Goal: Task Accomplishment & Management: Use online tool/utility

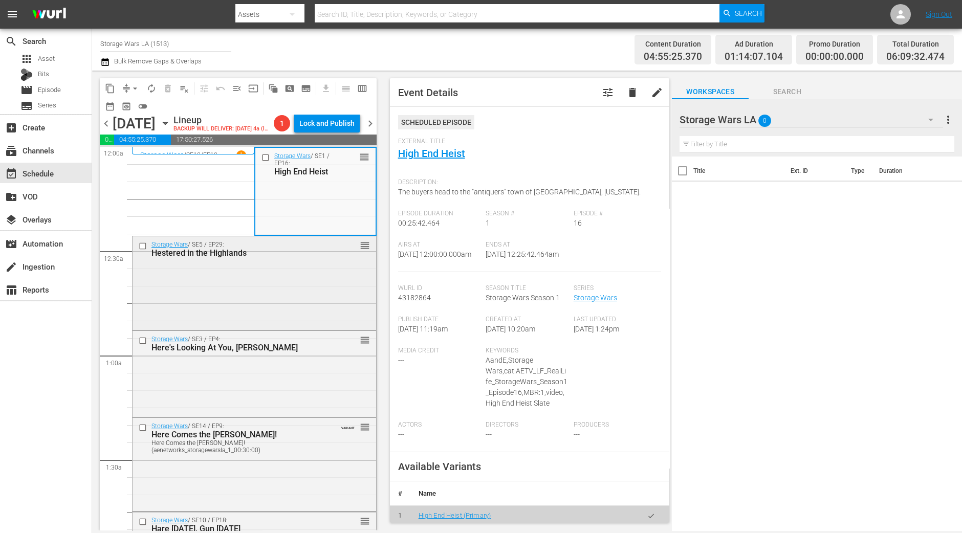
click at [304, 291] on div "Storage Wars / SE5 / EP29: Hestered in the Highlands reorder" at bounding box center [255, 282] width 244 height 91
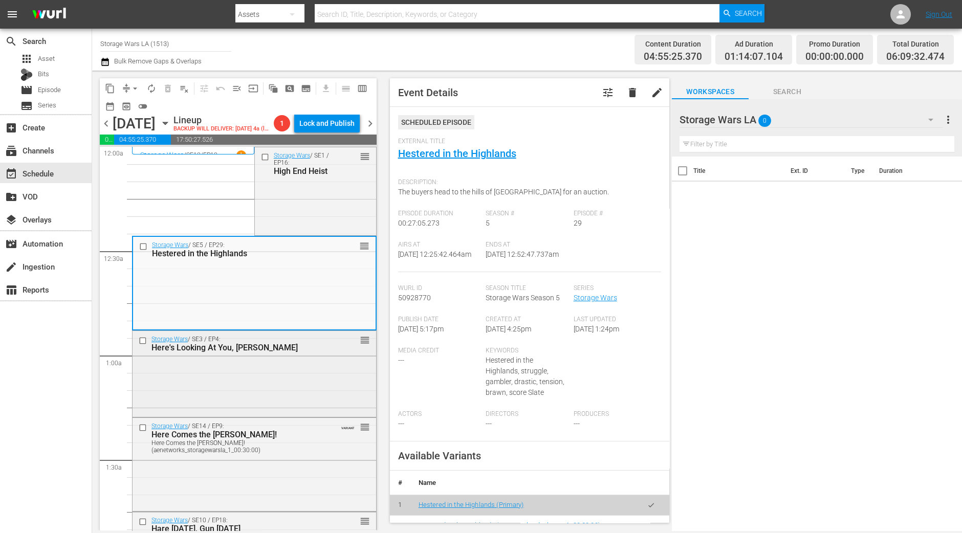
click at [267, 390] on div "Storage Wars / SE3 / EP4: Here's Looking At You, Kenny reorder" at bounding box center [255, 373] width 244 height 84
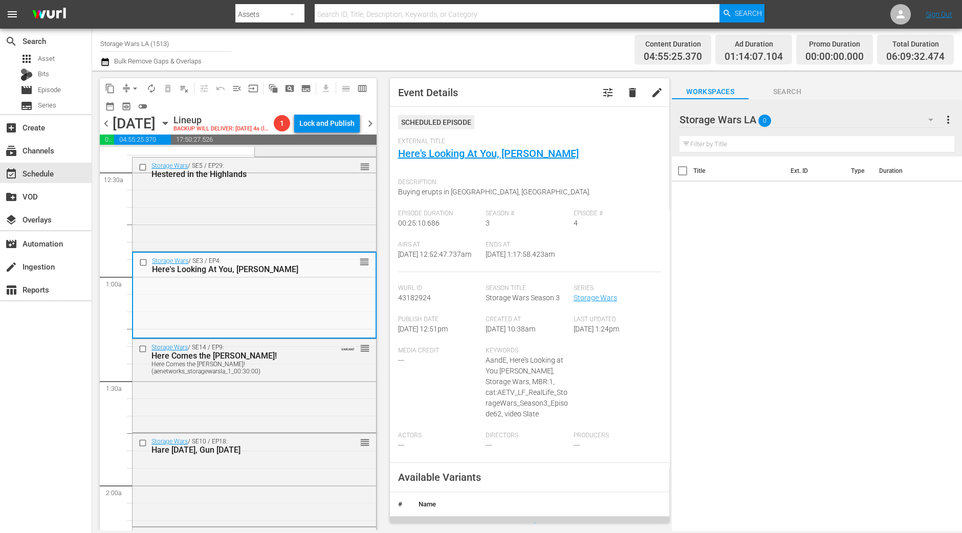
scroll to position [192, 0]
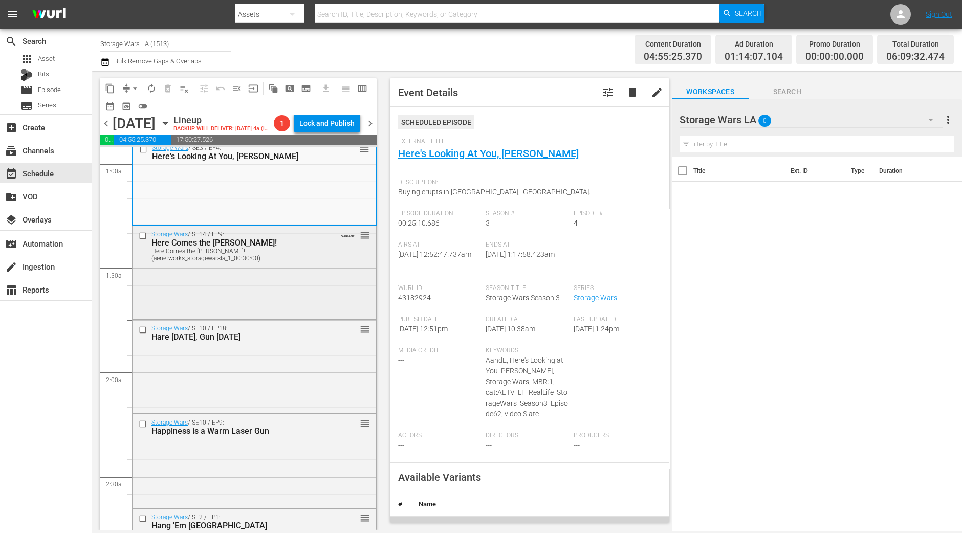
click at [328, 293] on div "Storage Wars / SE14 / EP9: Here Comes the Calvin-ry! Here Comes the Calvin-ry! …" at bounding box center [255, 271] width 244 height 91
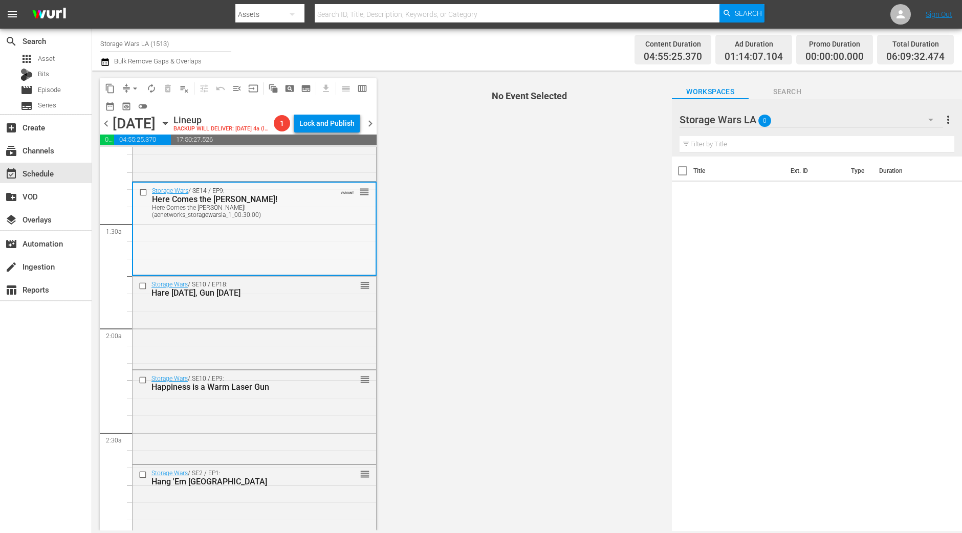
scroll to position [255, 0]
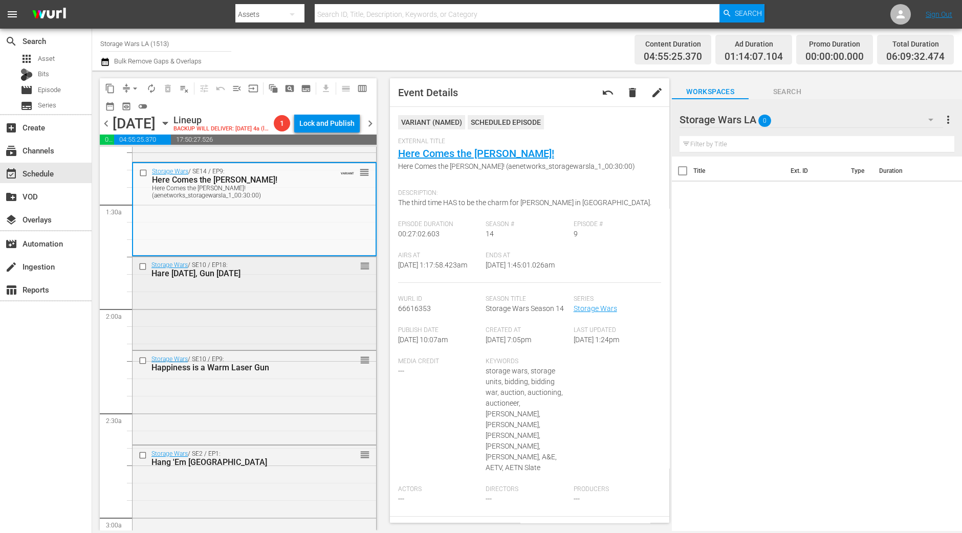
click at [259, 348] on div "Storage Wars / SE10 / EP18: Hare Today, Gun Tomorrow reorder" at bounding box center [255, 302] width 244 height 91
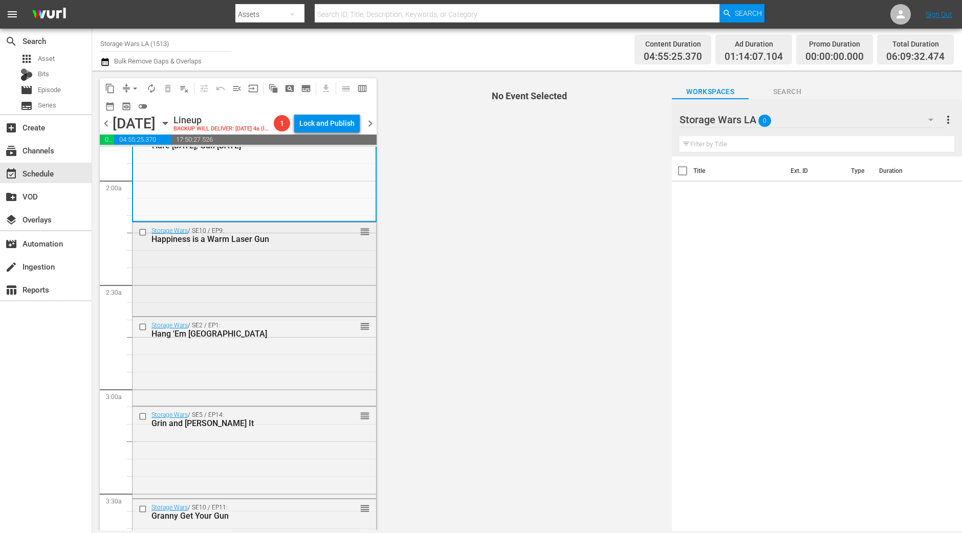
scroll to position [320, 0]
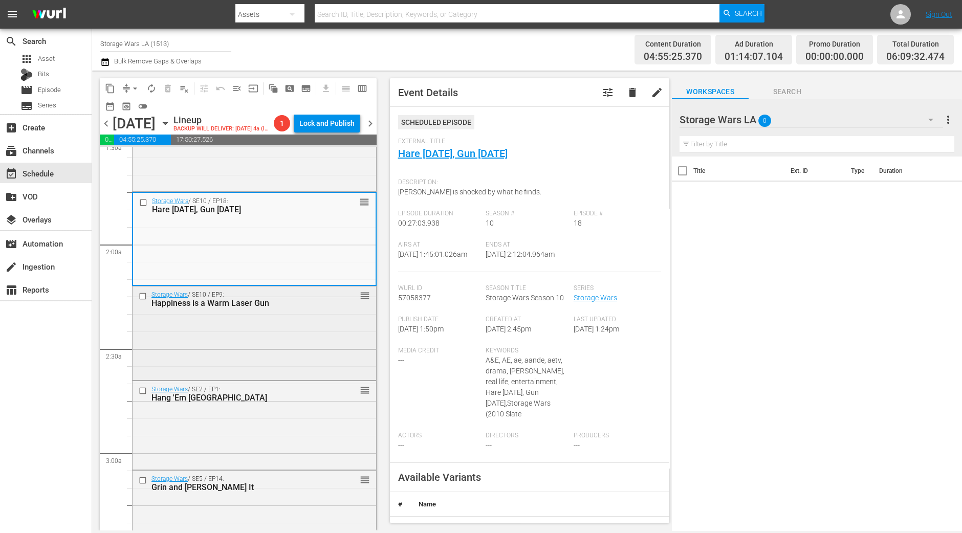
click at [324, 341] on div "Storage Wars / SE10 / EP9: Happiness is a Warm Laser Gun reorder" at bounding box center [255, 332] width 244 height 91
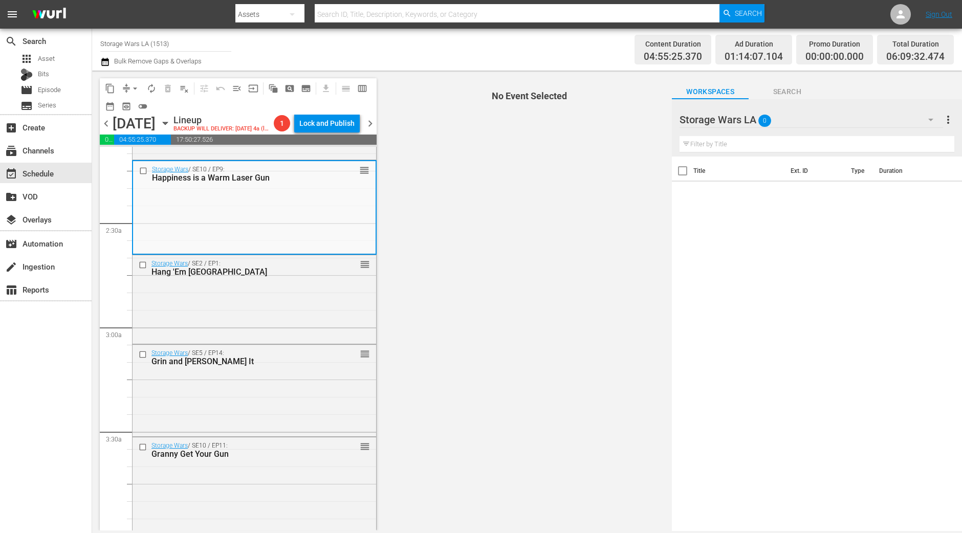
scroll to position [447, 0]
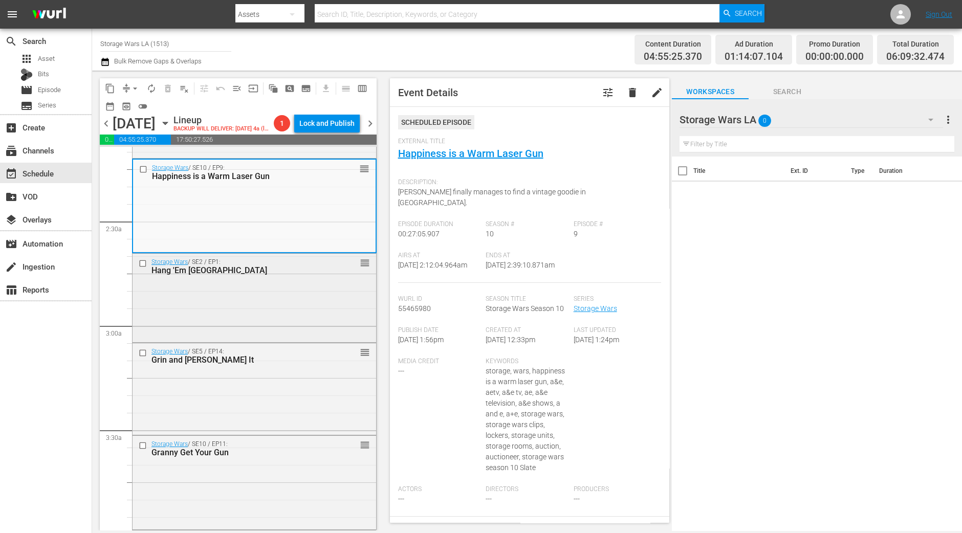
click at [338, 305] on div "Storage Wars / SE2 / EP1: Hang 'Em High Desert reorder" at bounding box center [255, 297] width 244 height 87
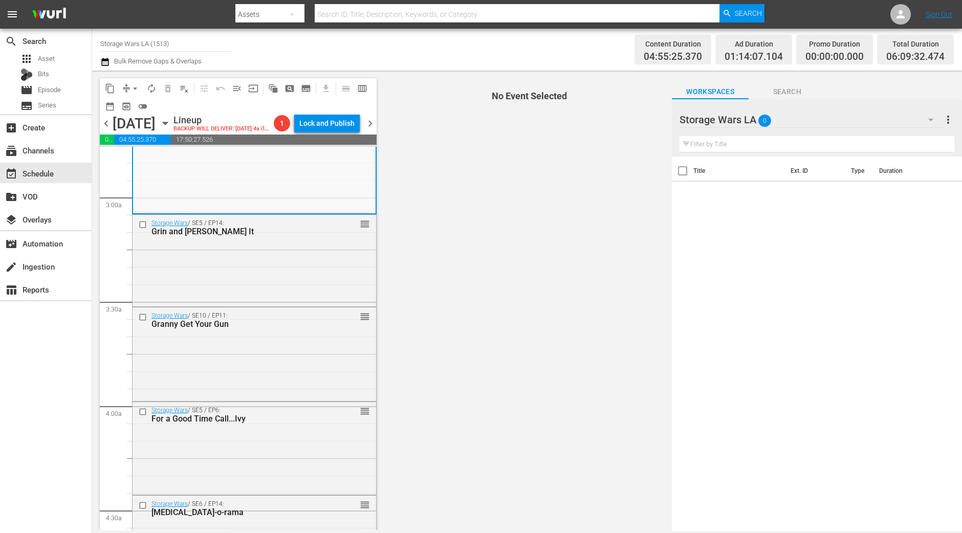
scroll to position [511, 0]
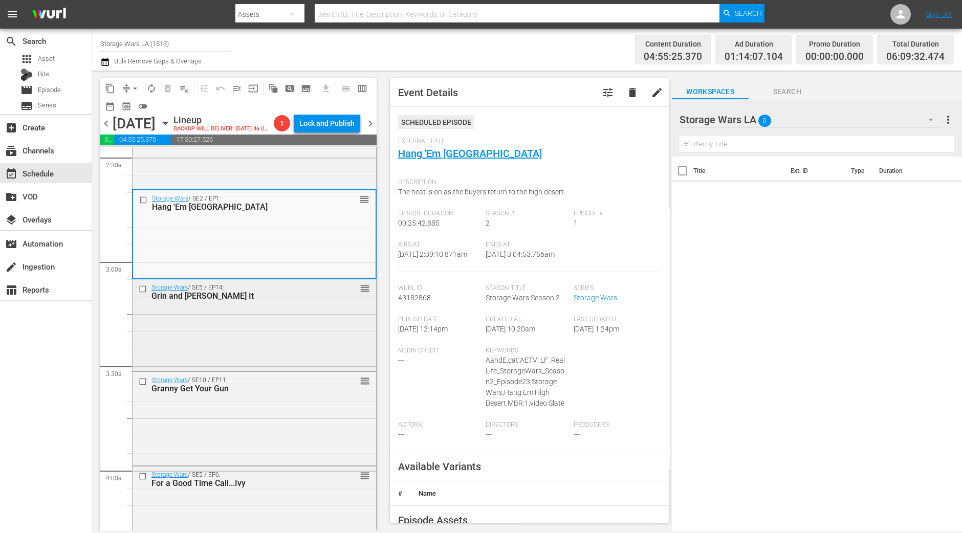
click at [319, 337] on div "Storage Wars / SE5 / EP14: Grin and Barry It reorder" at bounding box center [255, 325] width 244 height 90
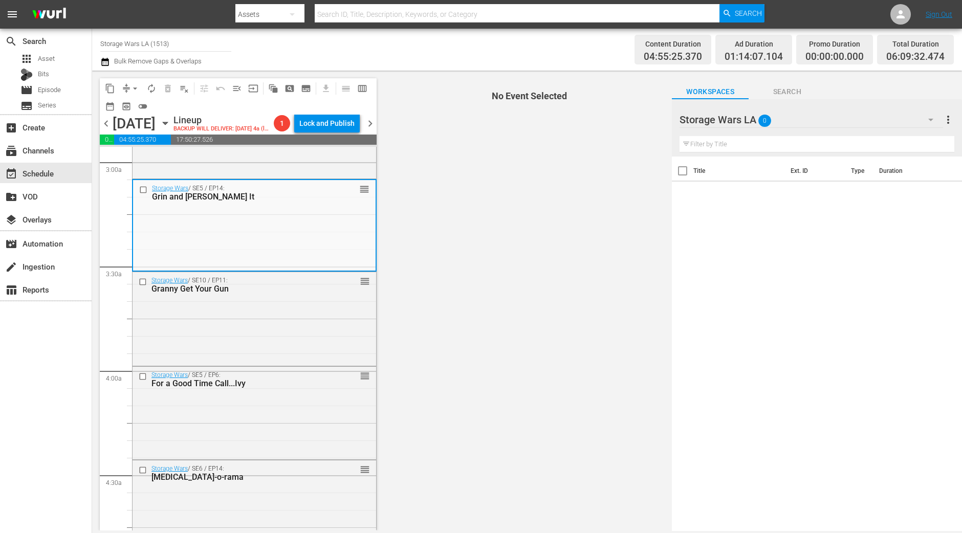
scroll to position [640, 0]
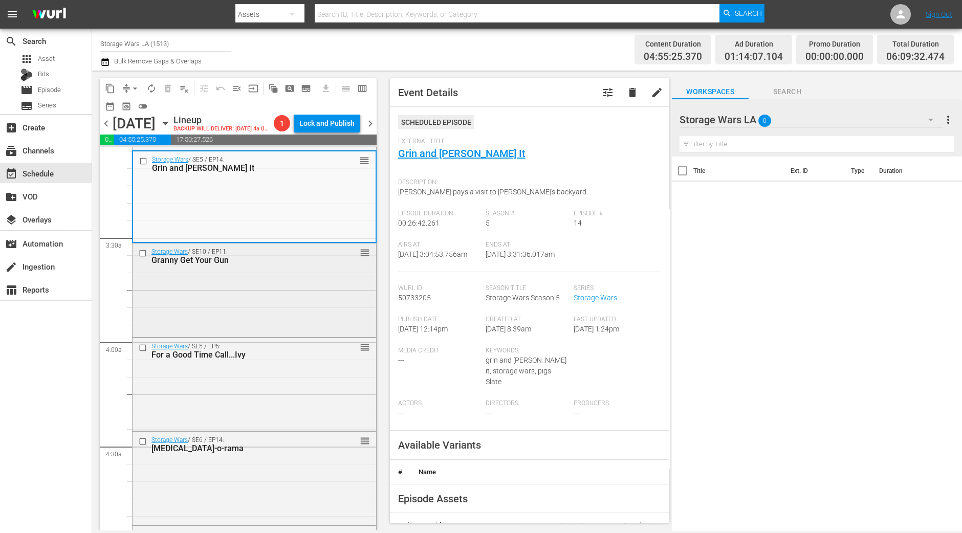
drag, startPoint x: 358, startPoint y: 261, endPoint x: 301, endPoint y: 314, distance: 78.6
click at [301, 314] on div "Storage Wars / SE10 / EP11: Granny Get Your Gun reorder" at bounding box center [255, 289] width 244 height 91
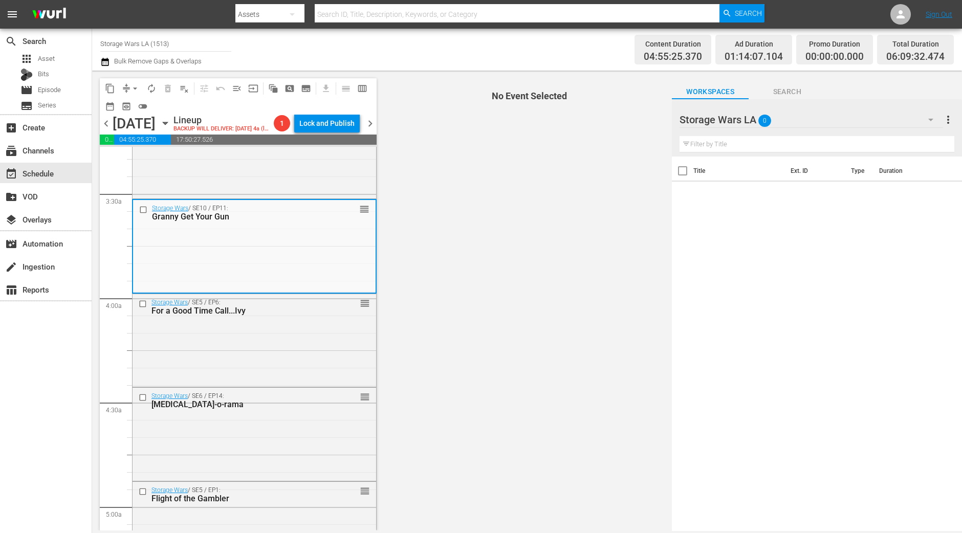
scroll to position [704, 0]
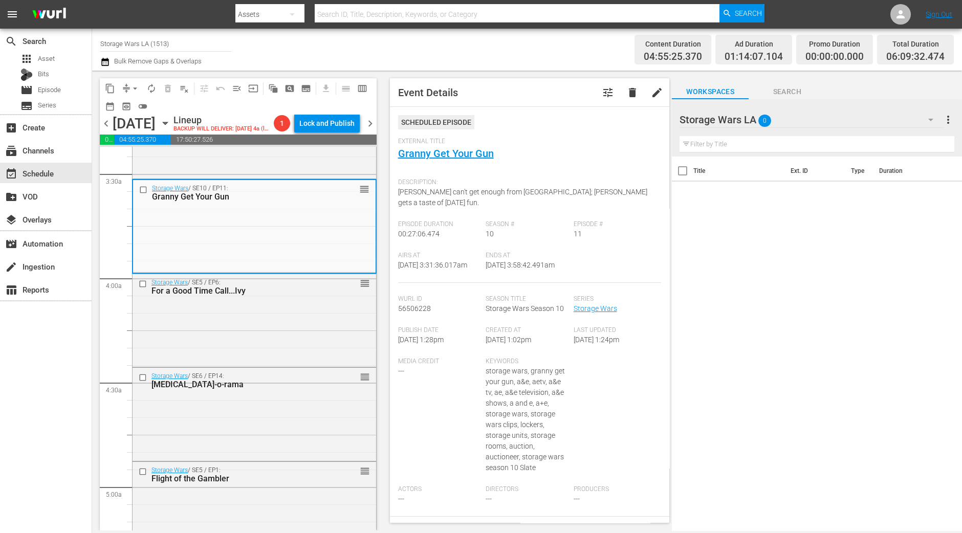
drag, startPoint x: 448, startPoint y: 149, endPoint x: 518, endPoint y: 154, distance: 70.3
click at [518, 154] on div "External Title Granny Get Your Gun" at bounding box center [530, 156] width 264 height 36
click at [267, 385] on div "Storage Wars / SE6 / EP14: Fontan-o-rama reorder" at bounding box center [255, 380] width 244 height 25
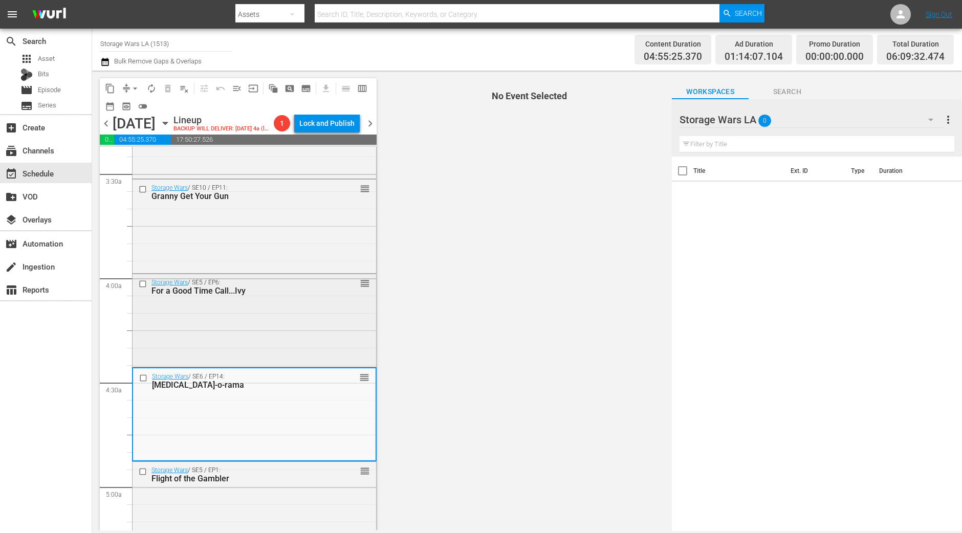
click at [283, 339] on div "Storage Wars / SE5 / EP6: For a Good Time Call...Ivy reorder" at bounding box center [255, 319] width 244 height 91
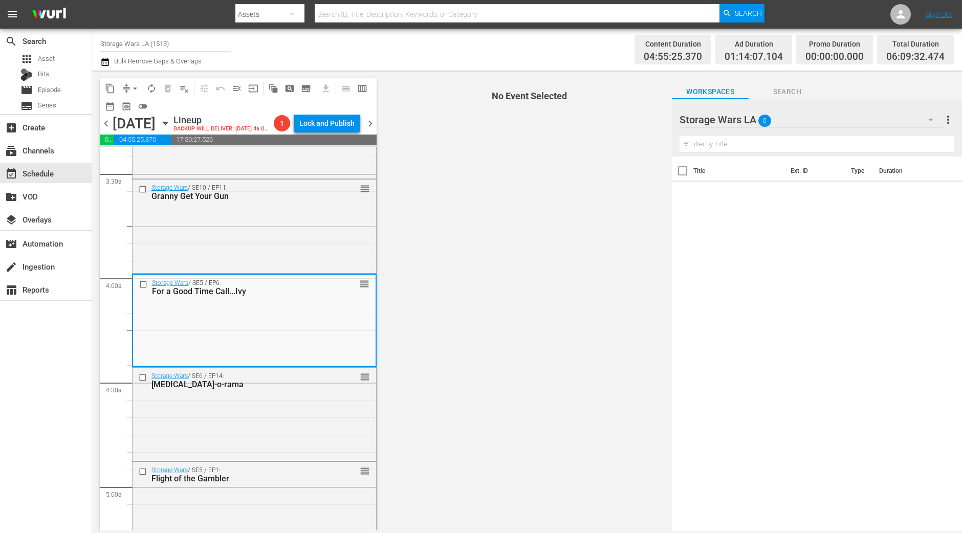
scroll to position [768, 0]
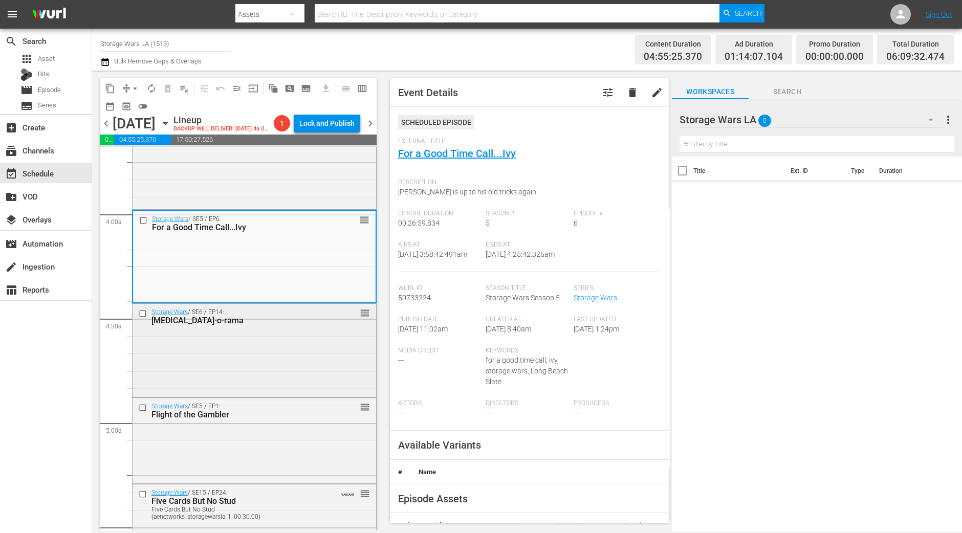
click at [318, 383] on div "Storage Wars / SE6 / EP14: Fontan-o-rama reorder" at bounding box center [255, 349] width 244 height 91
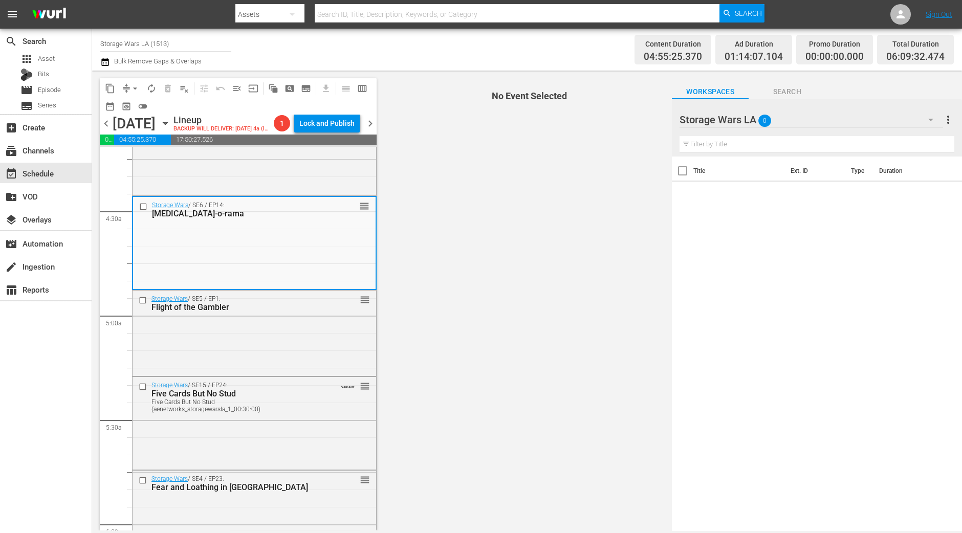
scroll to position [895, 0]
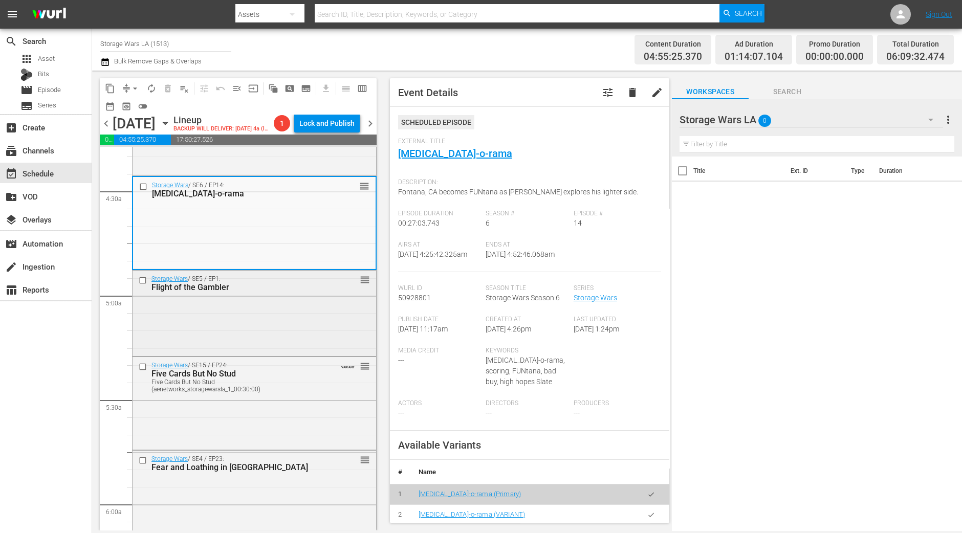
click at [268, 345] on div "Storage Wars / SE5 / EP1: Flight of the Gambler reorder" at bounding box center [255, 312] width 244 height 83
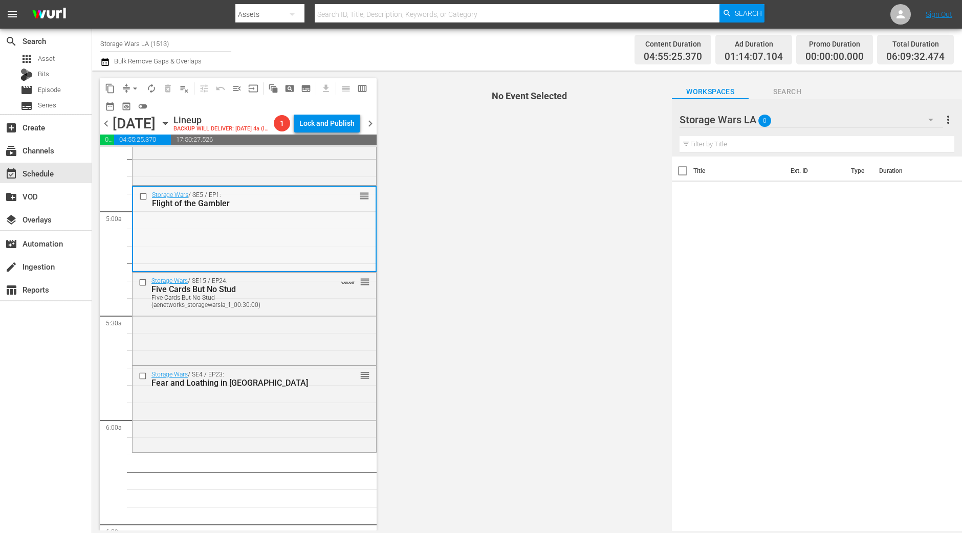
scroll to position [959, 0]
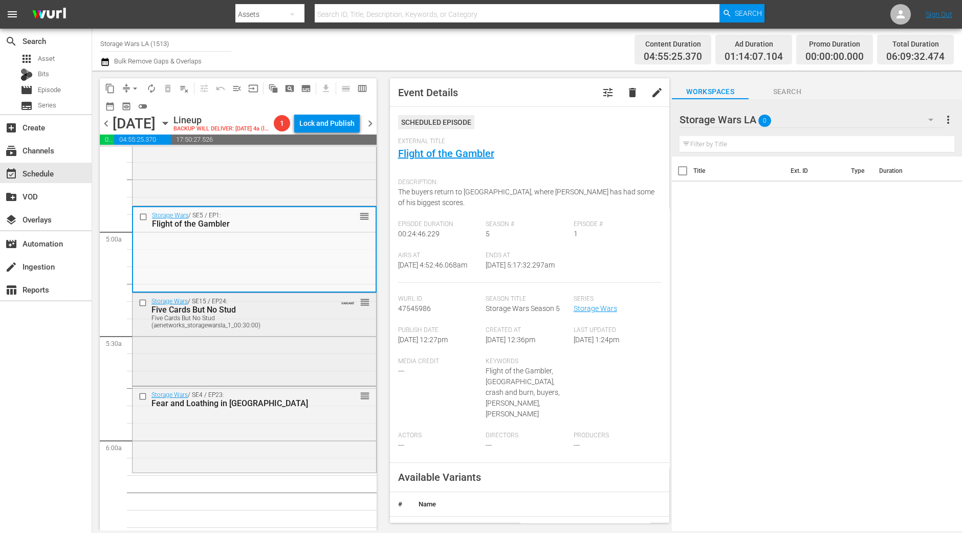
click at [260, 381] on div "Storage Wars / SE15 / EP24: Five Cards But No Stud Five Cards But No Stud (aene…" at bounding box center [255, 338] width 244 height 91
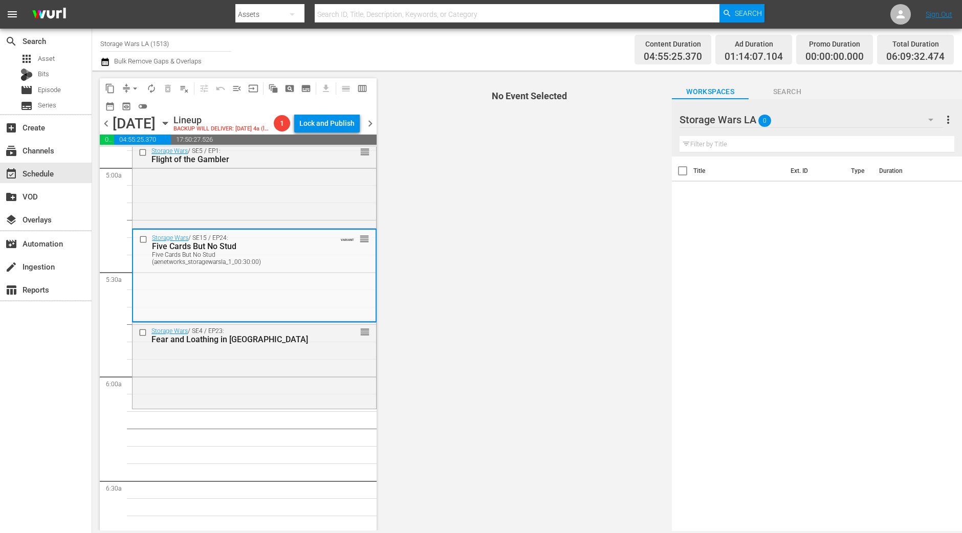
scroll to position [1088, 0]
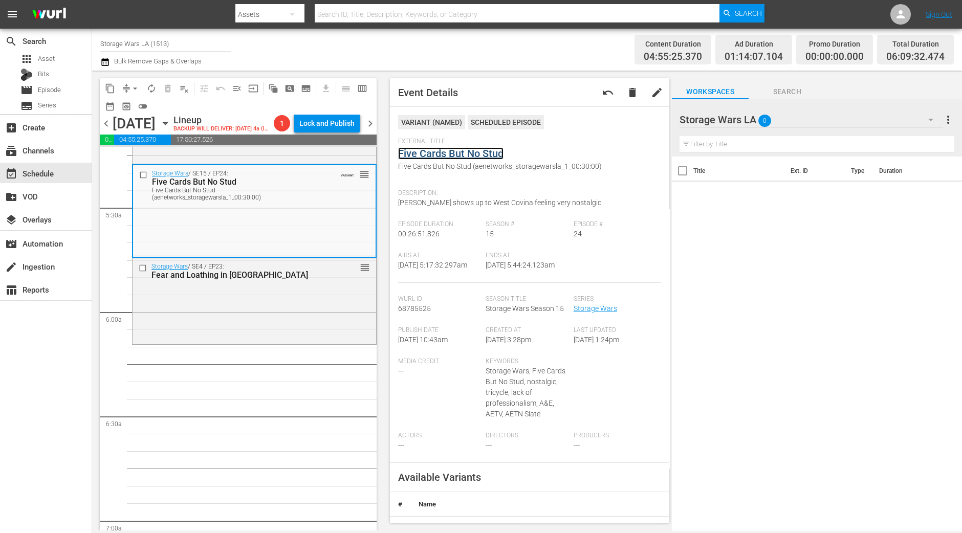
drag, startPoint x: 467, startPoint y: 146, endPoint x: 466, endPoint y: 152, distance: 5.3
click at [274, 313] on div "Storage Wars / SE4 / EP23: Fear and Loathing in Placentia reorder" at bounding box center [255, 301] width 244 height 84
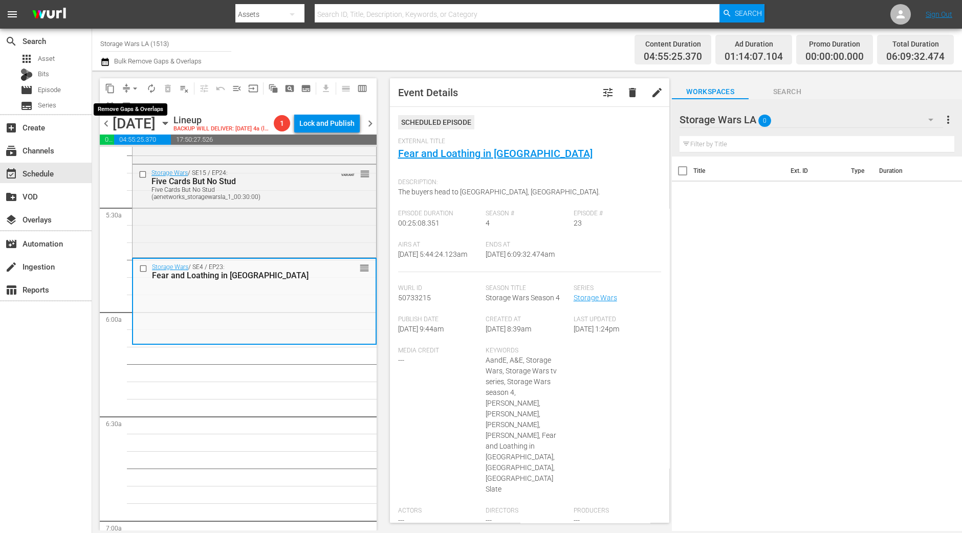
click at [131, 84] on span "arrow_drop_down" at bounding box center [135, 88] width 10 height 10
click at [143, 110] on li "Align to Midnight" at bounding box center [136, 108] width 108 height 17
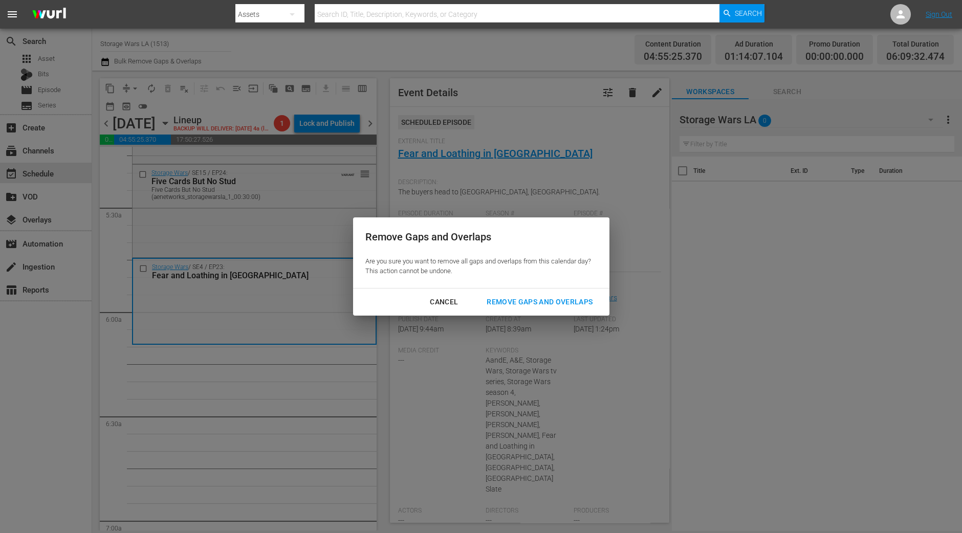
click at [558, 302] on div "Remove Gaps and Overlaps" at bounding box center [540, 302] width 122 height 13
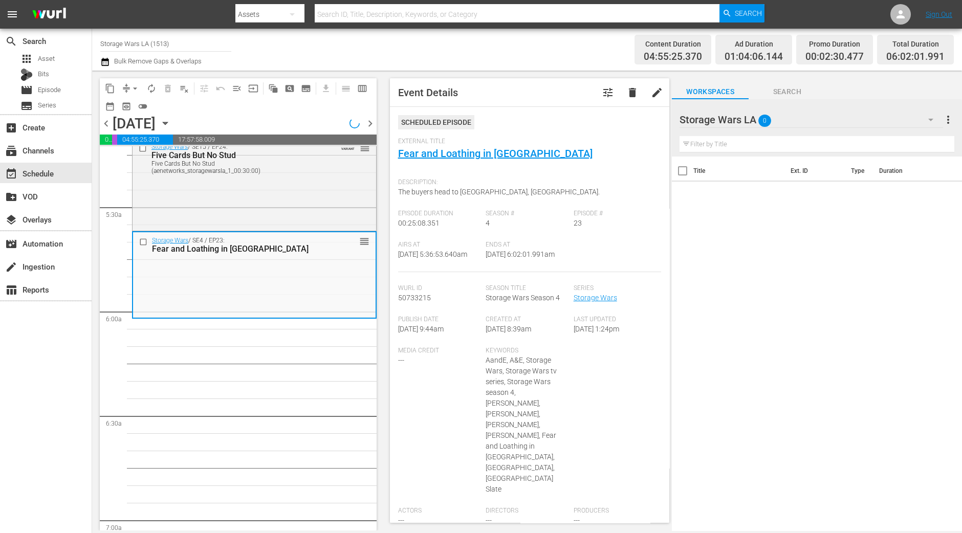
scroll to position [1053, 0]
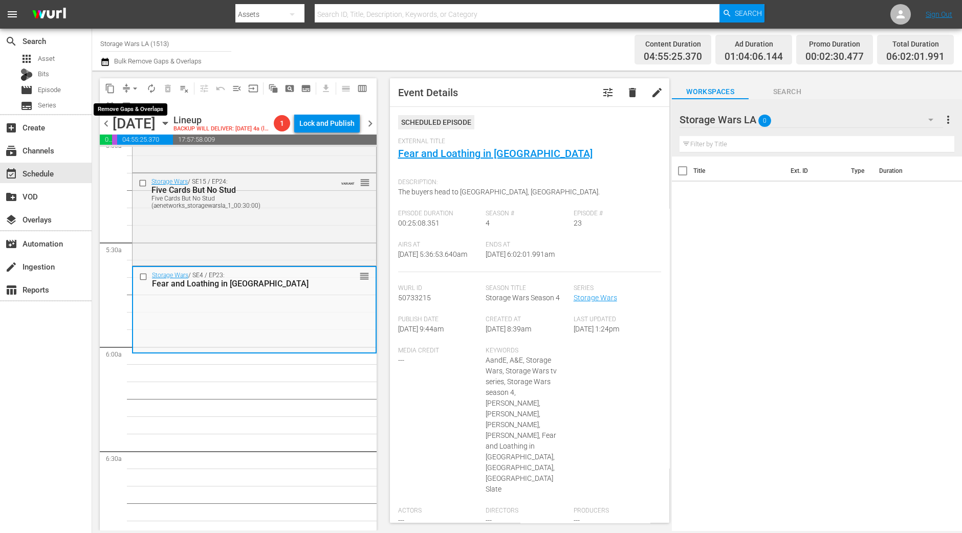
click at [138, 88] on span "arrow_drop_down" at bounding box center [135, 88] width 10 height 10
click at [142, 104] on li "Align to Midnight" at bounding box center [136, 108] width 108 height 17
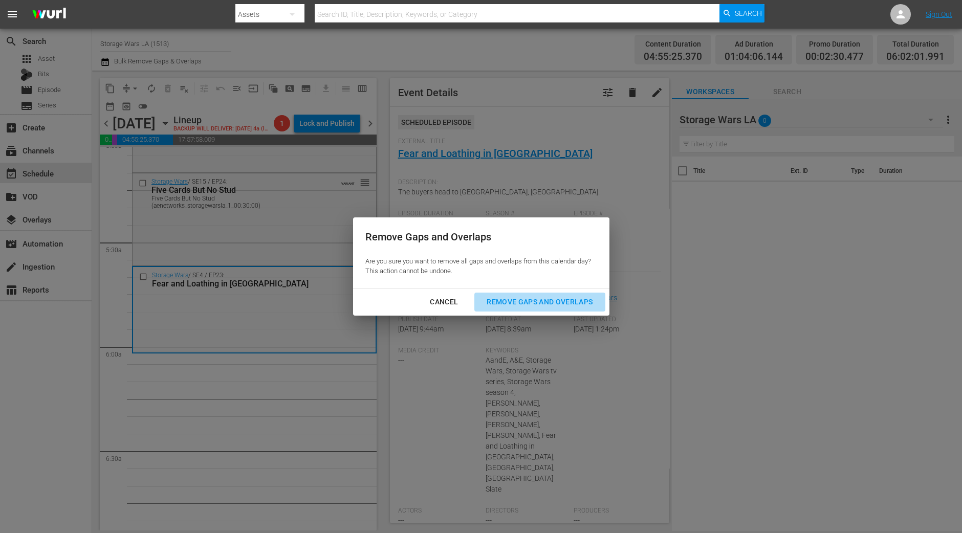
click at [578, 294] on button "Remove Gaps and Overlaps" at bounding box center [540, 302] width 131 height 19
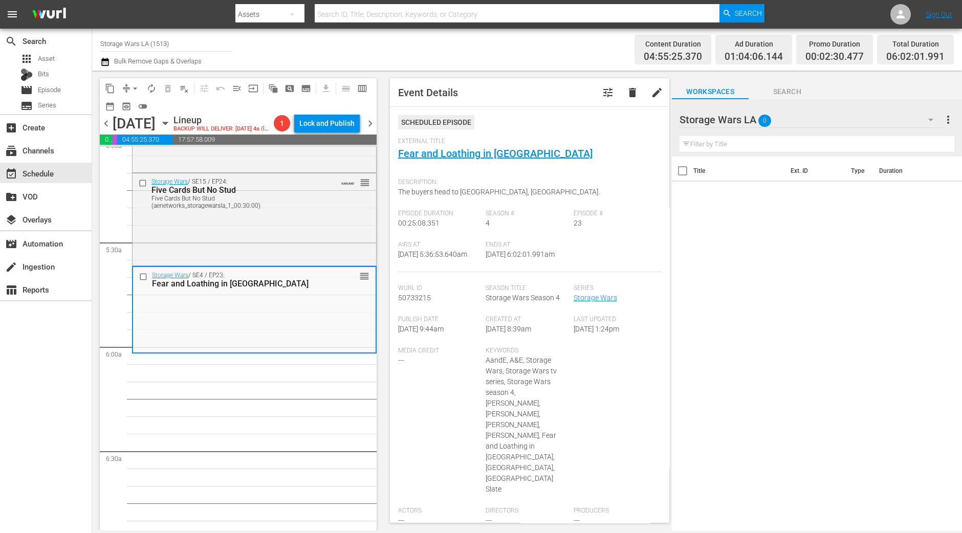
click at [133, 83] on span "arrow_drop_down" at bounding box center [135, 88] width 10 height 10
click at [134, 103] on li "Align to Midnight" at bounding box center [136, 108] width 108 height 17
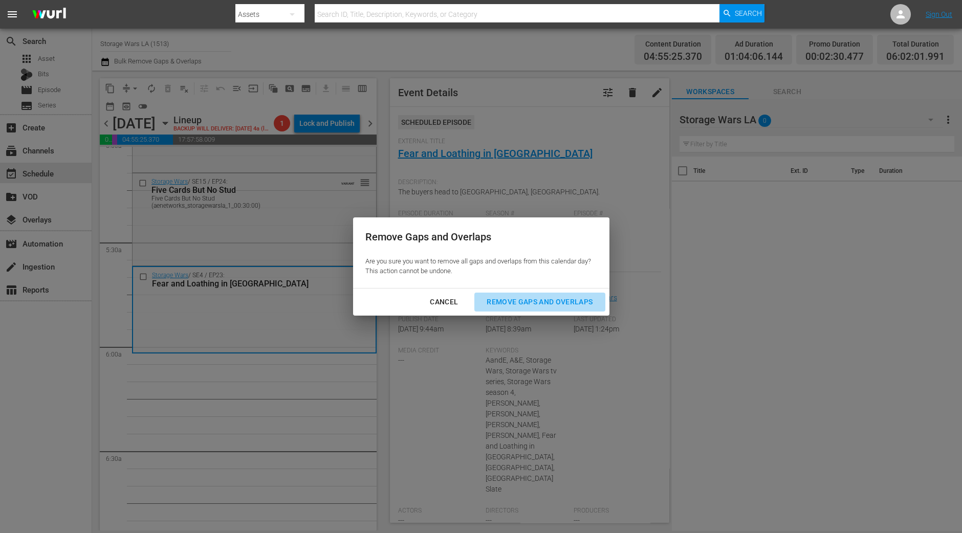
click at [577, 307] on div "Remove Gaps and Overlaps" at bounding box center [540, 302] width 122 height 13
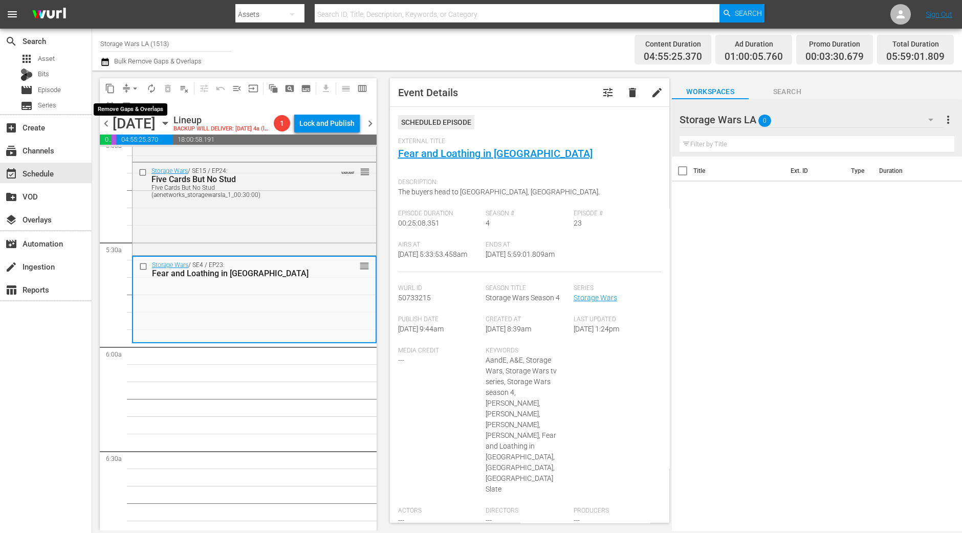
click at [131, 87] on span "arrow_drop_down" at bounding box center [135, 88] width 10 height 10
click at [137, 109] on li "Align to Midnight" at bounding box center [136, 108] width 108 height 17
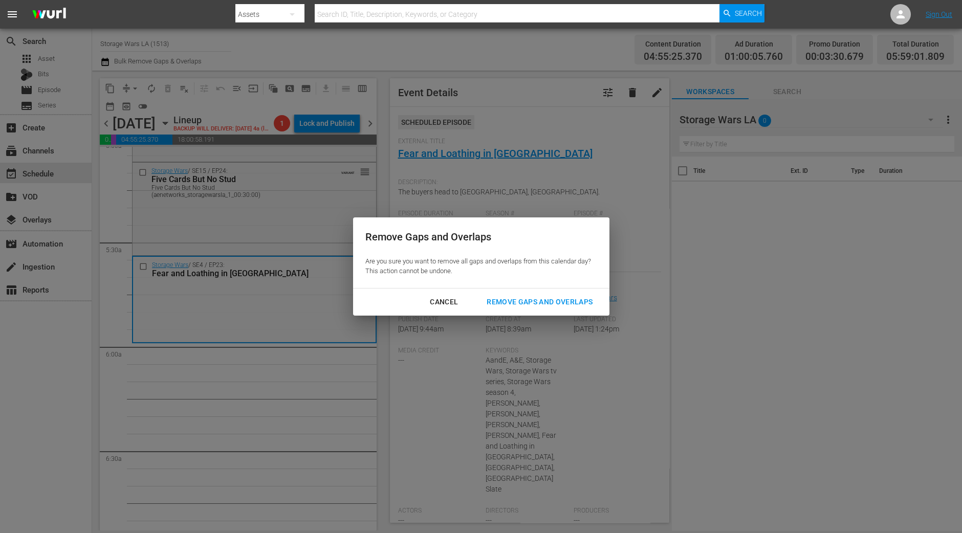
click at [537, 308] on div "Remove Gaps and Overlaps" at bounding box center [540, 302] width 122 height 13
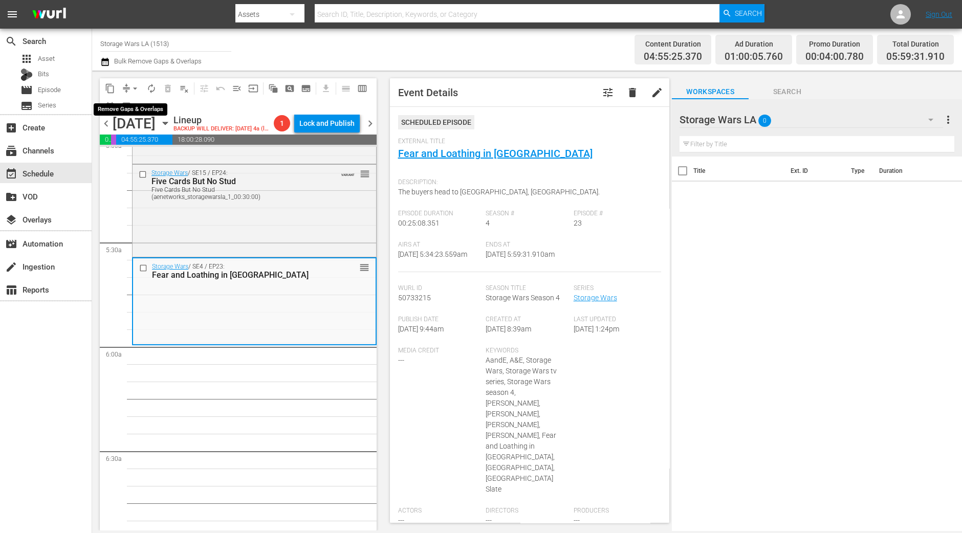
click at [135, 88] on span "arrow_drop_down" at bounding box center [135, 88] width 10 height 10
click at [131, 106] on li "Align to Midnight" at bounding box center [136, 108] width 108 height 17
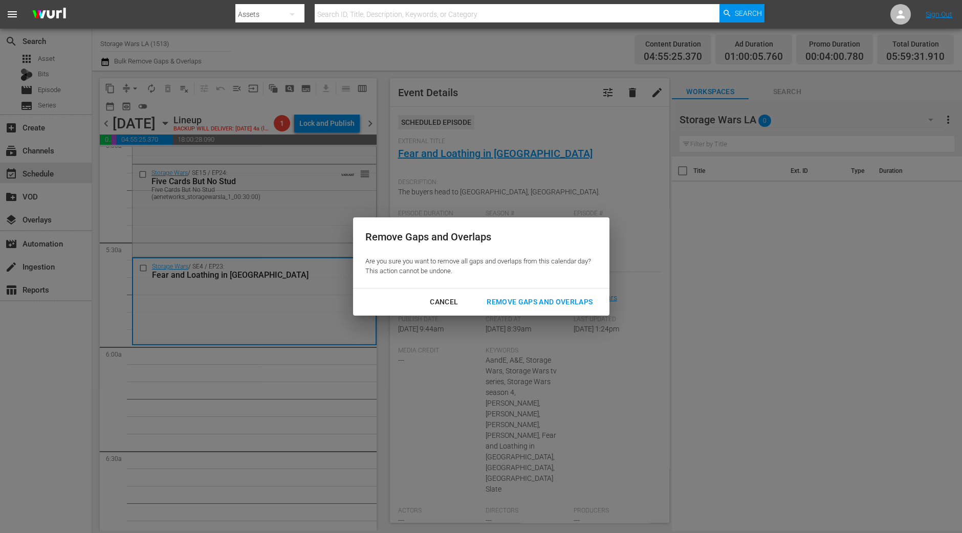
click at [544, 304] on div "Remove Gaps and Overlaps" at bounding box center [540, 302] width 122 height 13
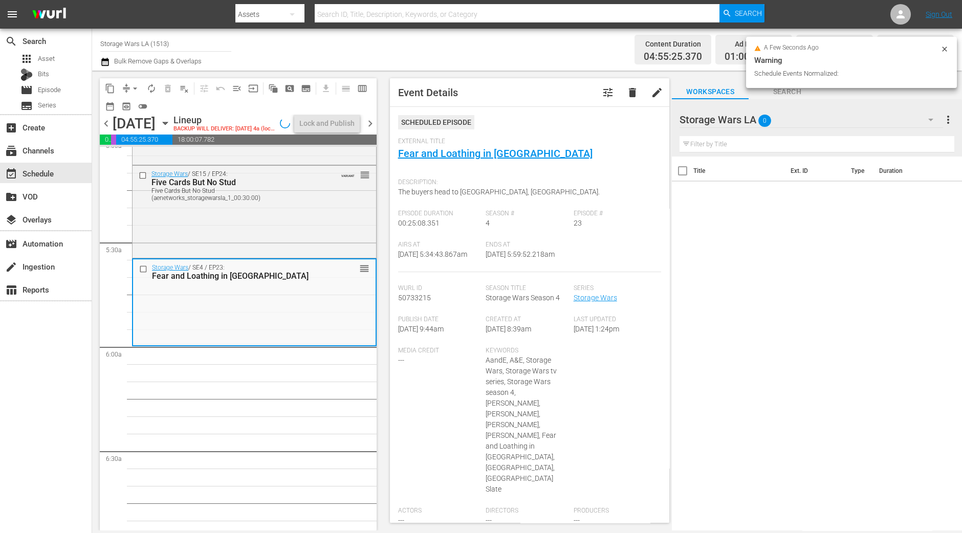
scroll to position [1036, 0]
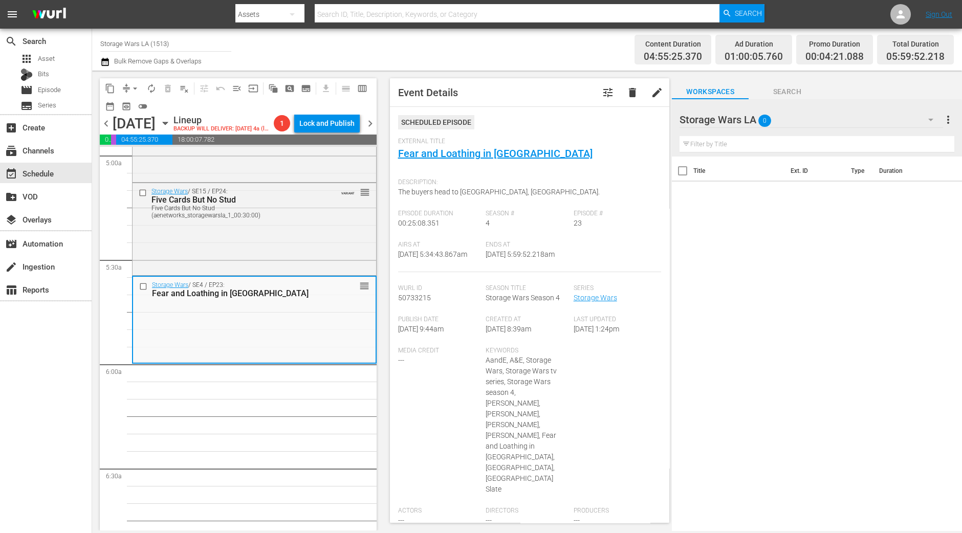
click at [132, 88] on span "arrow_drop_down" at bounding box center [135, 88] width 10 height 10
click at [135, 102] on li "Align to Midnight" at bounding box center [136, 108] width 108 height 17
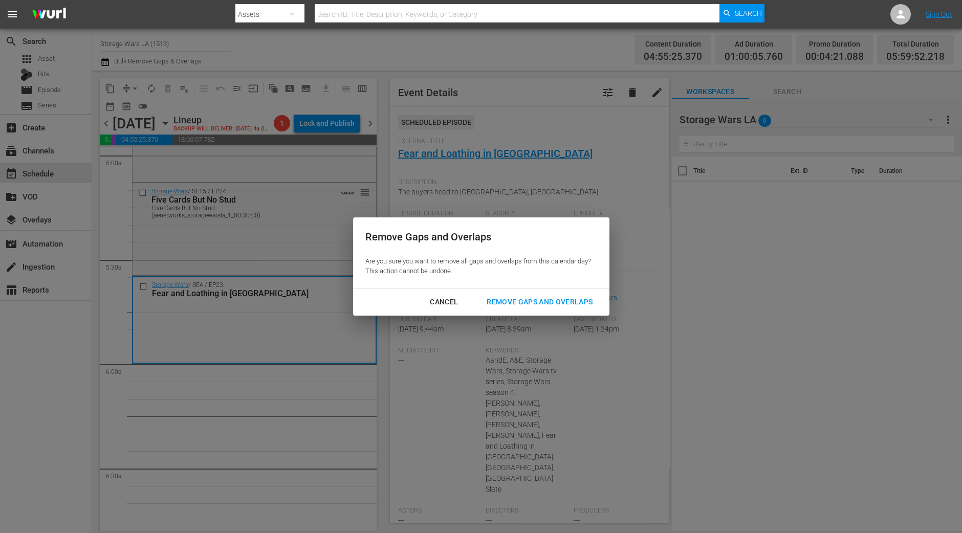
click at [534, 308] on div "Remove Gaps and Overlaps" at bounding box center [540, 302] width 122 height 13
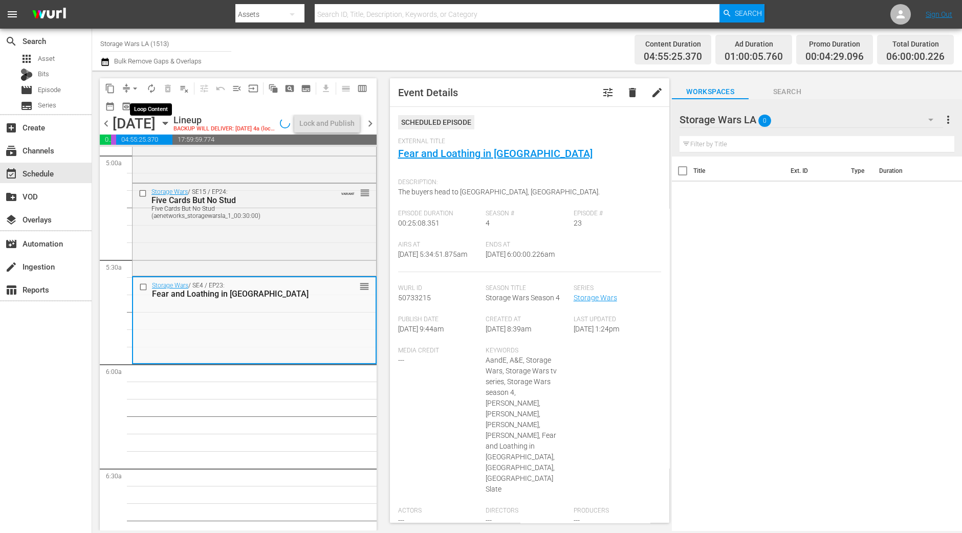
click at [154, 89] on span "autorenew_outlined" at bounding box center [151, 88] width 10 height 10
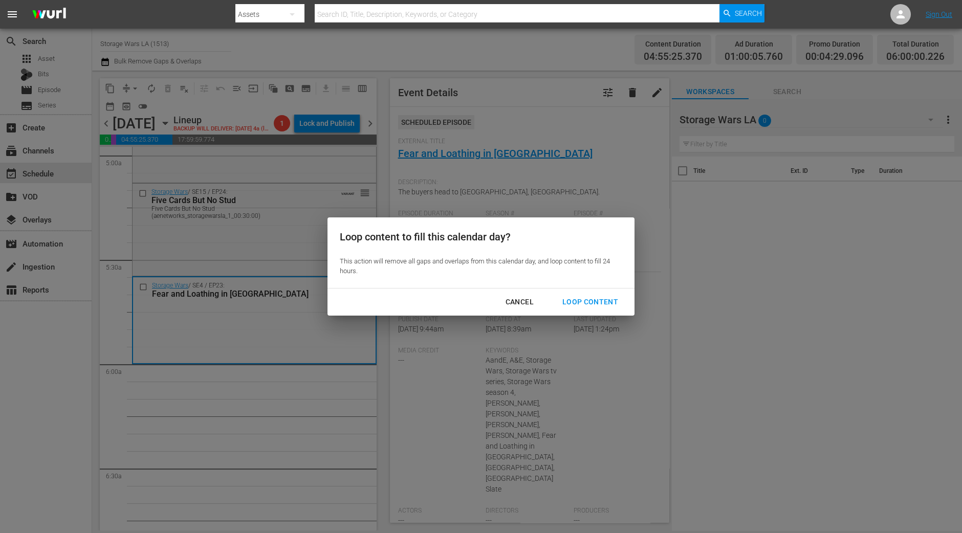
click at [592, 303] on div "Loop Content" at bounding box center [590, 302] width 72 height 13
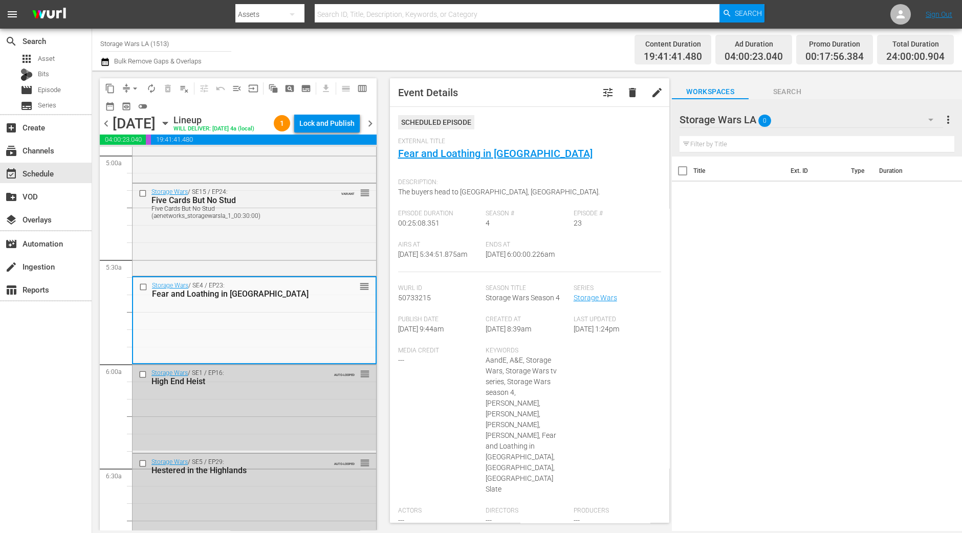
click at [96, 166] on div "content_copy compress arrow_drop_down autorenew_outlined delete_forever_outline…" at bounding box center [235, 301] width 287 height 460
click at [340, 126] on div "Lock and Publish" at bounding box center [326, 123] width 55 height 18
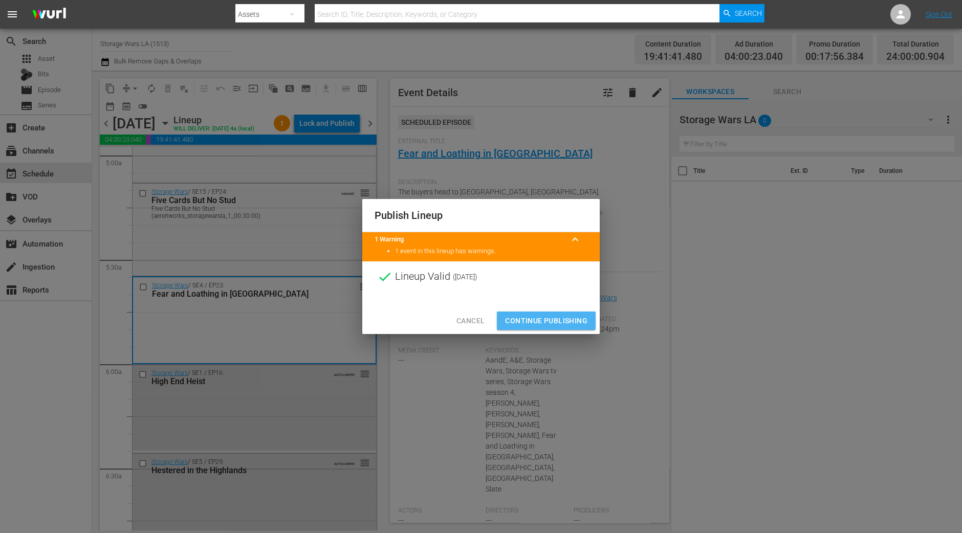
click at [557, 317] on span "Continue Publishing" at bounding box center [546, 321] width 82 height 13
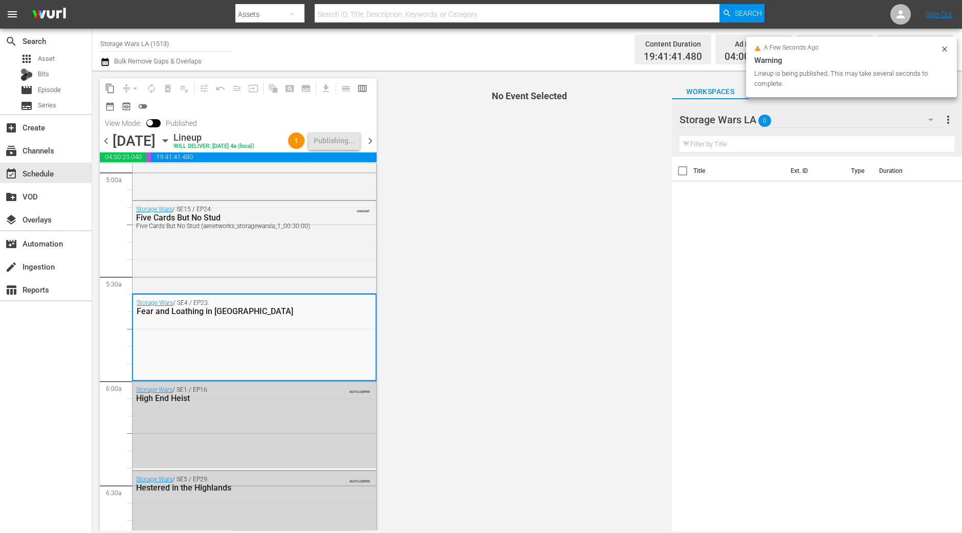
click at [374, 147] on span "chevron_right" at bounding box center [370, 141] width 13 height 13
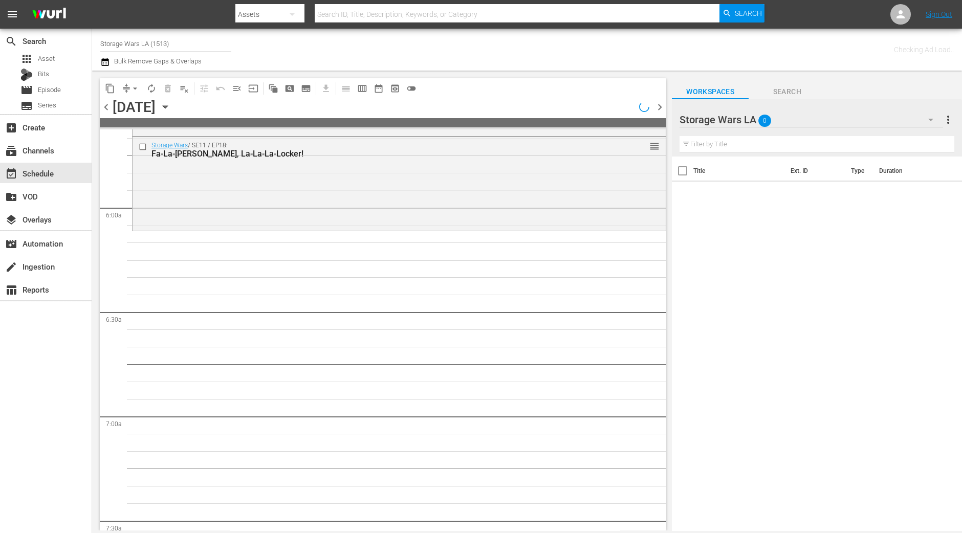
scroll to position [1036, 0]
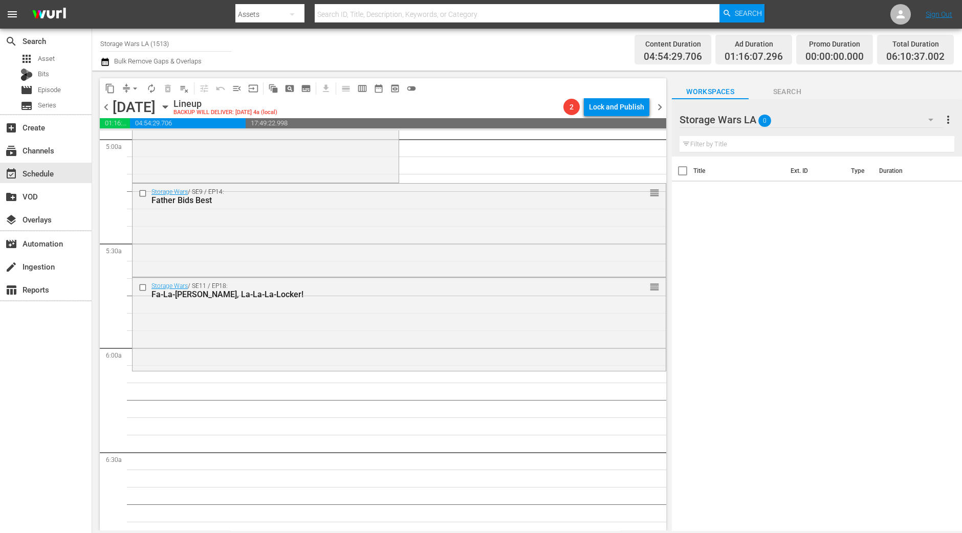
click at [127, 91] on button "arrow_drop_down" at bounding box center [135, 88] width 16 height 16
click at [130, 104] on li "Align to Midnight" at bounding box center [136, 108] width 108 height 17
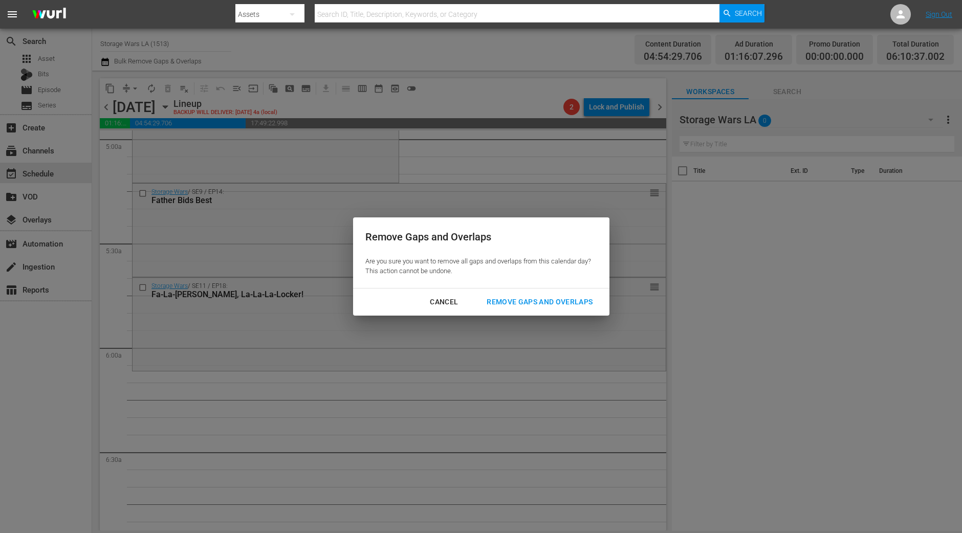
click at [527, 303] on div "Remove Gaps and Overlaps" at bounding box center [540, 302] width 122 height 13
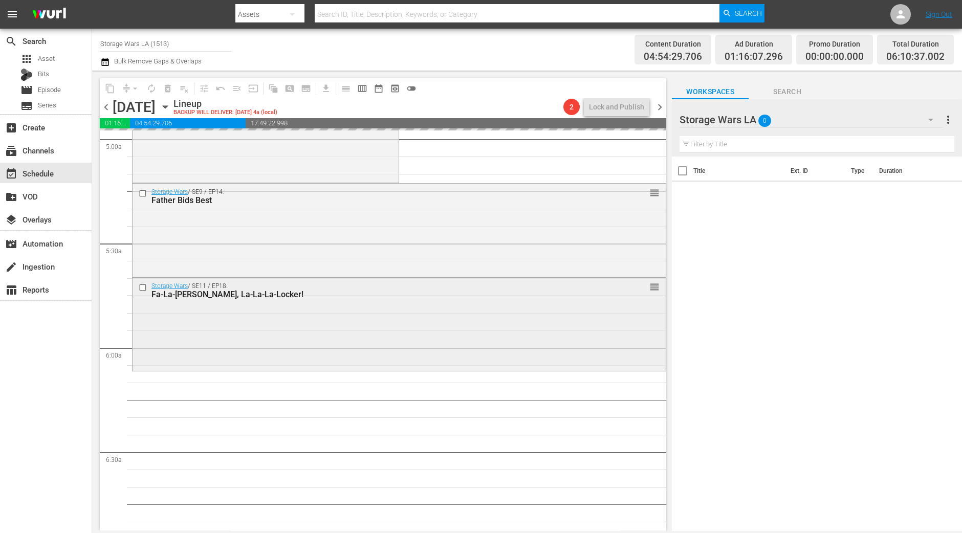
click at [343, 368] on div "Storage Wars / SE11 / EP18: Fa-La-La-Lala, La-La-La-Locker! reorder" at bounding box center [399, 323] width 533 height 91
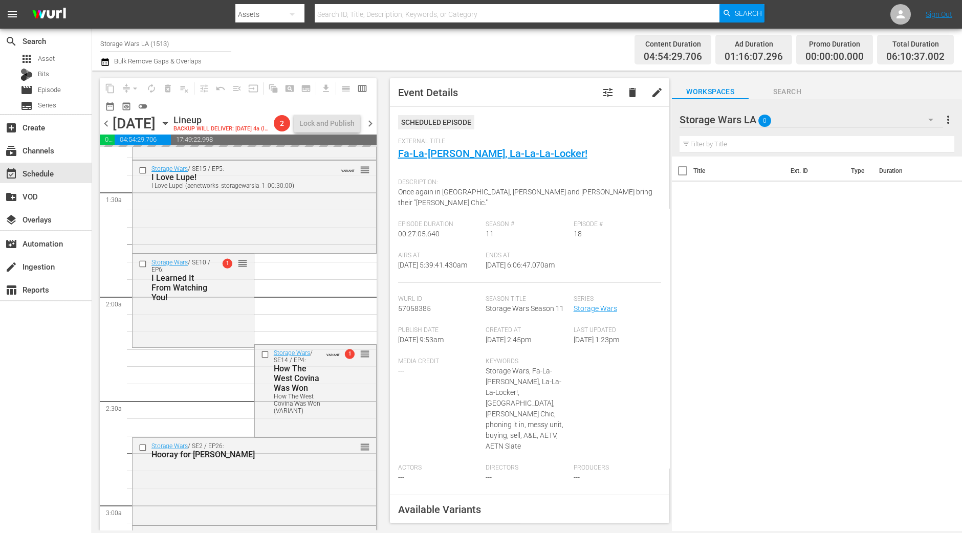
scroll to position [0, 0]
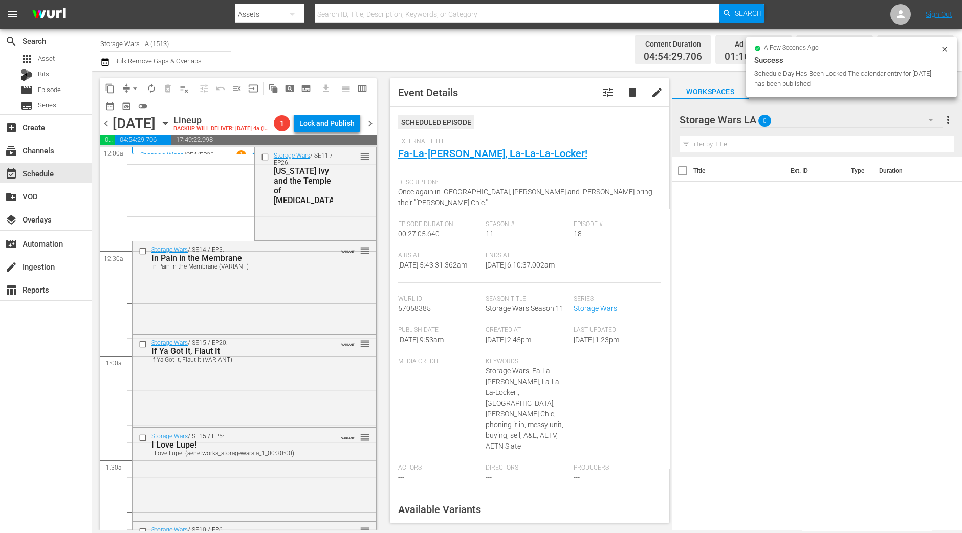
click at [324, 209] on div "Storage Wars / SE11 / EP26: Indiana Ivy and the Temple of Phlegm reorder" at bounding box center [315, 177] width 121 height 61
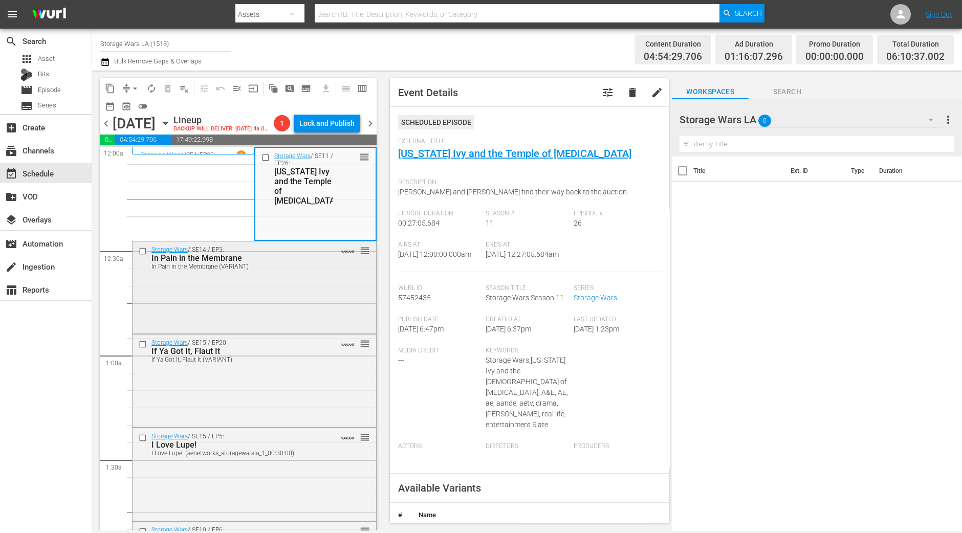
click at [286, 270] on div "In Pain in the Membrane (VARIANT)" at bounding box center [239, 266] width 174 height 7
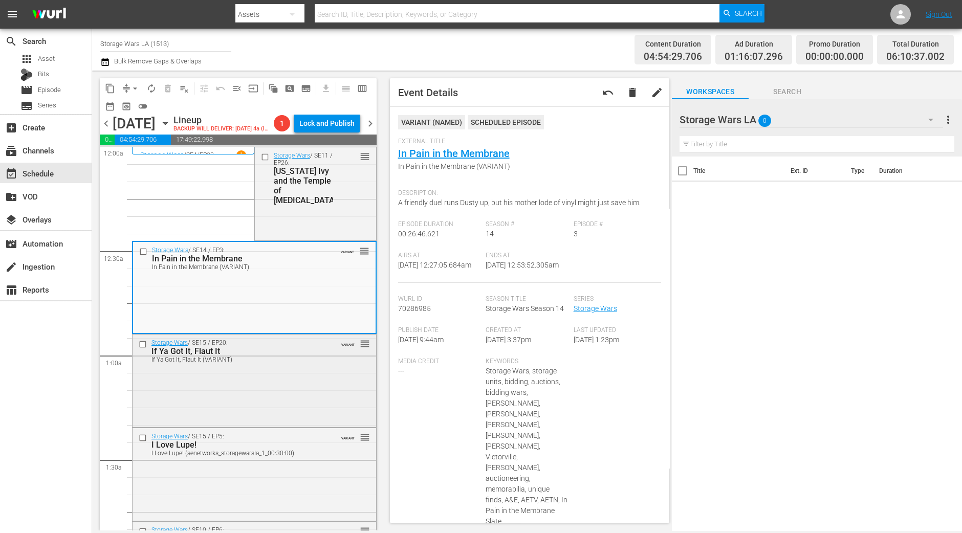
click at [315, 388] on div "Storage Wars / SE15 / EP20: If Ya Got It, Flaut It If Ya Got It, Flaut It (VARI…" at bounding box center [255, 380] width 244 height 91
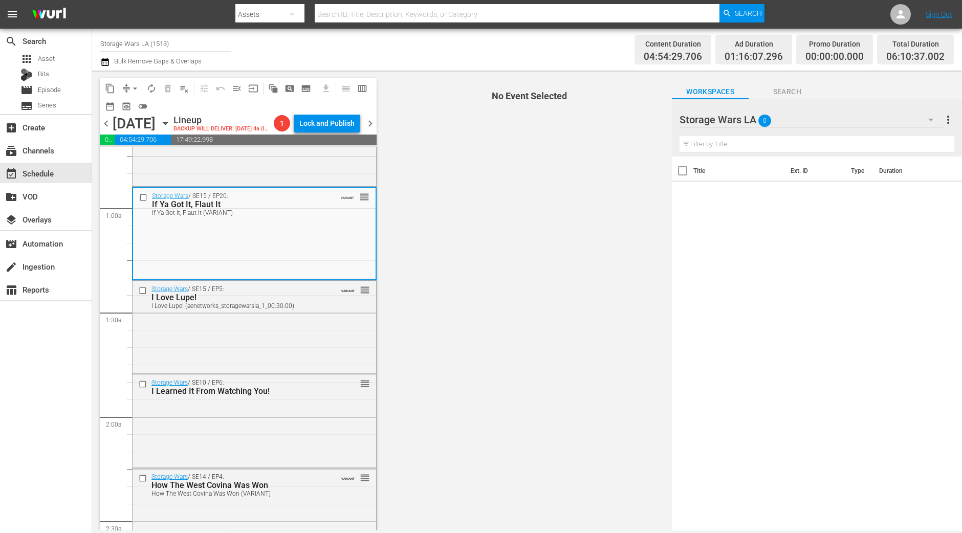
scroll to position [127, 0]
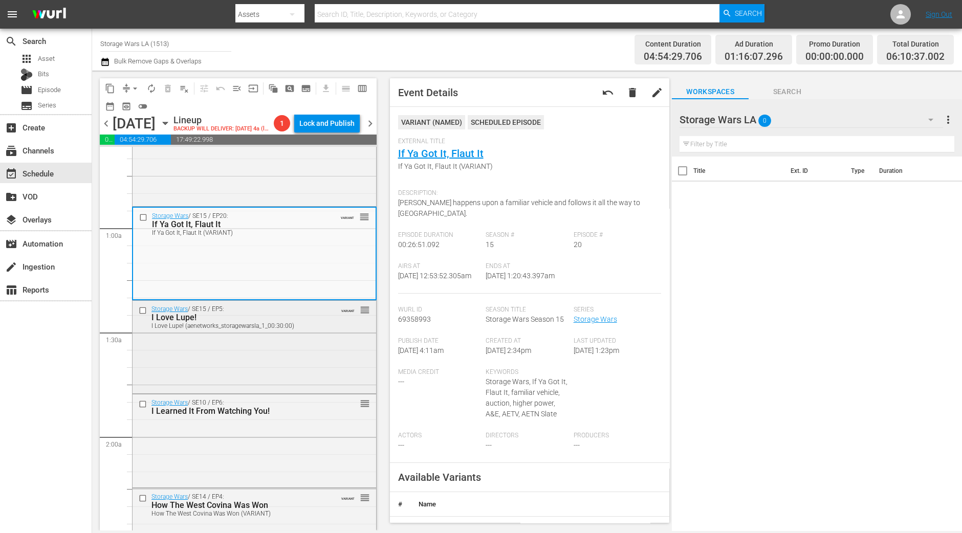
click at [263, 379] on div "Storage Wars / SE15 / EP5: I Love Lupe! I Love Lupe! (aenetworks_storagewarsla_…" at bounding box center [255, 346] width 244 height 91
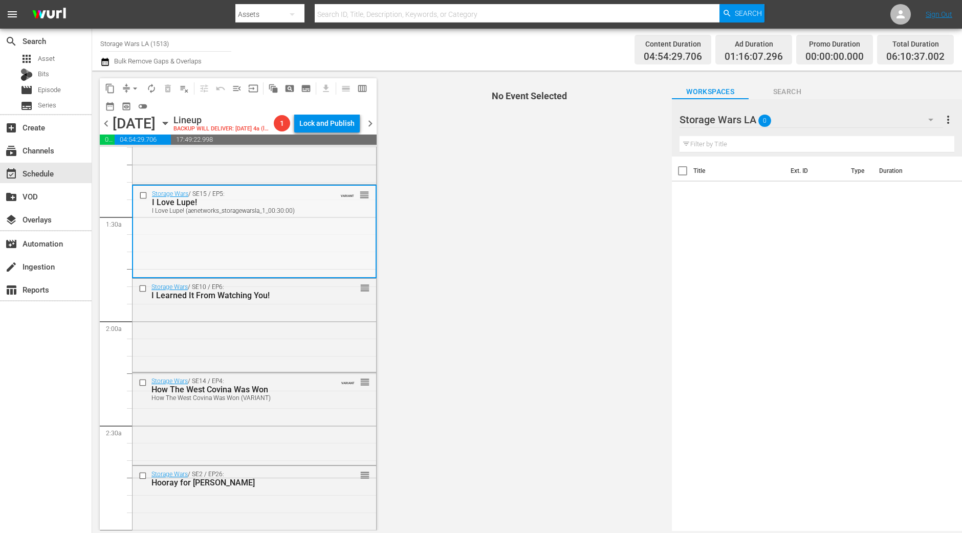
scroll to position [255, 0]
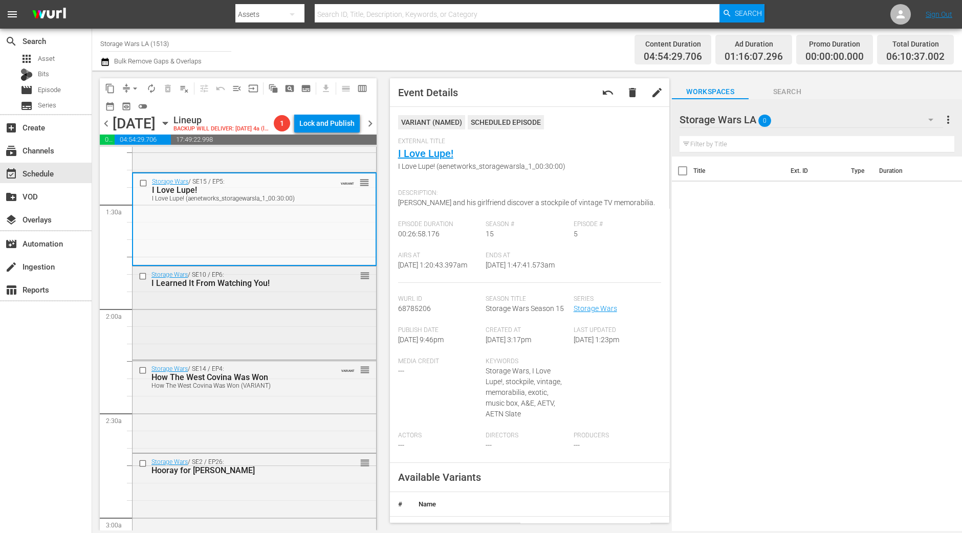
click at [263, 358] on div "Storage Wars / SE10 / EP6: I Learned It From Watching You! reorder" at bounding box center [255, 312] width 244 height 91
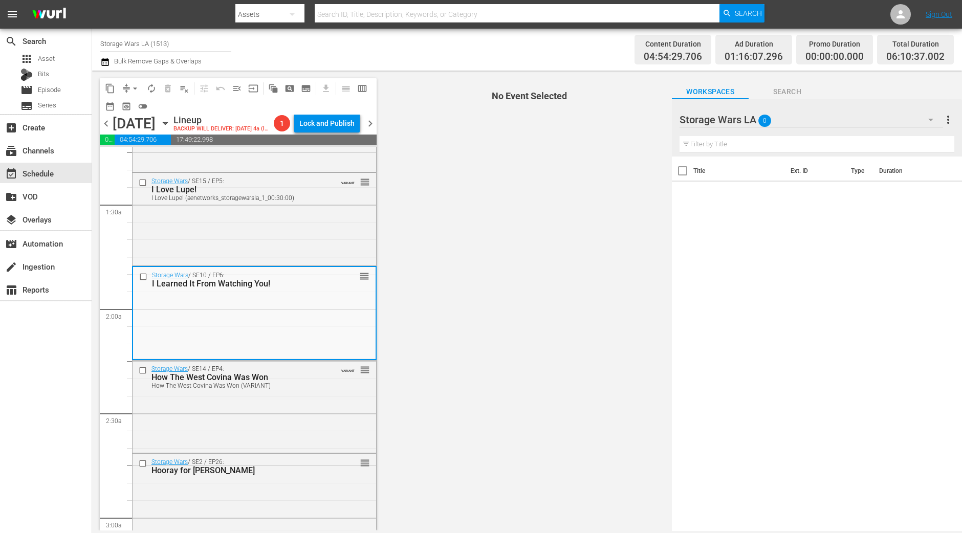
scroll to position [320, 0]
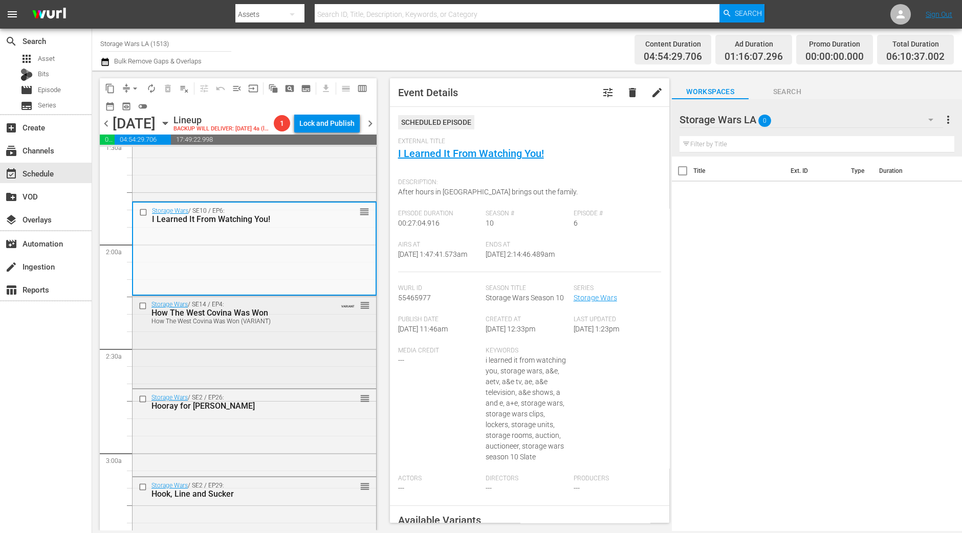
click at [330, 362] on div "Storage Wars / SE14 / EP4: How The West Covina Was Won How The West Covina Was …" at bounding box center [255, 341] width 244 height 91
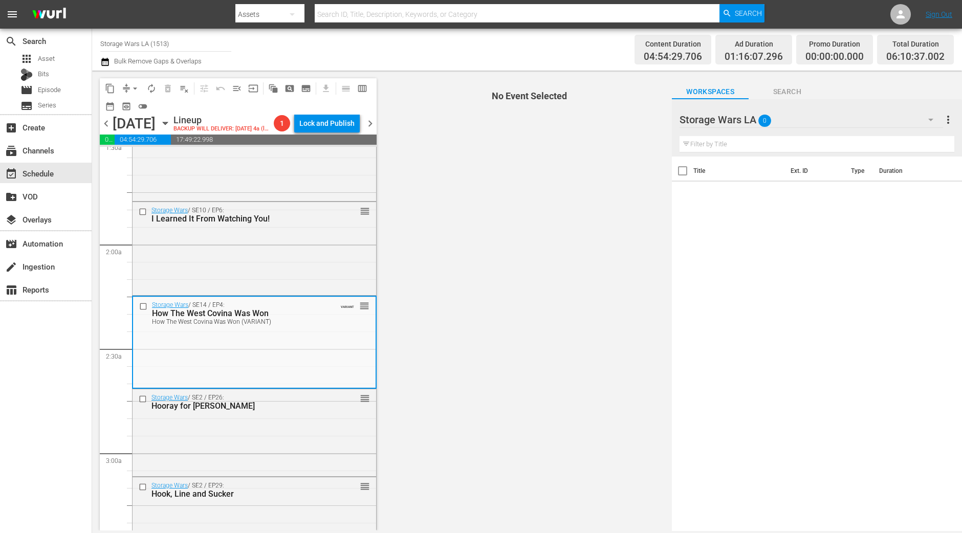
scroll to position [384, 0]
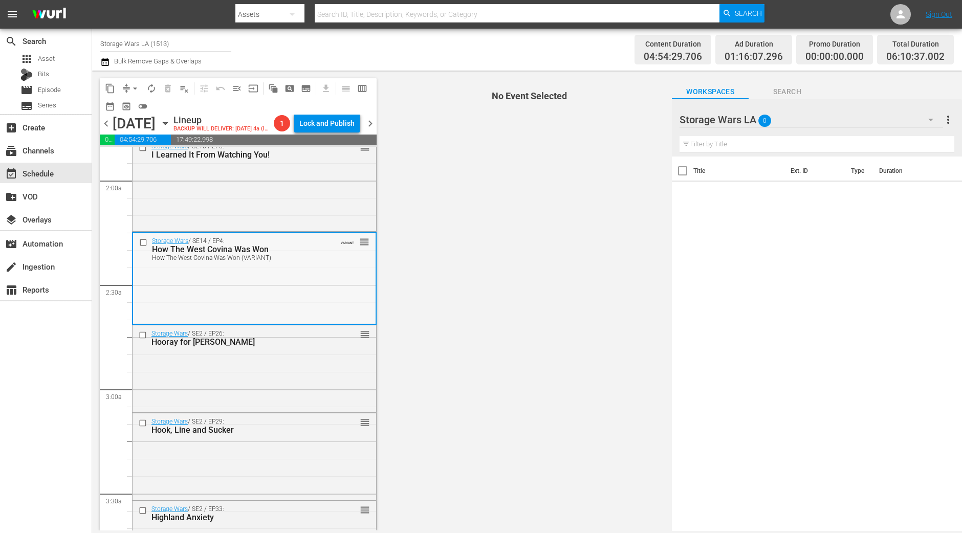
click at [330, 285] on div "Storage Wars / SE14 / EP4: How The West Covina Was Won How The West Covina Was …" at bounding box center [254, 278] width 243 height 91
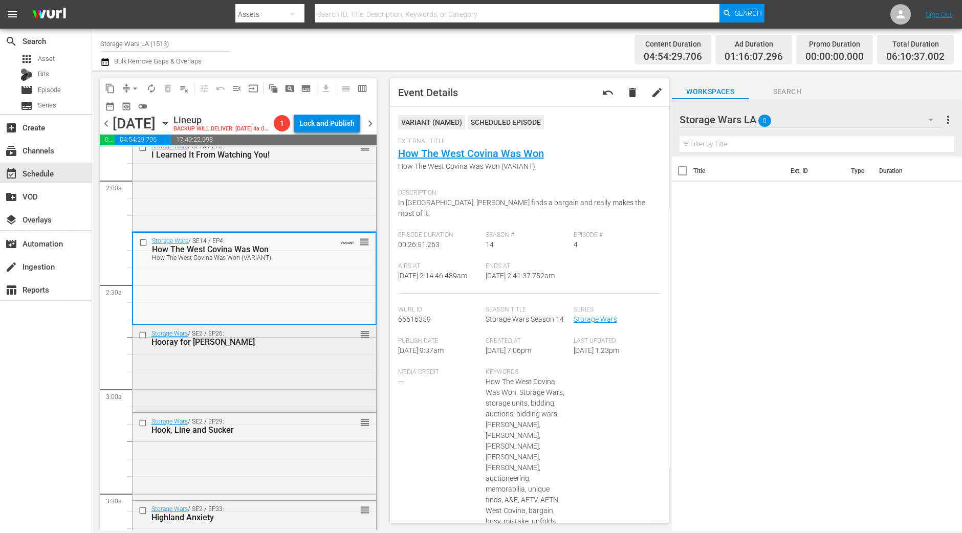
click at [279, 388] on div "Storage Wars / SE2 / EP26: Hooray for Holly-Weird reorder" at bounding box center [255, 368] width 244 height 84
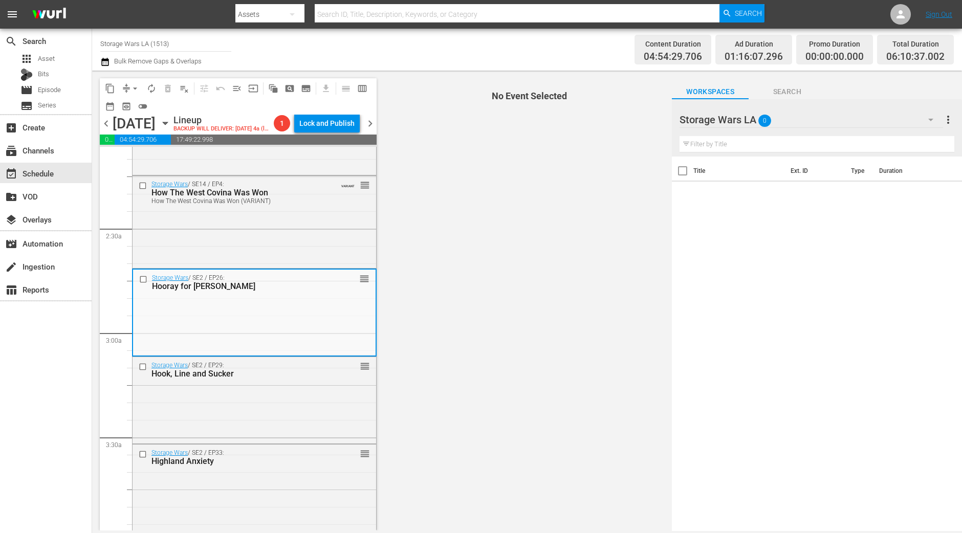
scroll to position [511, 0]
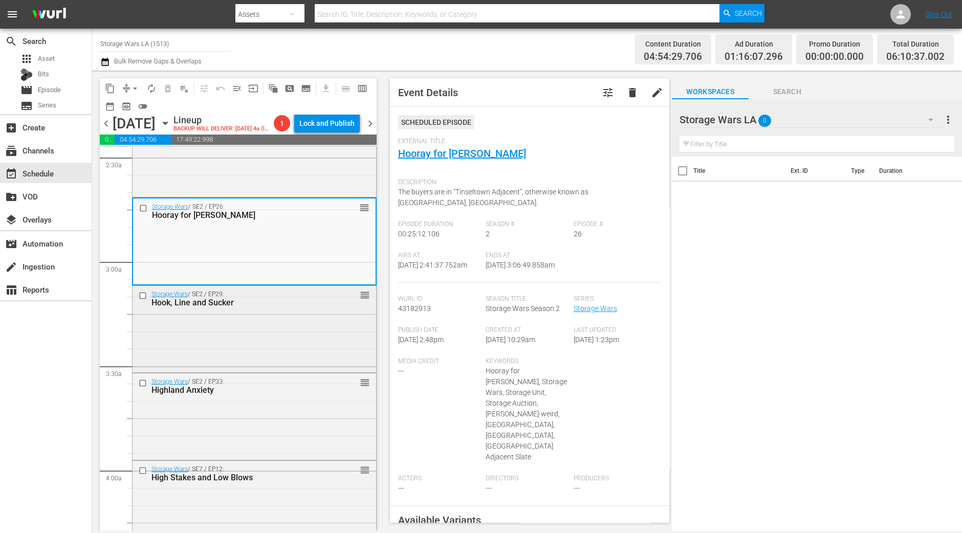
click at [234, 362] on div "Storage Wars / SE2 / EP29: Hook, Line and Sucker reorder" at bounding box center [255, 328] width 244 height 84
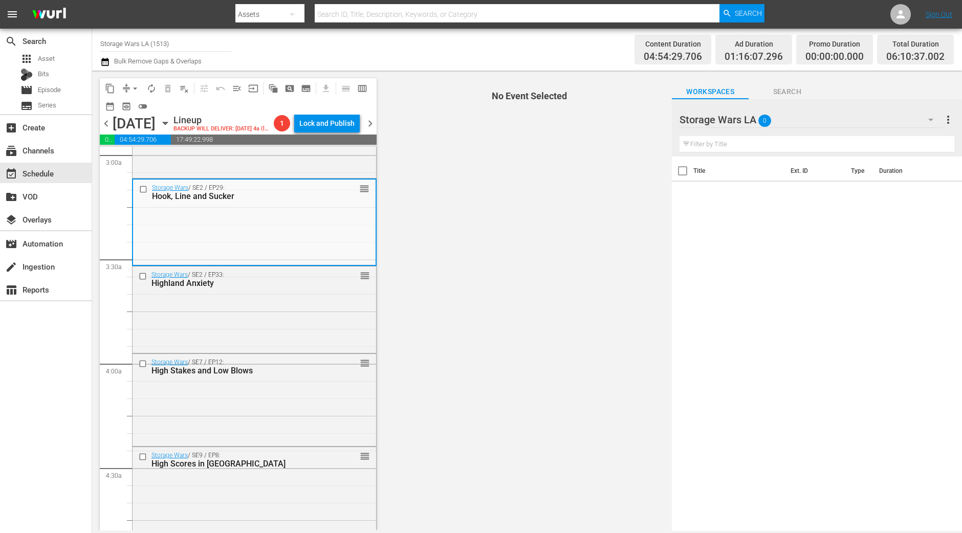
scroll to position [640, 0]
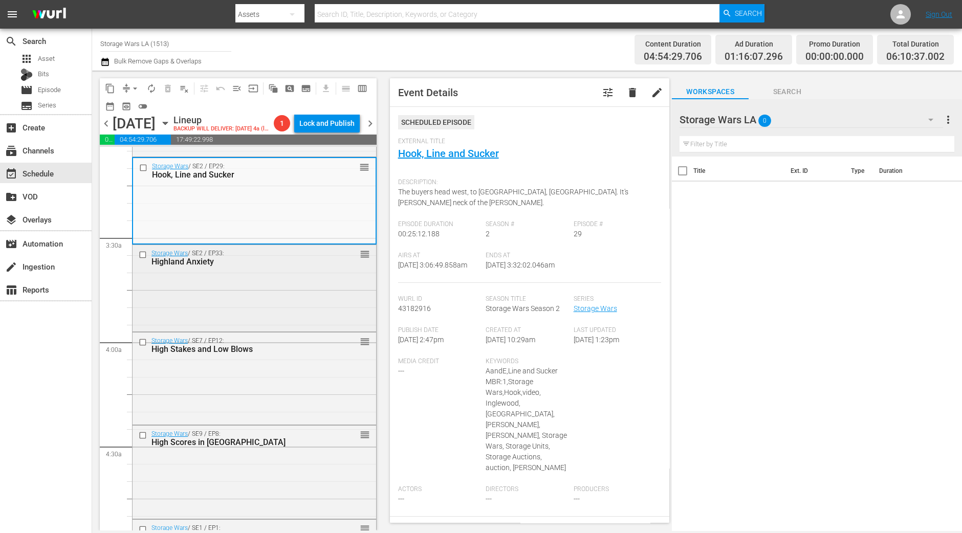
click at [270, 305] on div "Storage Wars / SE2 / EP33: Highland Anxiety reorder" at bounding box center [255, 287] width 244 height 84
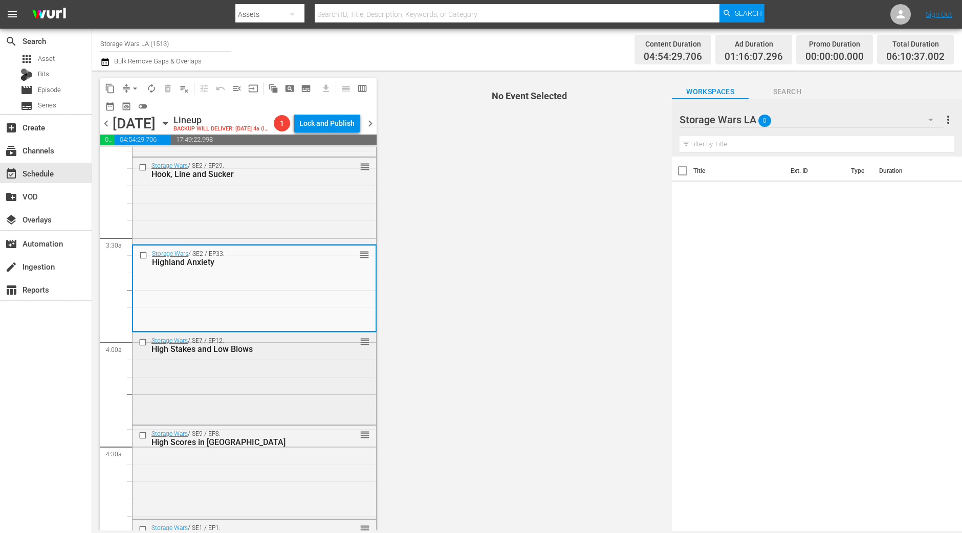
scroll to position [704, 0]
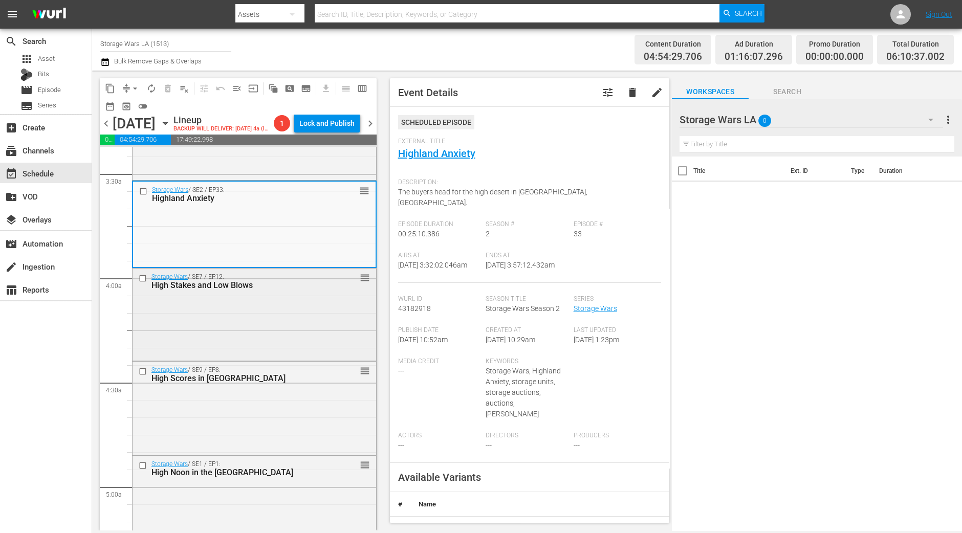
click at [307, 334] on div "Storage Wars / SE7 / EP12: High Stakes and Low Blows reorder" at bounding box center [255, 314] width 244 height 90
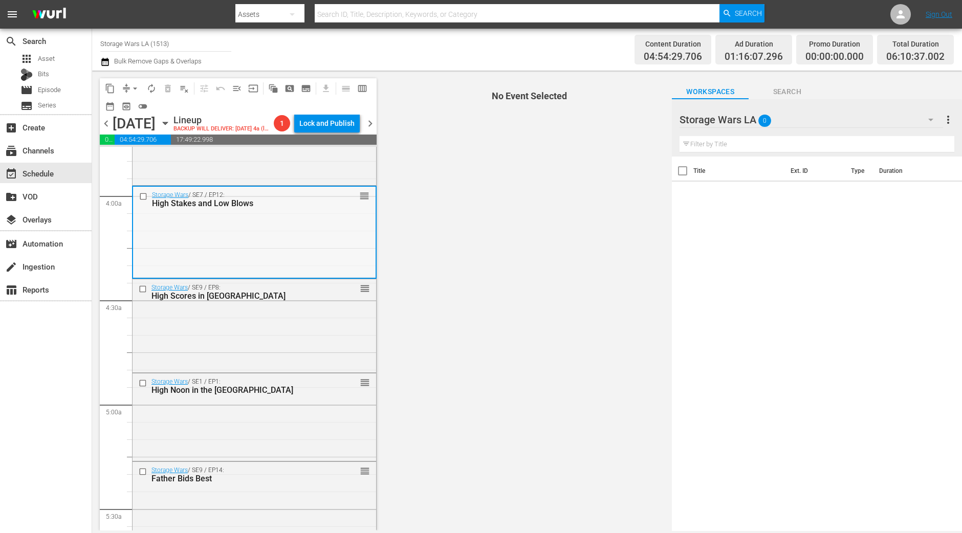
scroll to position [768, 0]
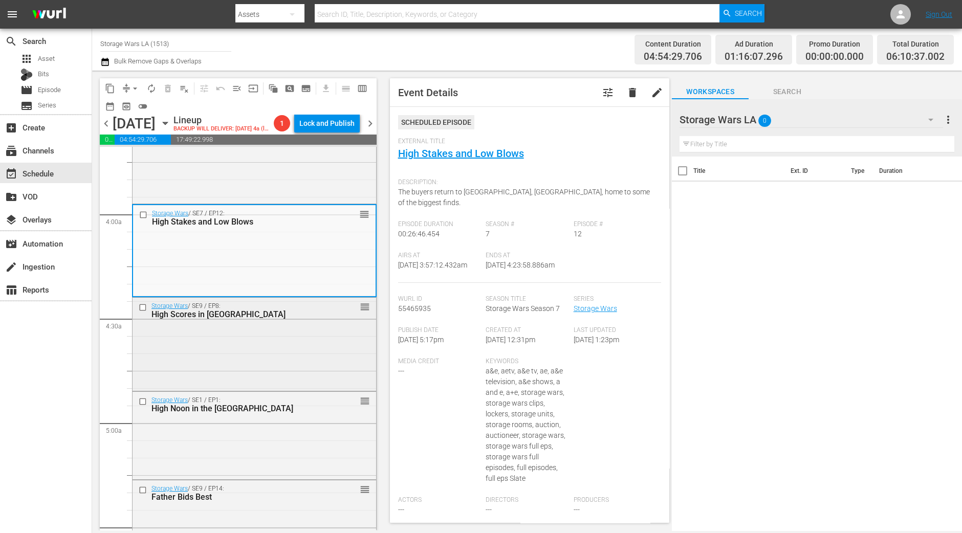
click at [341, 367] on div "Storage Wars / SE9 / EP8: High Scores in Arcadia reorder" at bounding box center [255, 343] width 244 height 91
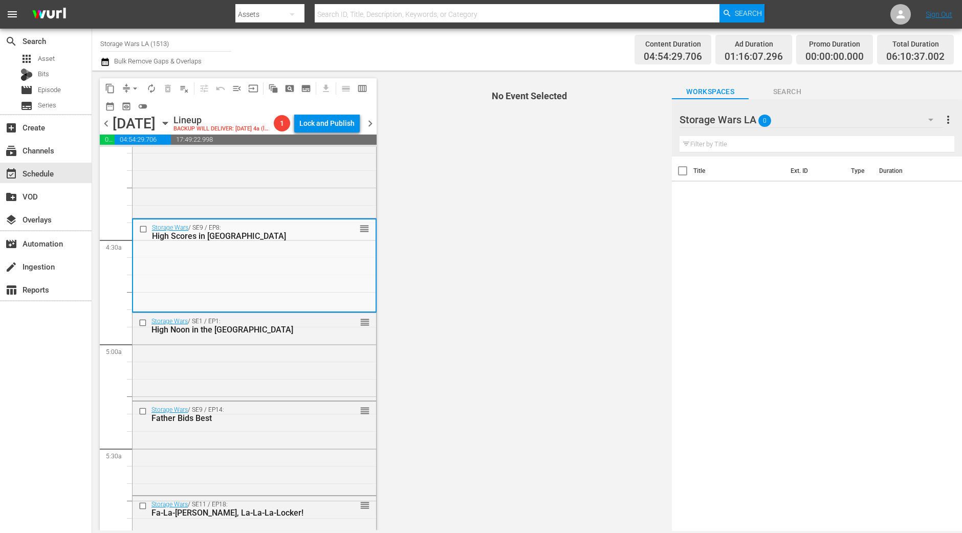
scroll to position [895, 0]
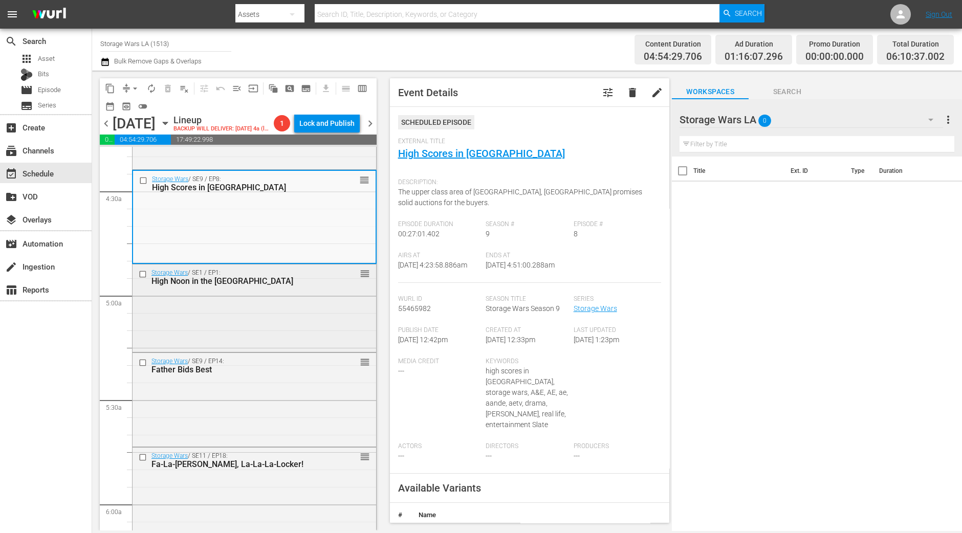
click at [307, 350] on div "Storage Wars / SE1 / EP1: High Noon in the High Desert reorder" at bounding box center [255, 307] width 244 height 85
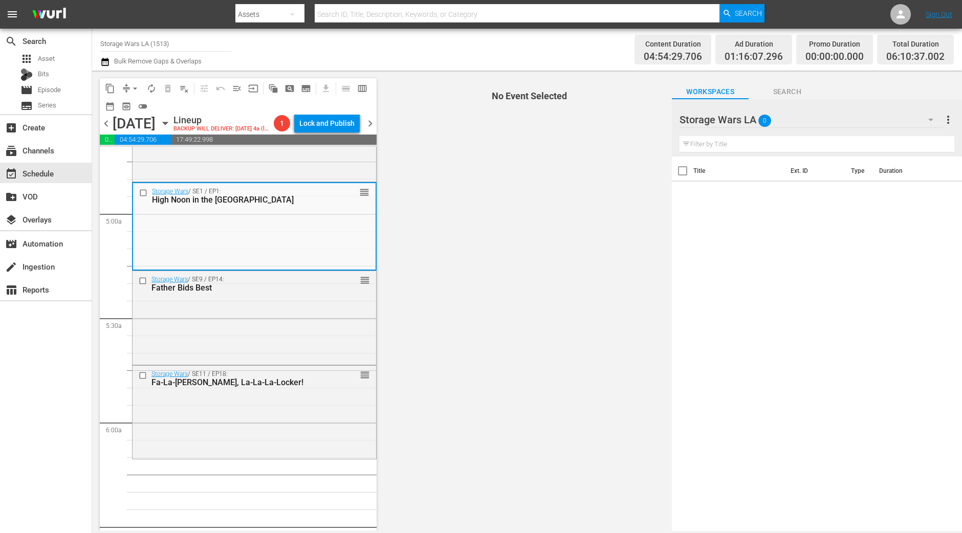
scroll to position [959, 0]
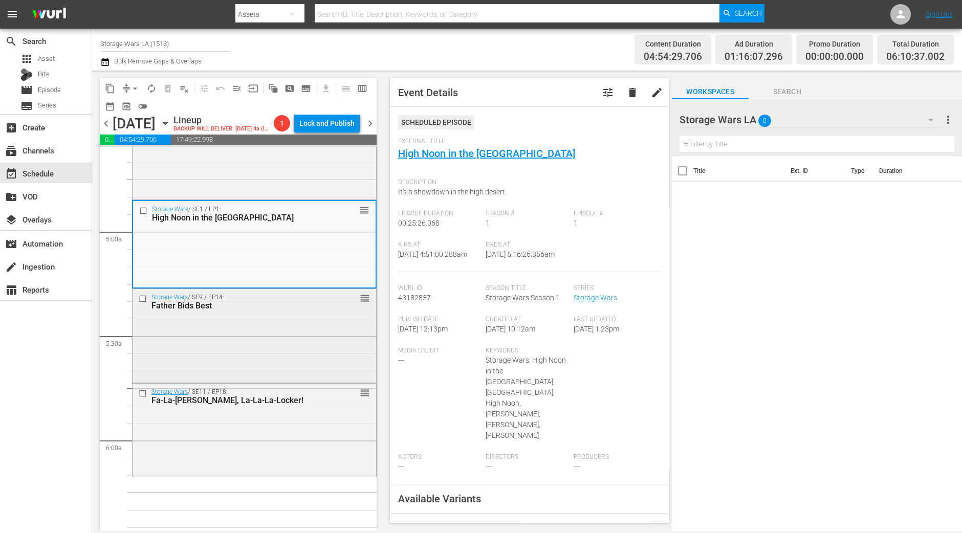
click at [298, 334] on div "Storage Wars / SE9 / EP14: Father Bids Best reorder" at bounding box center [255, 334] width 244 height 91
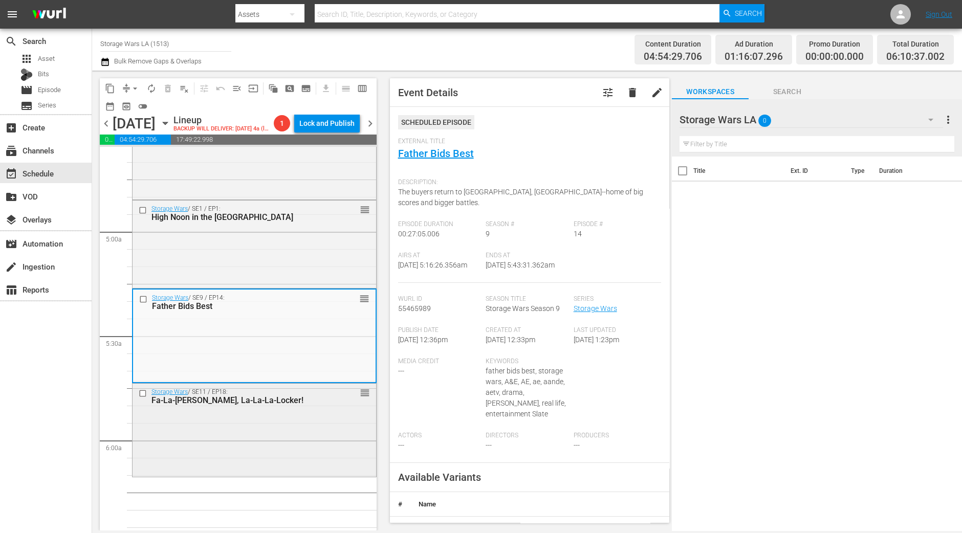
click at [309, 434] on div "Storage Wars / SE11 / EP18: Fa-La-La-Lala, La-La-La-Locker! reorder" at bounding box center [255, 429] width 244 height 91
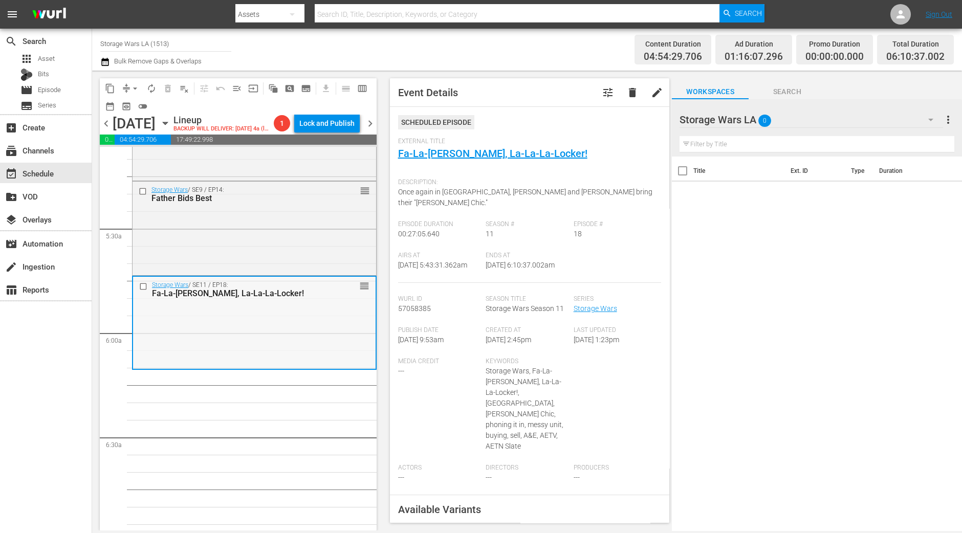
scroll to position [1088, 0]
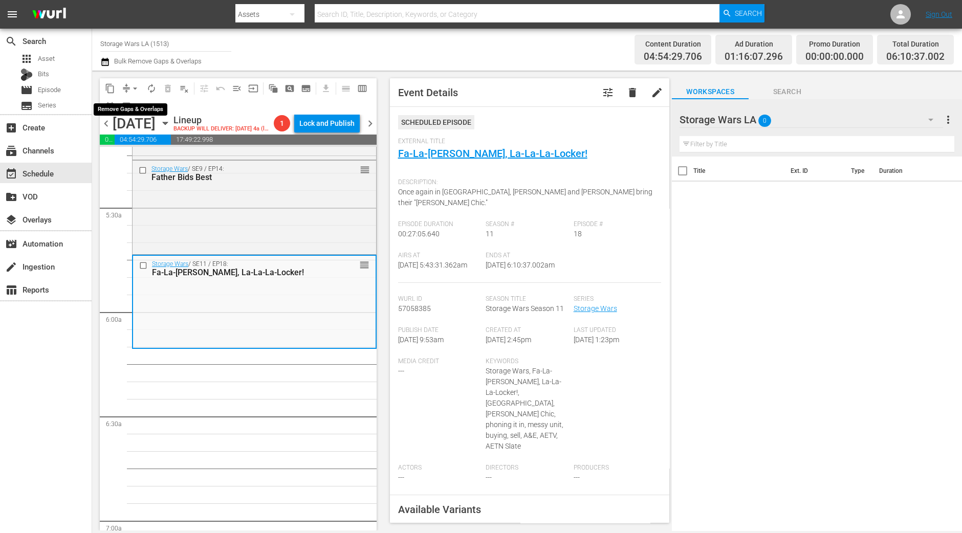
click at [127, 88] on button "arrow_drop_down" at bounding box center [135, 88] width 16 height 16
click at [128, 104] on li "Align to Midnight" at bounding box center [136, 108] width 108 height 17
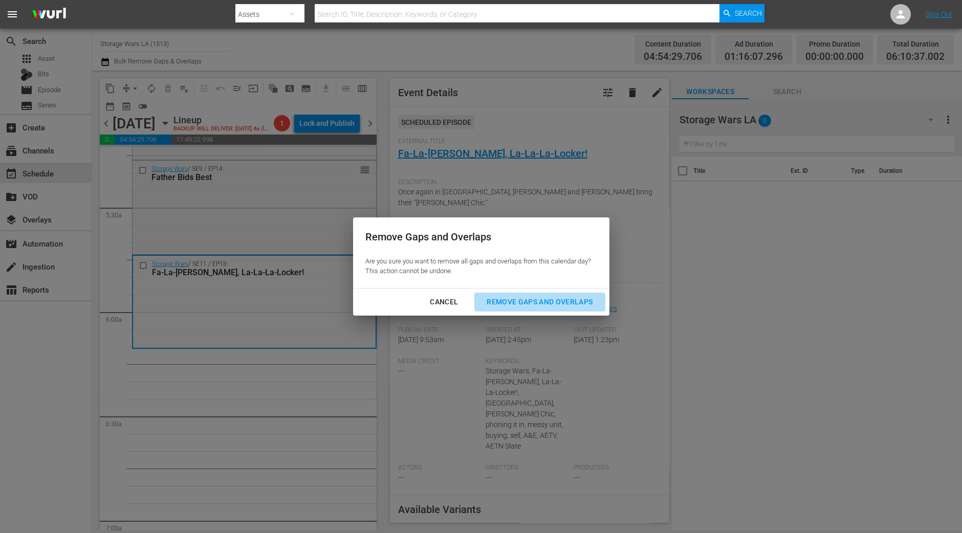
click at [526, 303] on div "Remove Gaps and Overlaps" at bounding box center [540, 302] width 122 height 13
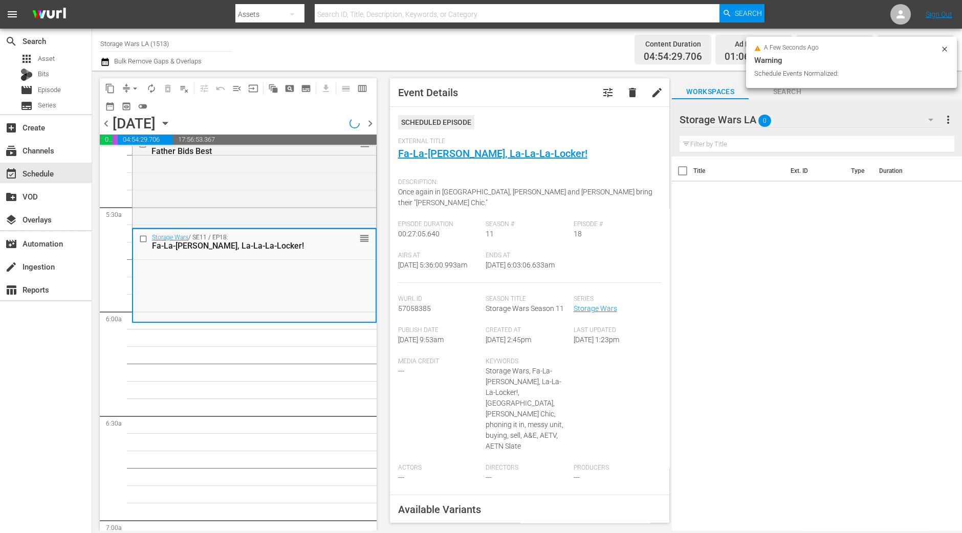
scroll to position [1140, 0]
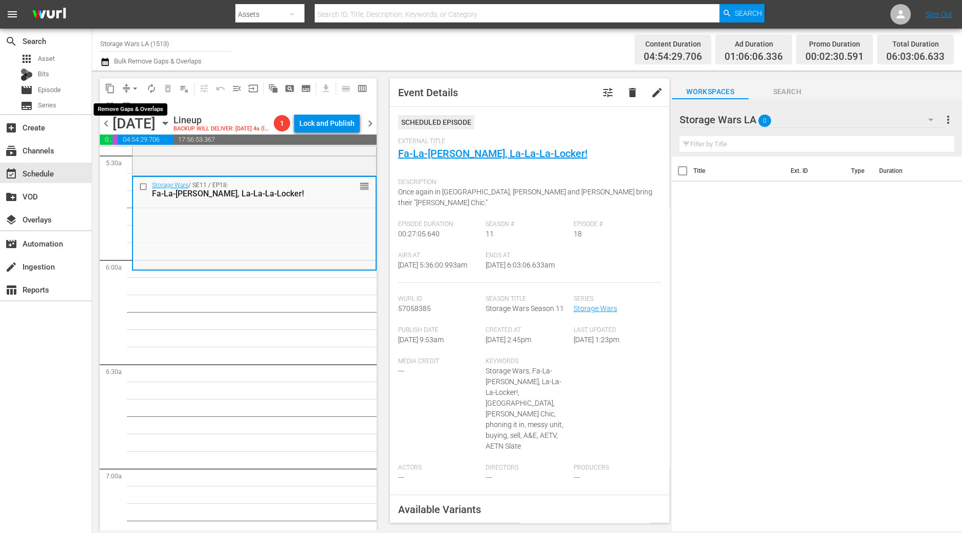
drag, startPoint x: 134, startPoint y: 86, endPoint x: 135, endPoint y: 93, distance: 7.2
click at [135, 86] on span "arrow_drop_down" at bounding box center [135, 88] width 10 height 10
click at [134, 104] on li "Align to Midnight" at bounding box center [136, 108] width 108 height 17
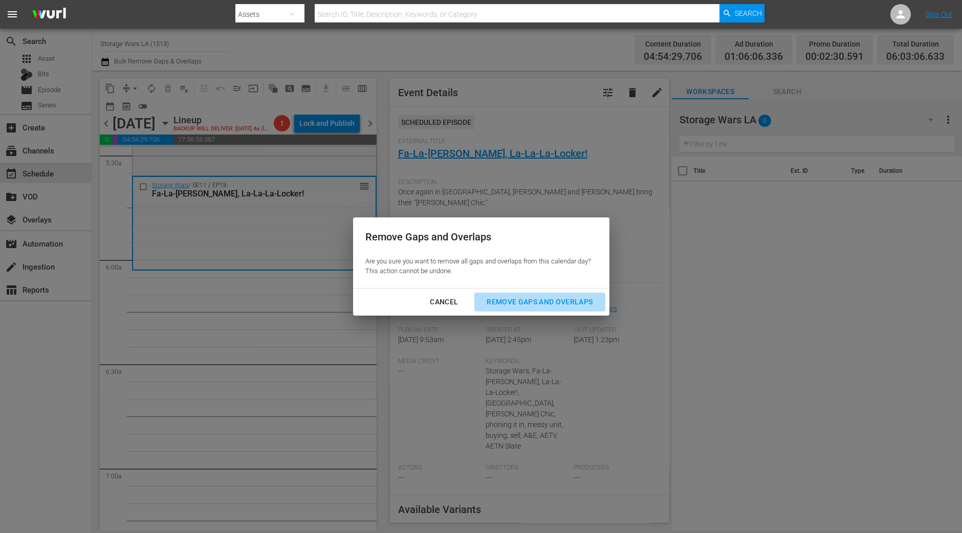
click at [564, 296] on div "Remove Gaps and Overlaps" at bounding box center [540, 302] width 122 height 13
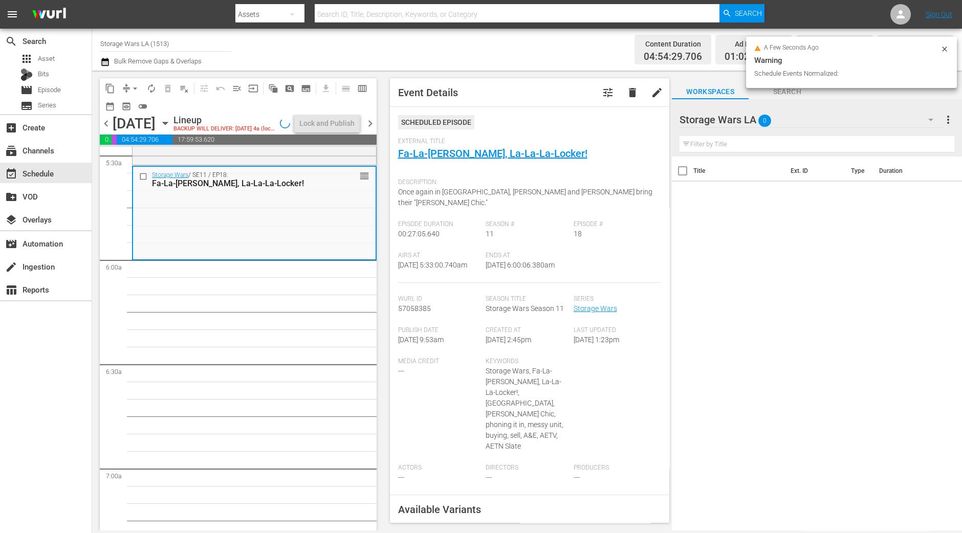
scroll to position [1105, 0]
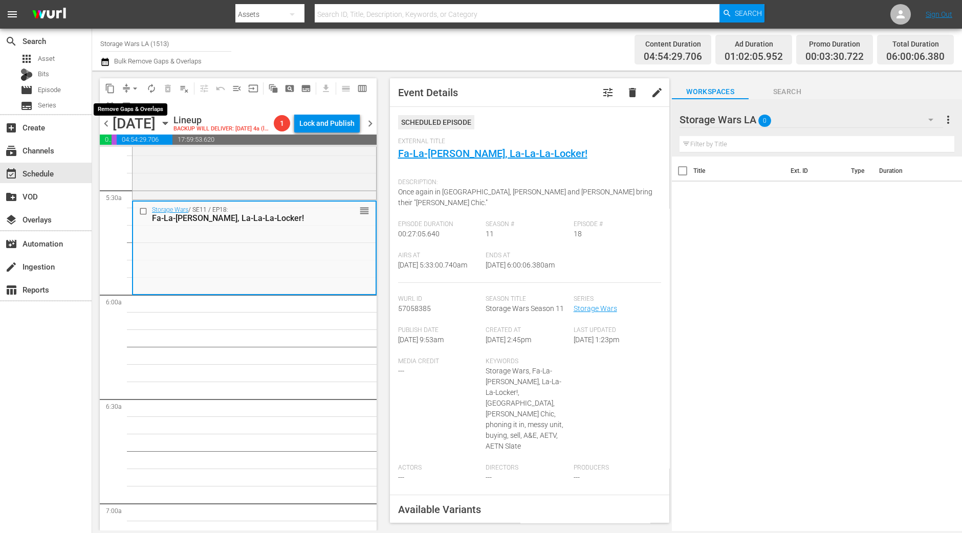
click at [133, 87] on span "arrow_drop_down" at bounding box center [135, 88] width 10 height 10
click at [132, 108] on li "Align to Midnight" at bounding box center [136, 108] width 108 height 17
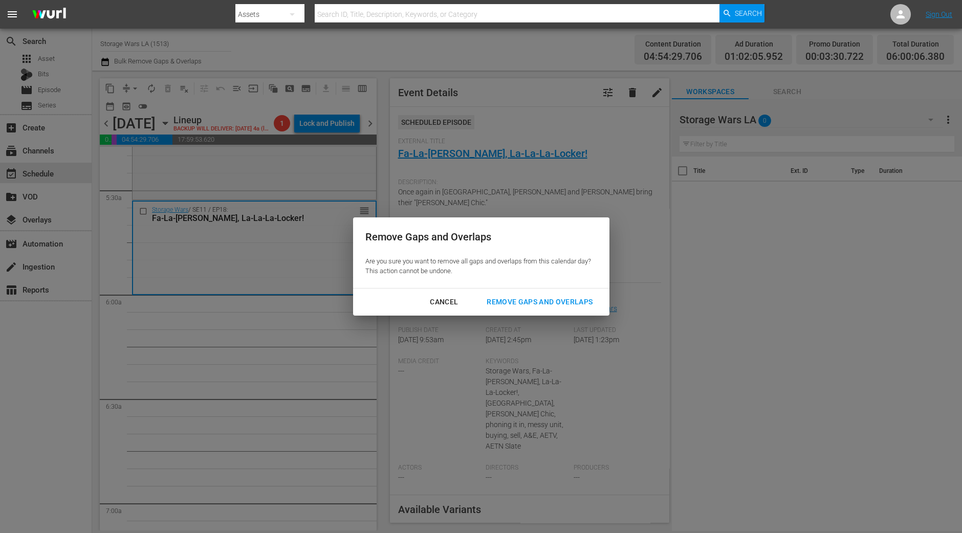
click at [538, 314] on div "Cancel Remove Gaps and Overlaps" at bounding box center [481, 302] width 256 height 27
click at [539, 307] on div "Remove Gaps and Overlaps" at bounding box center [540, 302] width 122 height 13
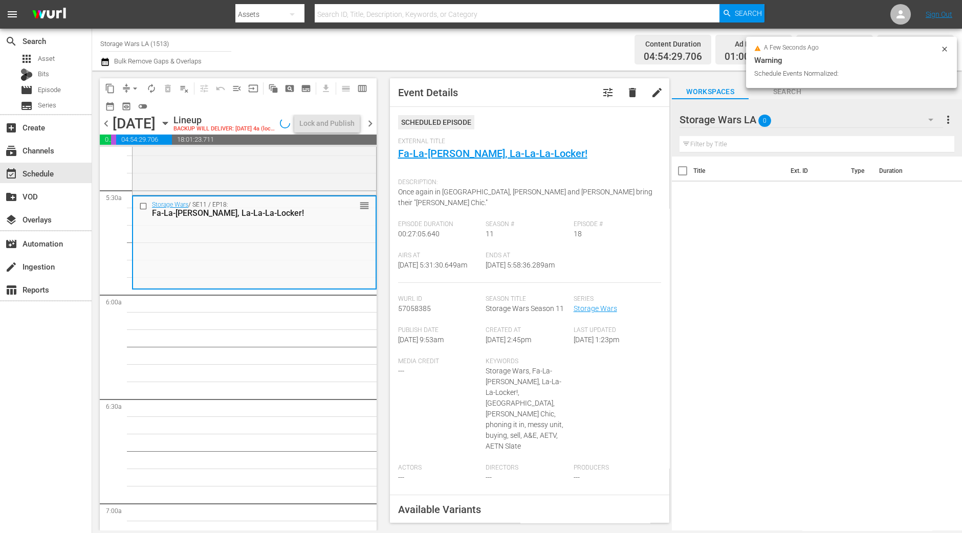
scroll to position [1088, 0]
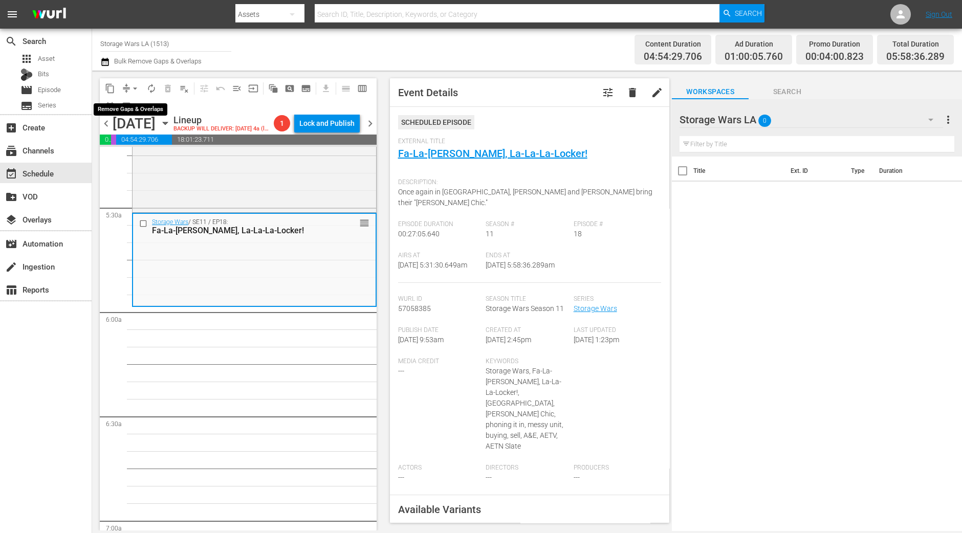
click at [131, 85] on span "arrow_drop_down" at bounding box center [135, 88] width 10 height 10
click at [142, 115] on li "Align to Midnight" at bounding box center [136, 108] width 108 height 17
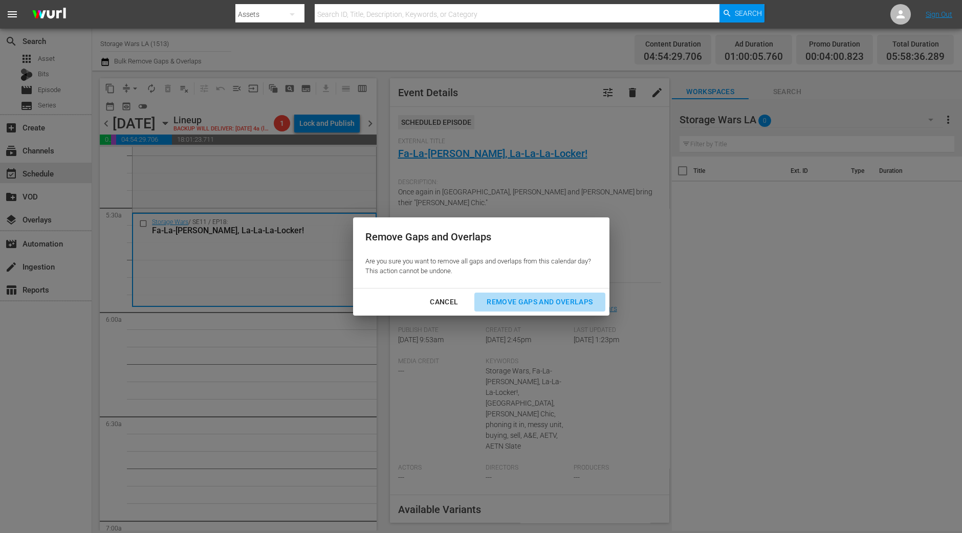
click at [570, 303] on div "Remove Gaps and Overlaps" at bounding box center [540, 302] width 122 height 13
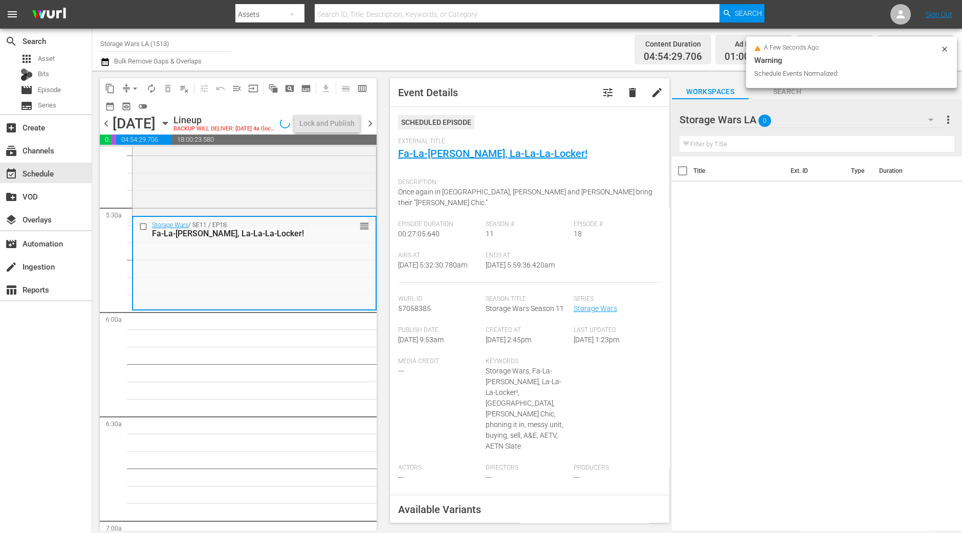
scroll to position [1123, 0]
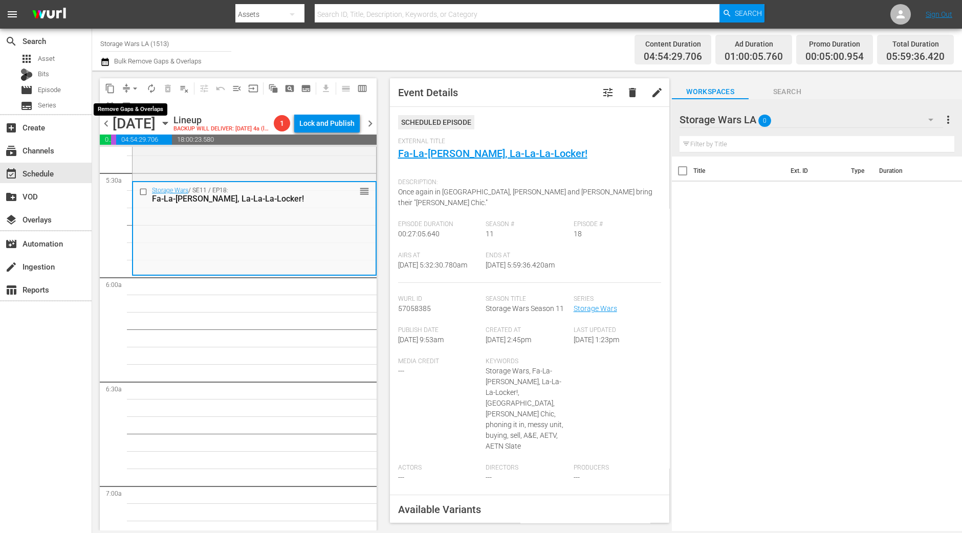
click at [139, 90] on span "arrow_drop_down" at bounding box center [135, 88] width 10 height 10
click at [138, 103] on li "Align to Midnight" at bounding box center [136, 108] width 108 height 17
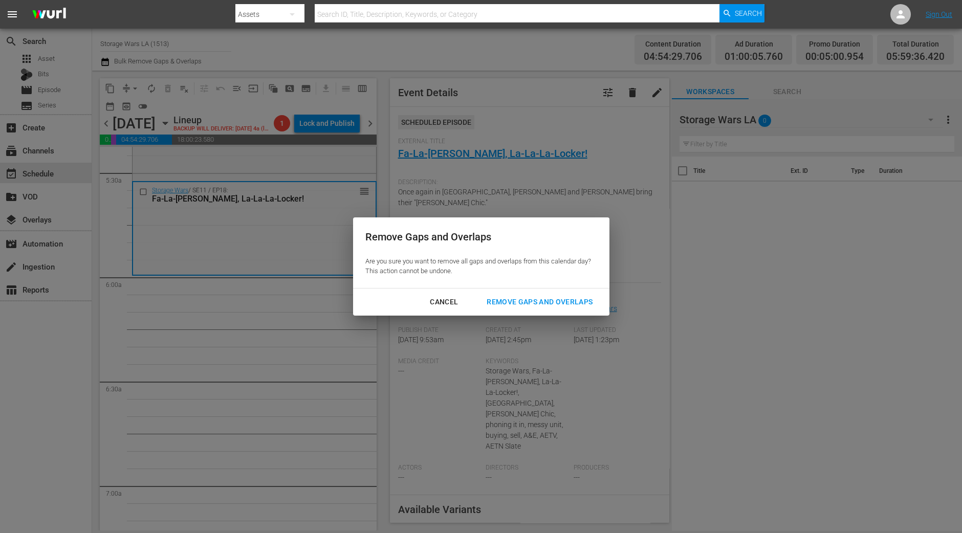
click at [584, 310] on button "Remove Gaps and Overlaps" at bounding box center [540, 302] width 131 height 19
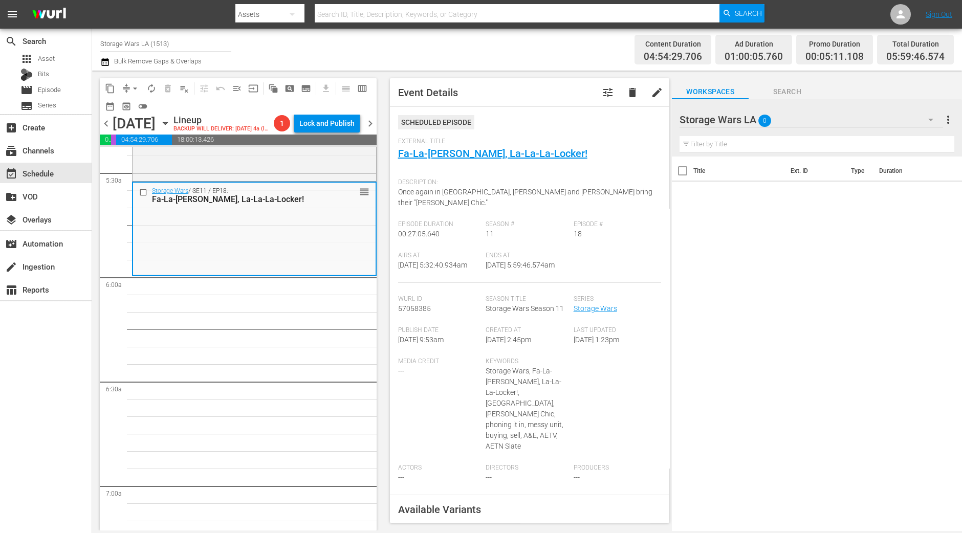
click at [127, 80] on button "compress" at bounding box center [126, 88] width 16 height 16
click at [135, 84] on span "arrow_drop_down" at bounding box center [135, 88] width 10 height 10
click at [143, 107] on li "Align to Midnight" at bounding box center [136, 108] width 108 height 17
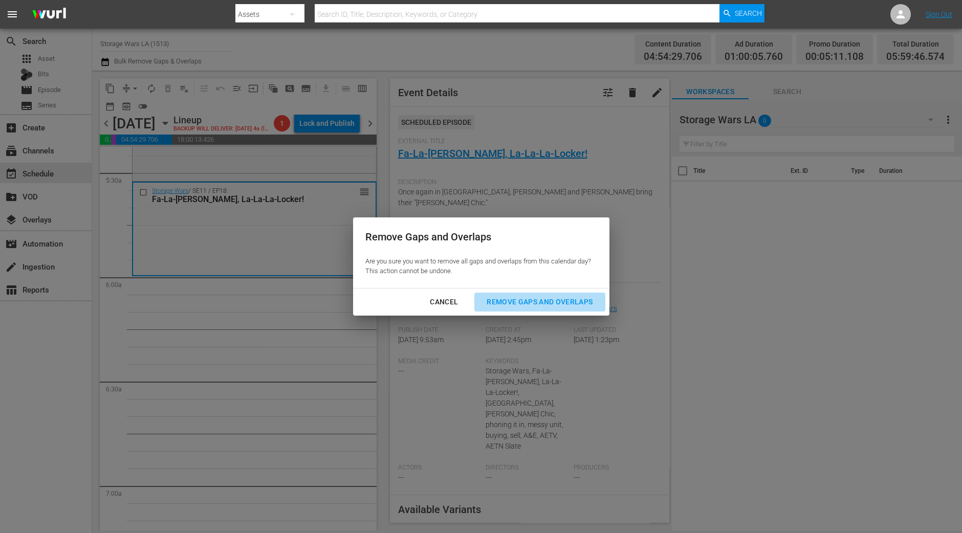
click at [586, 305] on div "Remove Gaps and Overlaps" at bounding box center [540, 302] width 122 height 13
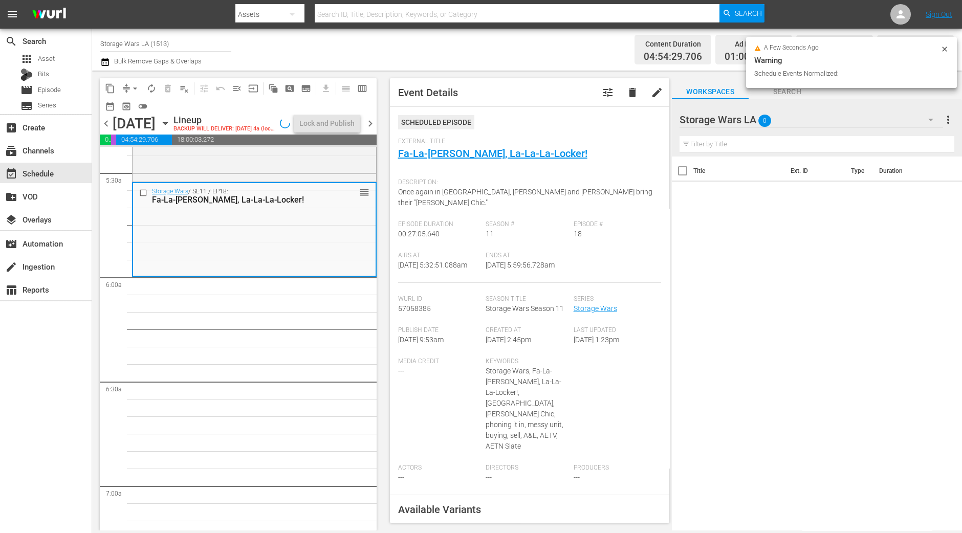
scroll to position [1140, 0]
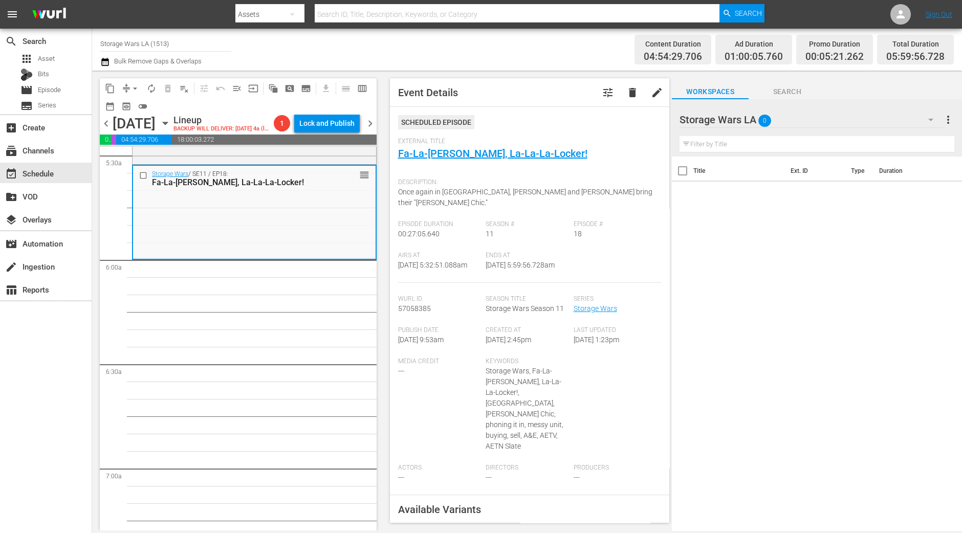
click at [128, 78] on div "content_copy compress arrow_drop_down autorenew_outlined delete_forever_outline…" at bounding box center [235, 301] width 287 height 460
click at [132, 91] on span "arrow_drop_down" at bounding box center [135, 88] width 10 height 10
click at [170, 112] on li "Align to Midnight" at bounding box center [136, 108] width 108 height 17
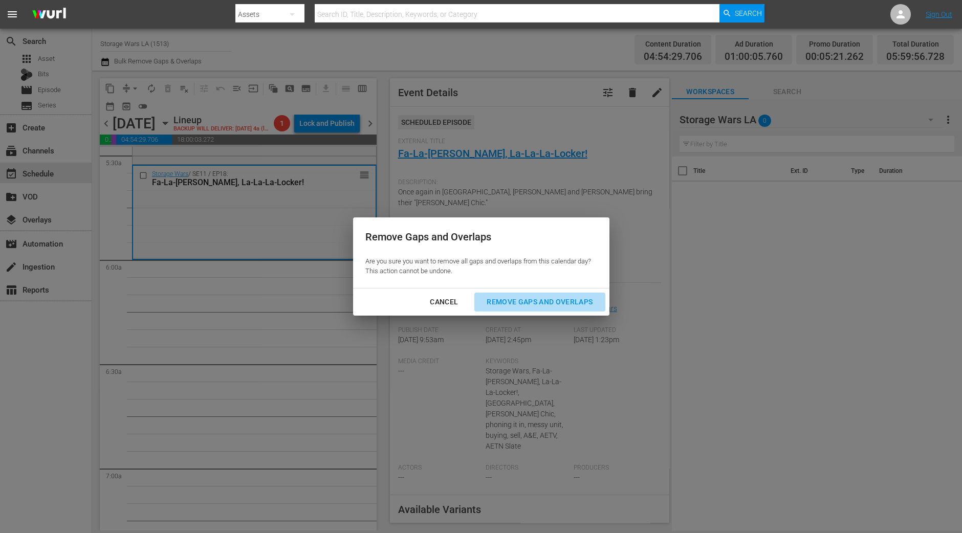
click at [527, 299] on div "Remove Gaps and Overlaps" at bounding box center [540, 302] width 122 height 13
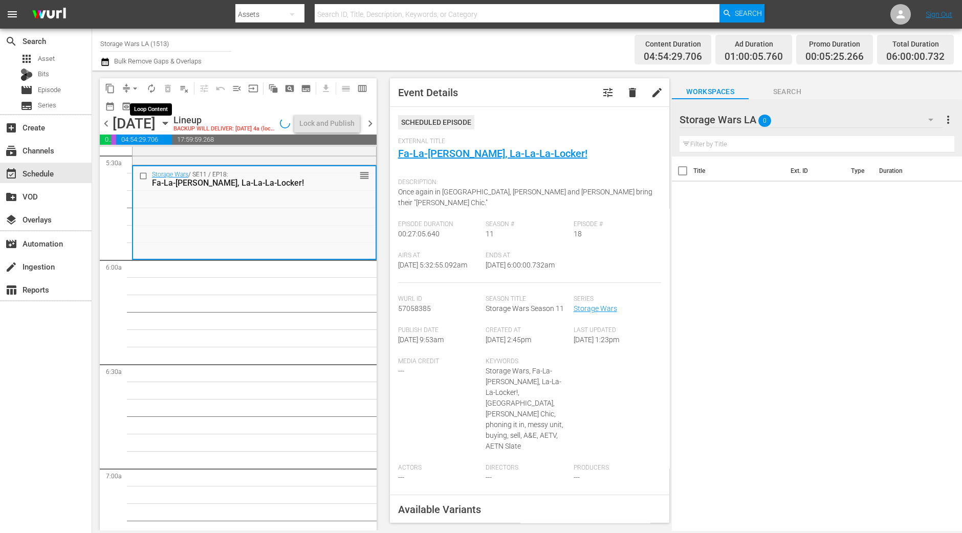
click at [146, 84] on span "autorenew_outlined" at bounding box center [151, 88] width 10 height 10
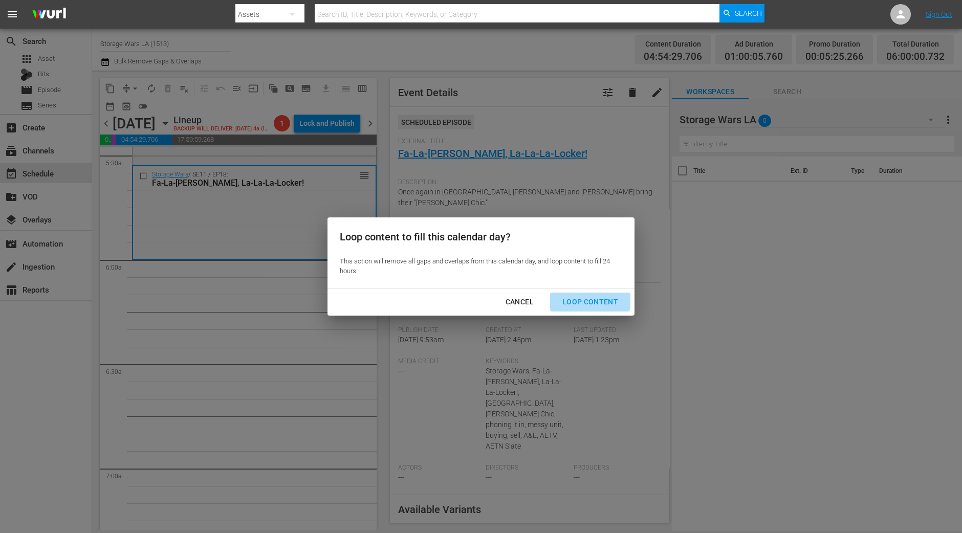
click at [590, 298] on div "Loop Content" at bounding box center [590, 302] width 72 height 13
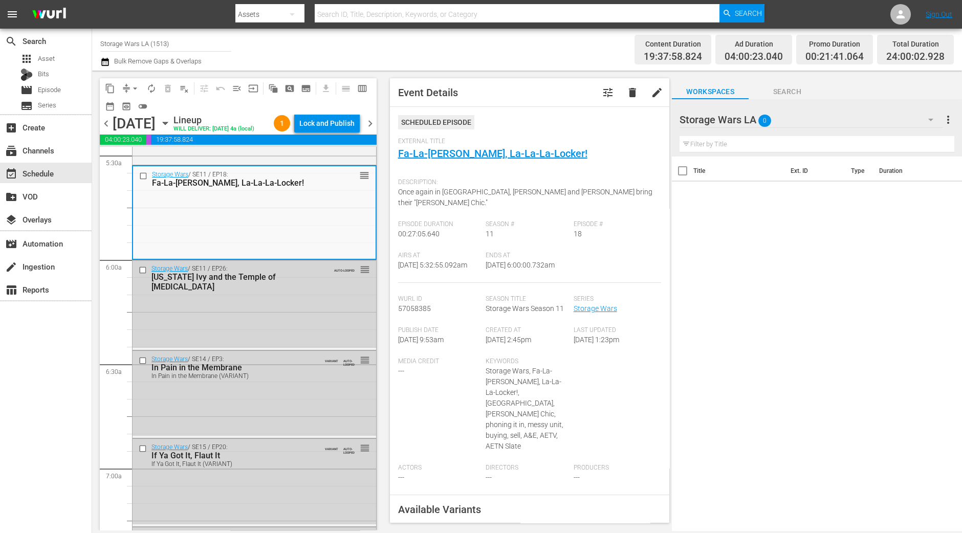
click at [334, 126] on div "Lock and Publish" at bounding box center [326, 123] width 55 height 18
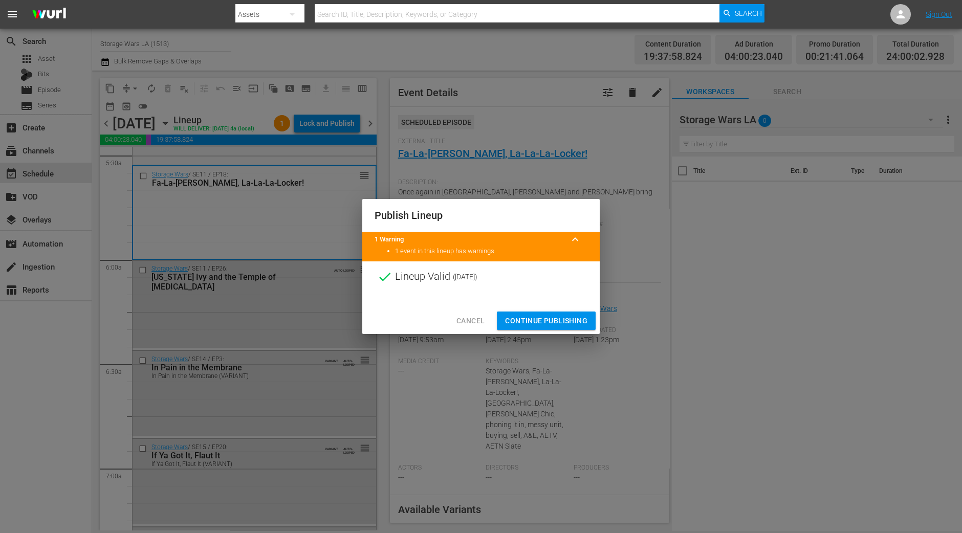
click at [552, 307] on div at bounding box center [481, 299] width 238 height 15
click at [550, 320] on span "Continue Publishing" at bounding box center [546, 321] width 82 height 13
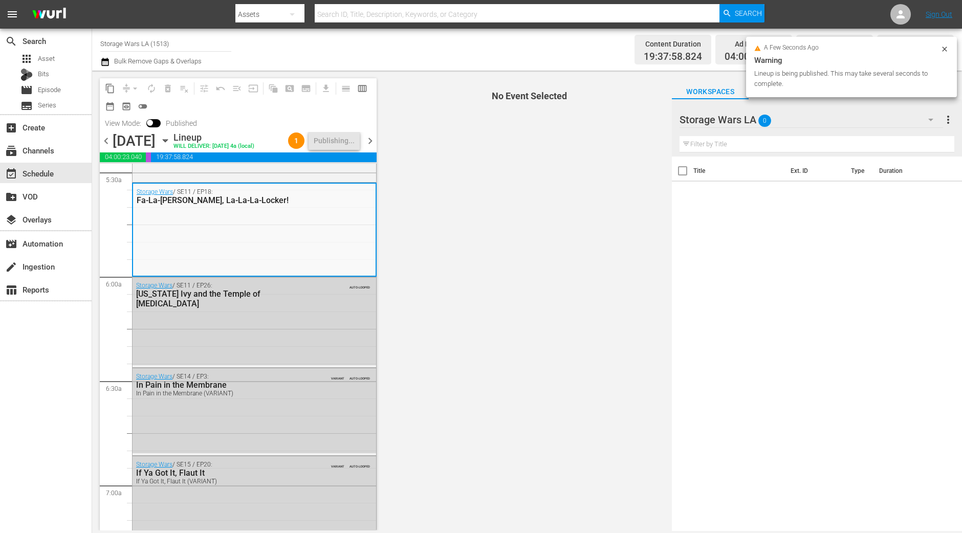
click at [373, 147] on span "chevron_right" at bounding box center [370, 141] width 13 height 13
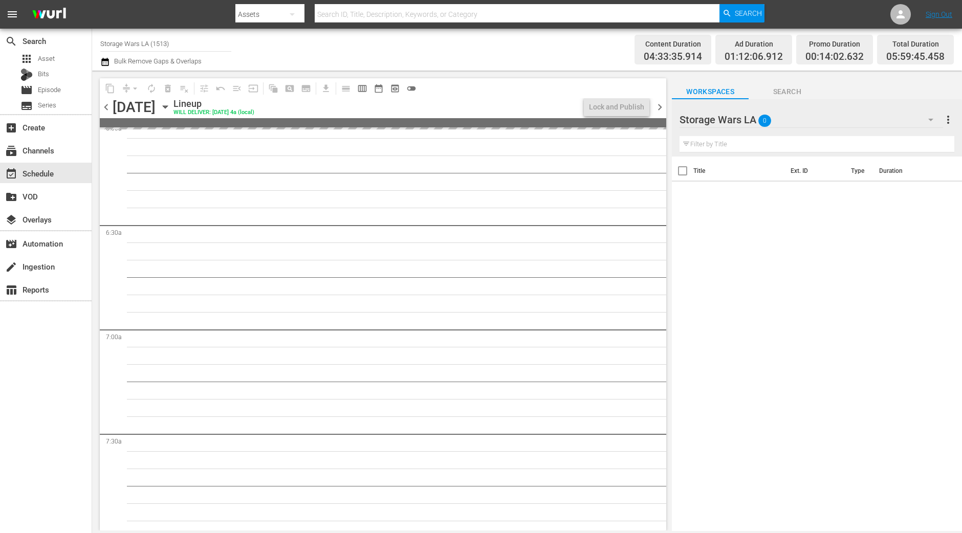
scroll to position [1123, 0]
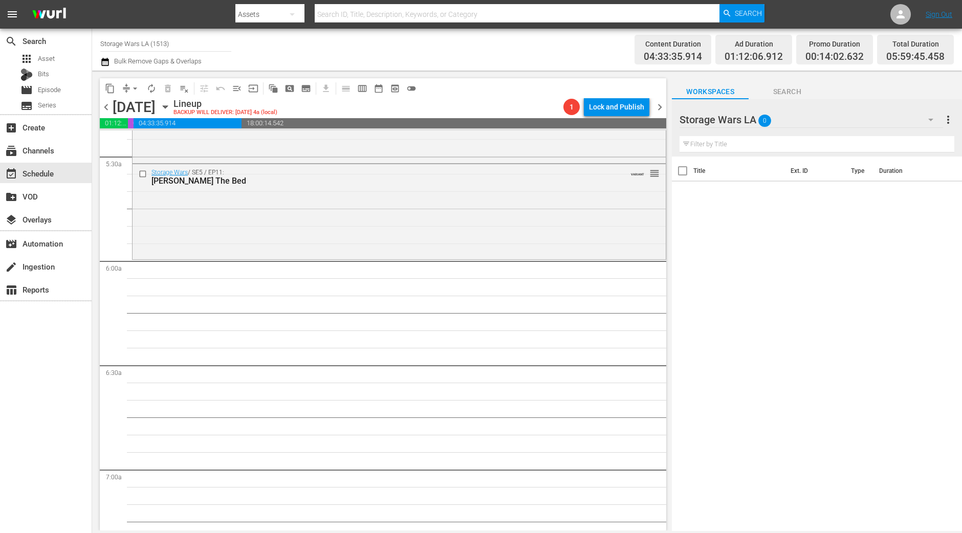
click at [179, 228] on div "Storage Wars / SE5 / EP11: Darrell Sheets The Bed VARIANT reorder" at bounding box center [399, 210] width 533 height 93
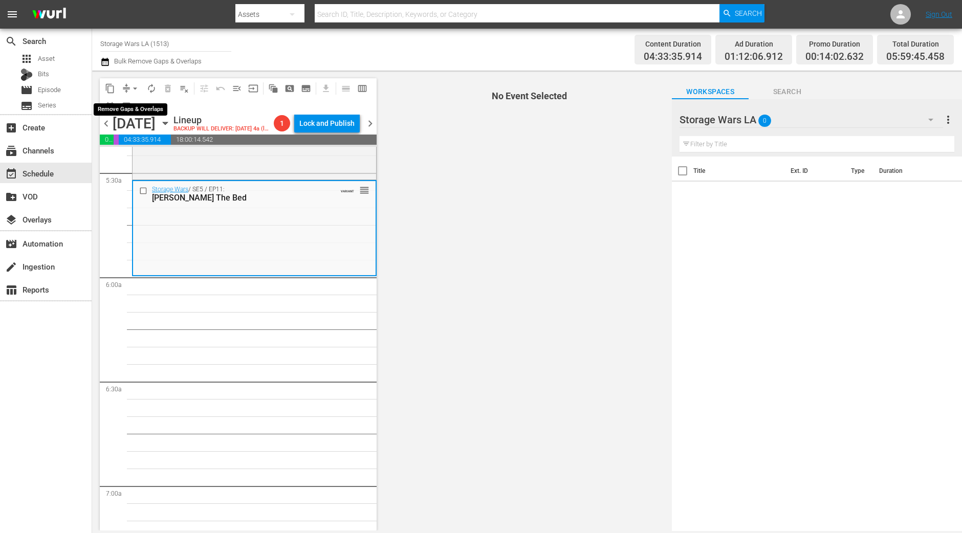
click at [135, 90] on span "arrow_drop_down" at bounding box center [135, 88] width 10 height 10
click at [130, 110] on li "Align to Midnight" at bounding box center [135, 108] width 84 height 17
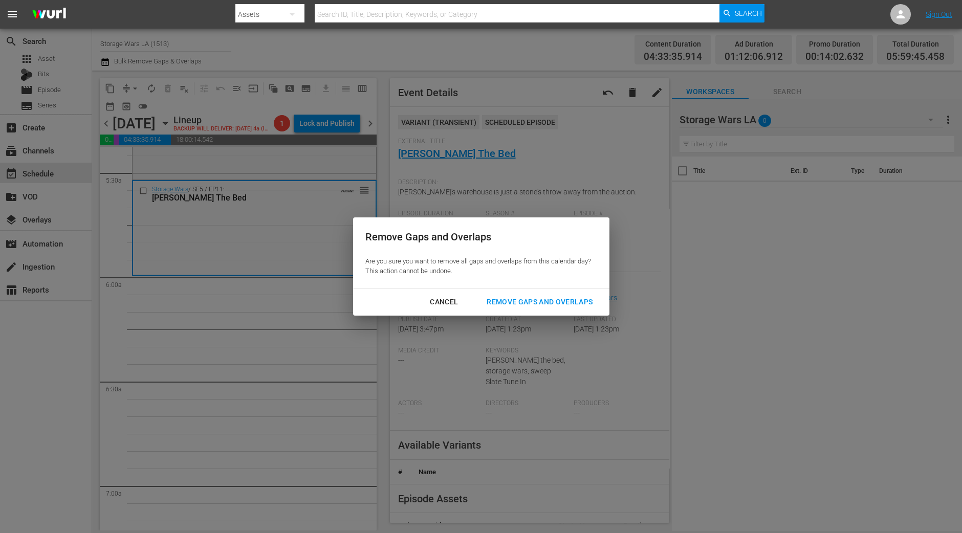
click at [580, 305] on div "Remove Gaps and Overlaps" at bounding box center [540, 302] width 122 height 13
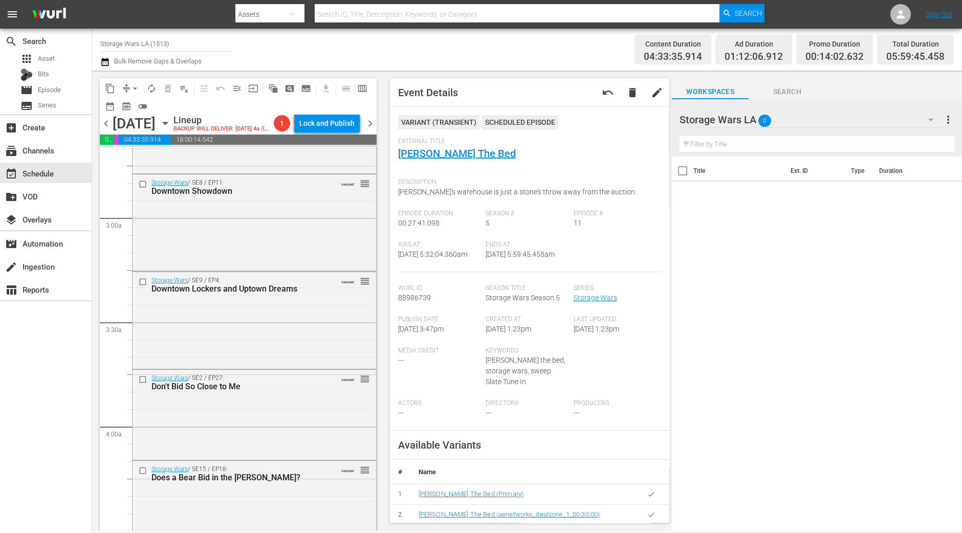
scroll to position [576, 0]
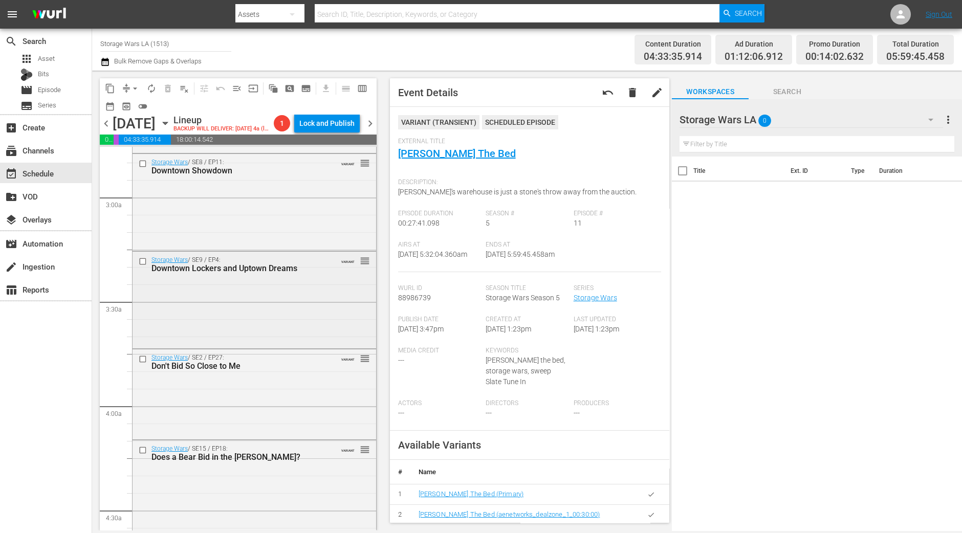
click at [235, 308] on div "Storage Wars / SE9 / EP4: Downtown Lockers and Uptown Dreams VARIANT reorder" at bounding box center [255, 299] width 244 height 95
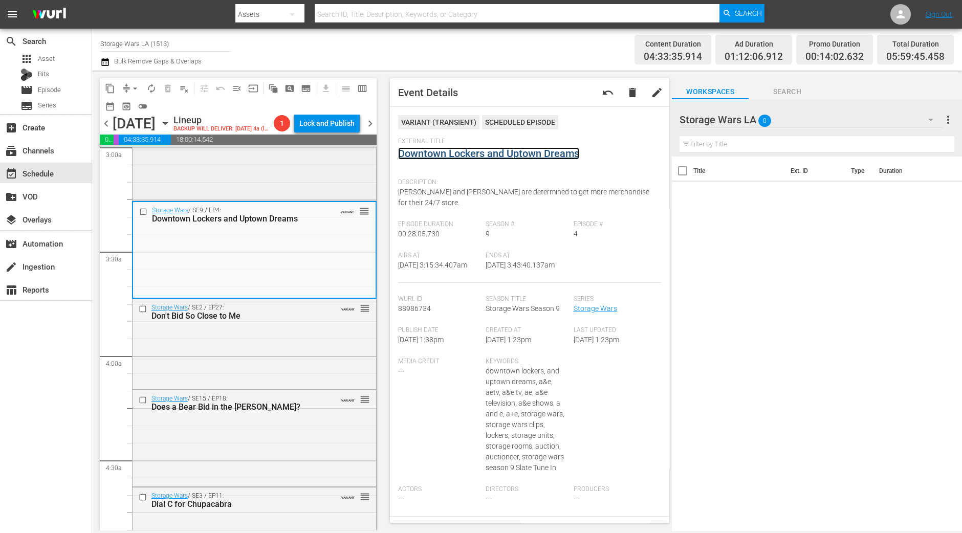
scroll to position [704, 0]
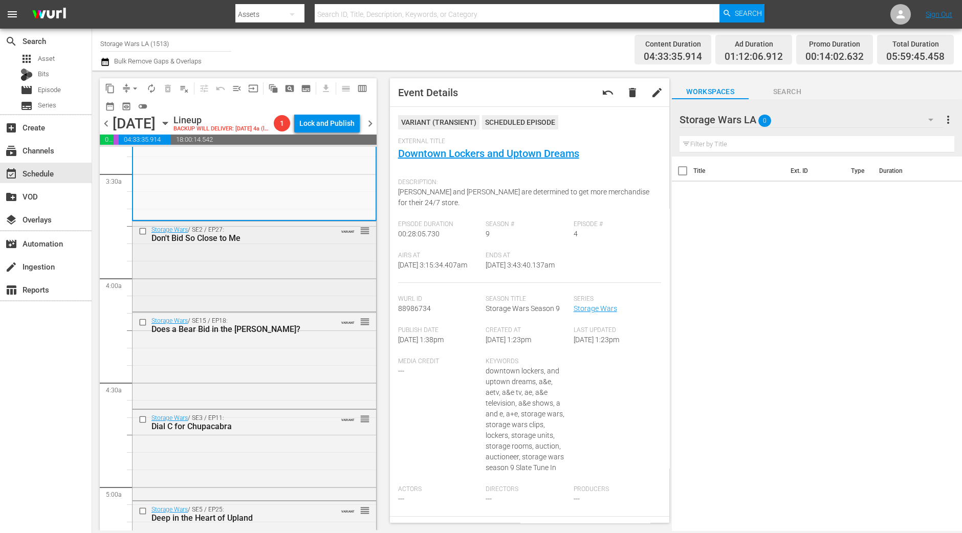
click at [299, 243] on div "Storage Wars / SE2 / EP27: Don't Bid So Close to Me" at bounding box center [239, 234] width 174 height 17
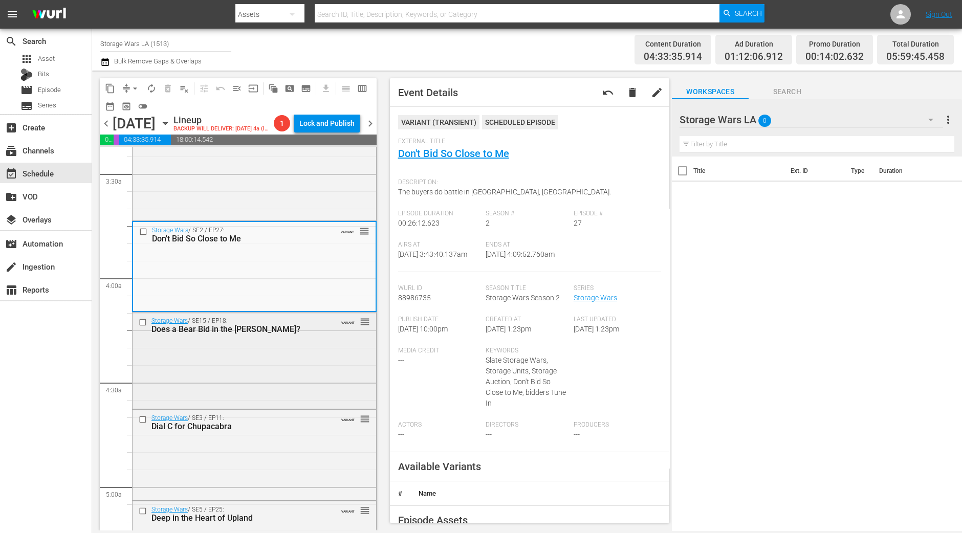
click at [279, 377] on div "Storage Wars / SE15 / EP18: Does a Bear Bid in the Woods? VARIANT reorder" at bounding box center [255, 360] width 244 height 94
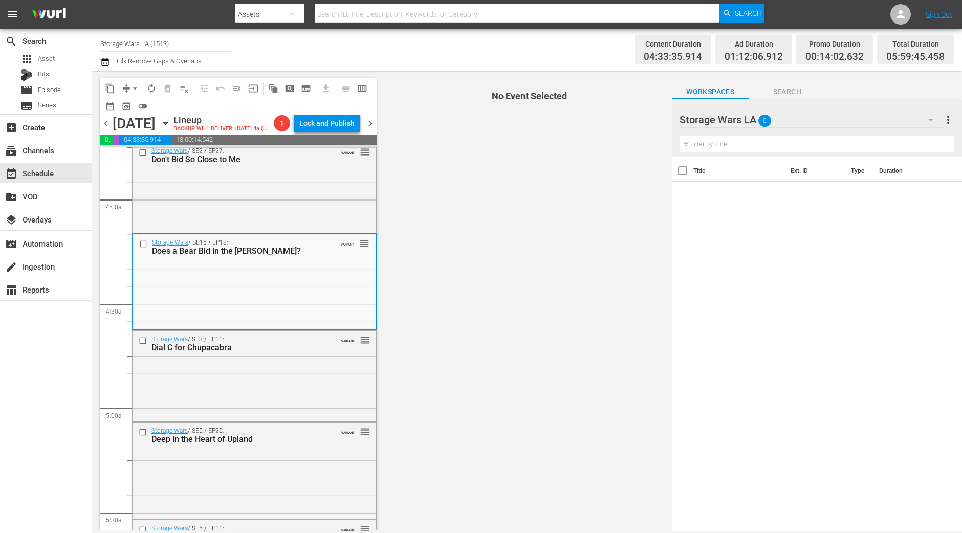
scroll to position [831, 0]
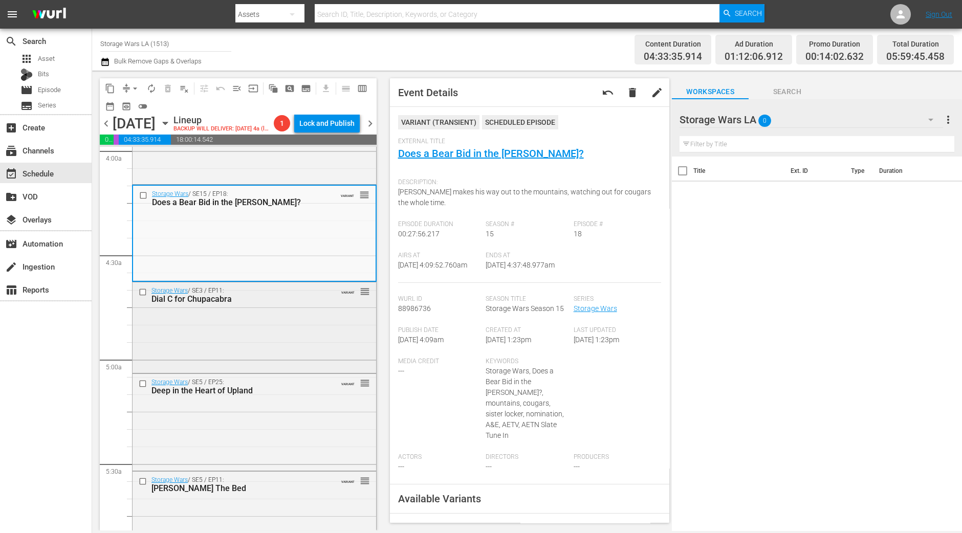
click at [277, 336] on div "Storage Wars / SE3 / EP11: Dial C for Chupacabra VARIANT reorder" at bounding box center [255, 327] width 244 height 88
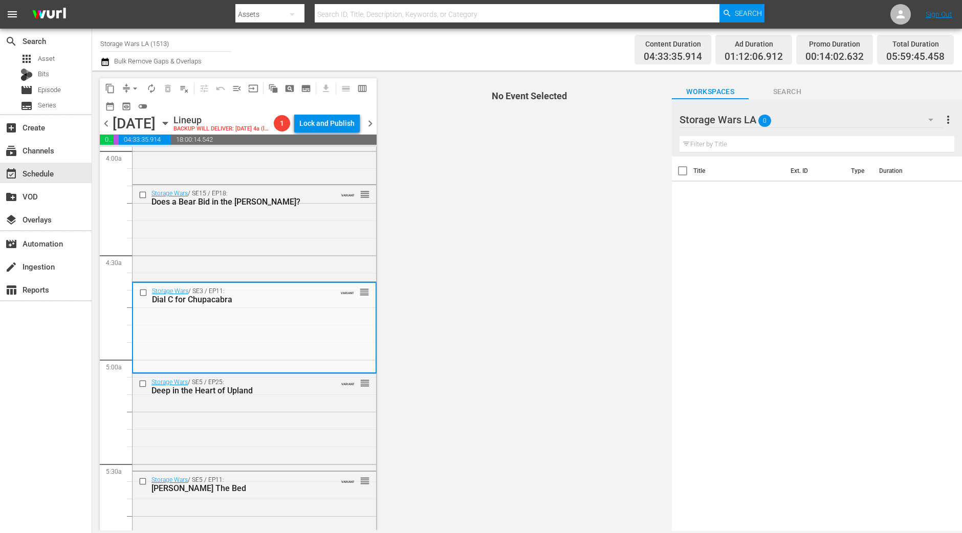
scroll to position [895, 0]
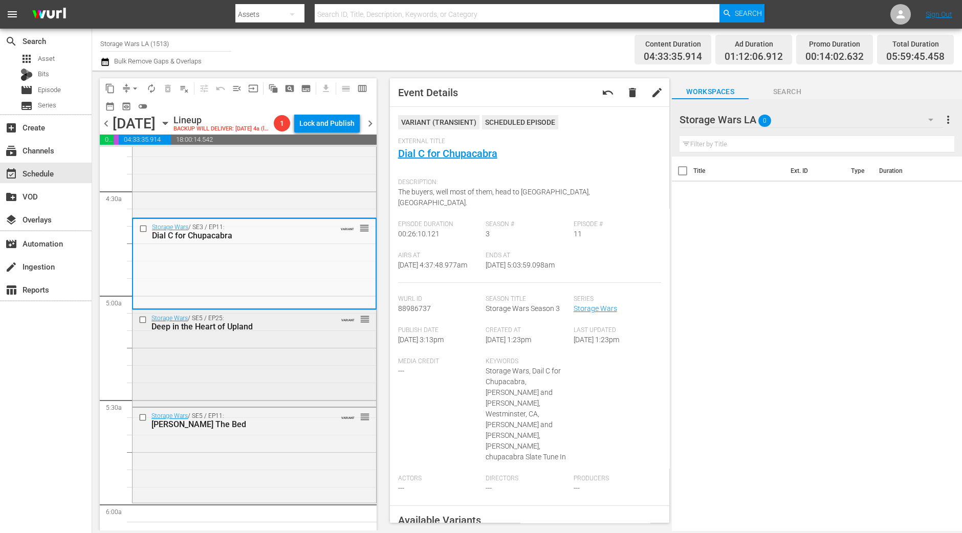
click at [277, 379] on div "Storage Wars / SE5 / EP25: Deep in the Heart of Upland VARIANT reorder" at bounding box center [255, 357] width 244 height 95
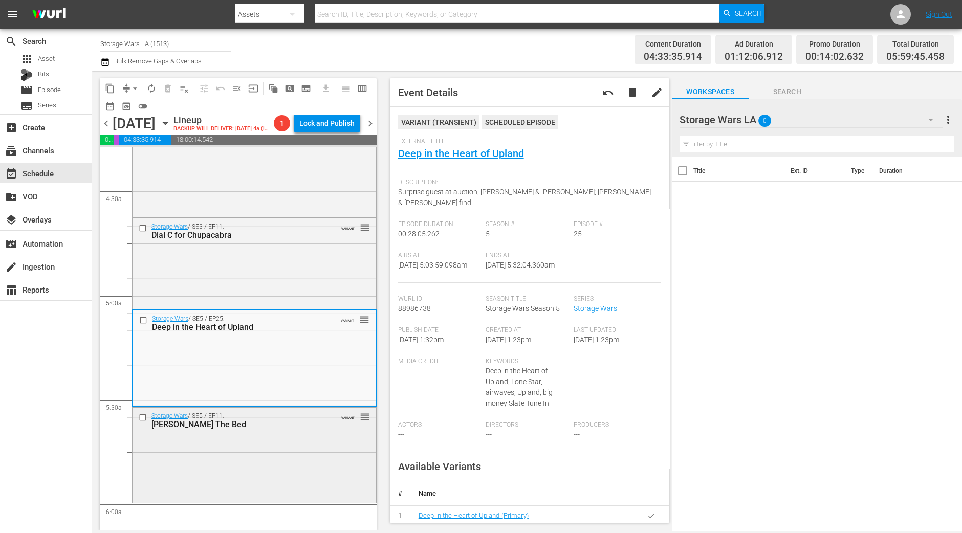
click at [292, 467] on div "Storage Wars / SE5 / EP11: Darrell Sheets The Bed VARIANT reorder" at bounding box center [255, 454] width 244 height 93
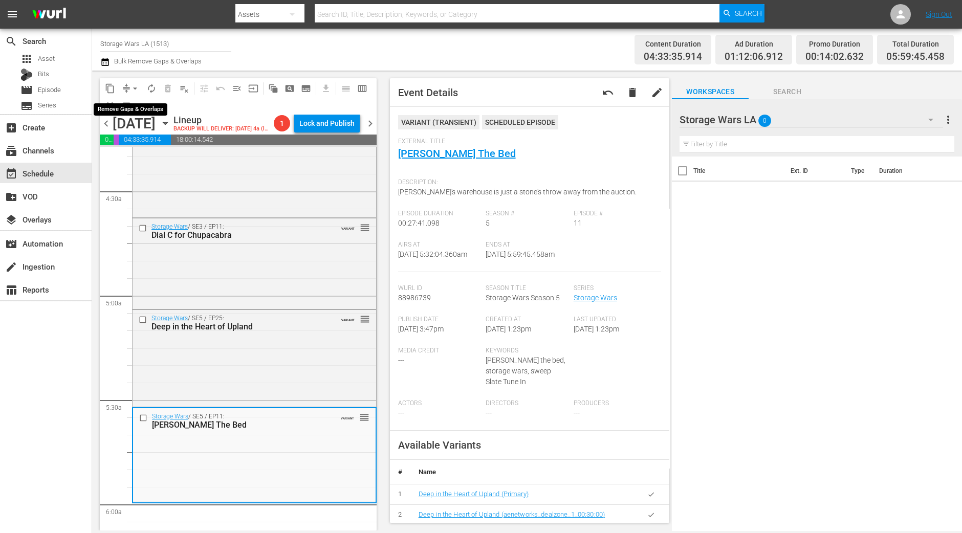
click at [128, 83] on button "arrow_drop_down" at bounding box center [135, 88] width 16 height 16
click at [131, 105] on li "Align to Midnight" at bounding box center [136, 108] width 108 height 17
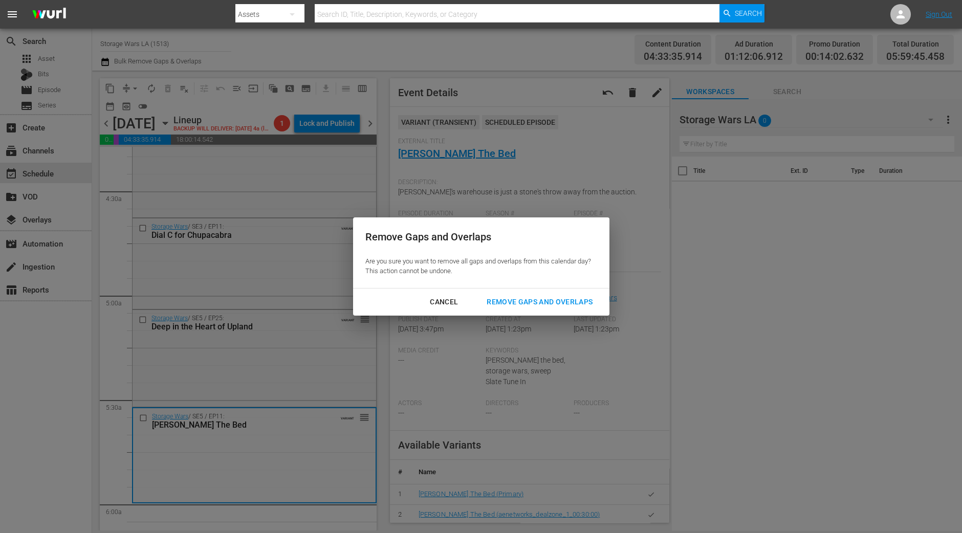
click at [538, 302] on div "Remove Gaps and Overlaps" at bounding box center [540, 302] width 122 height 13
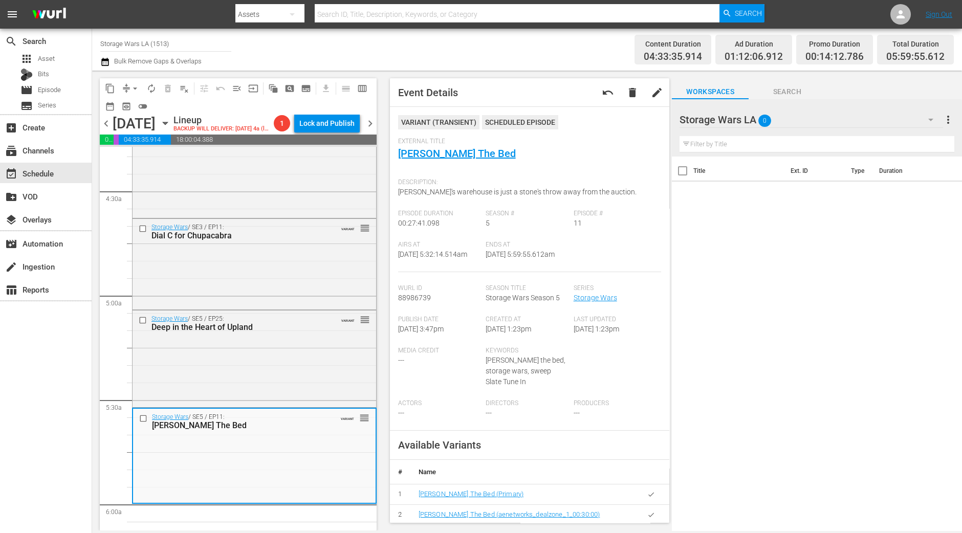
click at [139, 95] on button "arrow_drop_down" at bounding box center [135, 88] width 16 height 16
click at [139, 105] on li "Align to Midnight" at bounding box center [136, 108] width 108 height 17
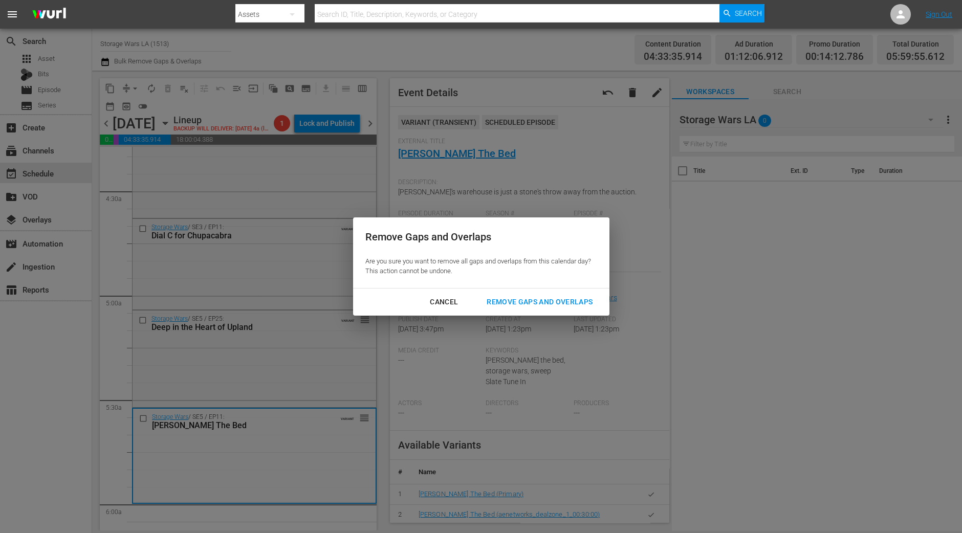
click at [554, 299] on div "Remove Gaps and Overlaps" at bounding box center [540, 302] width 122 height 13
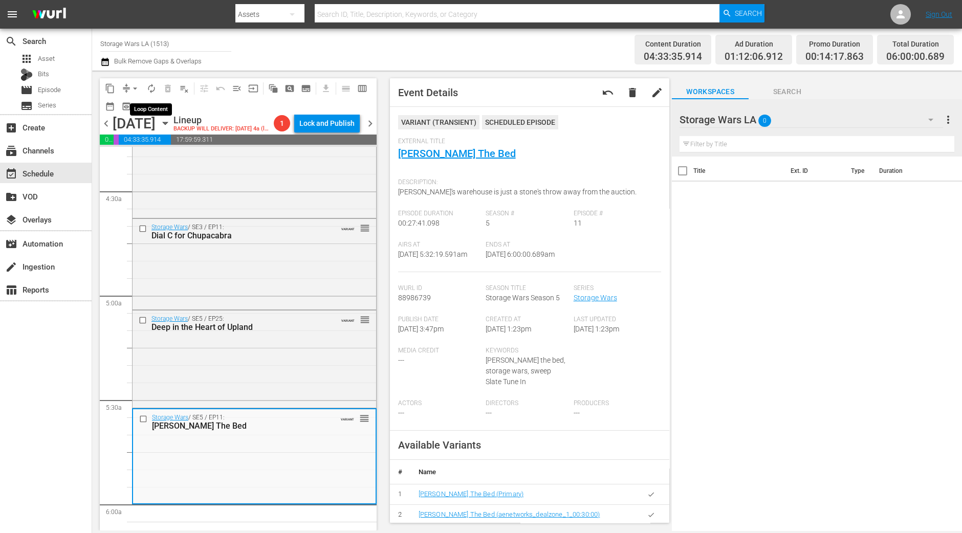
click at [148, 88] on span "autorenew_outlined" at bounding box center [151, 88] width 10 height 10
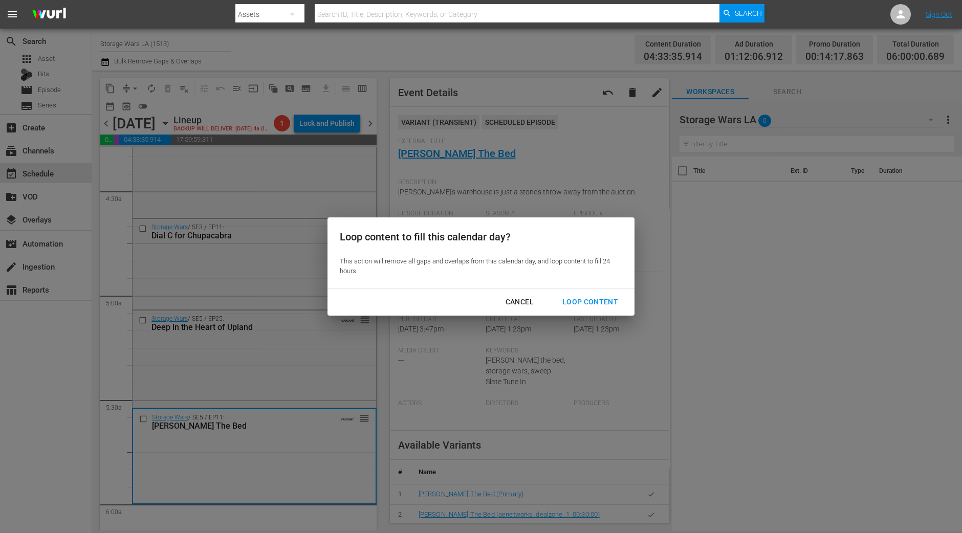
click at [607, 307] on div "Loop Content" at bounding box center [590, 302] width 72 height 13
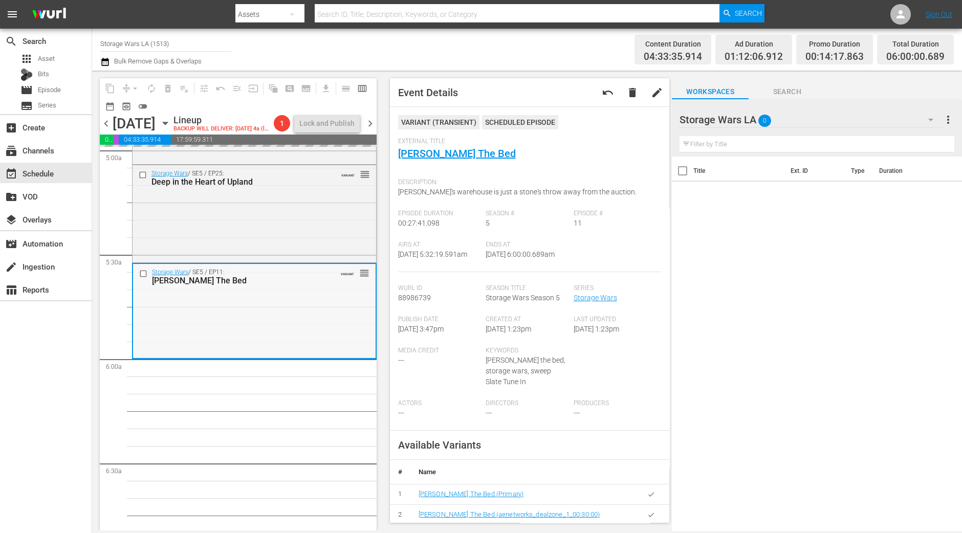
scroll to position [1088, 0]
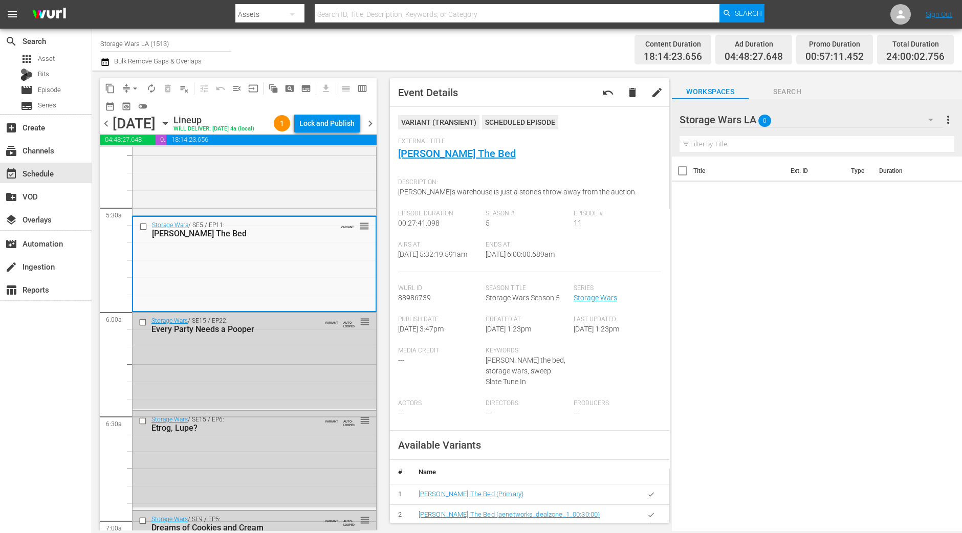
click at [94, 209] on div "content_copy compress arrow_drop_down autorenew_outlined delete_forever_outline…" at bounding box center [235, 301] width 287 height 460
click at [325, 122] on div "Lock and Publish" at bounding box center [326, 123] width 55 height 18
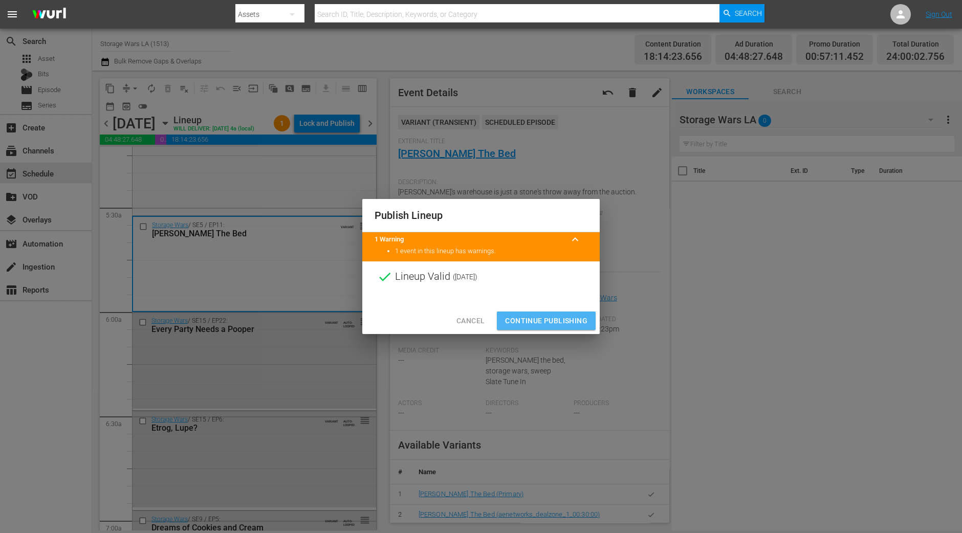
click at [547, 316] on span "Continue Publishing" at bounding box center [546, 321] width 82 height 13
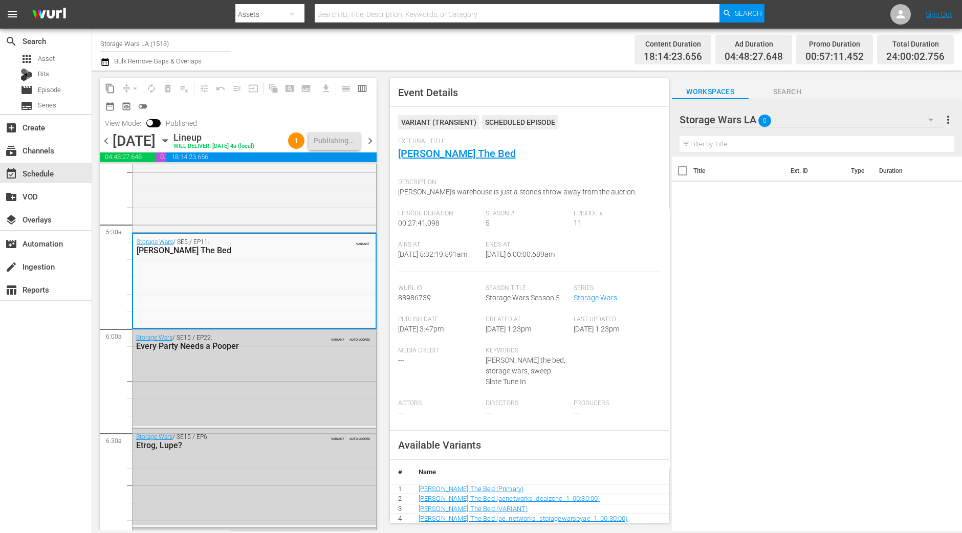
click at [369, 137] on span "chevron_right" at bounding box center [370, 141] width 13 height 13
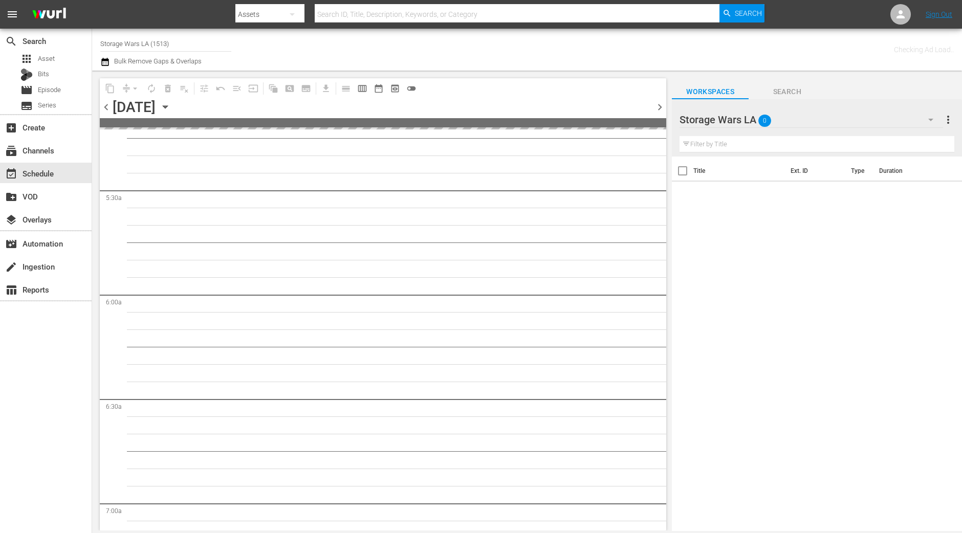
scroll to position [1227, 0]
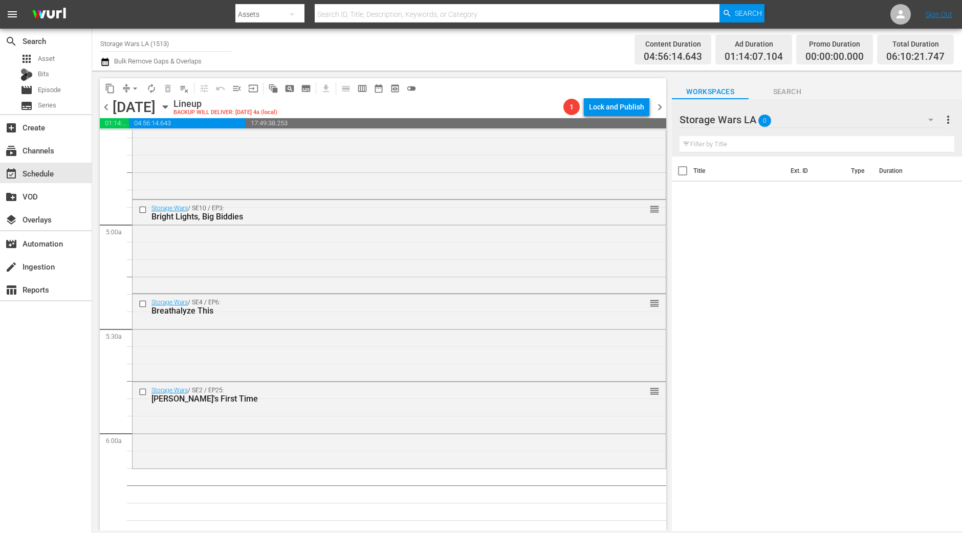
scroll to position [1035, 0]
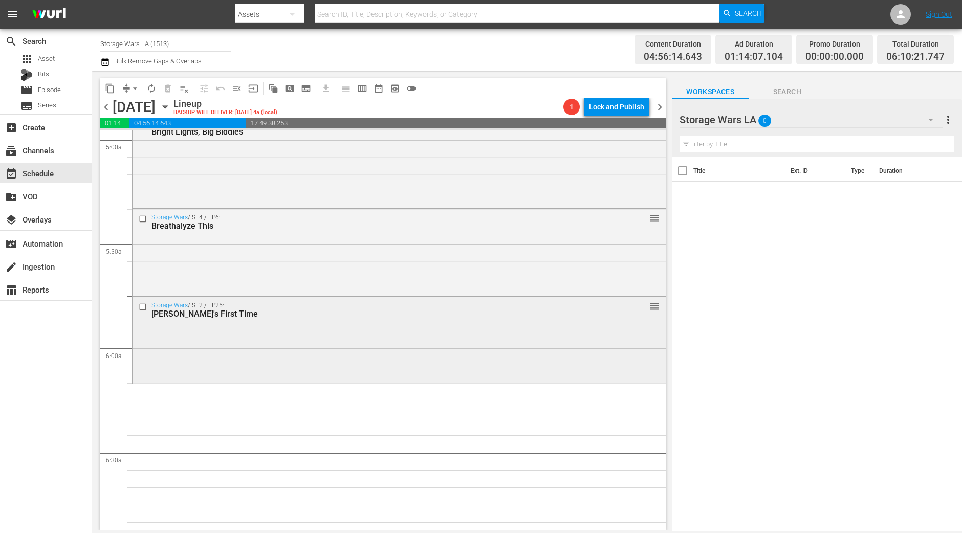
click at [261, 349] on div "Storage Wars / SE2 / EP25: Brandi's First Time reorder" at bounding box center [399, 339] width 533 height 84
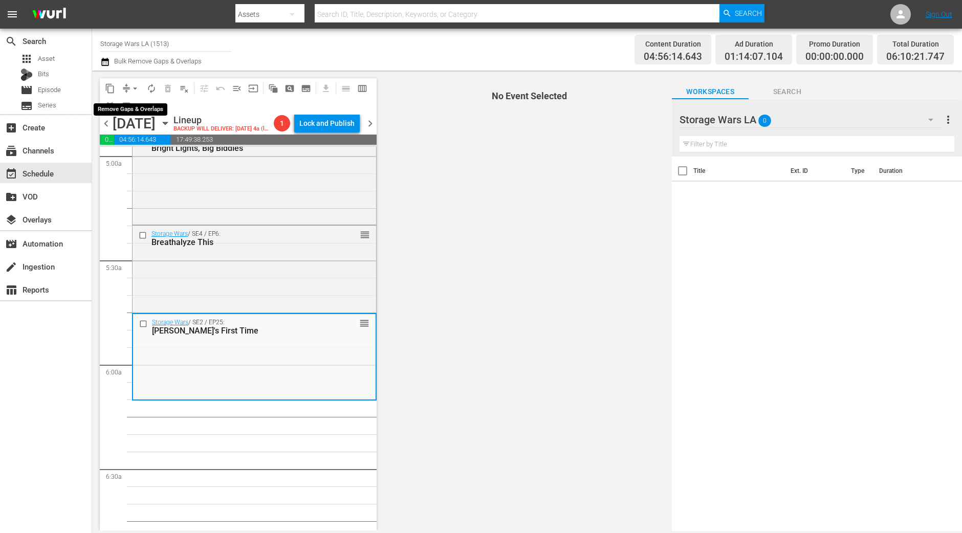
click at [133, 85] on span "arrow_drop_down" at bounding box center [135, 88] width 10 height 10
click at [143, 105] on li "Align to Midnight" at bounding box center [135, 108] width 84 height 17
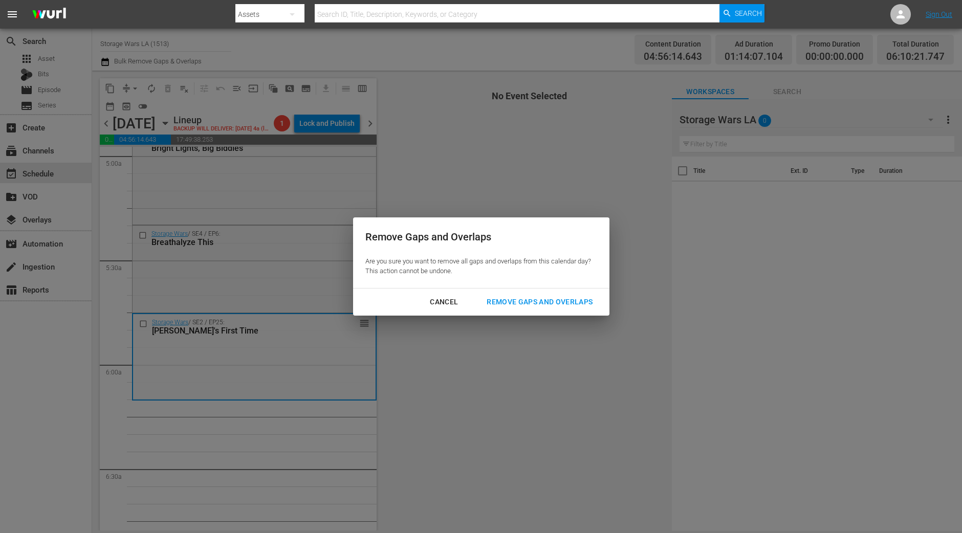
click at [545, 300] on div "Remove Gaps and Overlaps" at bounding box center [540, 302] width 122 height 13
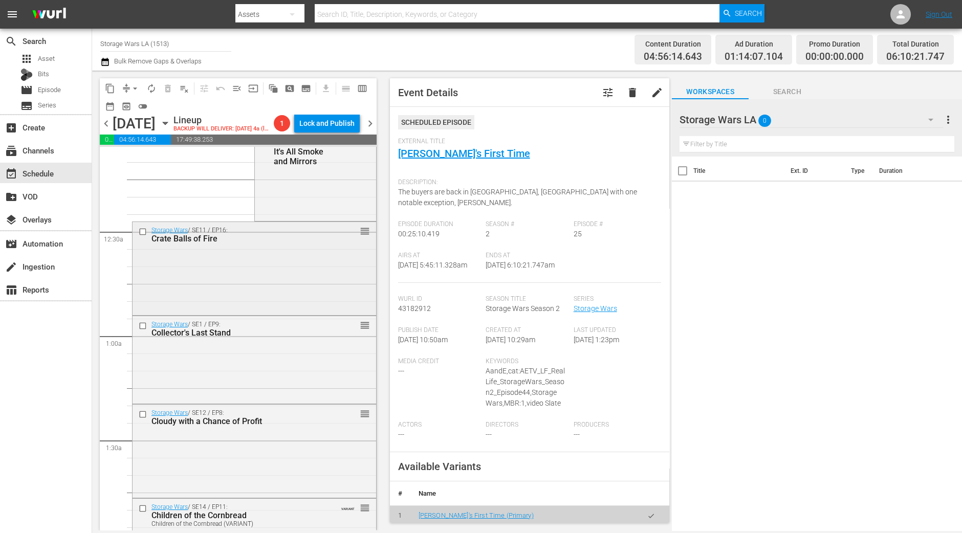
scroll to position [0, 0]
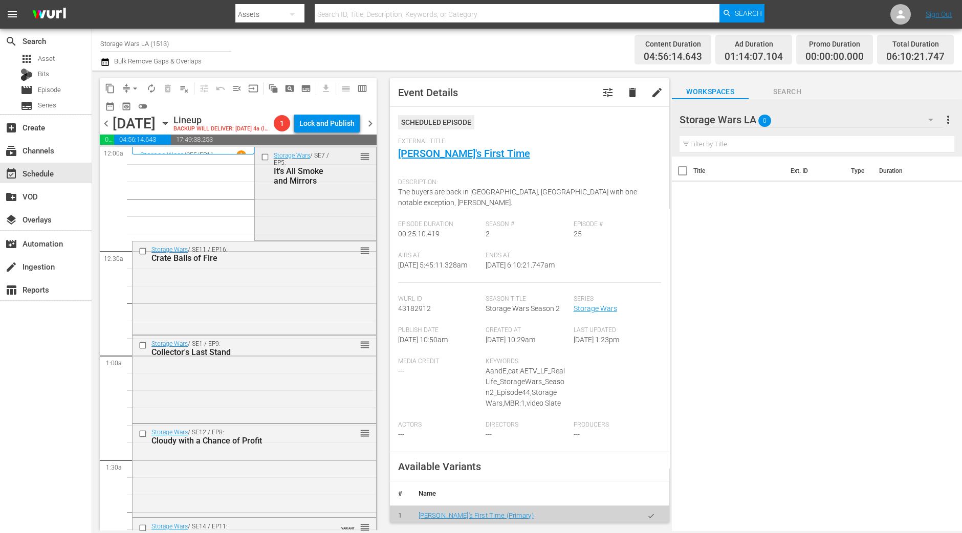
click at [330, 239] on div "Storage Wars / SE7 / EP5: It's All Smoke and Mirrors reorder" at bounding box center [315, 192] width 121 height 91
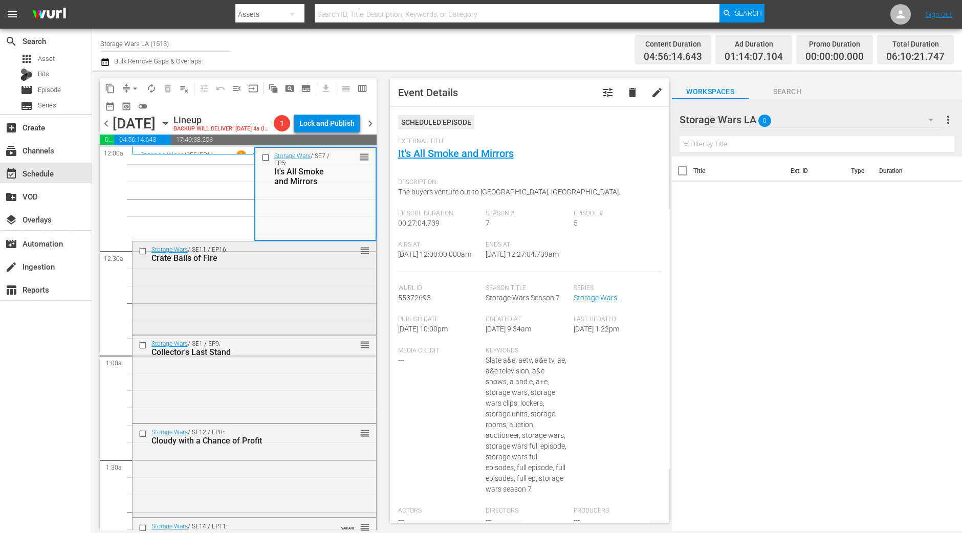
click at [292, 318] on div "Storage Wars / SE11 / EP16: Crate Balls of Fire reorder" at bounding box center [255, 287] width 244 height 91
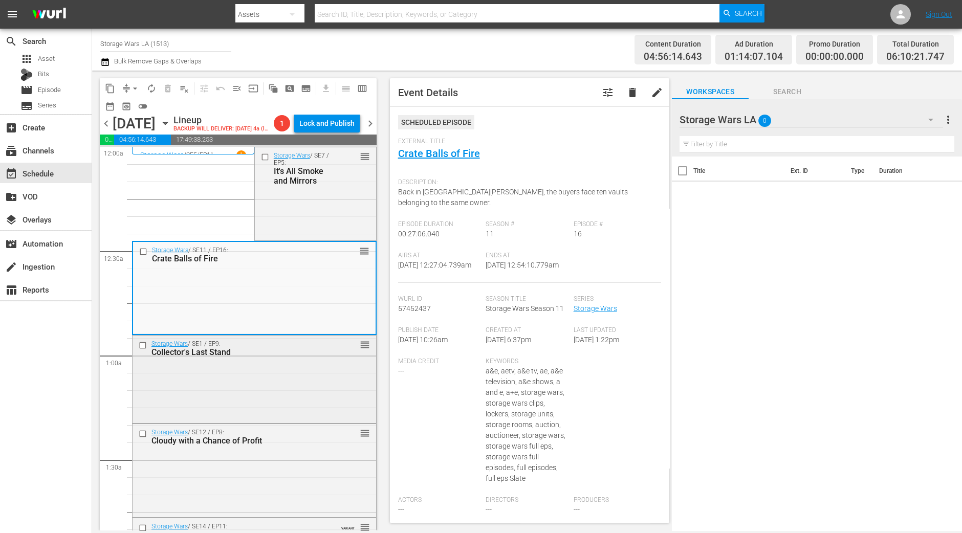
click at [293, 382] on div "Storage Wars / SE1 / EP9: Collector's Last Stand reorder" at bounding box center [255, 378] width 244 height 85
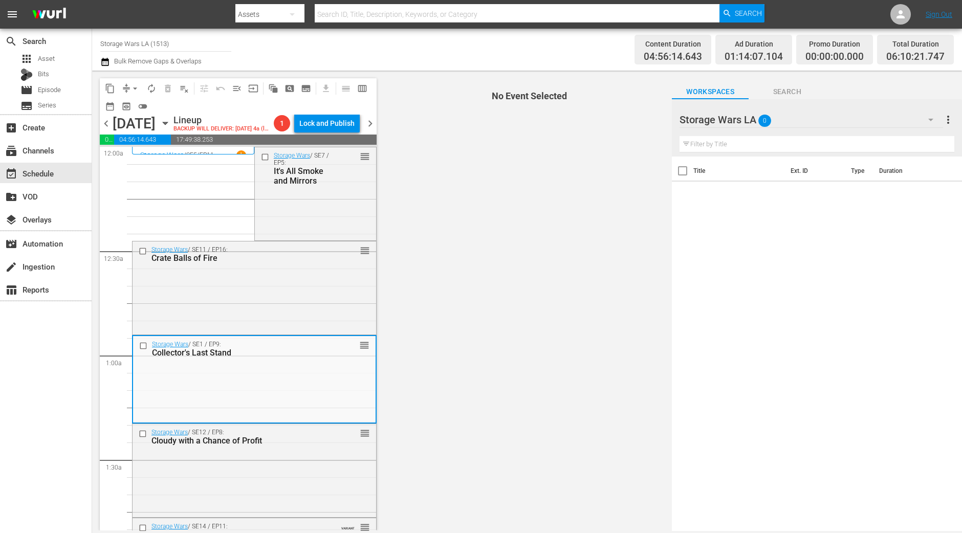
scroll to position [127, 0]
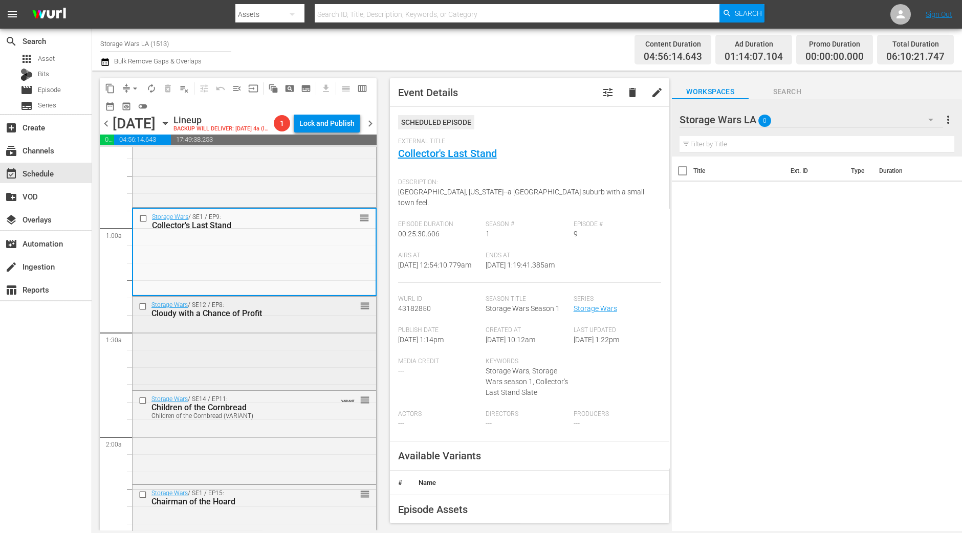
click at [315, 346] on div "Storage Wars / SE12 / EP8: Cloudy with a Chance of Profit reorder" at bounding box center [255, 342] width 244 height 91
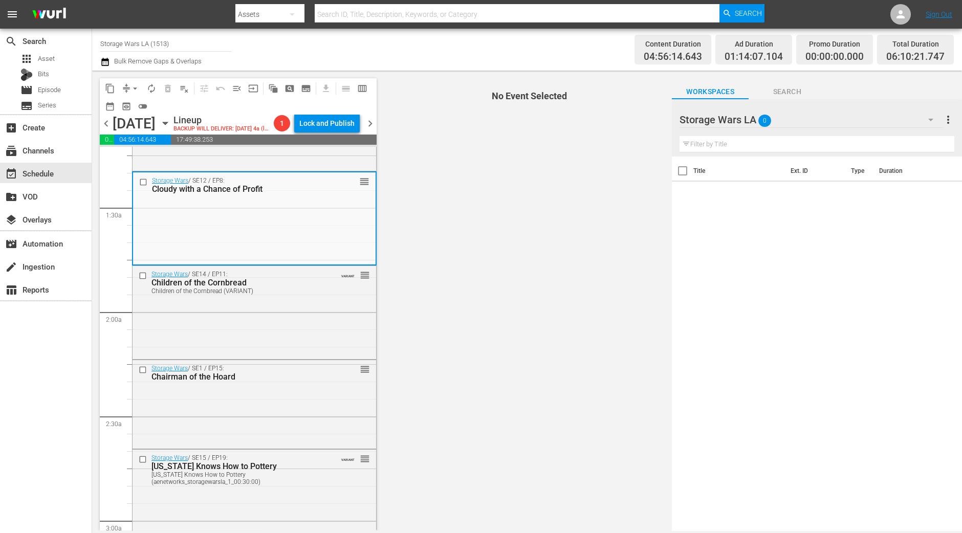
scroll to position [255, 0]
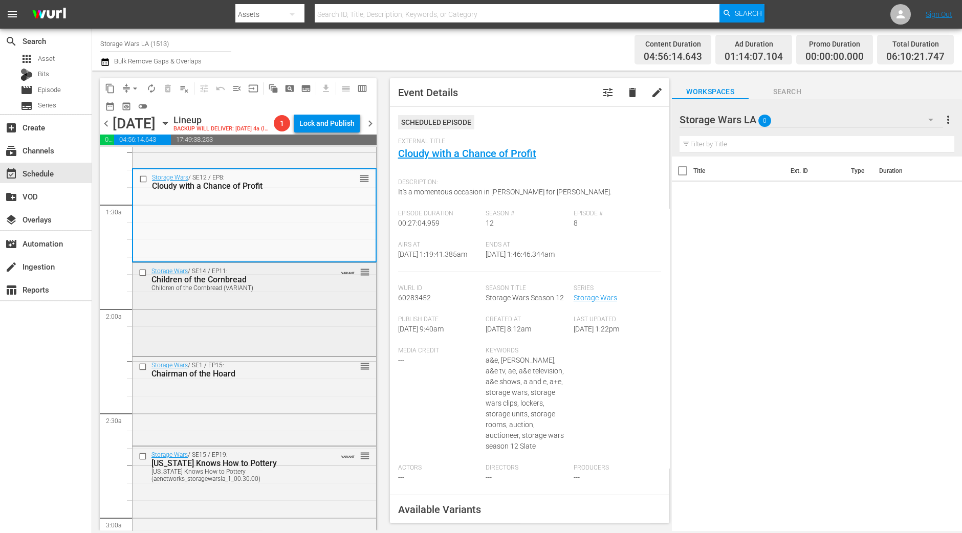
click at [291, 335] on div "Storage Wars / SE14 / EP11: Children of the Cornbread Children of the Cornbread…" at bounding box center [255, 308] width 244 height 91
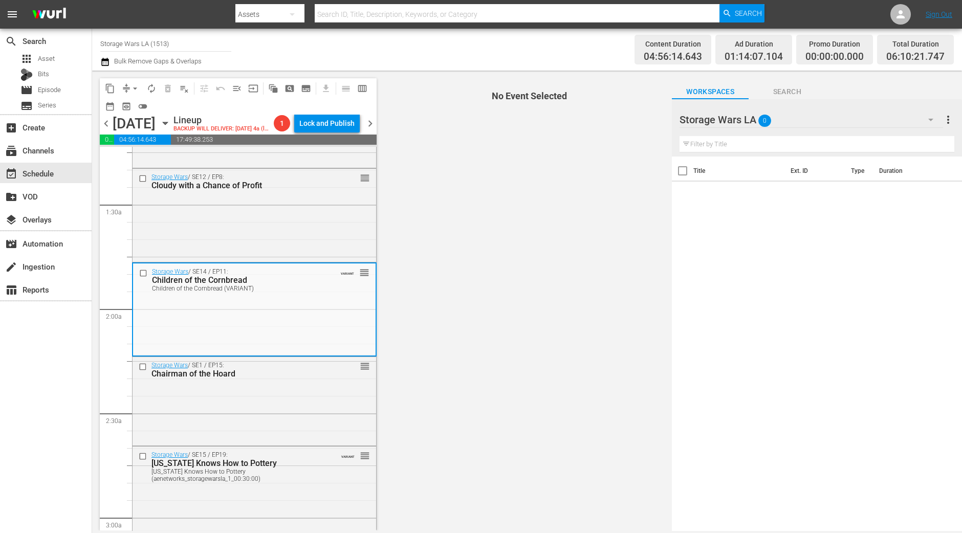
scroll to position [320, 0]
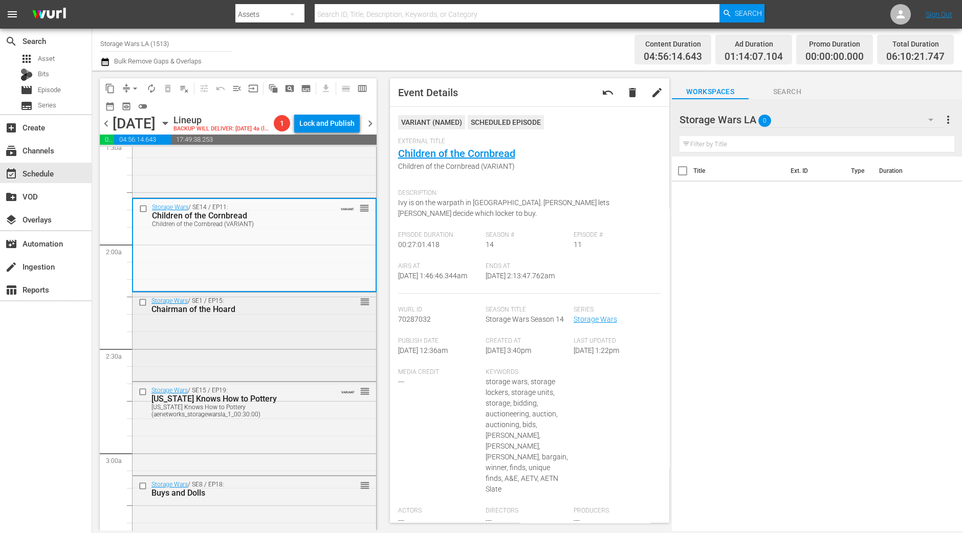
click at [300, 314] on div "Storage Wars / SE1 / EP15: Chairman of the Hoard" at bounding box center [239, 305] width 174 height 17
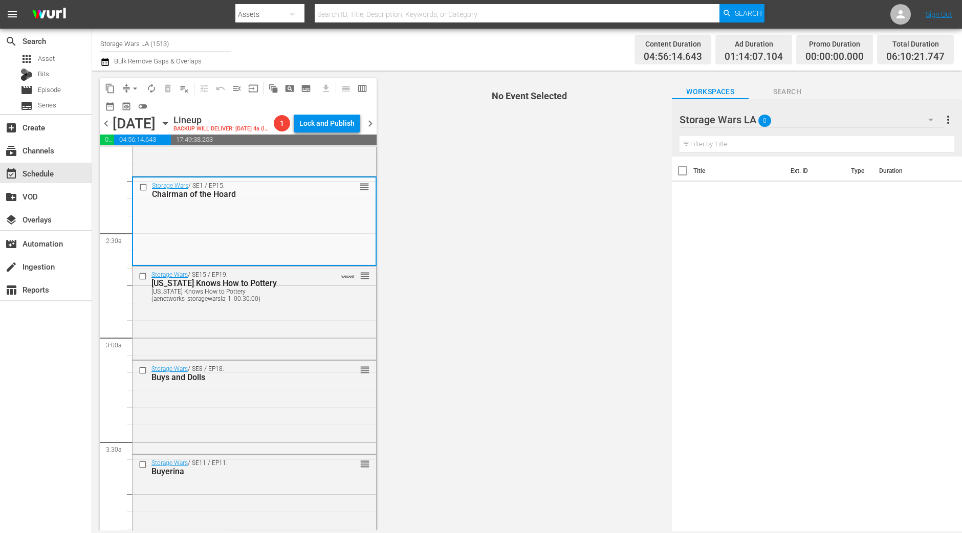
scroll to position [447, 0]
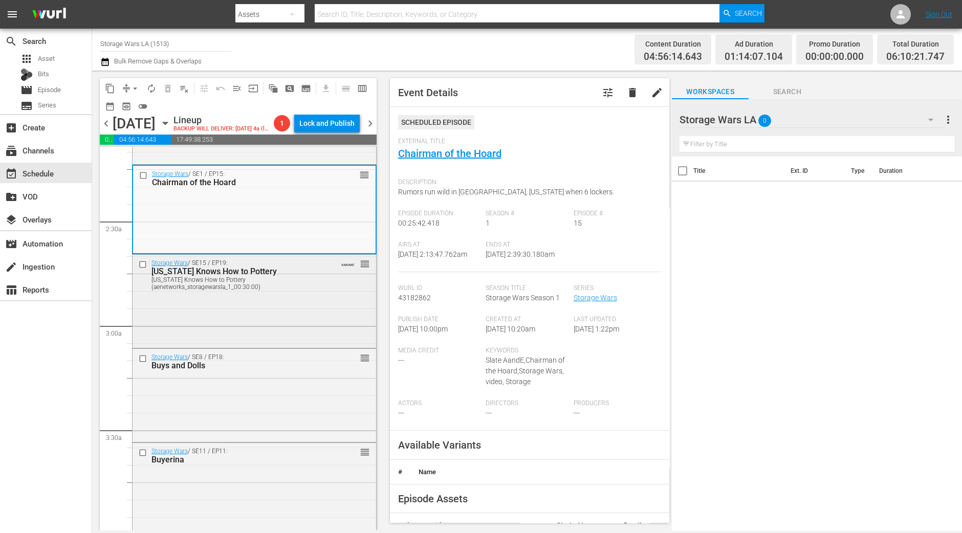
click at [285, 294] on div "Storage Wars / SE15 / EP19: California Knows How to Pottery California Knows Ho…" at bounding box center [255, 274] width 244 height 39
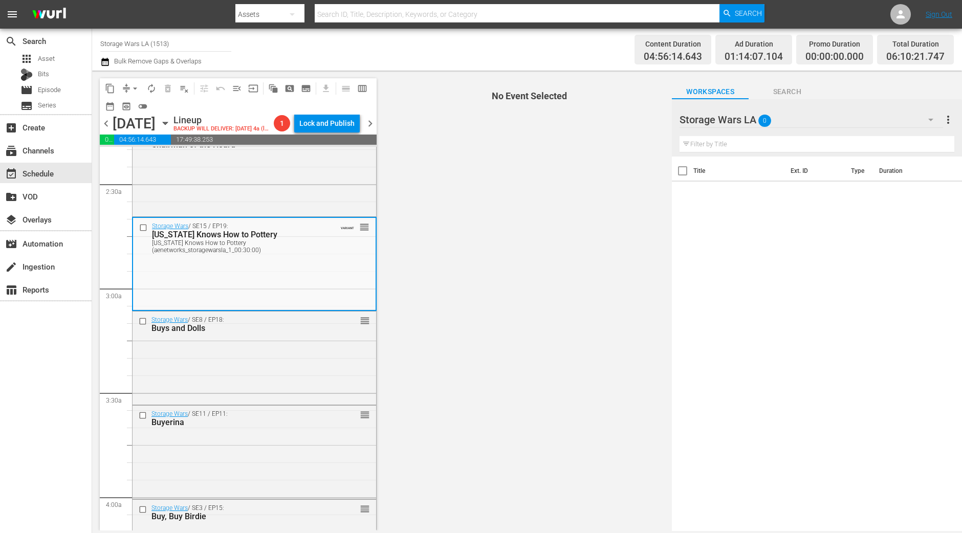
scroll to position [511, 0]
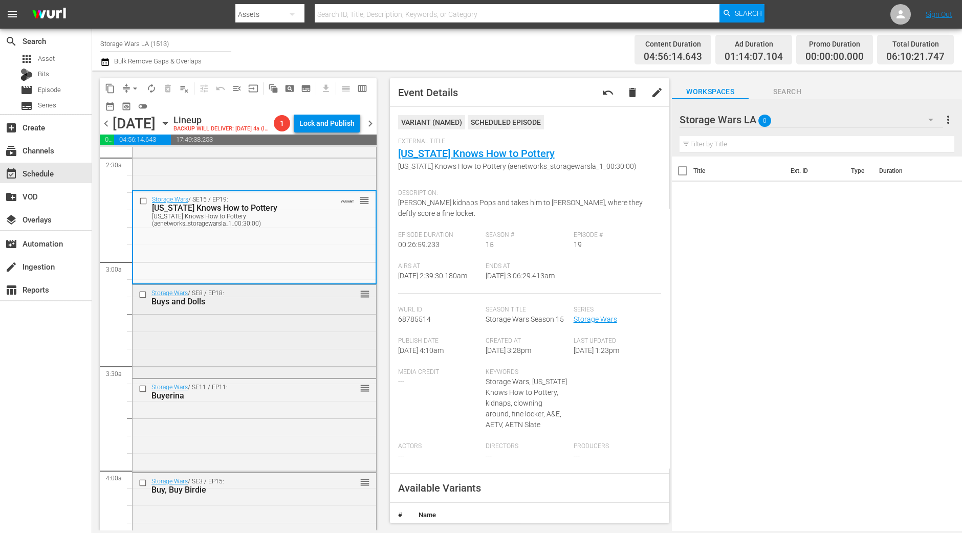
click at [292, 349] on div "Storage Wars / SE8 / EP18: Buys and Dolls reorder" at bounding box center [255, 330] width 244 height 91
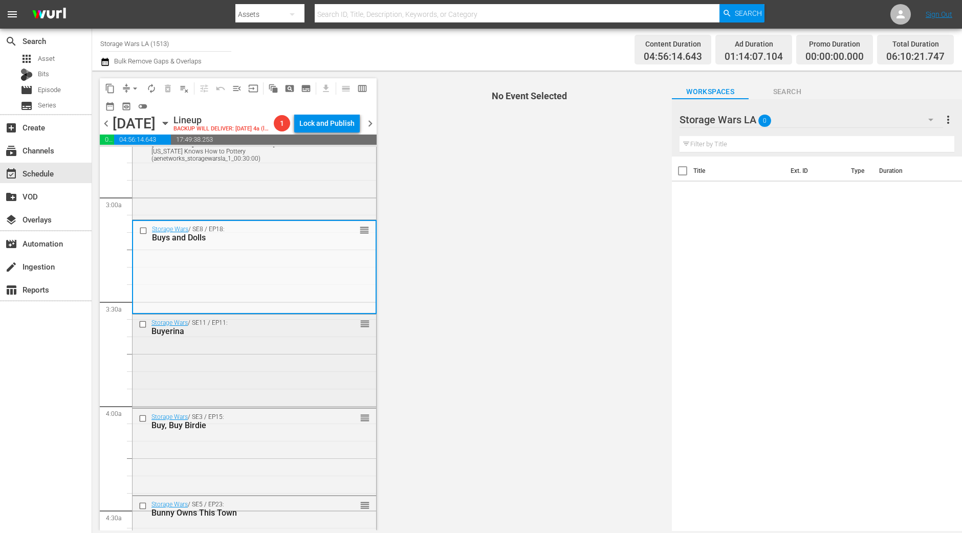
scroll to position [640, 0]
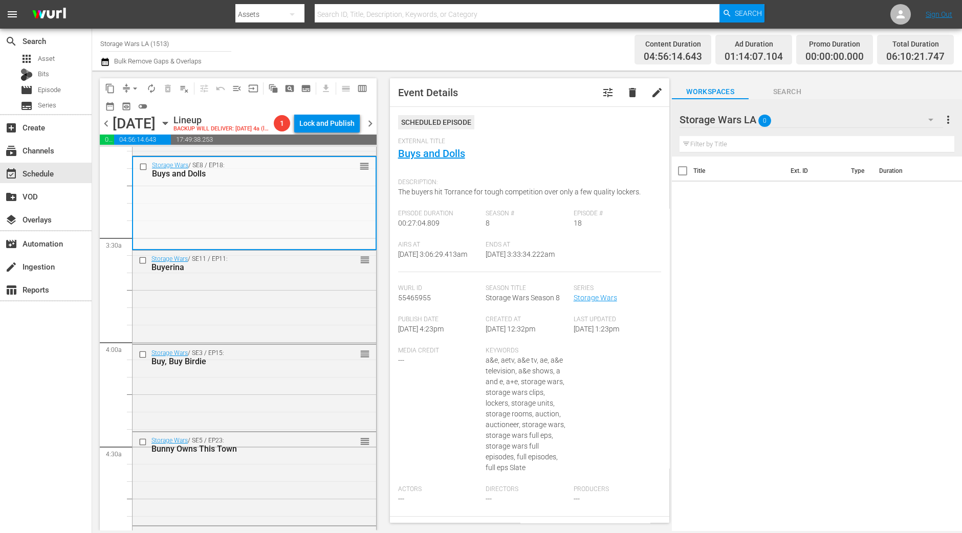
click at [93, 387] on div "content_copy compress arrow_drop_down autorenew_outlined delete_forever_outline…" at bounding box center [235, 301] width 287 height 460
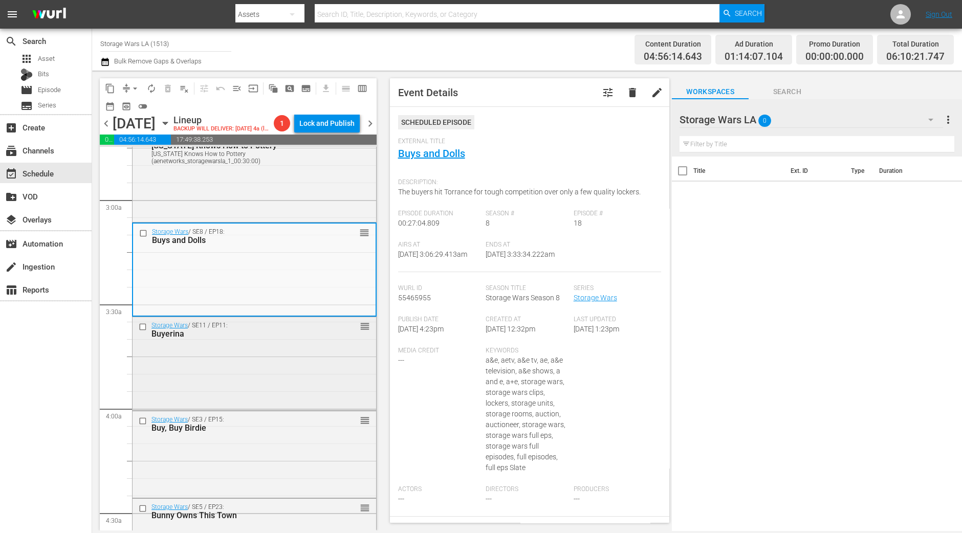
scroll to position [511, 0]
click at [243, 396] on div "Storage Wars / SE11 / EP11: Buyerina reorder" at bounding box center [255, 360] width 244 height 91
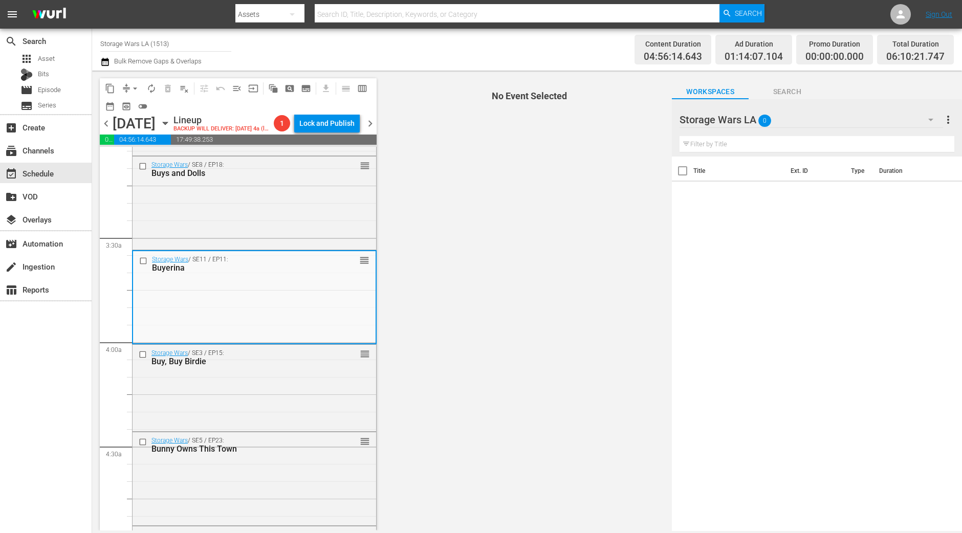
scroll to position [704, 0]
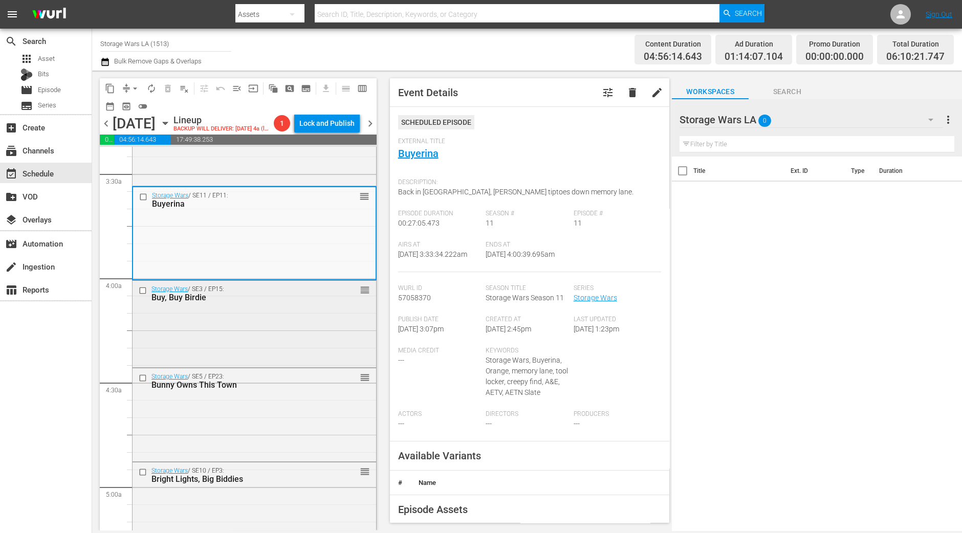
click at [254, 368] on div "Storage Wars / SE3 / EP15: Buy, Buy Birdie reorder" at bounding box center [254, 325] width 245 height 88
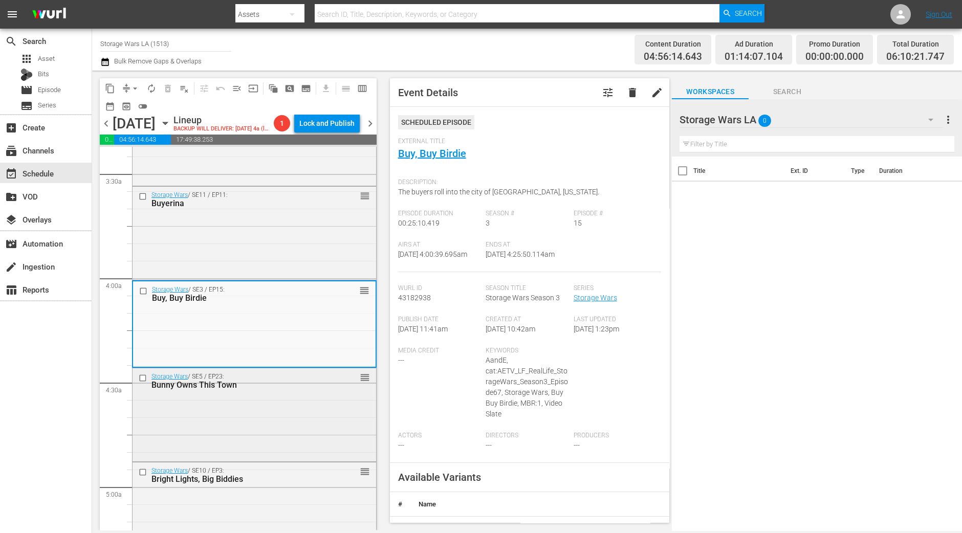
click at [331, 394] on div "Storage Wars / SE5 / EP23: Bunny Owns This Town reorder" at bounding box center [255, 381] width 244 height 25
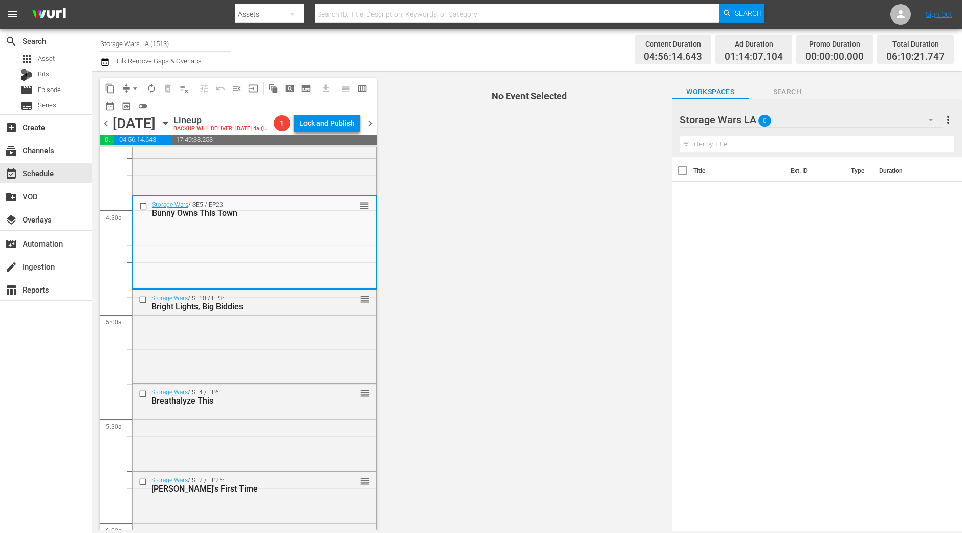
scroll to position [895, 0]
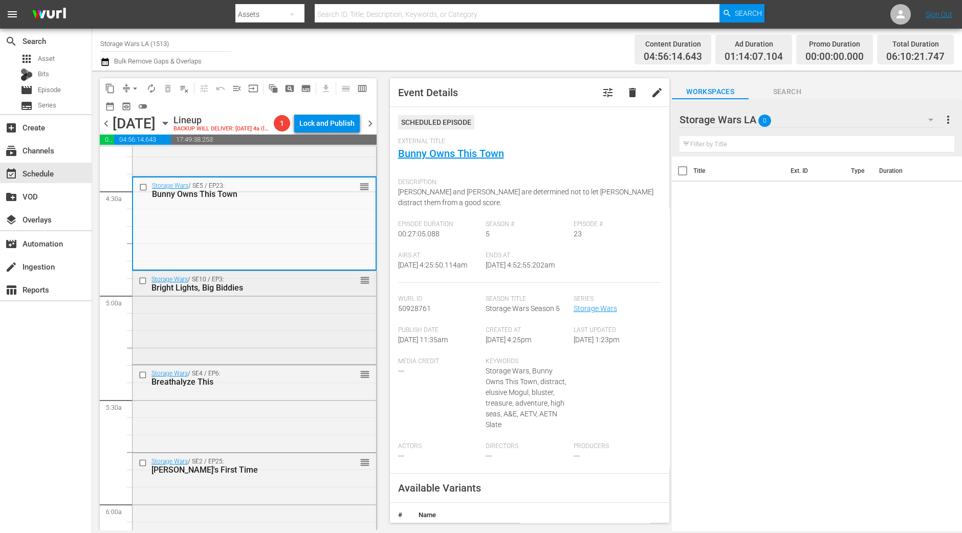
click at [295, 362] on div "Storage Wars / SE10 / EP3: Bright Lights, Big Biddies reorder" at bounding box center [255, 316] width 244 height 91
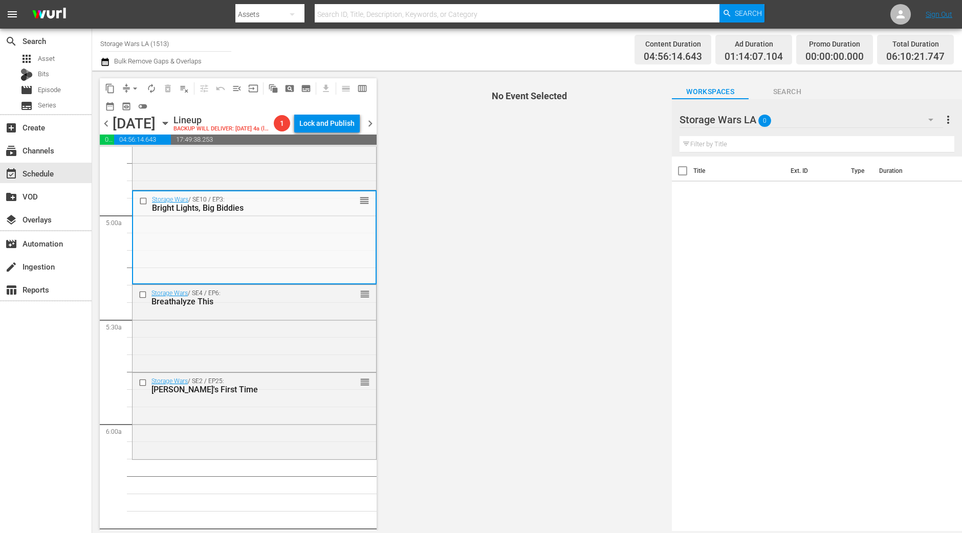
scroll to position [959, 0]
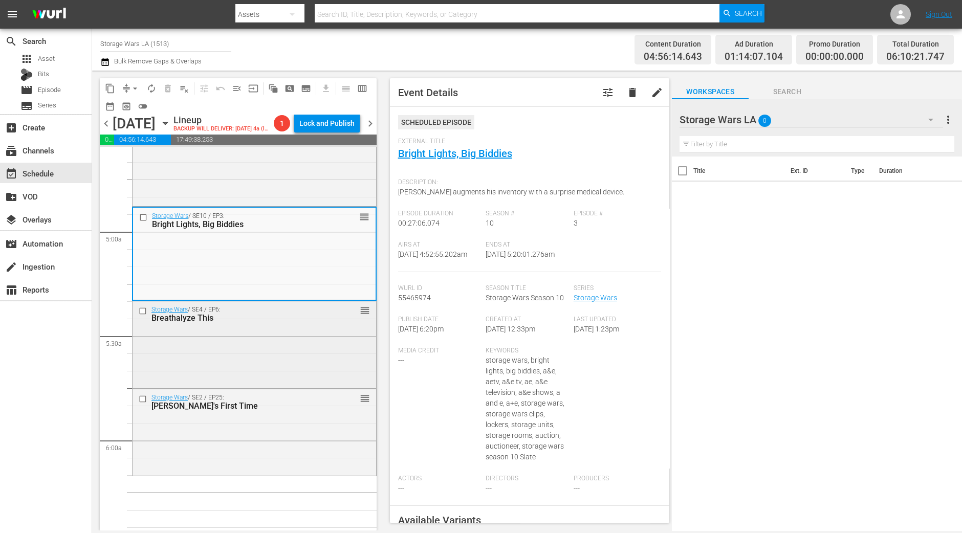
click at [337, 357] on div "Storage Wars / SE4 / EP6: Breathalyze This reorder" at bounding box center [255, 344] width 244 height 84
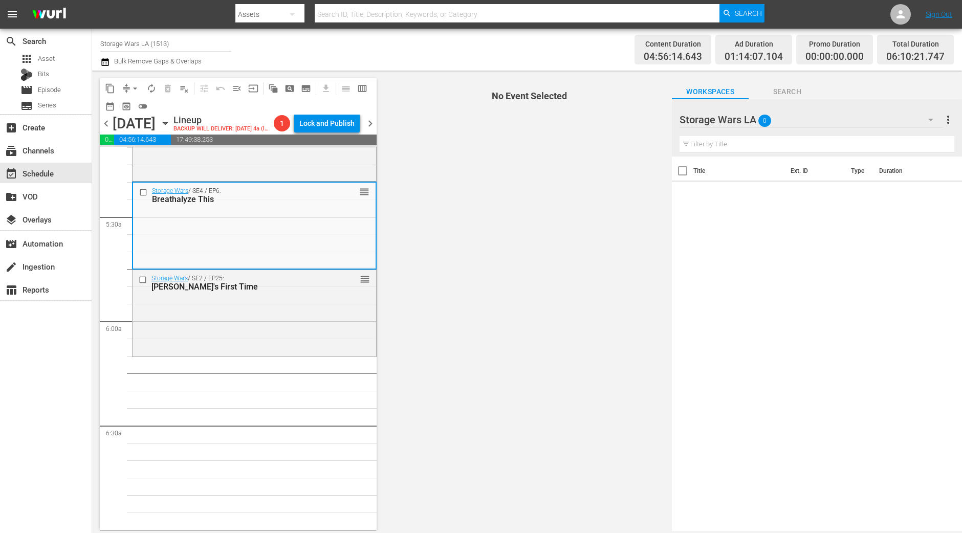
scroll to position [1088, 0]
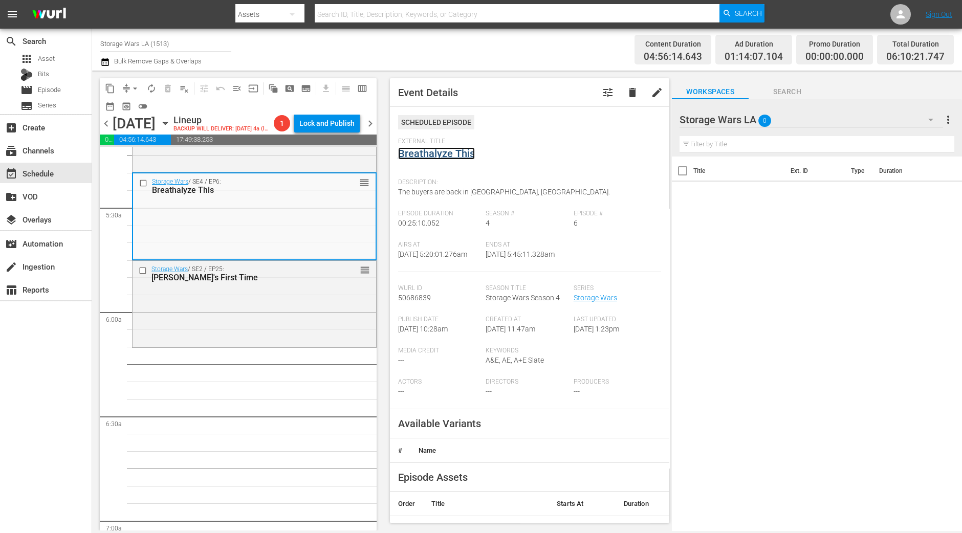
drag, startPoint x: 451, startPoint y: 144, endPoint x: 429, endPoint y: 157, distance: 25.2
click at [292, 283] on div "Brandi's First Time" at bounding box center [239, 278] width 174 height 10
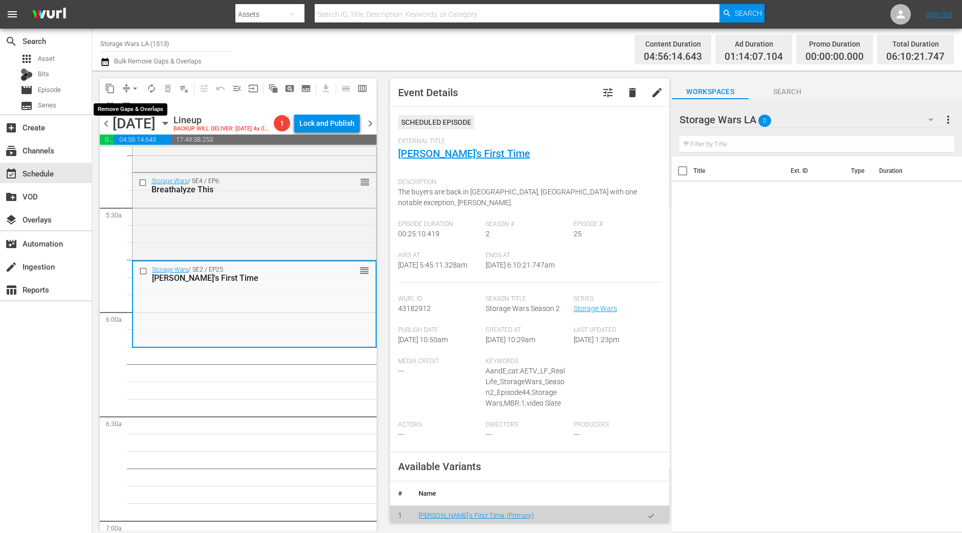
click at [136, 85] on span "arrow_drop_down" at bounding box center [135, 88] width 10 height 10
click at [134, 109] on li "Align to Midnight" at bounding box center [136, 108] width 108 height 17
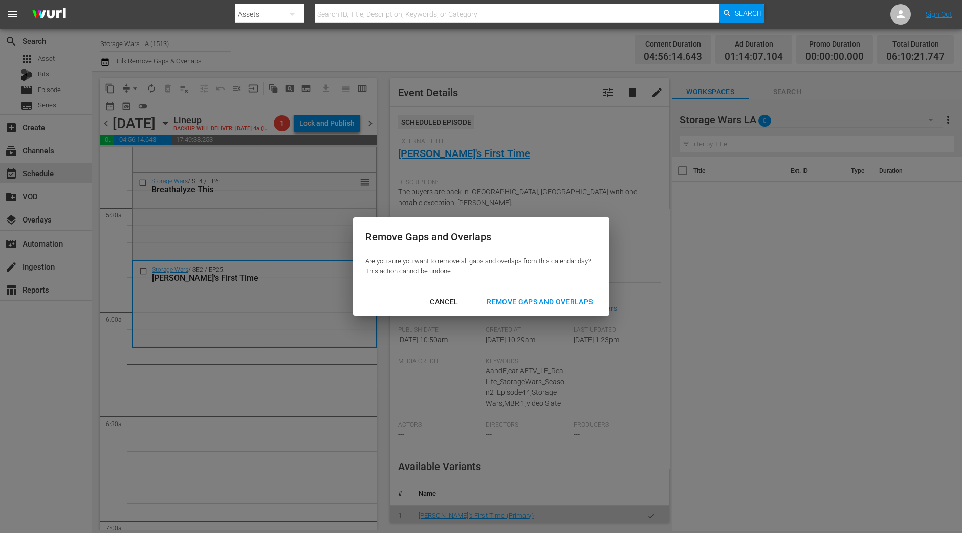
click at [529, 305] on div "Remove Gaps and Overlaps" at bounding box center [540, 302] width 122 height 13
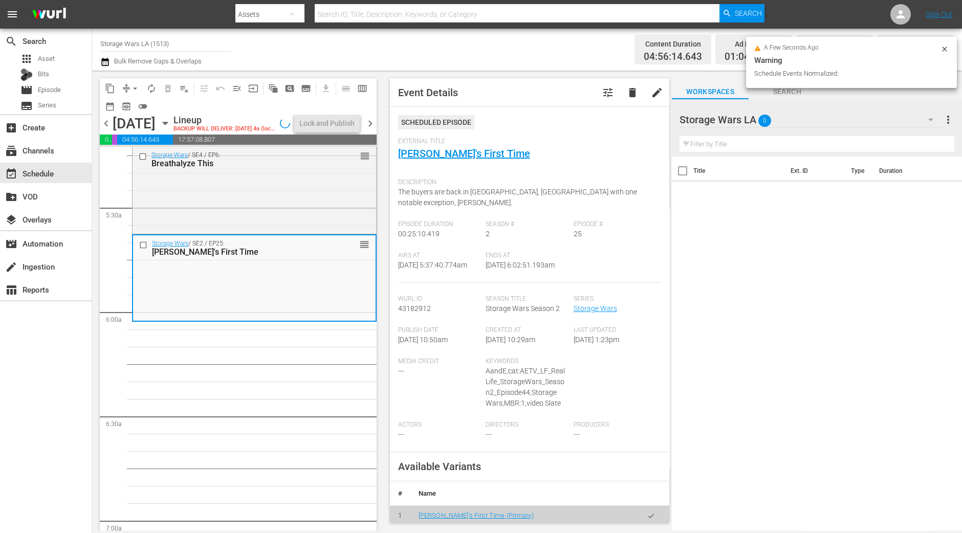
scroll to position [1036, 0]
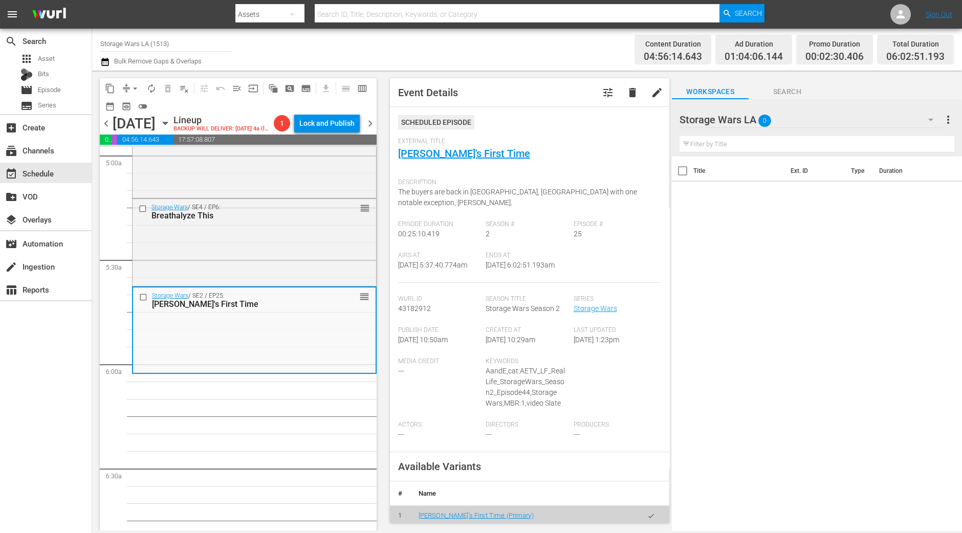
click at [133, 87] on span "arrow_drop_down" at bounding box center [135, 88] width 10 height 10
click at [136, 106] on li "Align to Midnight" at bounding box center [136, 108] width 108 height 17
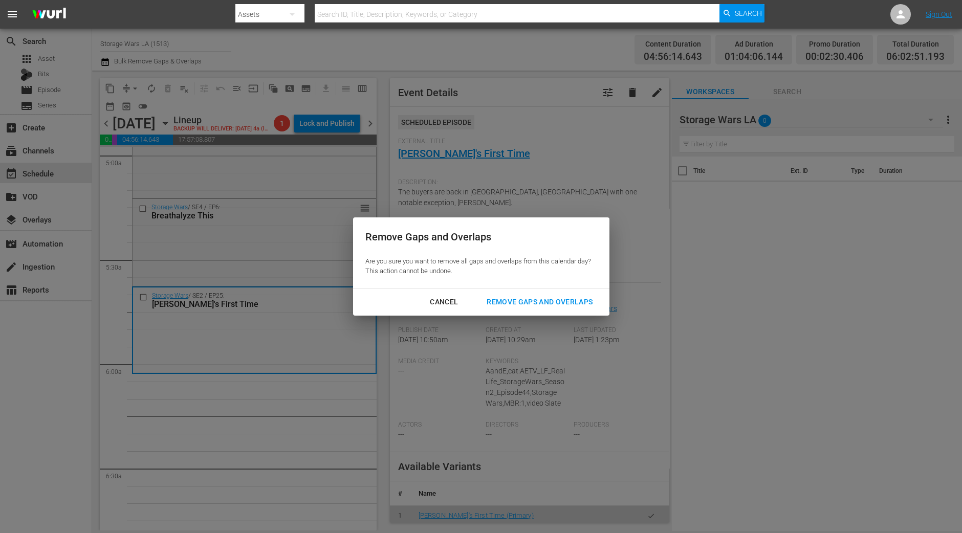
click at [546, 304] on div "Remove Gaps and Overlaps" at bounding box center [540, 302] width 122 height 13
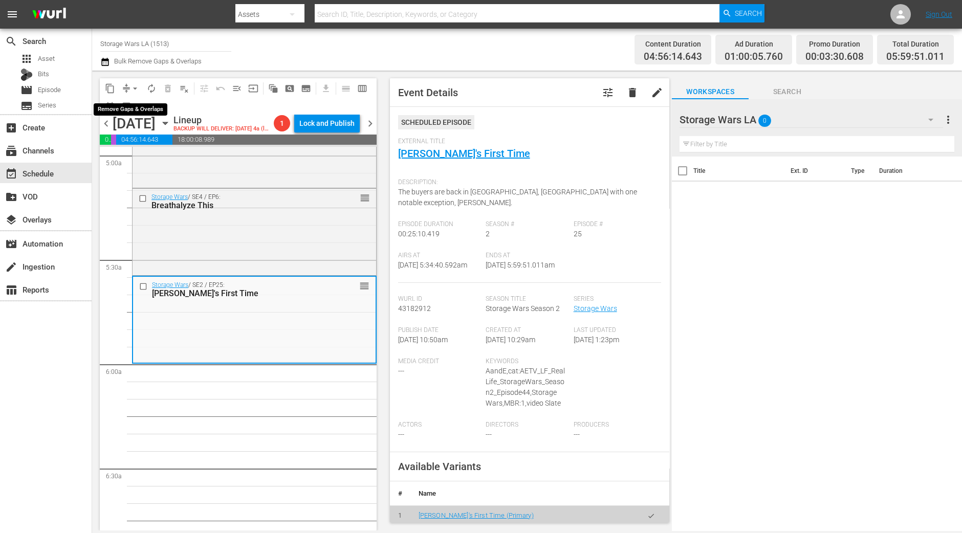
click at [136, 87] on span "arrow_drop_down" at bounding box center [135, 88] width 10 height 10
click at [136, 106] on li "Align to Midnight" at bounding box center [136, 108] width 108 height 17
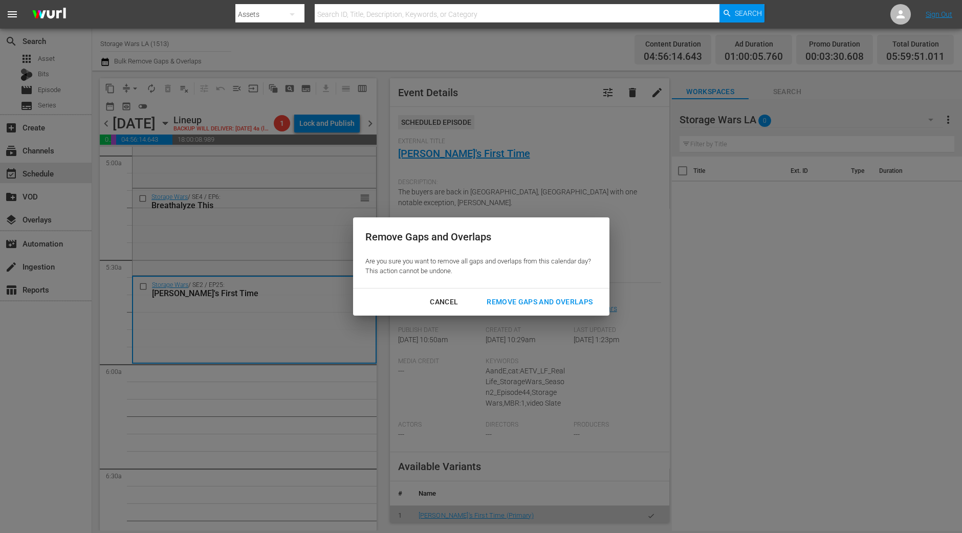
click at [534, 306] on div "Remove Gaps and Overlaps" at bounding box center [540, 302] width 122 height 13
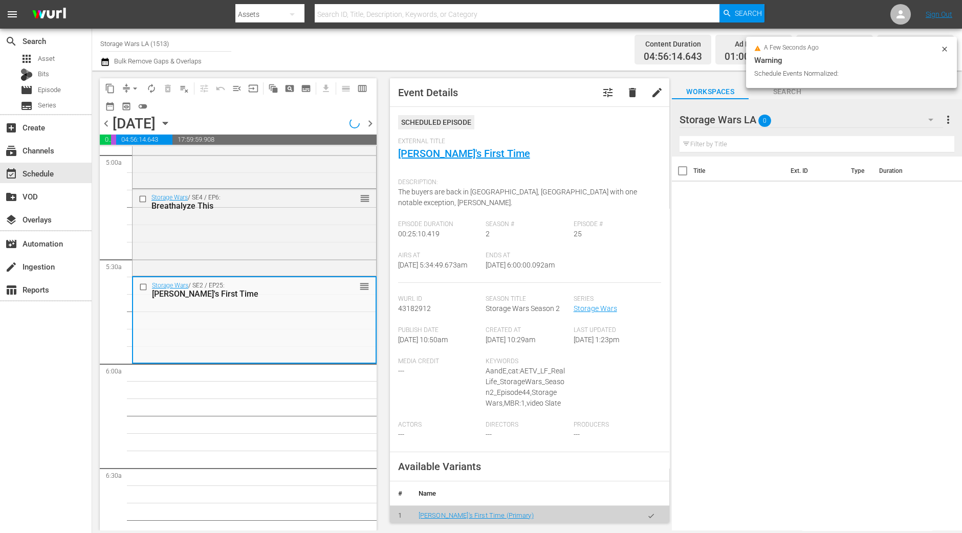
scroll to position [1053, 0]
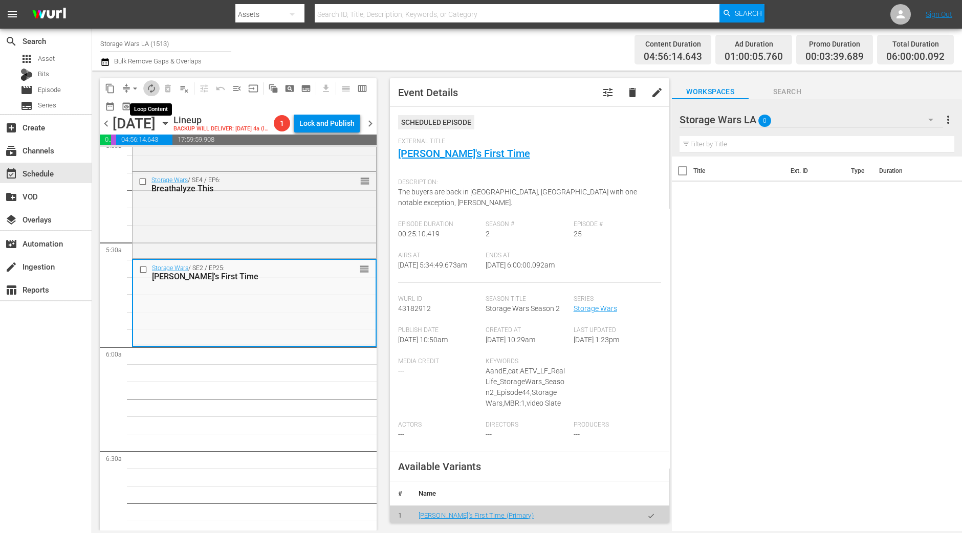
click at [150, 84] on span "autorenew_outlined" at bounding box center [151, 88] width 10 height 10
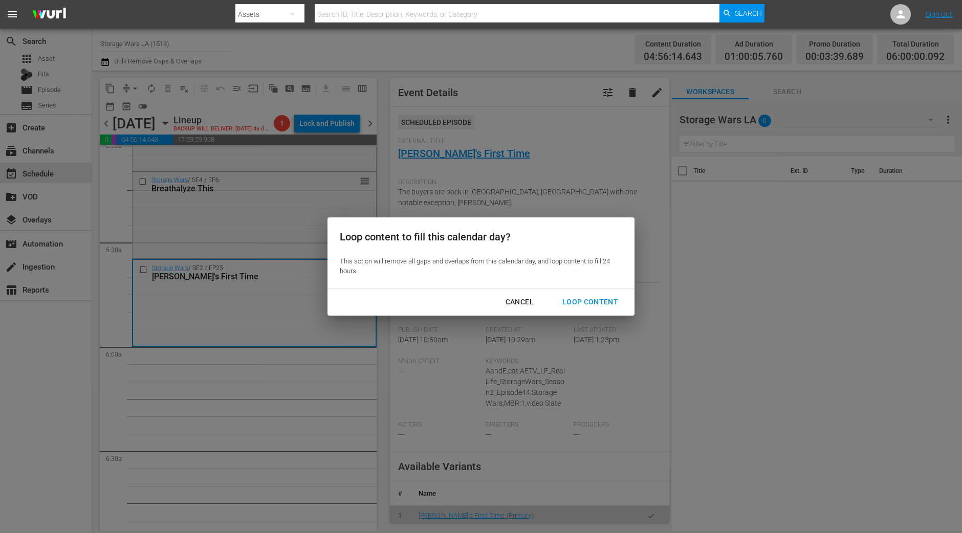
click at [585, 302] on div "Loop Content" at bounding box center [590, 302] width 72 height 13
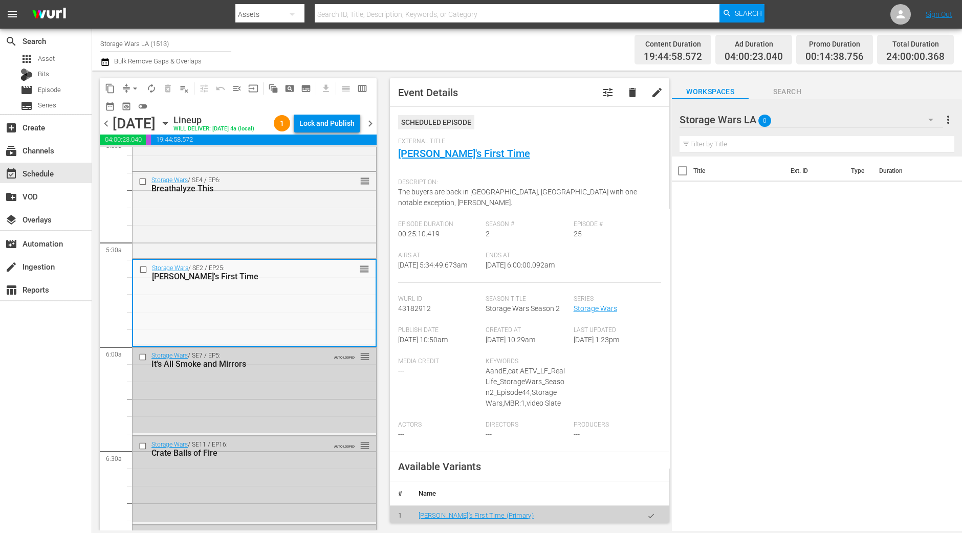
click at [323, 125] on div "Lock and Publish" at bounding box center [326, 123] width 55 height 18
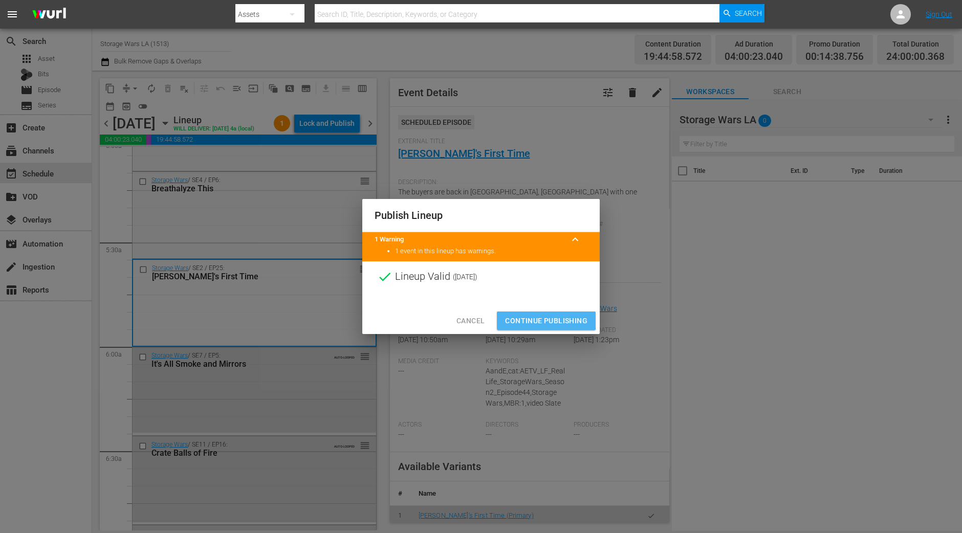
click at [525, 316] on span "Continue Publishing" at bounding box center [546, 321] width 82 height 13
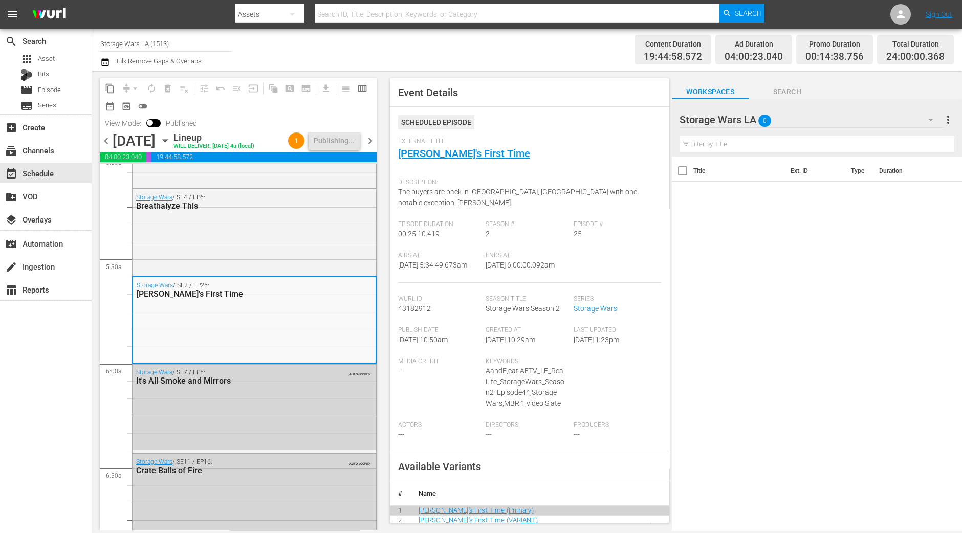
click at [372, 147] on span "chevron_right" at bounding box center [370, 141] width 13 height 13
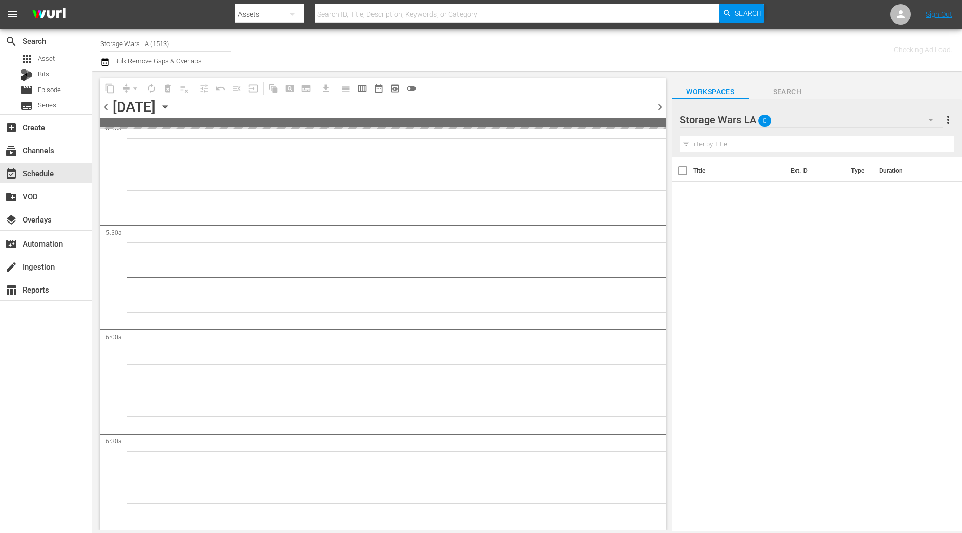
scroll to position [1175, 0]
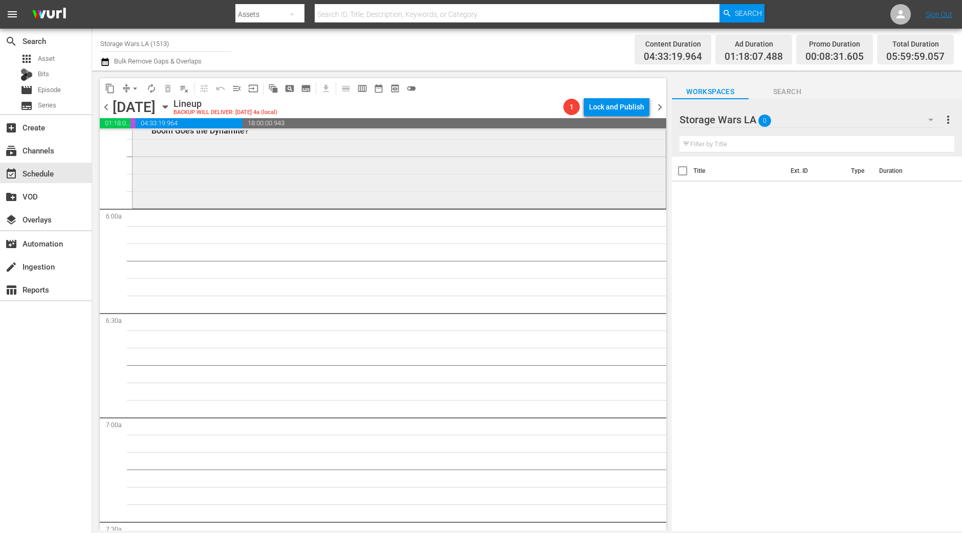
click at [210, 172] on div "Storage Wars / SE5 / EP9: Boom Goes the Dynamite? VARIANT reorder" at bounding box center [399, 160] width 533 height 92
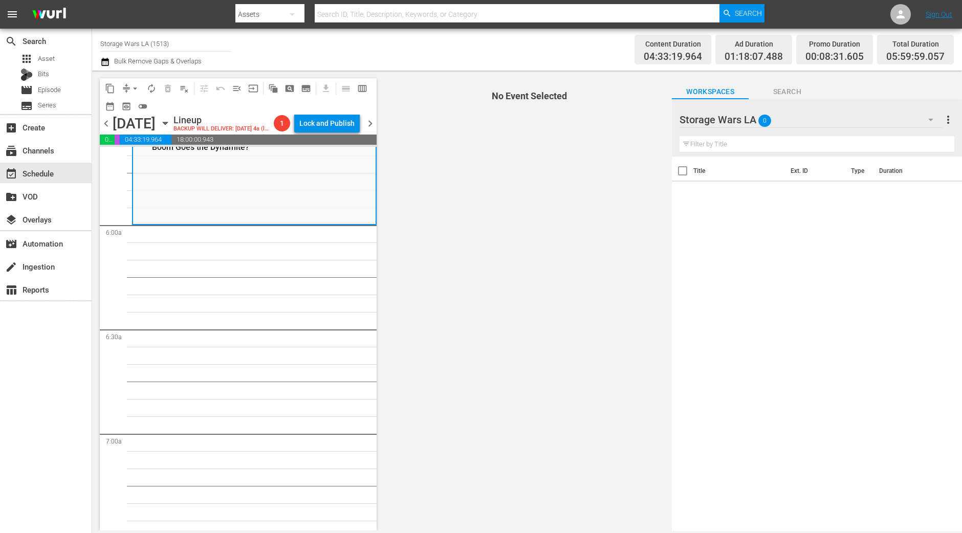
click at [135, 87] on span "arrow_drop_down" at bounding box center [135, 88] width 10 height 10
click at [136, 101] on li "Align to Midnight" at bounding box center [135, 108] width 84 height 17
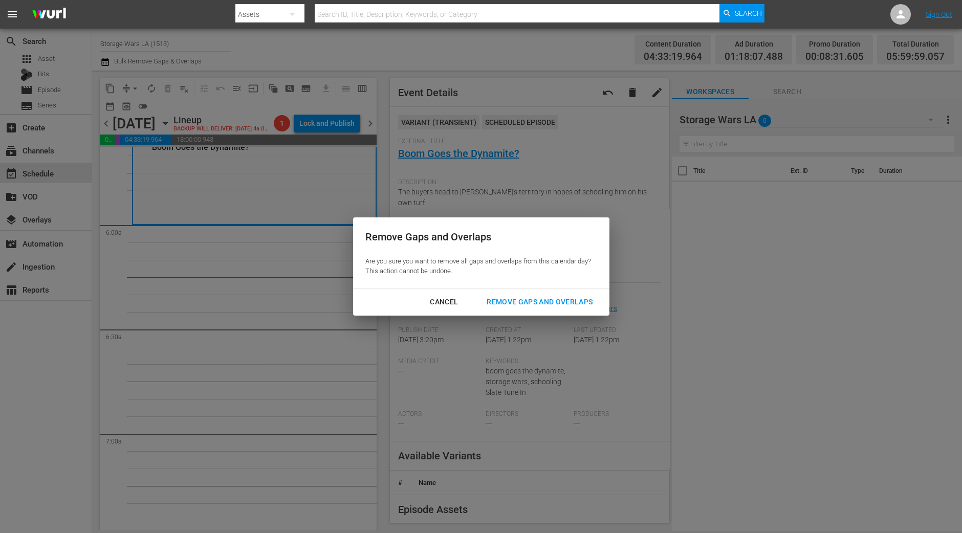
click at [521, 294] on button "Remove Gaps and Overlaps" at bounding box center [540, 302] width 131 height 19
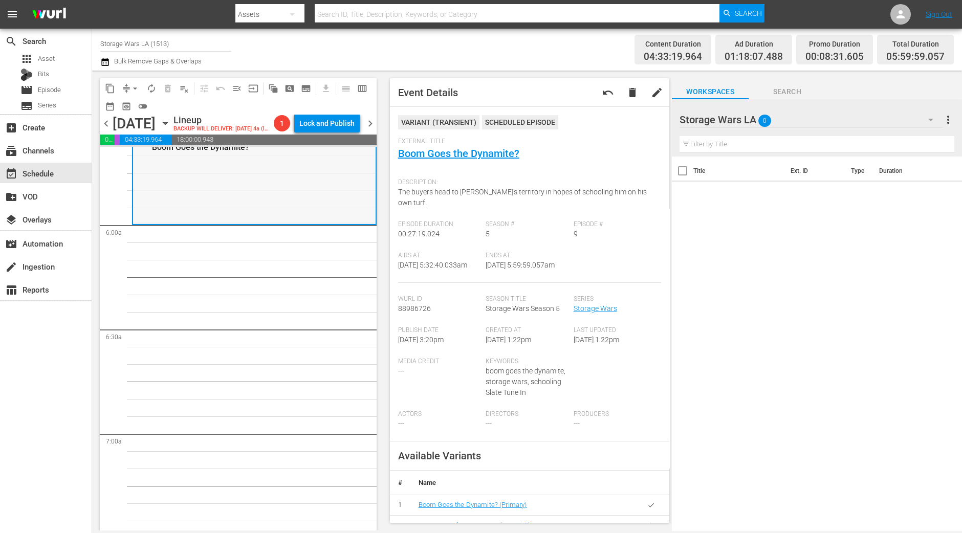
click at [363, 217] on div "Storage Wars / SE5 / EP9: Boom Goes the Dynamite? VARIANT reorder" at bounding box center [254, 177] width 243 height 92
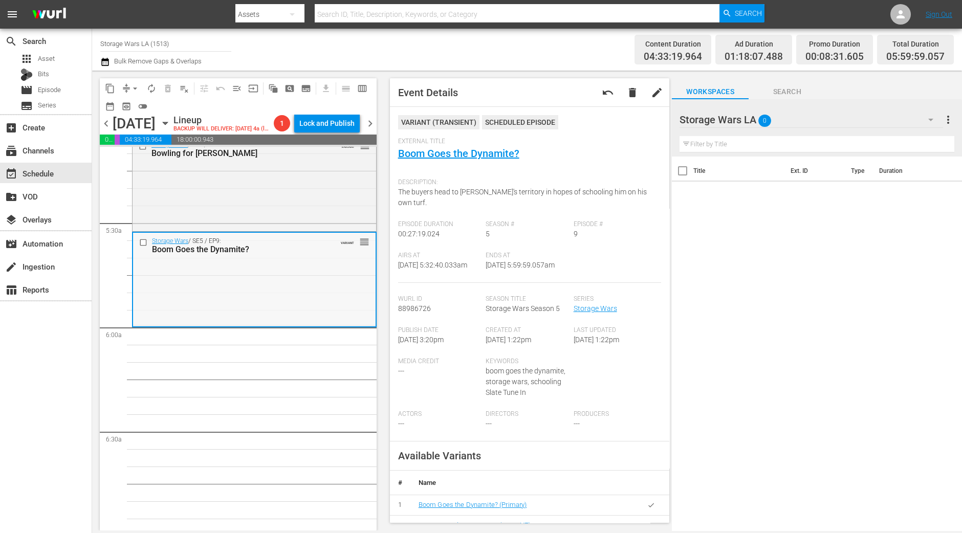
scroll to position [918, 0]
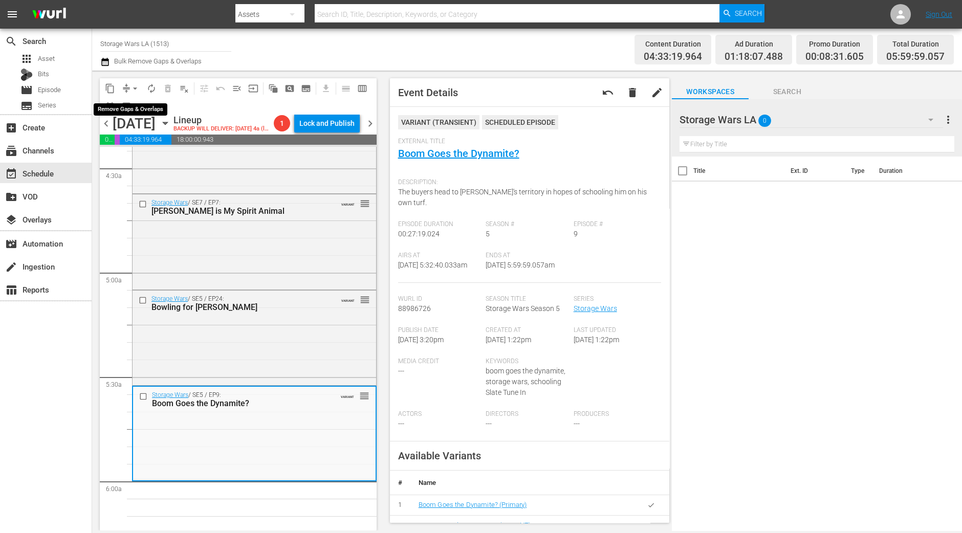
click at [134, 90] on span "arrow_drop_down" at bounding box center [135, 88] width 10 height 10
click at [132, 104] on li "Align to Midnight" at bounding box center [136, 108] width 108 height 17
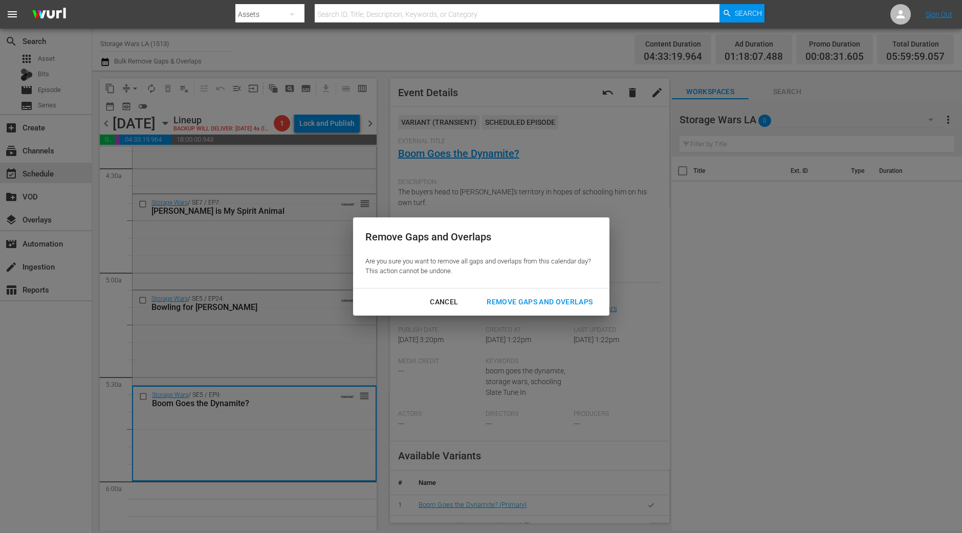
click at [552, 306] on div "Remove Gaps and Overlaps" at bounding box center [540, 302] width 122 height 13
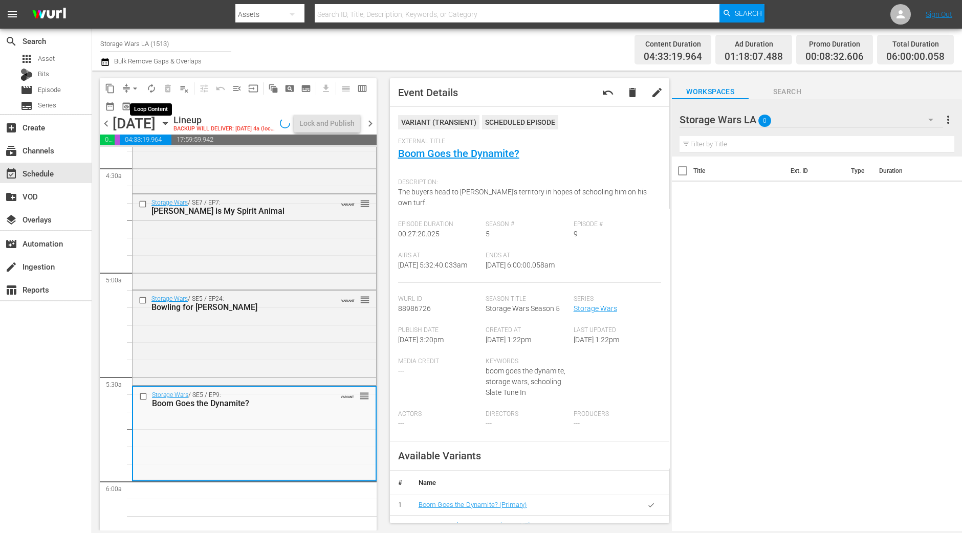
click at [154, 89] on span "autorenew_outlined" at bounding box center [151, 88] width 10 height 10
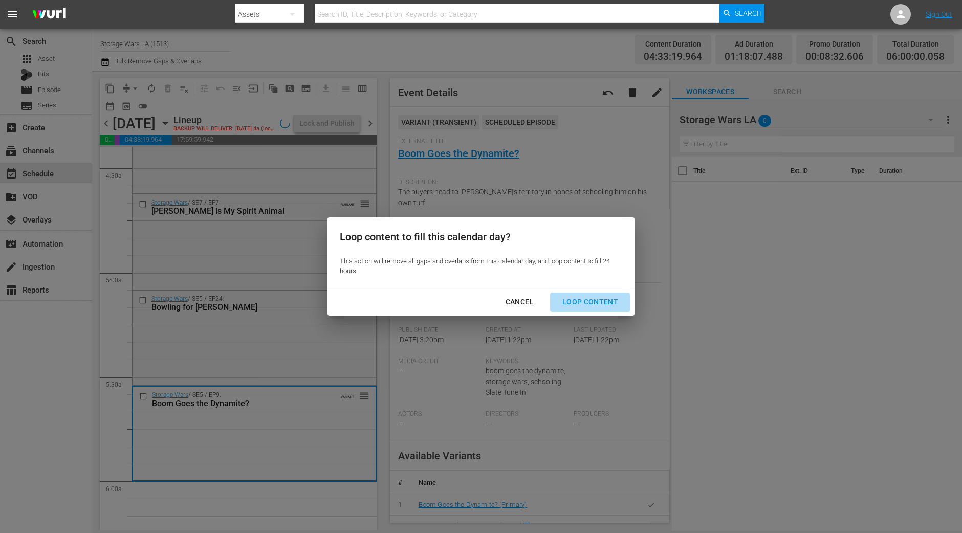
click at [580, 311] on button "Loop Content" at bounding box center [590, 302] width 80 height 19
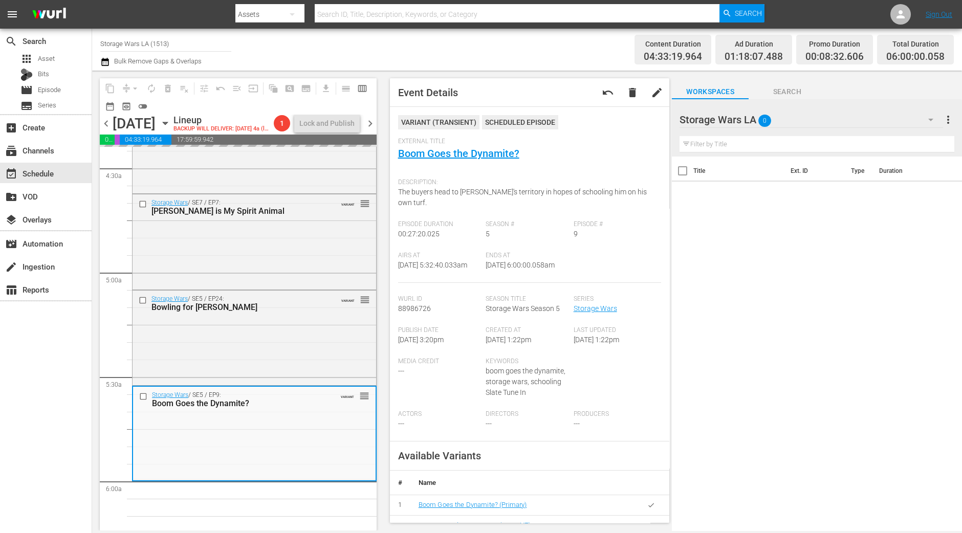
click at [97, 215] on div "content_copy compress arrow_drop_down autorenew_outlined delete_forever_outline…" at bounding box center [235, 301] width 287 height 460
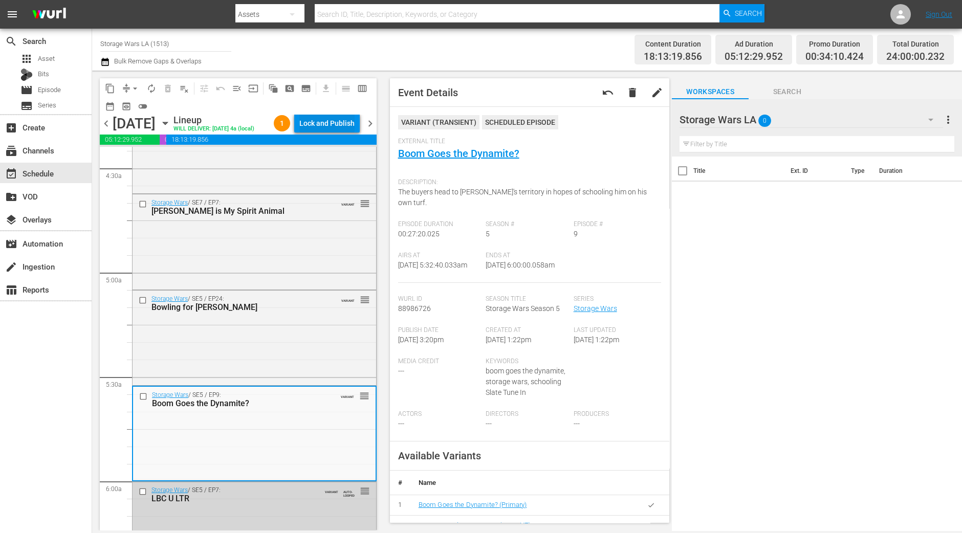
click at [335, 124] on div "Lock and Publish" at bounding box center [326, 123] width 55 height 18
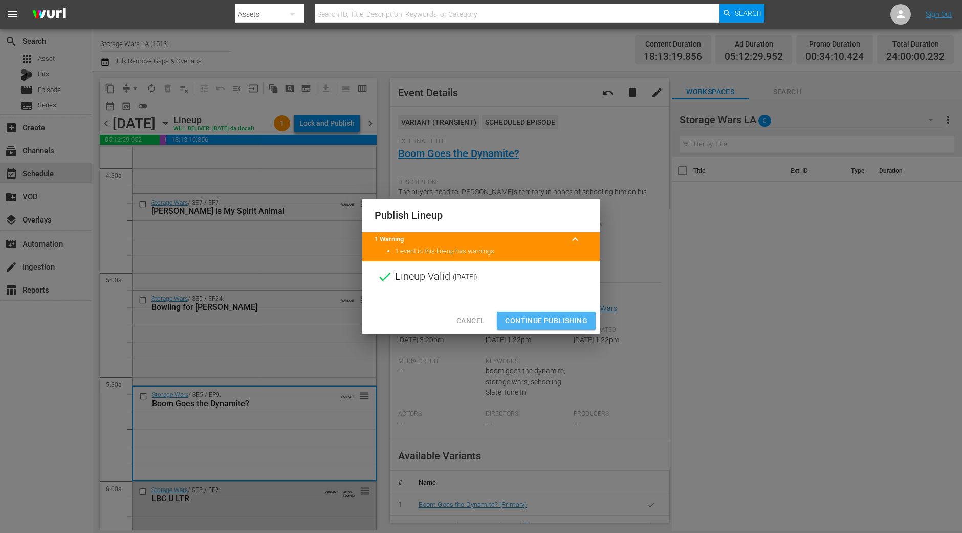
click at [548, 316] on span "Continue Publishing" at bounding box center [546, 321] width 82 height 13
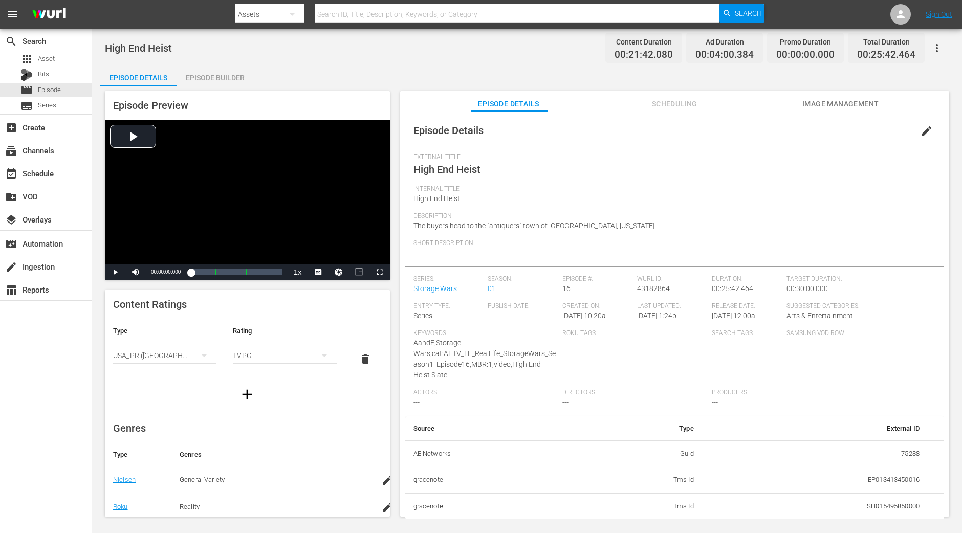
click at [216, 79] on div "Episode Builder" at bounding box center [215, 78] width 77 height 25
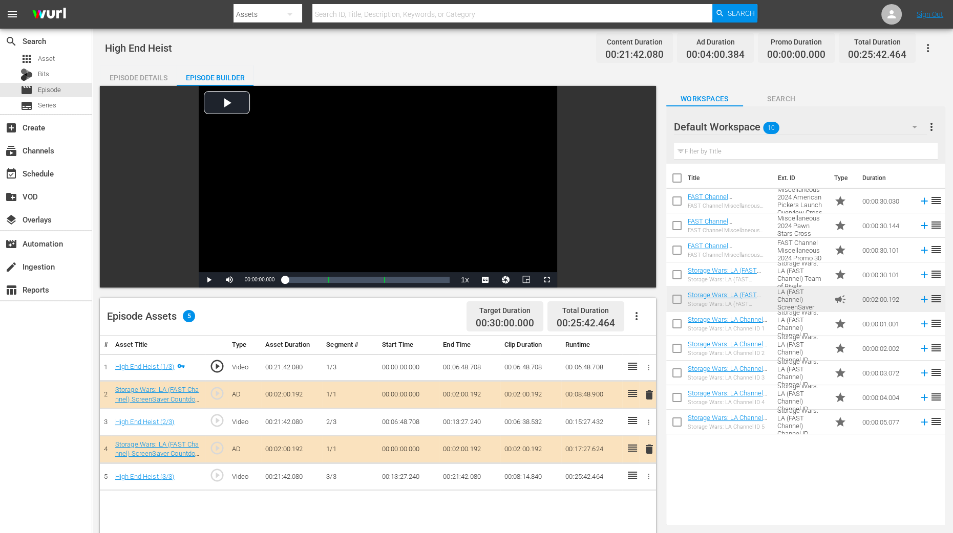
scroll to position [127, 0]
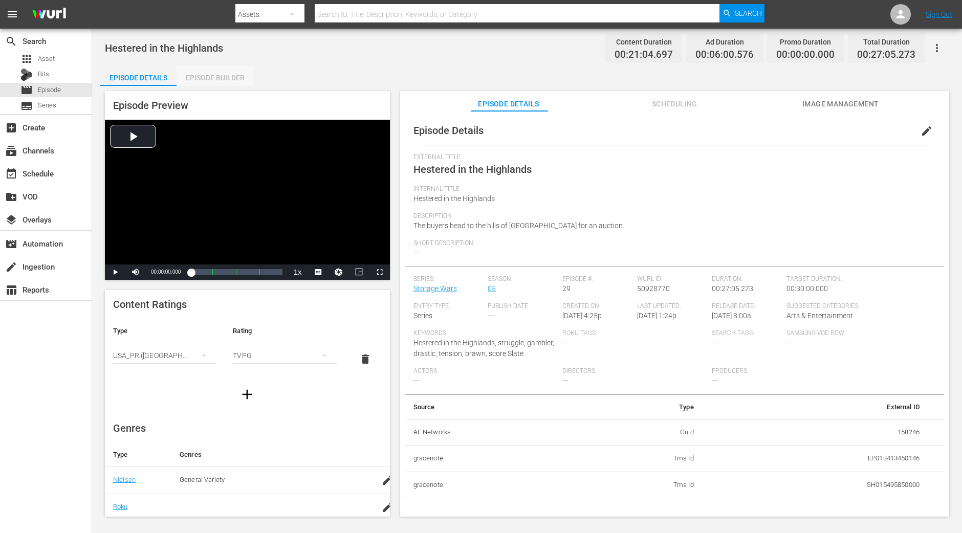
click at [241, 74] on div "Episode Builder" at bounding box center [215, 78] width 77 height 25
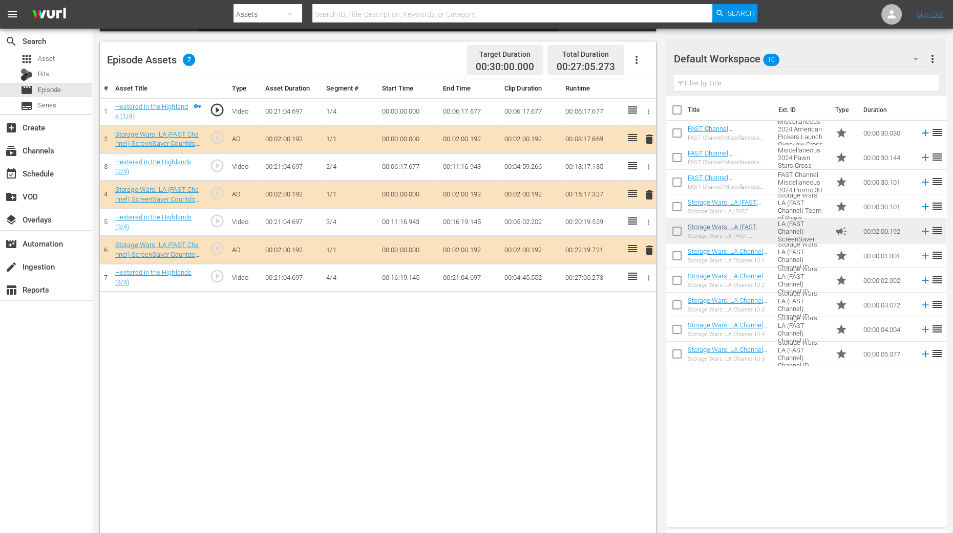
scroll to position [266, 0]
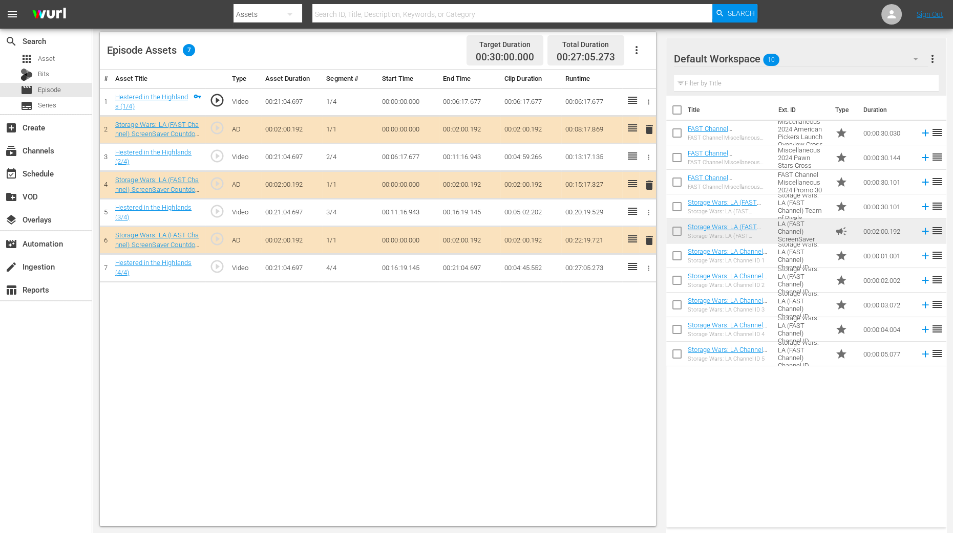
click at [651, 184] on span "delete" at bounding box center [649, 185] width 12 height 12
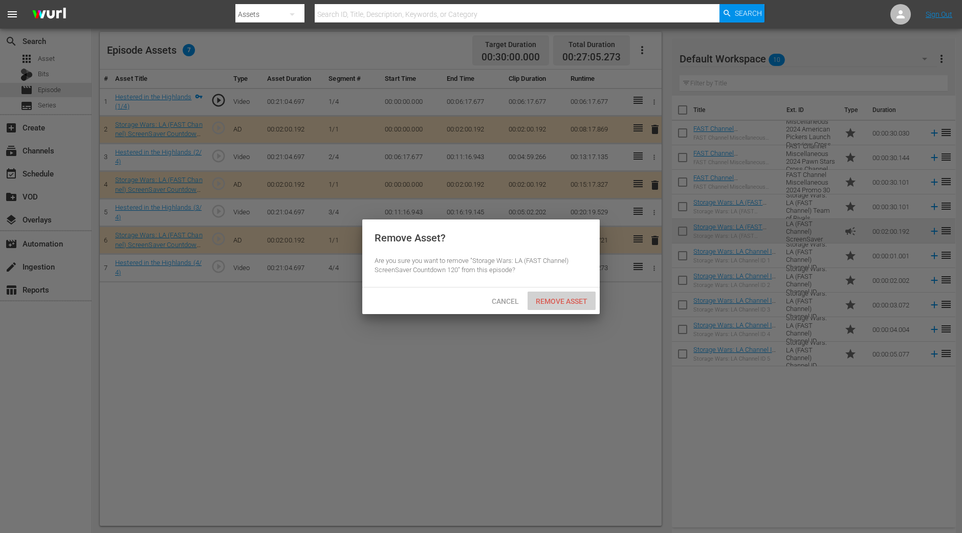
click at [571, 298] on span "Remove Asset" at bounding box center [562, 301] width 68 height 8
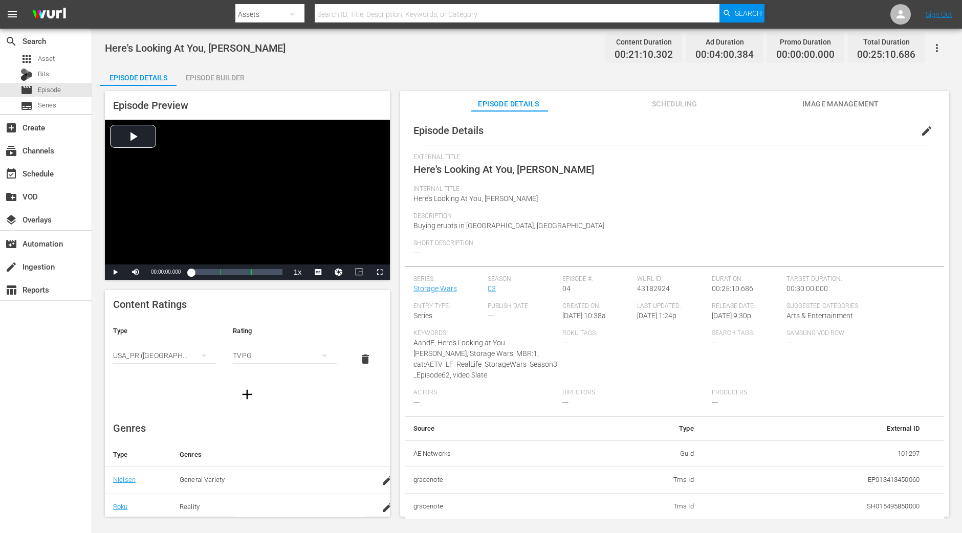
click at [215, 67] on div "Episode Builder" at bounding box center [215, 78] width 77 height 25
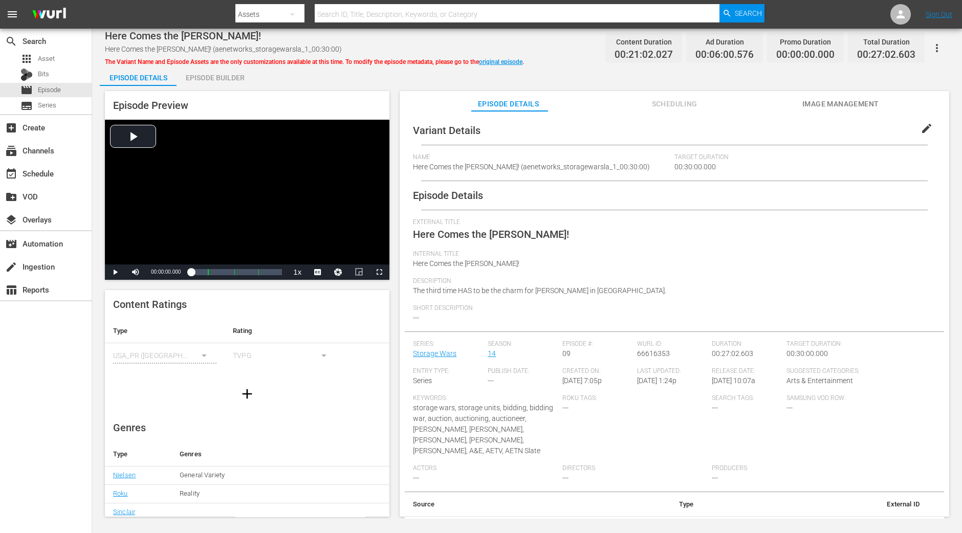
click at [212, 72] on div "Episode Builder" at bounding box center [215, 78] width 77 height 25
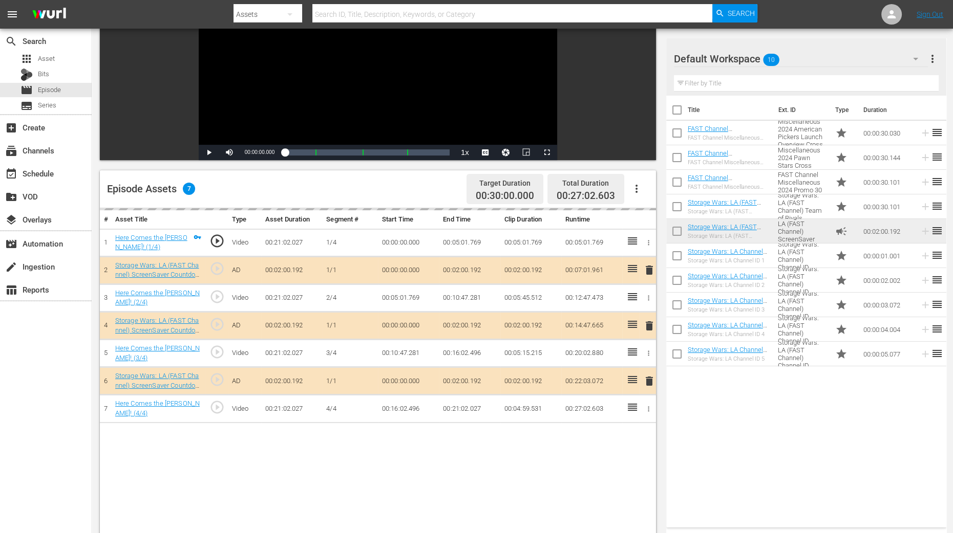
scroll to position [127, 0]
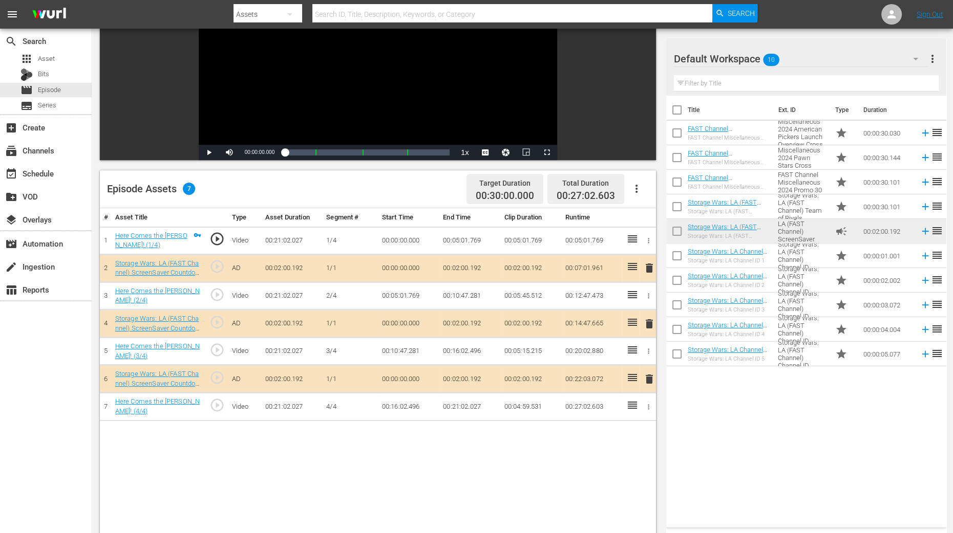
click at [650, 321] on span "delete" at bounding box center [649, 324] width 12 height 12
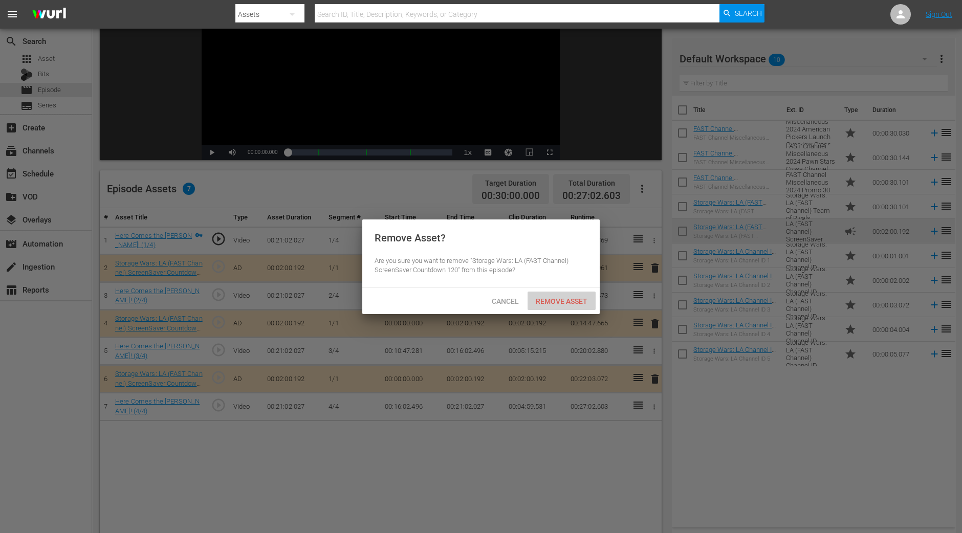
click at [584, 303] on span "Remove Asset" at bounding box center [562, 301] width 68 height 8
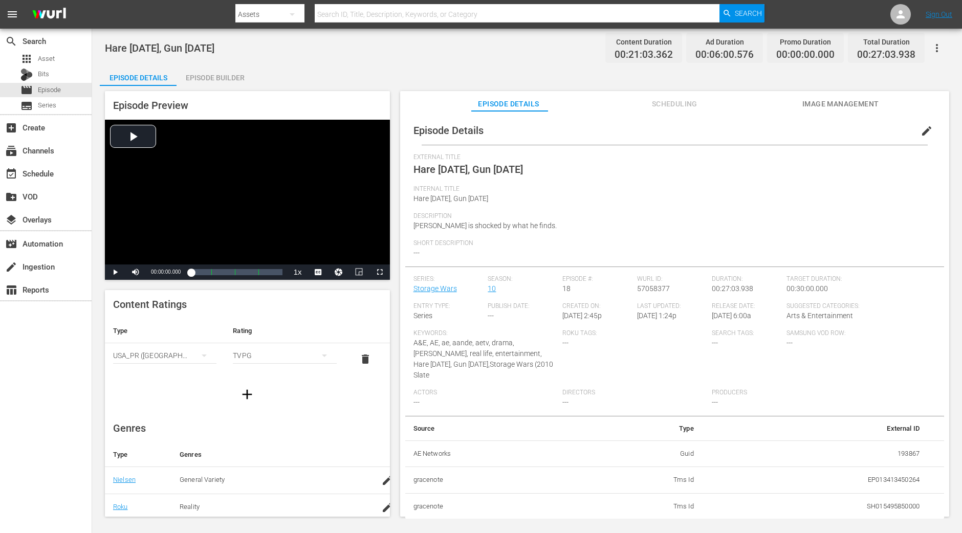
click at [234, 71] on div "Episode Builder" at bounding box center [215, 78] width 77 height 25
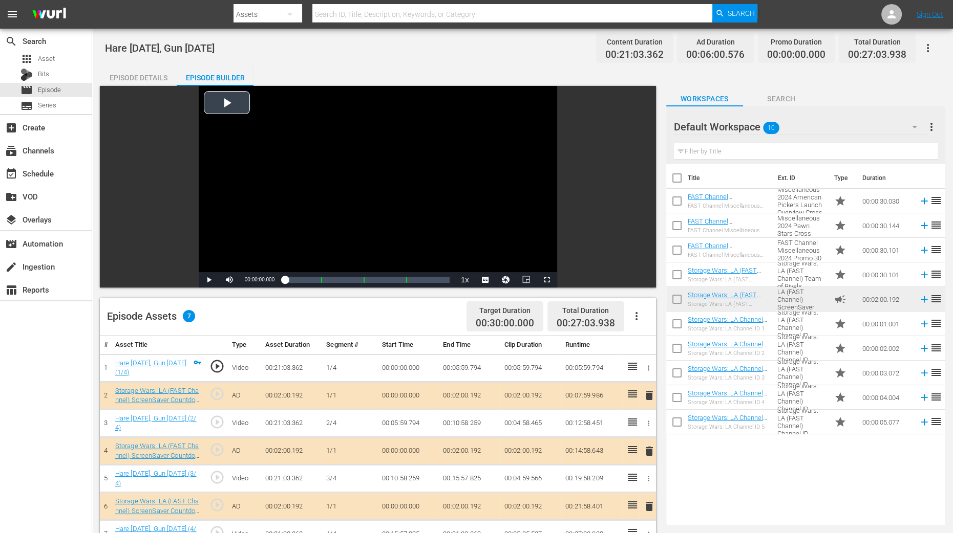
scroll to position [127, 0]
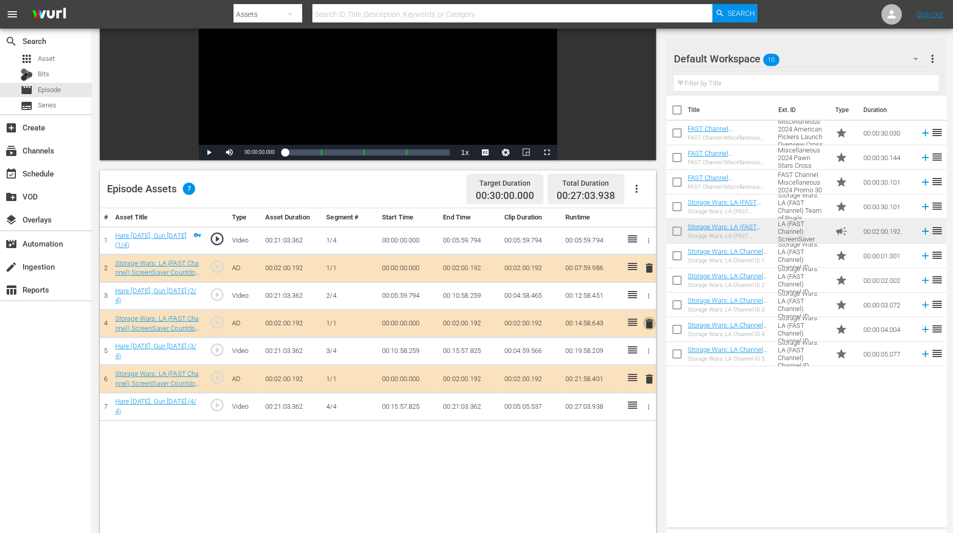
click at [646, 325] on span "delete" at bounding box center [649, 324] width 12 height 12
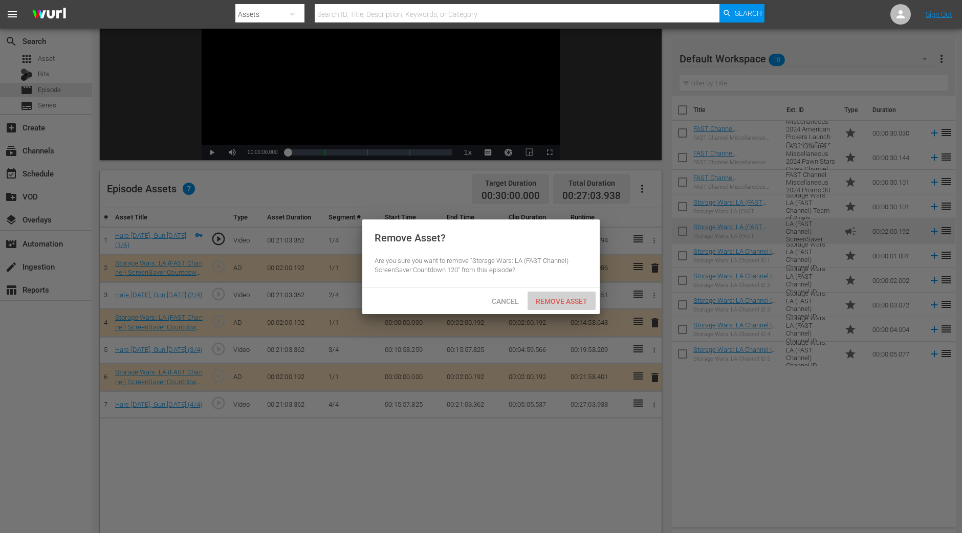
click at [576, 306] on div "Remove Asset" at bounding box center [562, 301] width 68 height 19
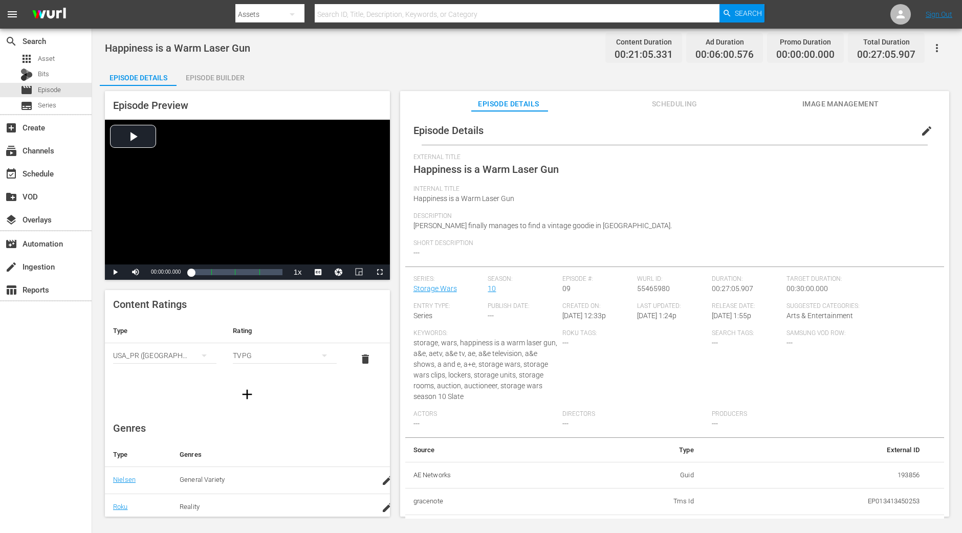
click at [226, 75] on div "Episode Builder" at bounding box center [215, 78] width 77 height 25
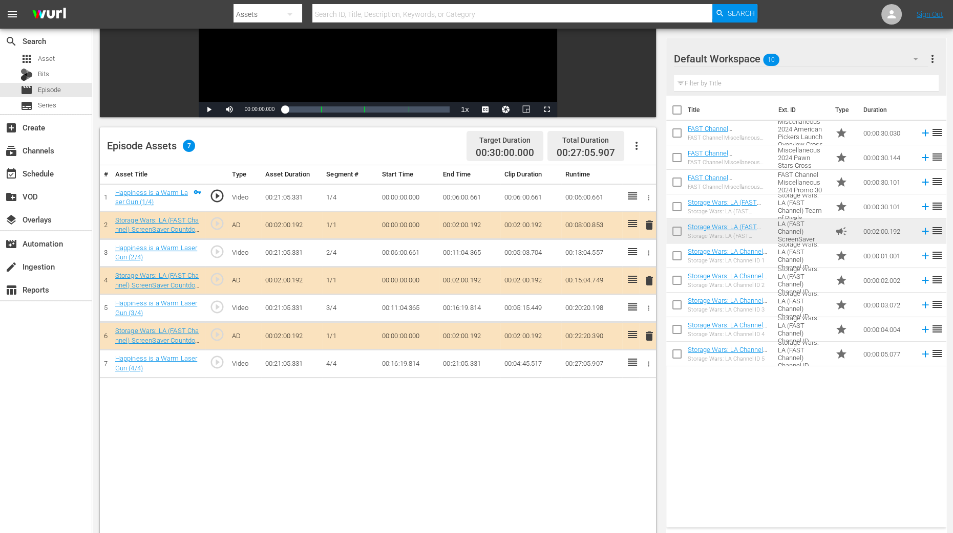
scroll to position [192, 0]
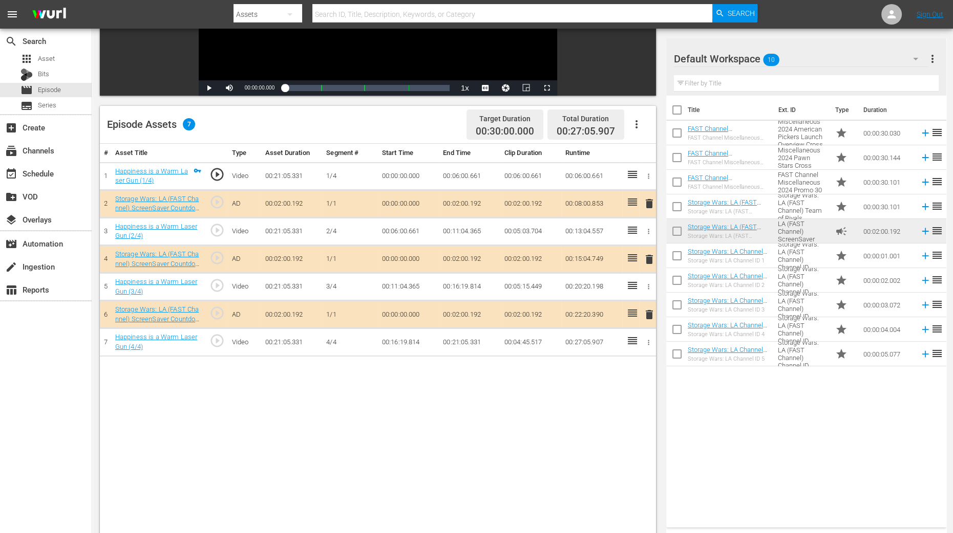
click at [652, 261] on span "delete" at bounding box center [649, 259] width 12 height 12
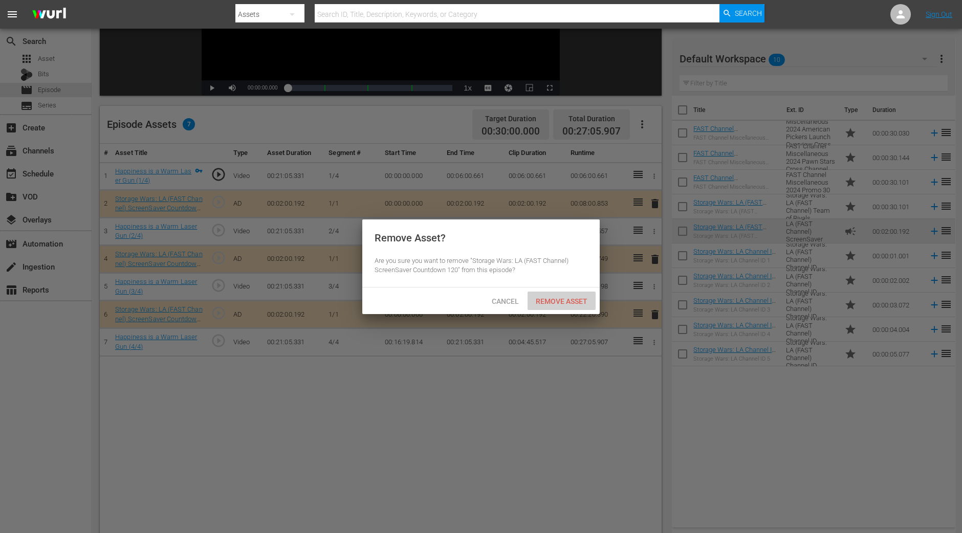
click at [573, 297] on span "Remove Asset" at bounding box center [562, 301] width 68 height 8
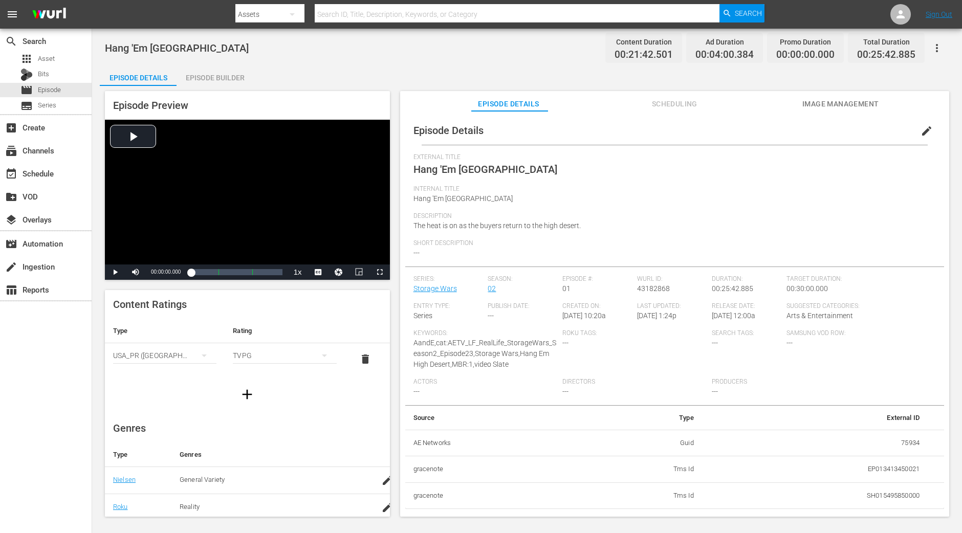
click at [228, 73] on div "Episode Builder" at bounding box center [215, 78] width 77 height 25
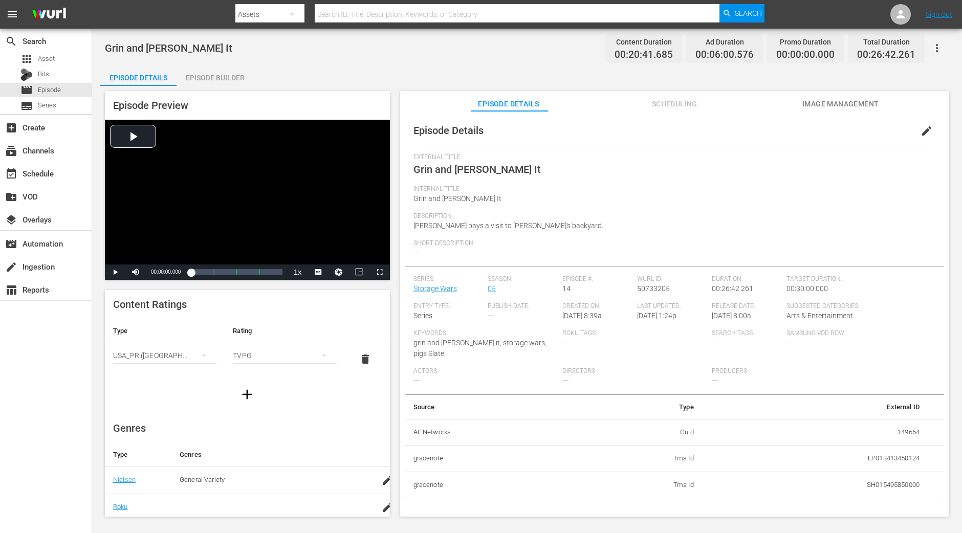
click at [233, 74] on div "Episode Builder" at bounding box center [215, 78] width 77 height 25
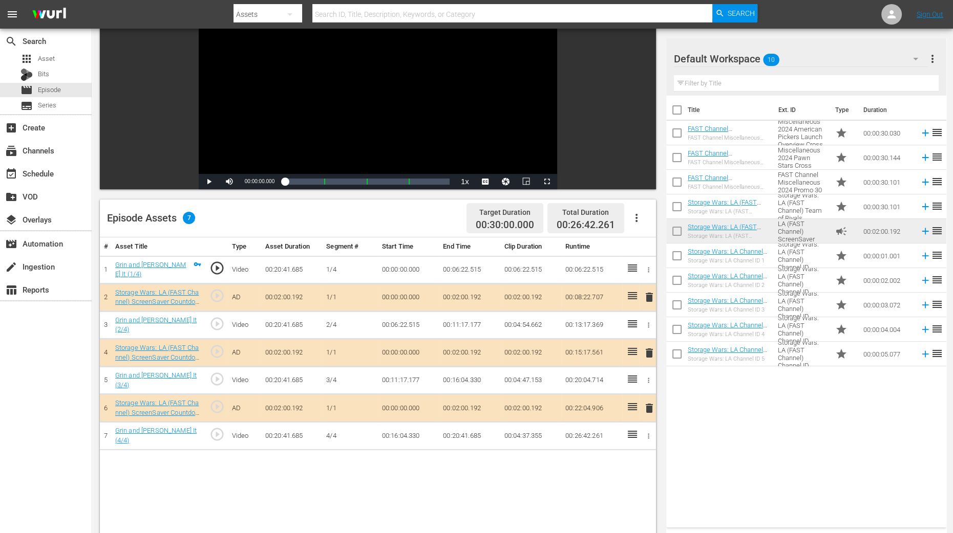
scroll to position [255, 0]
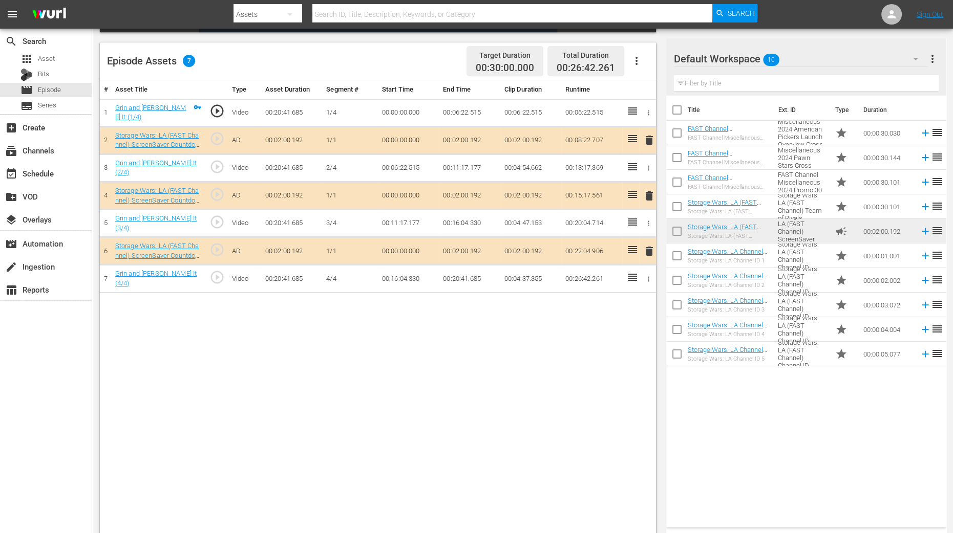
click at [646, 195] on span "delete" at bounding box center [649, 196] width 12 height 12
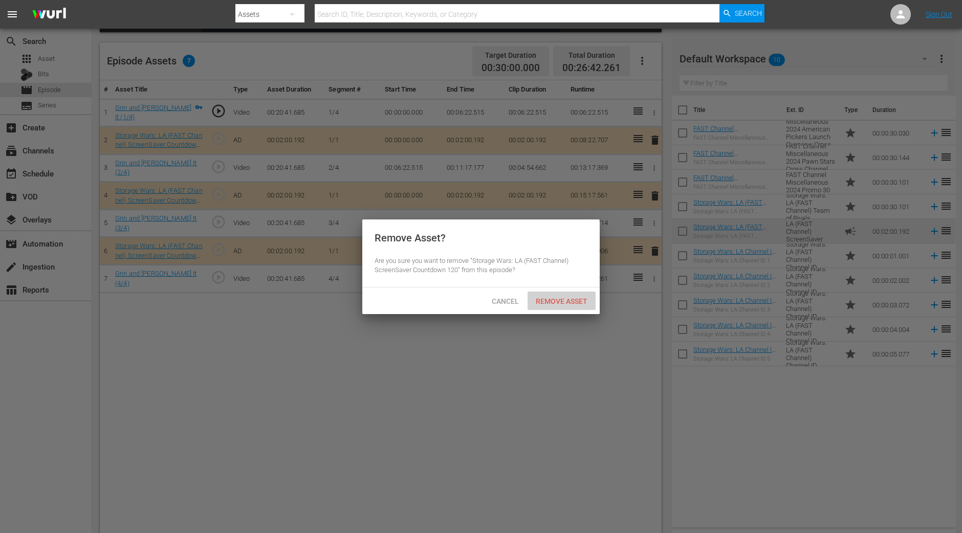
click at [571, 294] on div "Remove Asset" at bounding box center [562, 301] width 68 height 19
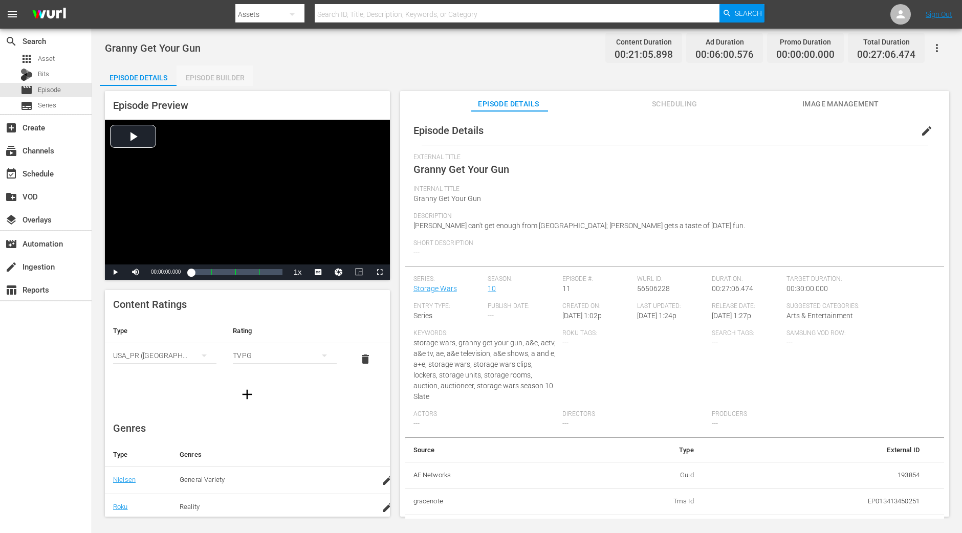
click at [235, 69] on div "Episode Builder" at bounding box center [215, 78] width 77 height 25
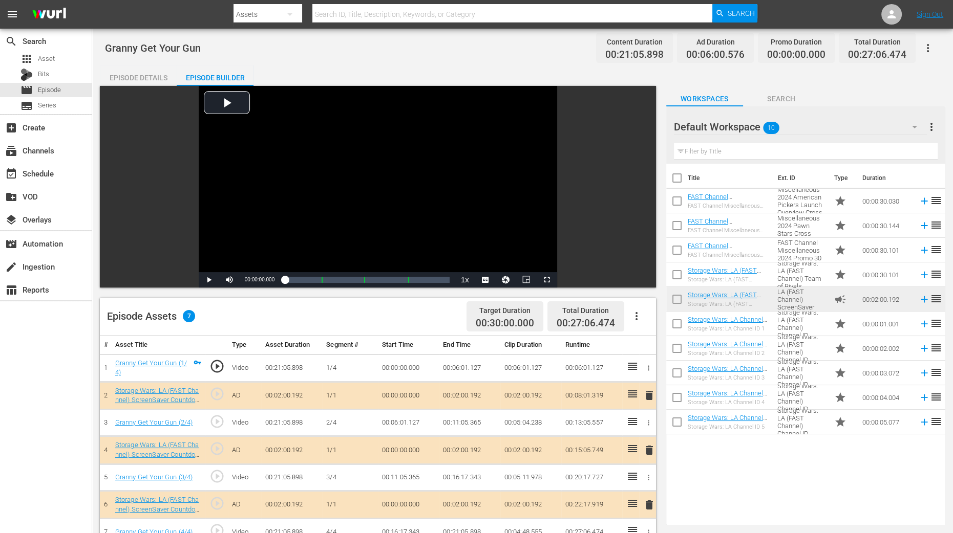
scroll to position [266, 0]
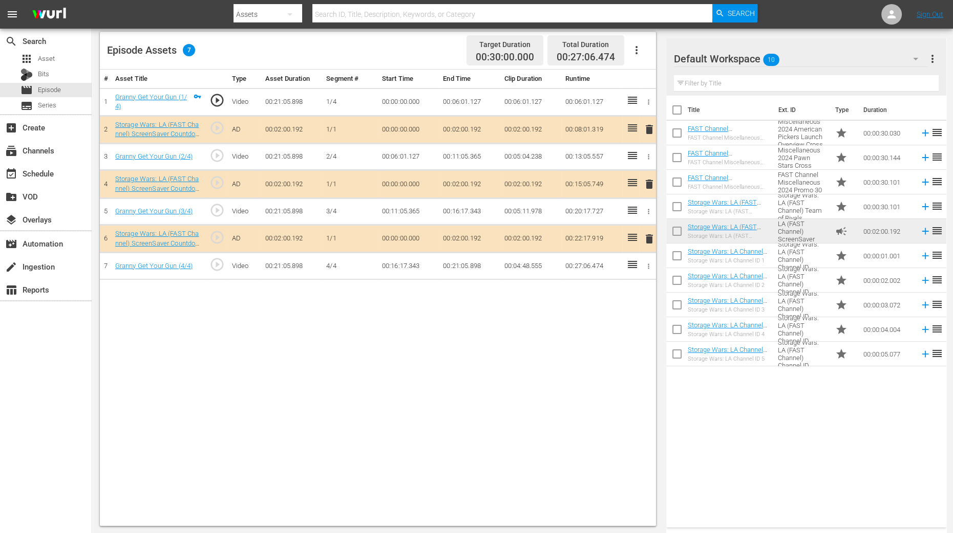
click at [650, 187] on span "delete" at bounding box center [649, 184] width 12 height 12
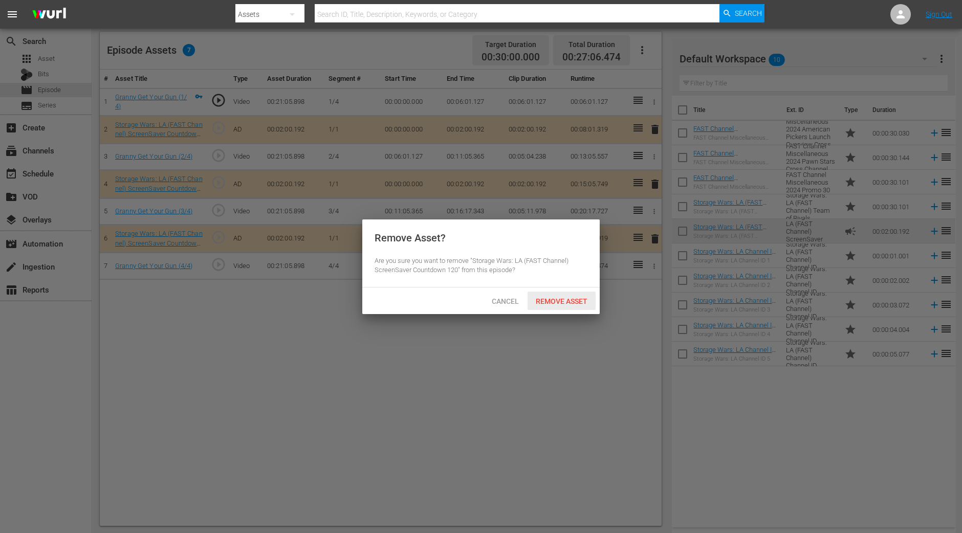
drag, startPoint x: 581, startPoint y: 295, endPoint x: 560, endPoint y: 148, distance: 148.0
click at [581, 296] on div "Remove Asset" at bounding box center [562, 301] width 68 height 19
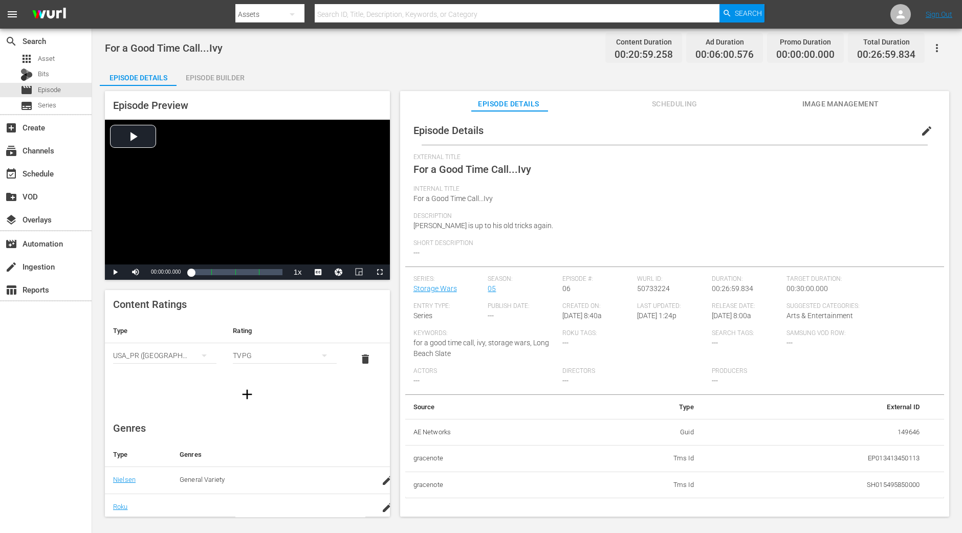
click at [224, 62] on div "For a Good Time Call...Ivy Content Duration 00:20:59.258 Ad Duration 00:06:00.5…" at bounding box center [527, 274] width 870 height 490
click at [223, 67] on div "Episode Builder" at bounding box center [215, 78] width 77 height 25
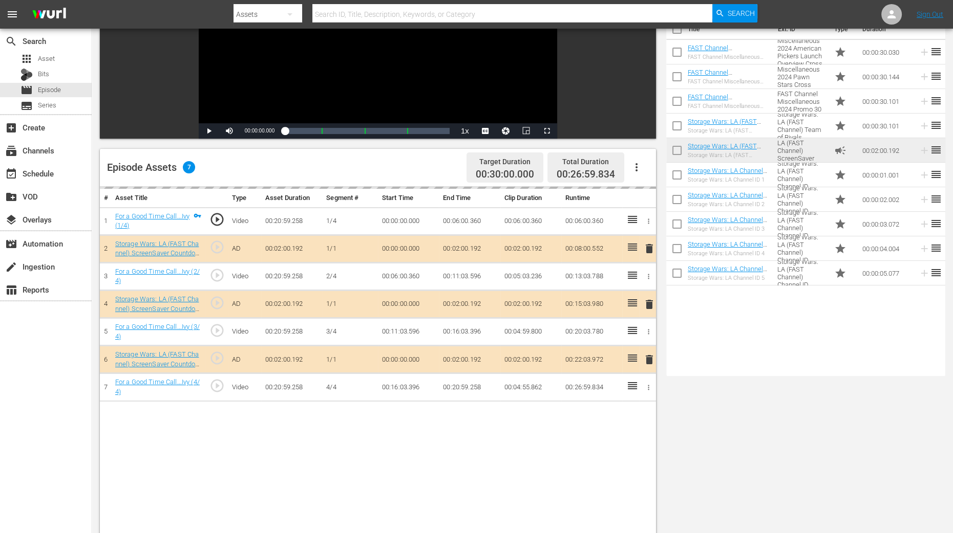
scroll to position [266, 0]
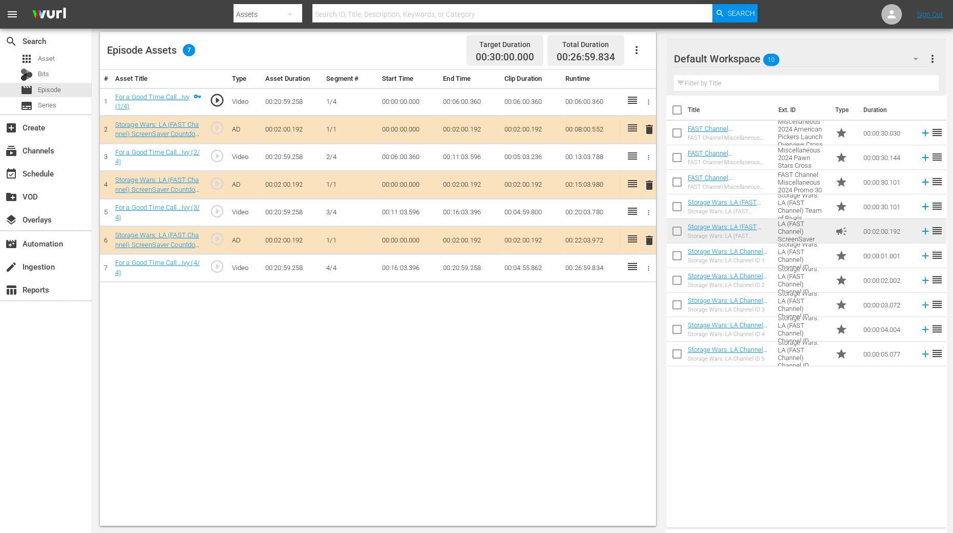
click at [647, 184] on span "delete" at bounding box center [649, 185] width 12 height 12
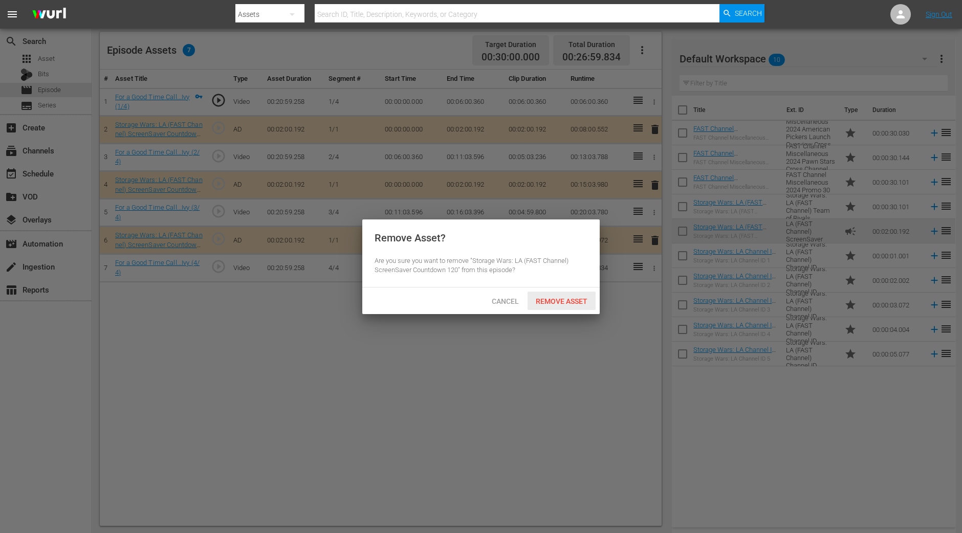
drag, startPoint x: 575, startPoint y: 301, endPoint x: 563, endPoint y: 277, distance: 26.6
click at [575, 300] on span "Remove Asset" at bounding box center [562, 301] width 68 height 8
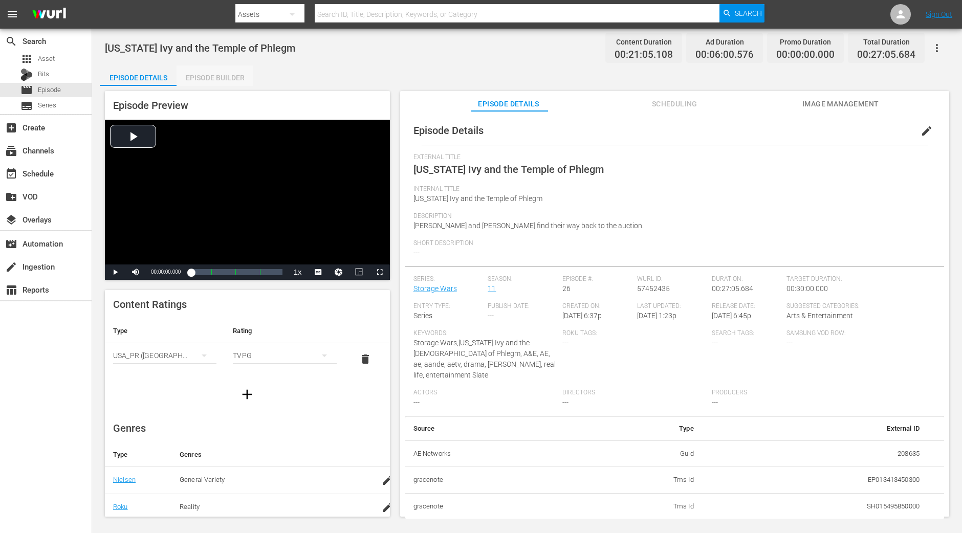
click at [210, 73] on div "Episode Builder" at bounding box center [215, 78] width 77 height 25
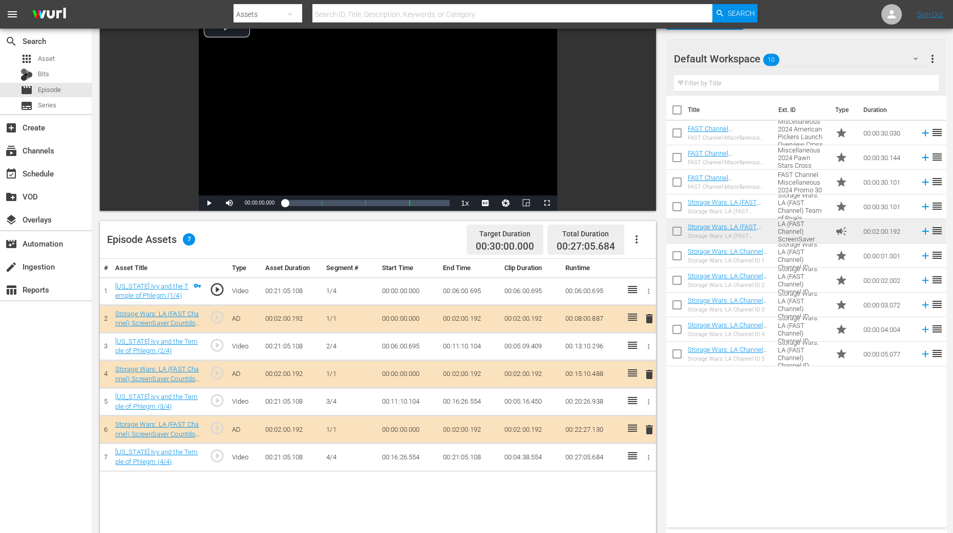
scroll to position [192, 0]
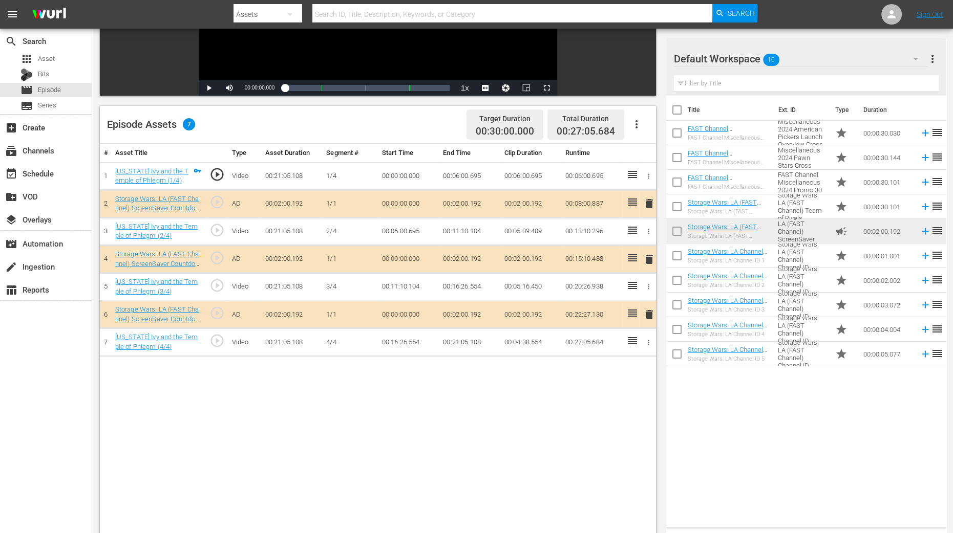
click at [647, 262] on span "delete" at bounding box center [649, 259] width 12 height 12
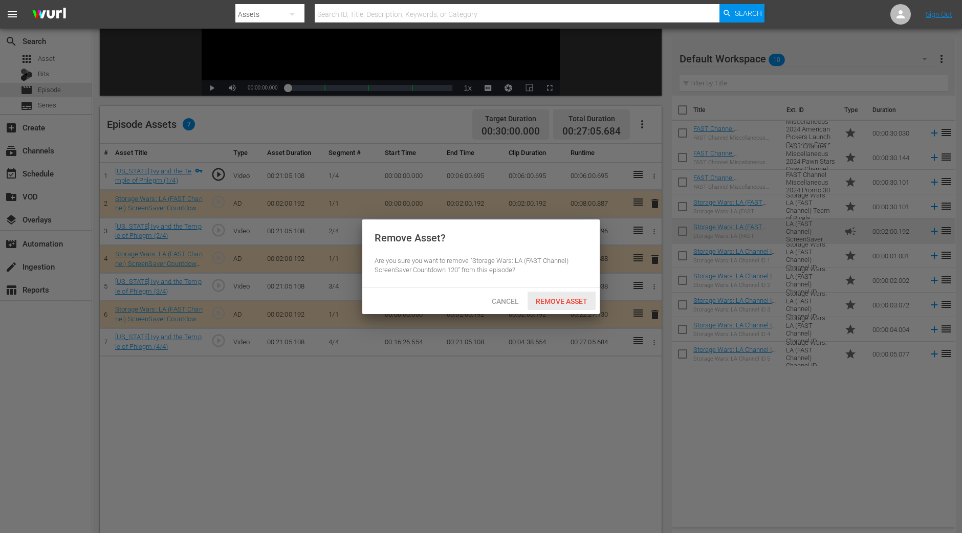
click at [555, 298] on span "Remove Asset" at bounding box center [562, 301] width 68 height 8
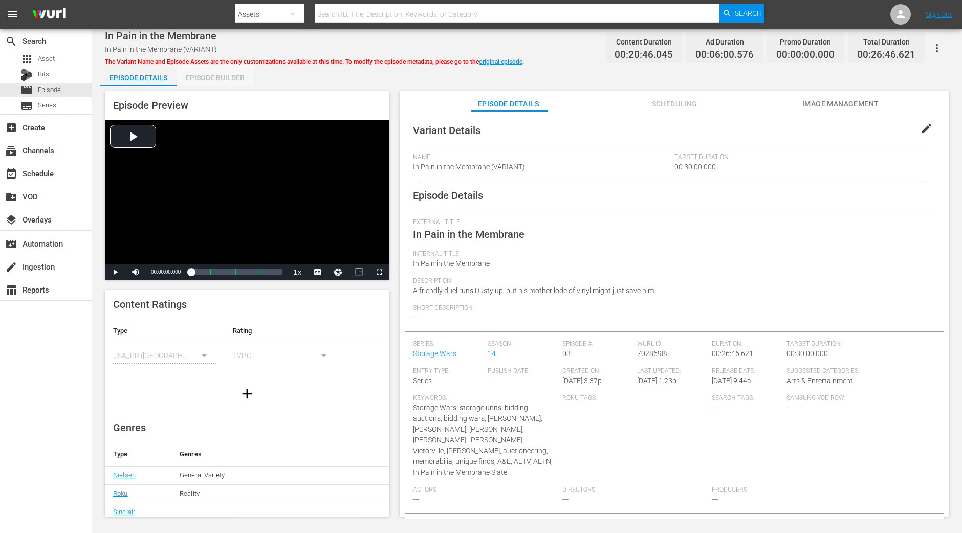
click at [229, 80] on div "Episode Builder" at bounding box center [215, 78] width 77 height 25
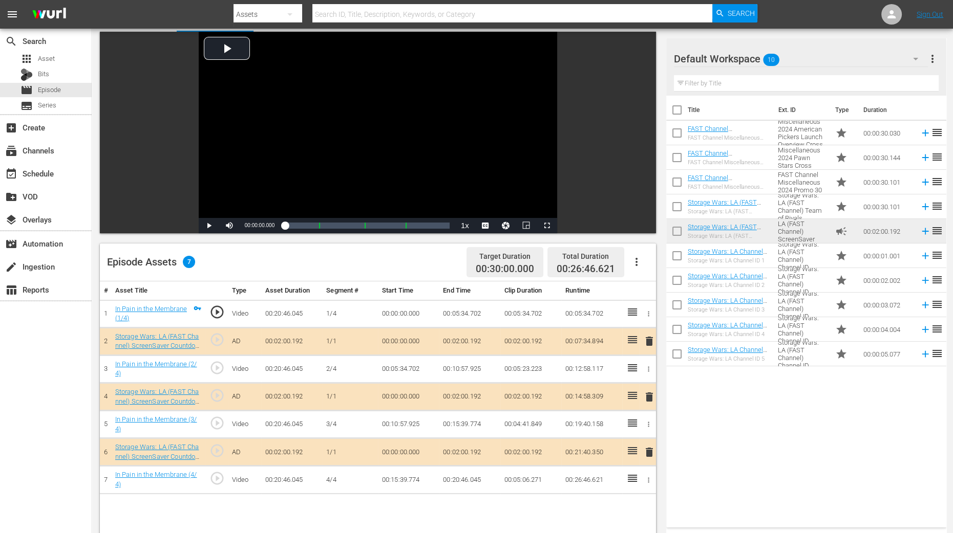
scroll to position [127, 0]
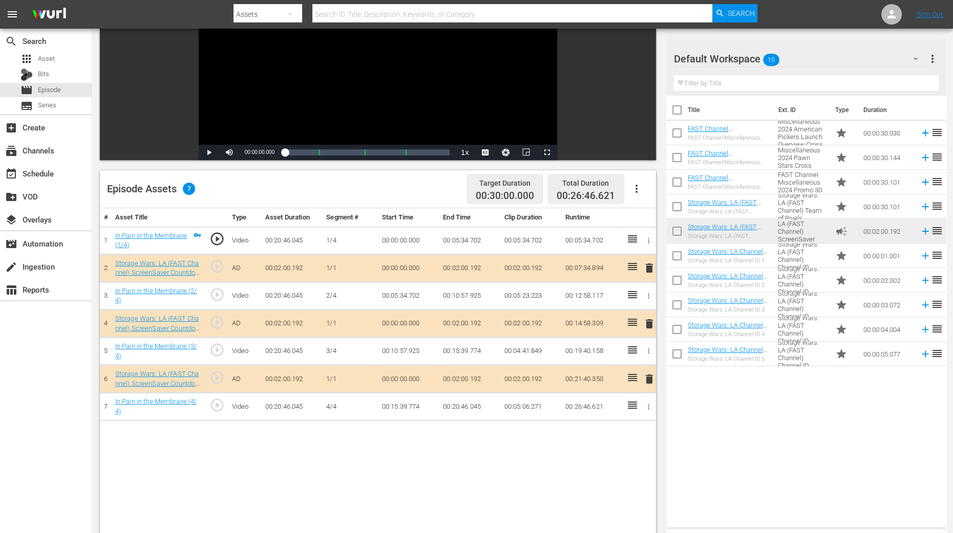
click at [649, 323] on span "delete" at bounding box center [649, 324] width 12 height 12
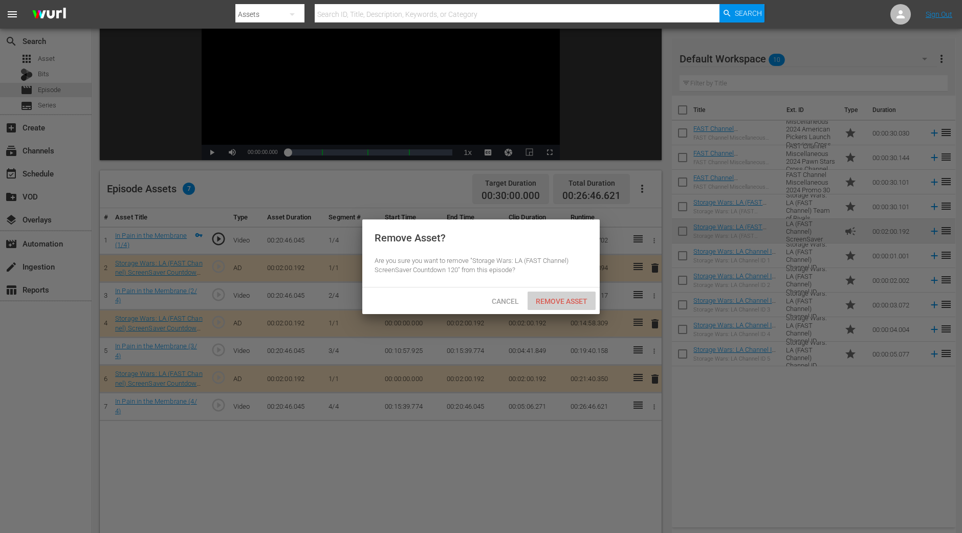
click at [562, 307] on div "Remove Asset" at bounding box center [562, 301] width 68 height 19
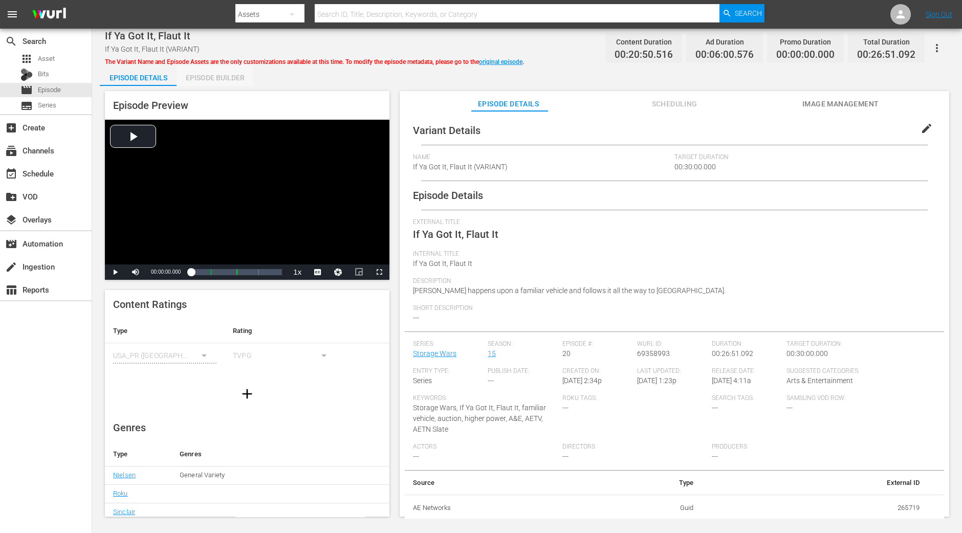
click at [226, 74] on div "Episode Builder" at bounding box center [215, 78] width 77 height 25
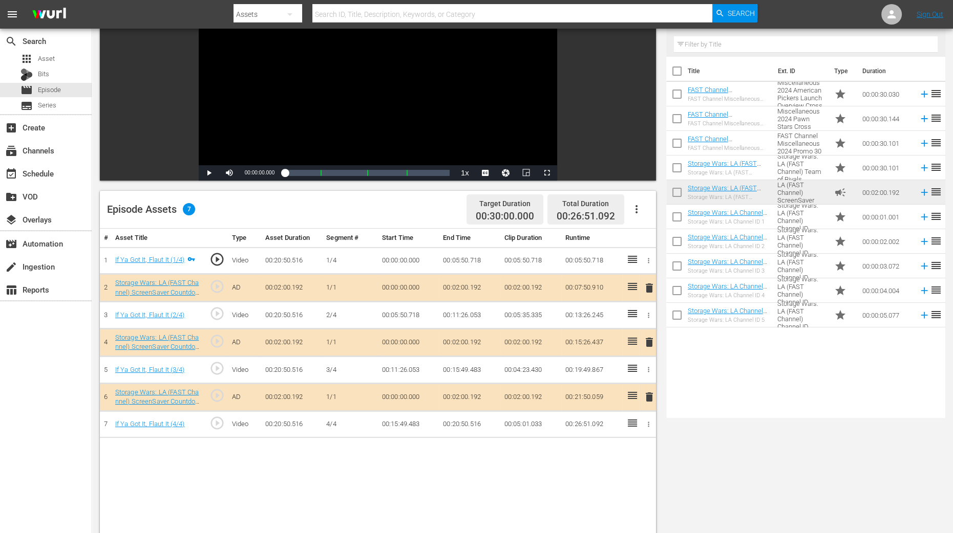
scroll to position [127, 0]
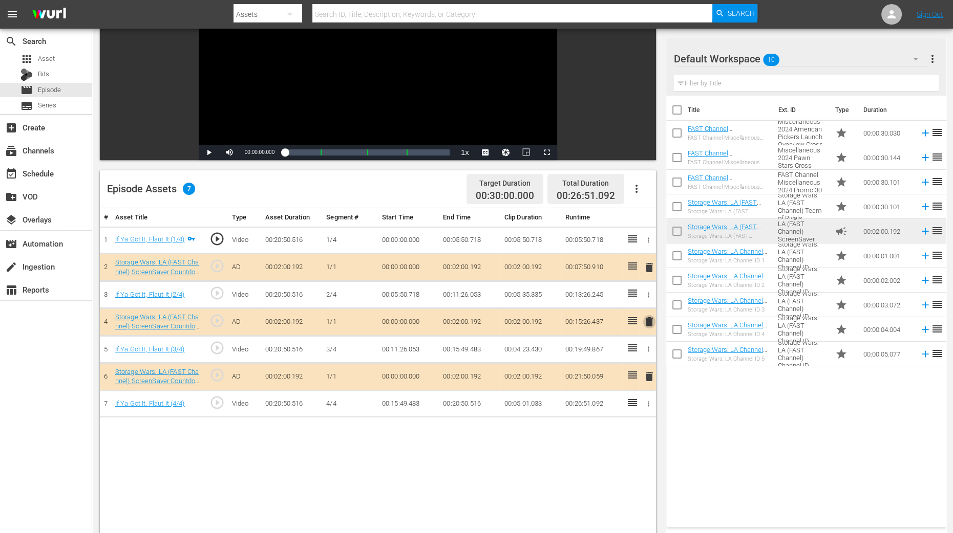
click at [650, 320] on span "delete" at bounding box center [649, 322] width 12 height 12
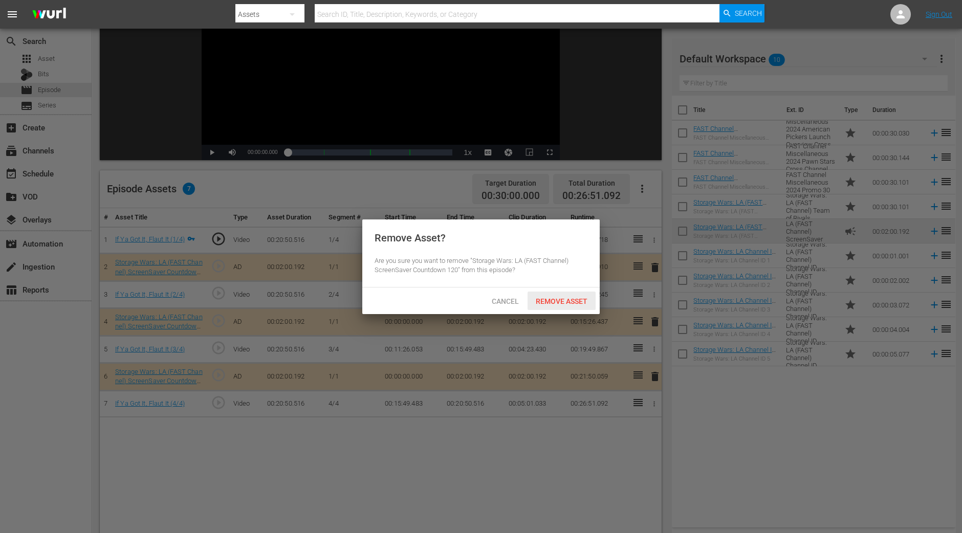
click at [565, 297] on span "Remove Asset" at bounding box center [562, 301] width 68 height 8
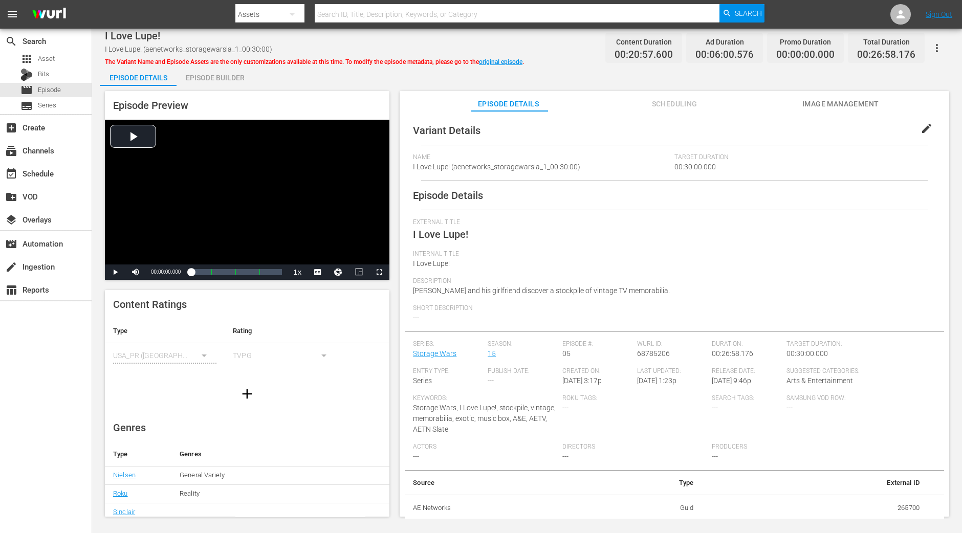
click at [236, 69] on div "Episode Builder" at bounding box center [215, 78] width 77 height 25
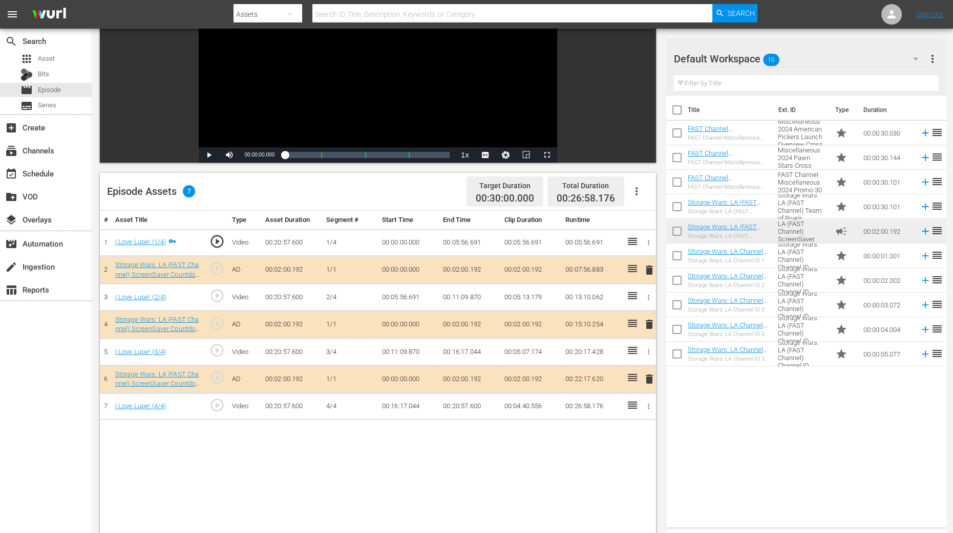
scroll to position [127, 0]
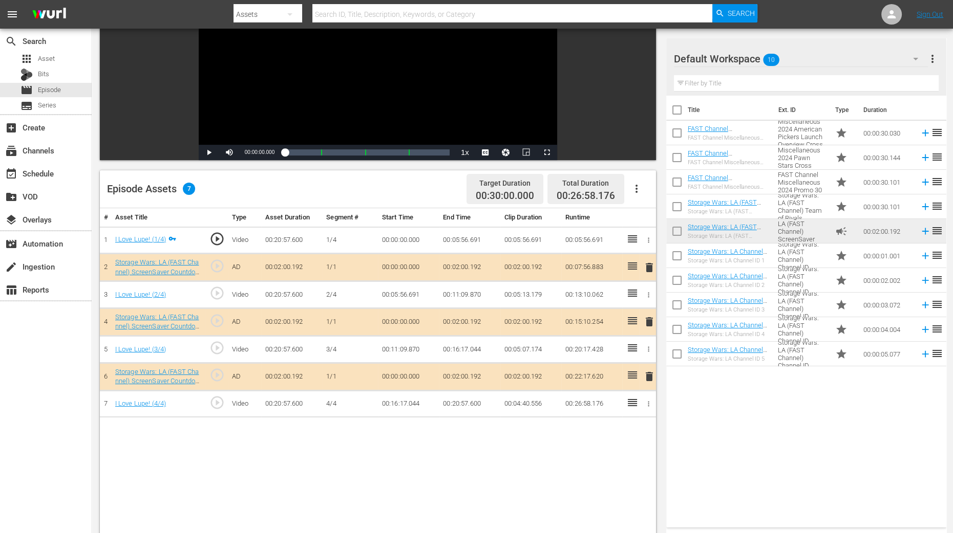
click at [651, 322] on span "delete" at bounding box center [649, 322] width 12 height 12
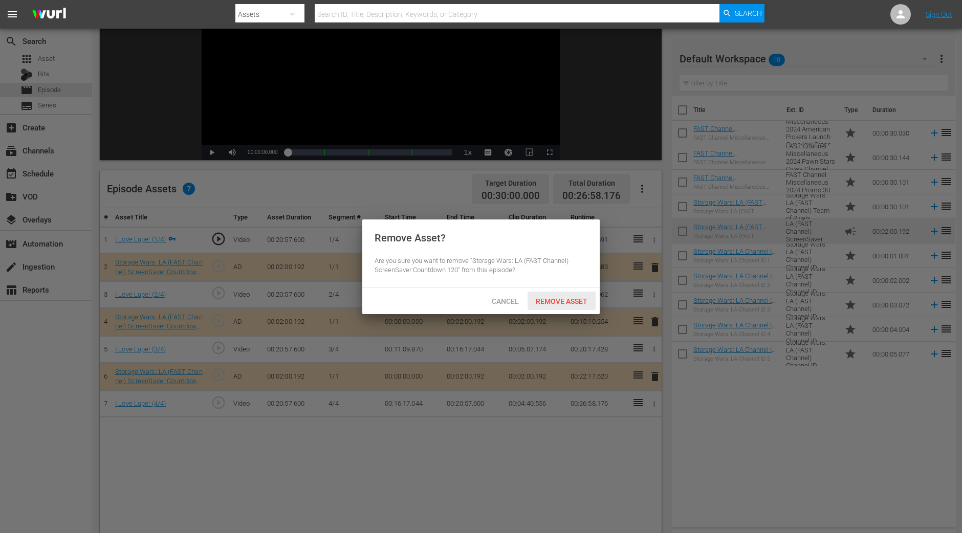
click at [588, 306] on div "Remove Asset" at bounding box center [562, 301] width 68 height 19
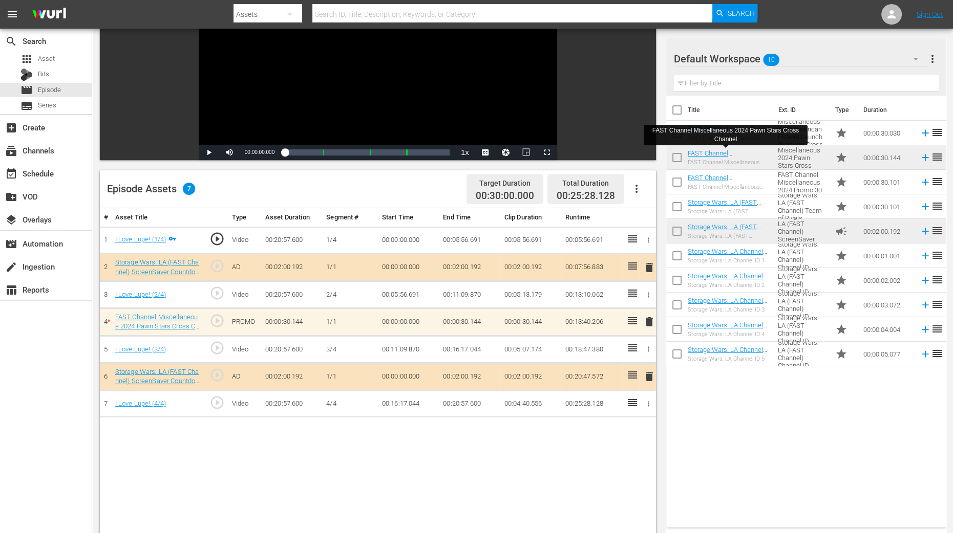
click at [659, 426] on div "Video Player is loading. Play Video Play Mute Current Time 00:00:00.000 / Durat…" at bounding box center [380, 312] width 561 height 706
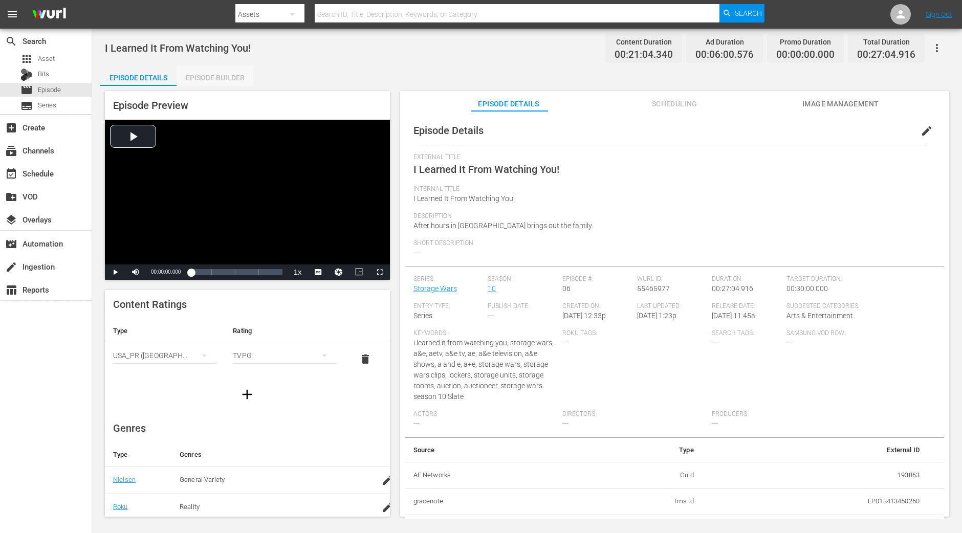
click at [240, 75] on div "Episode Builder" at bounding box center [215, 78] width 77 height 25
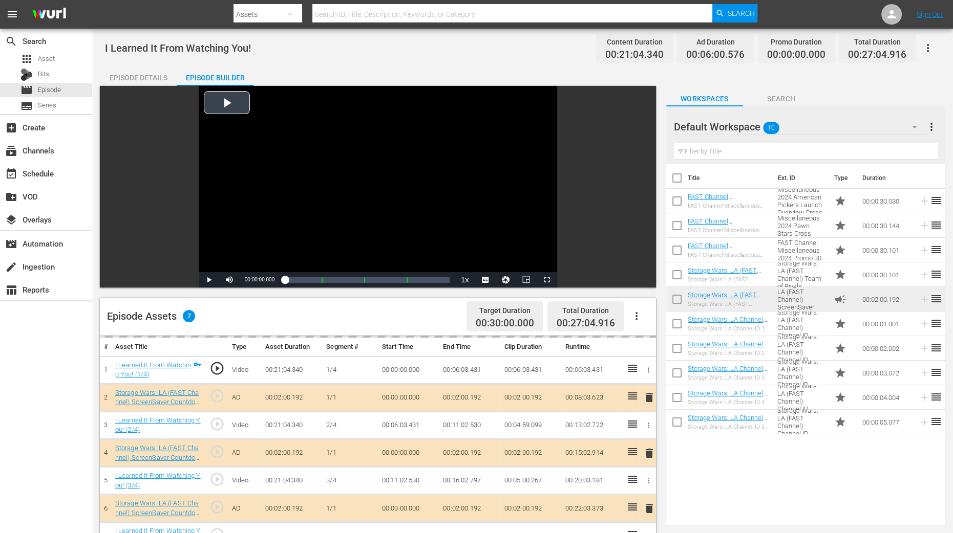
scroll to position [127, 0]
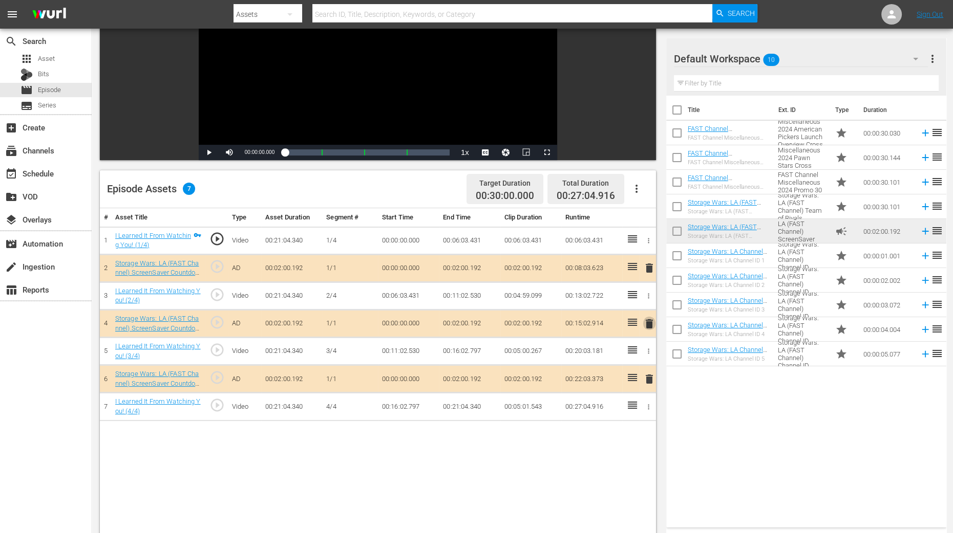
click at [649, 325] on span "delete" at bounding box center [649, 324] width 12 height 12
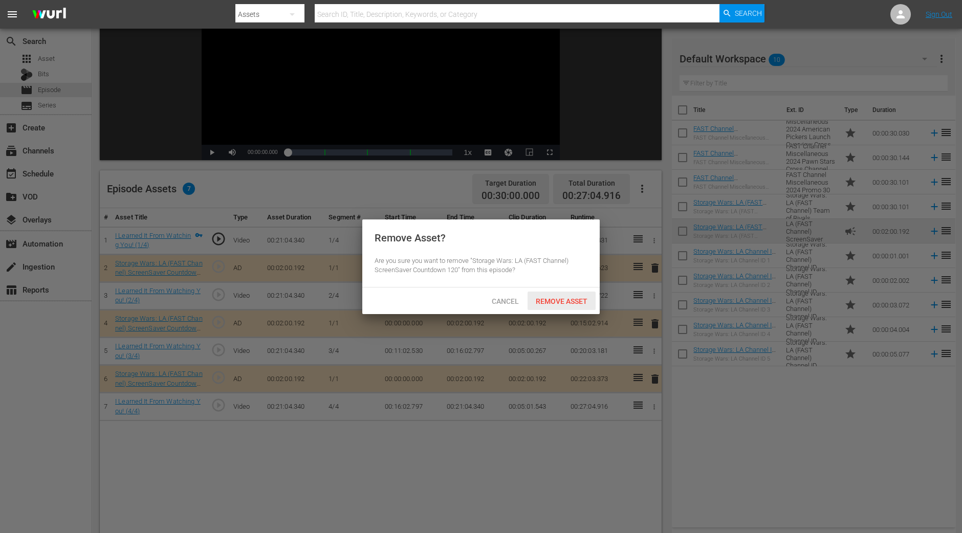
click at [579, 299] on span "Remove Asset" at bounding box center [562, 301] width 68 height 8
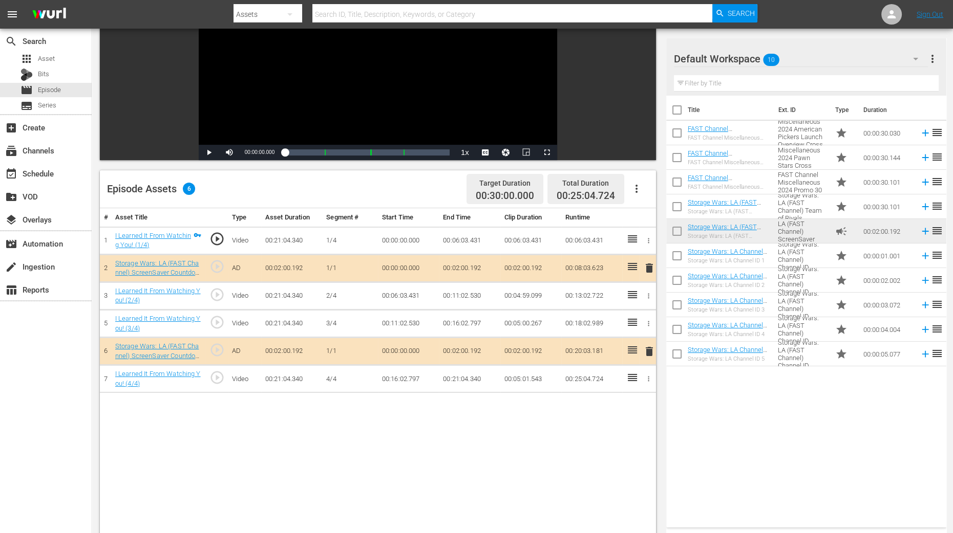
scroll to position [192, 0]
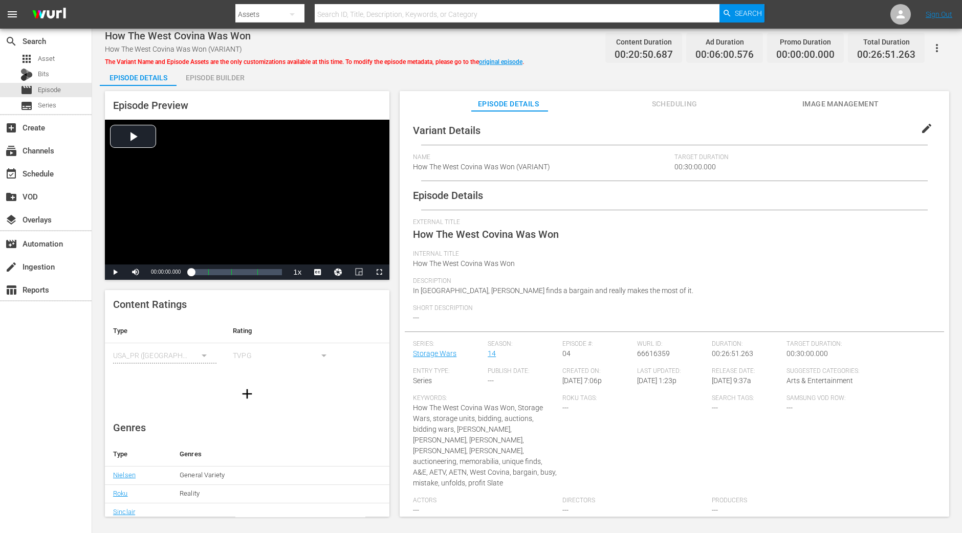
click at [225, 72] on div "Episode Builder" at bounding box center [215, 78] width 77 height 25
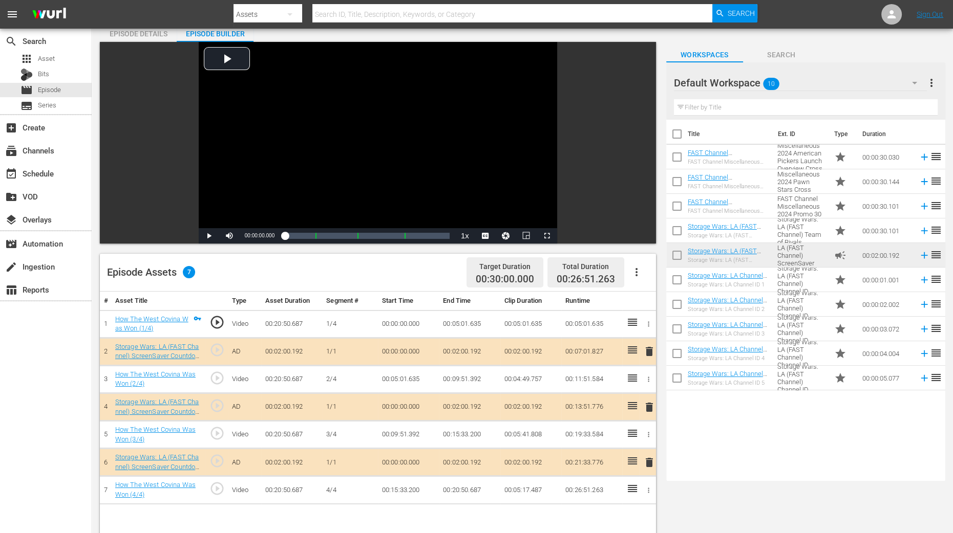
scroll to position [63, 0]
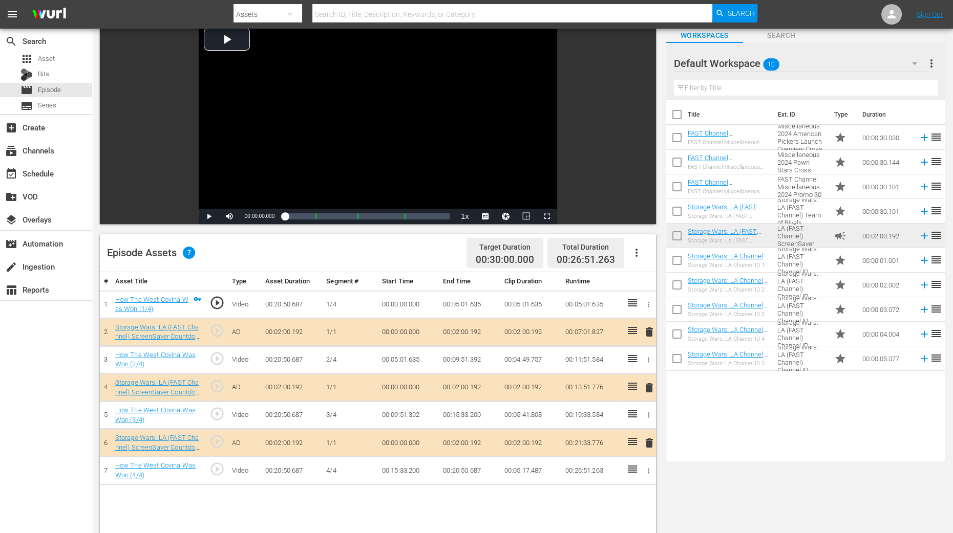
click at [650, 386] on span "delete" at bounding box center [649, 388] width 12 height 12
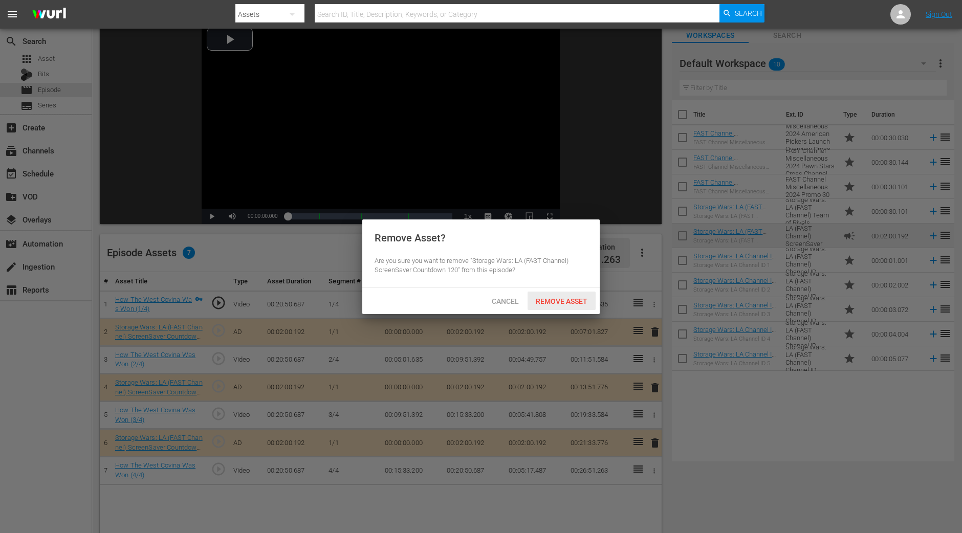
click at [549, 303] on span "Remove Asset" at bounding box center [562, 301] width 68 height 8
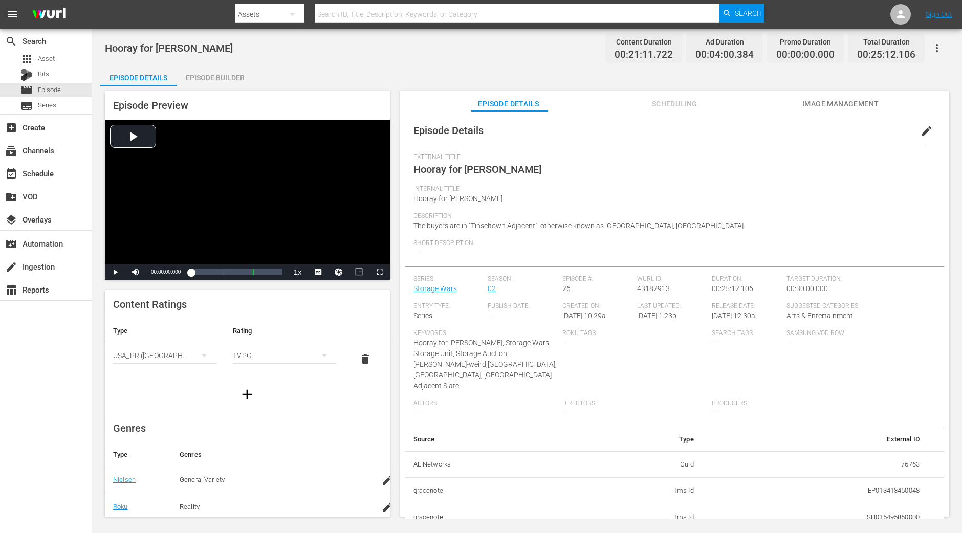
click at [221, 74] on div "Episode Builder" at bounding box center [215, 78] width 77 height 25
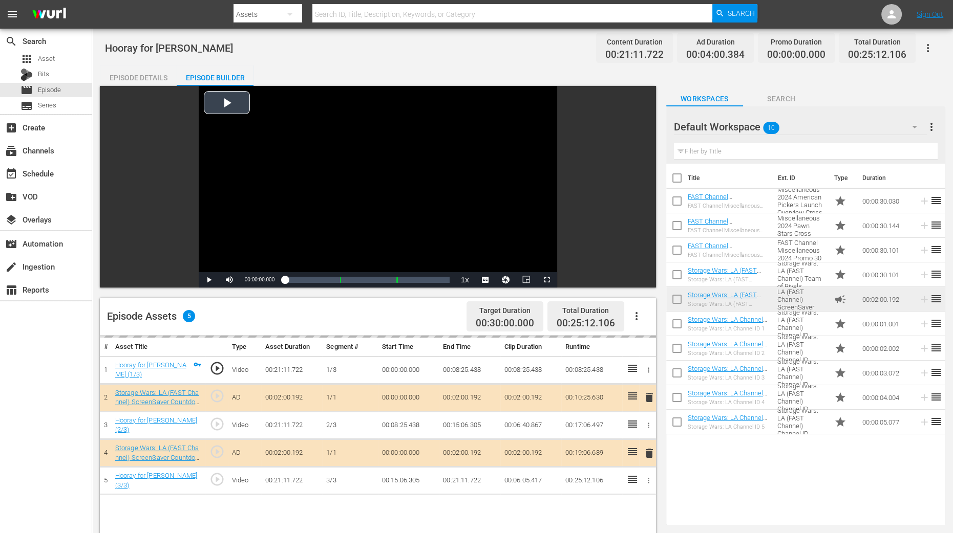
scroll to position [266, 0]
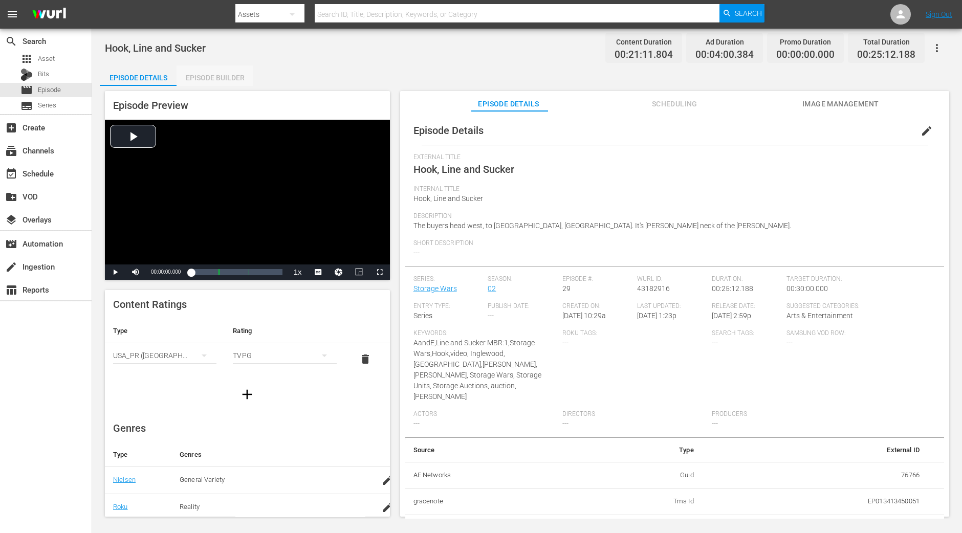
click at [243, 79] on div "Episode Builder" at bounding box center [215, 78] width 77 height 25
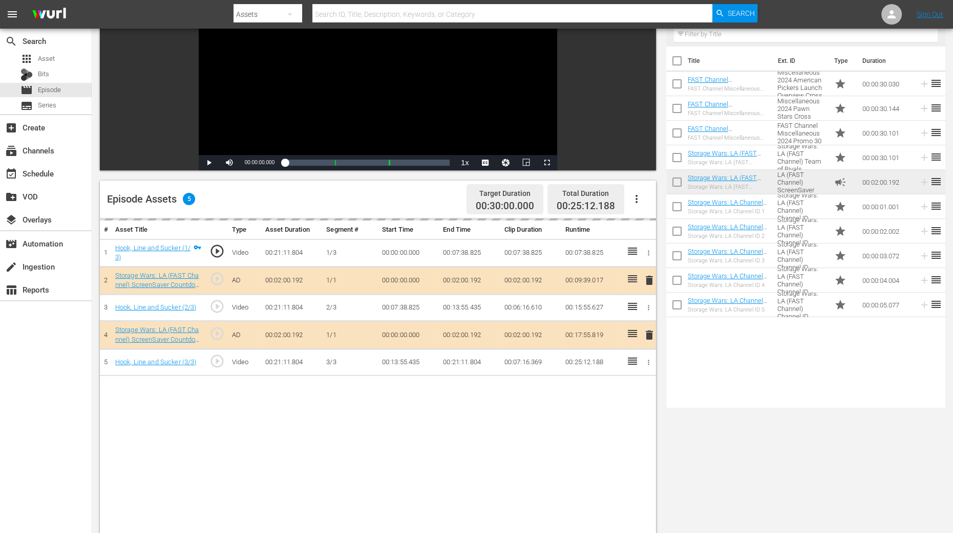
scroll to position [255, 0]
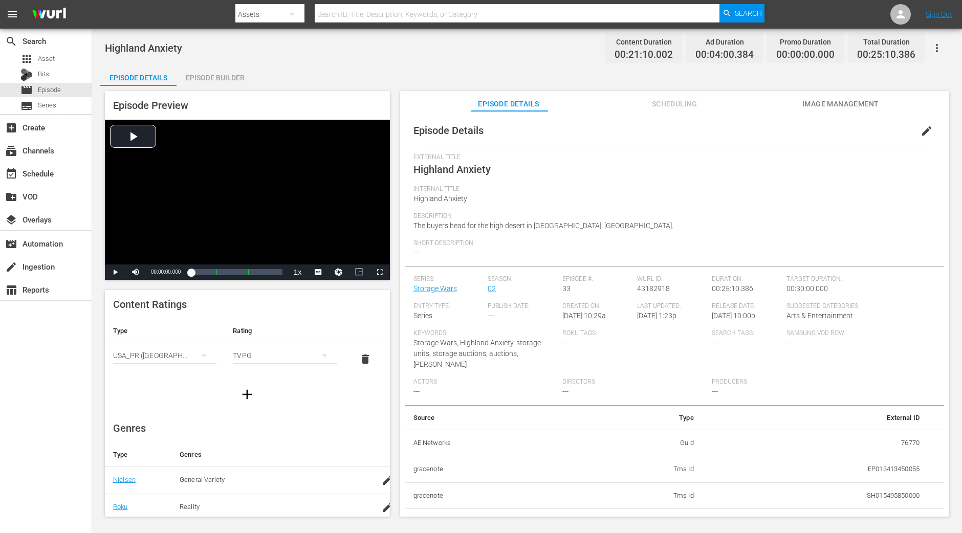
click at [212, 79] on div "Episode Builder" at bounding box center [215, 78] width 77 height 25
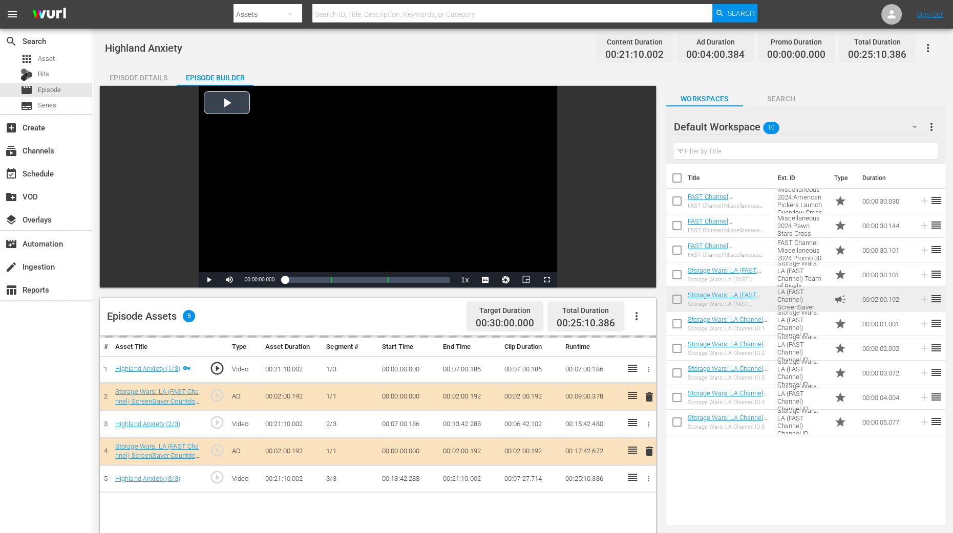
scroll to position [127, 0]
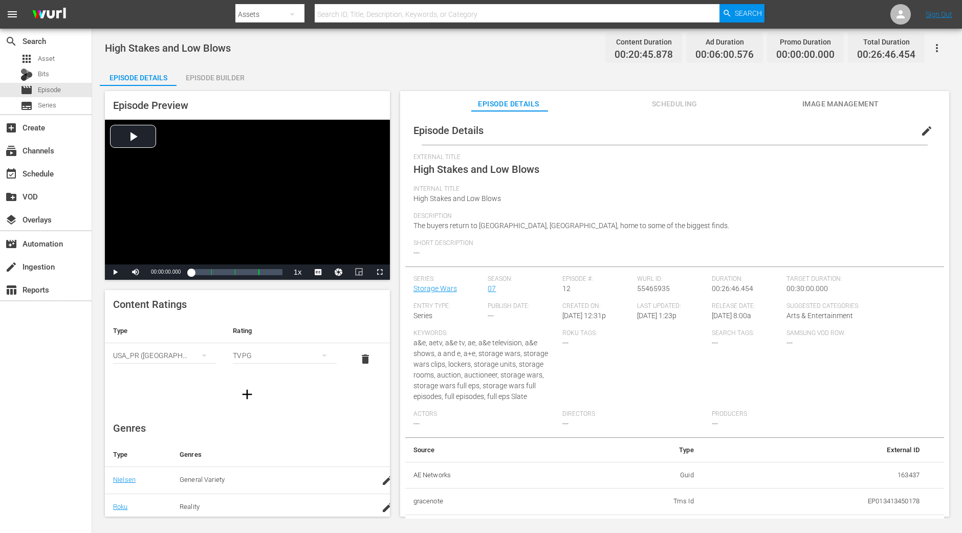
click at [207, 66] on div "Episode Builder" at bounding box center [215, 78] width 77 height 25
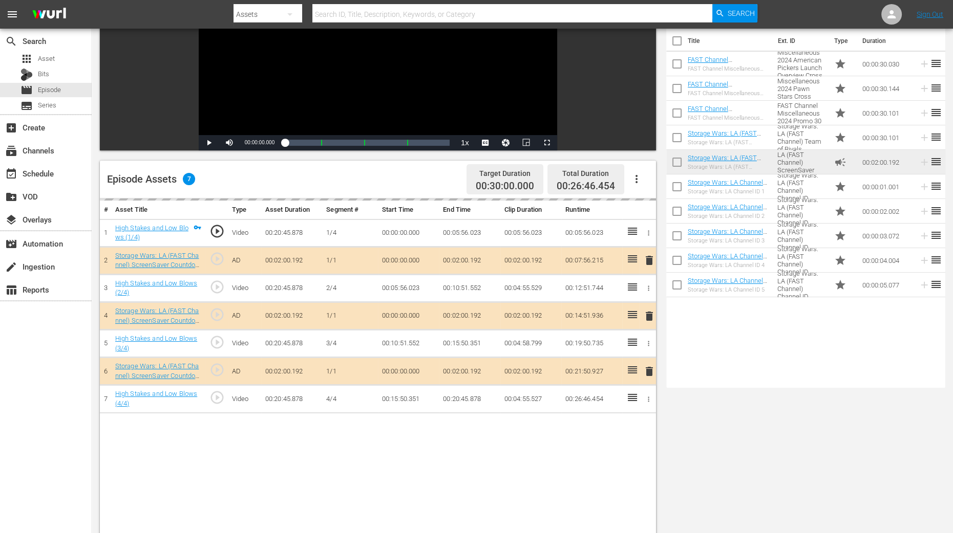
scroll to position [255, 0]
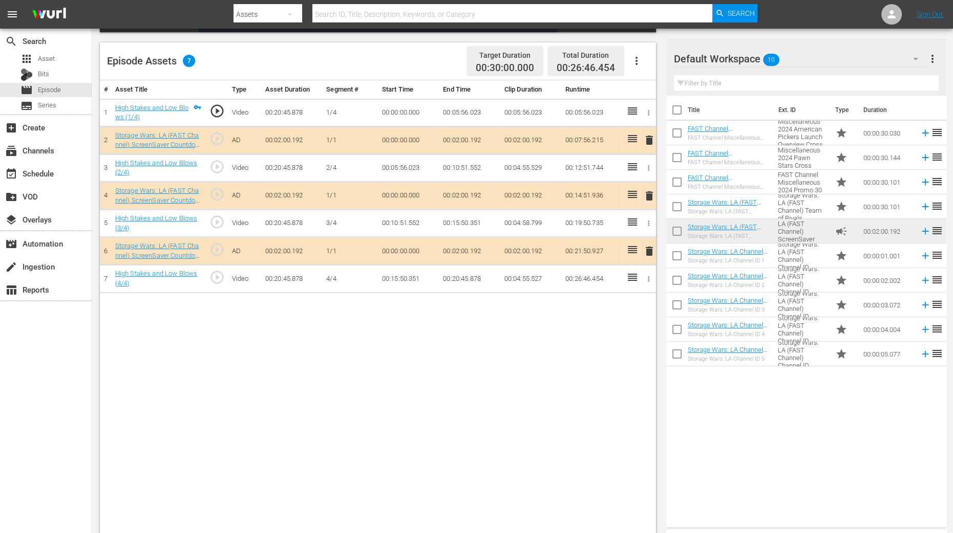
click at [648, 196] on span "delete" at bounding box center [649, 196] width 12 height 12
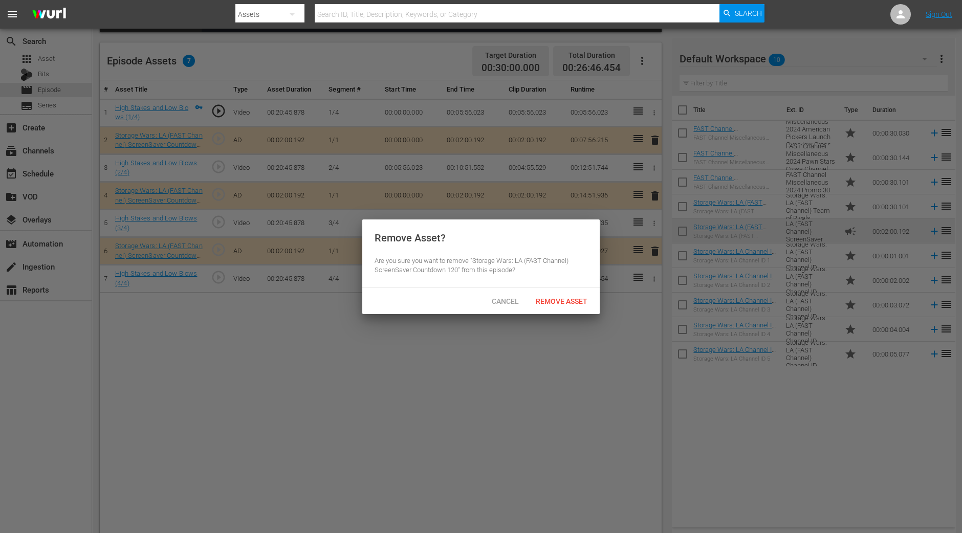
click at [571, 299] on span "Remove Asset" at bounding box center [562, 301] width 68 height 8
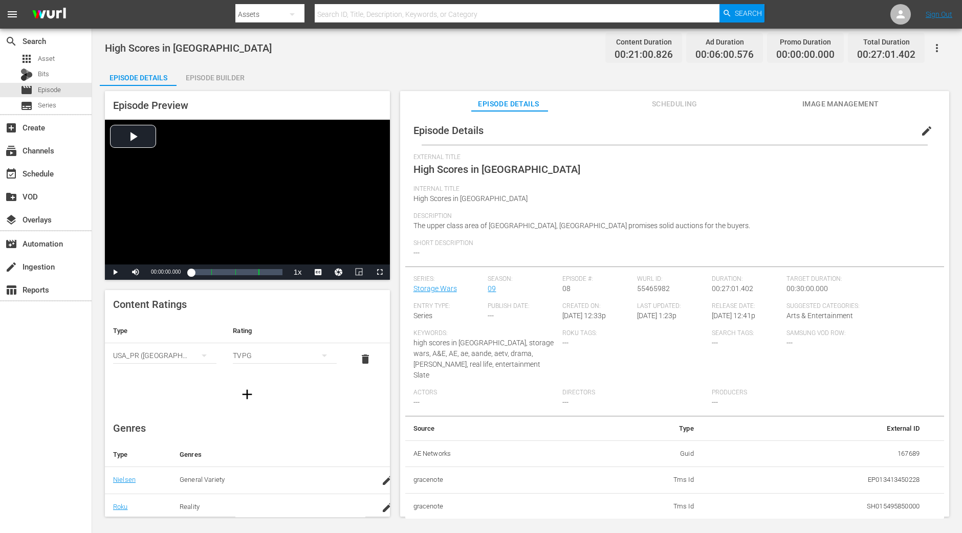
click at [210, 76] on div "Episode Builder" at bounding box center [215, 78] width 77 height 25
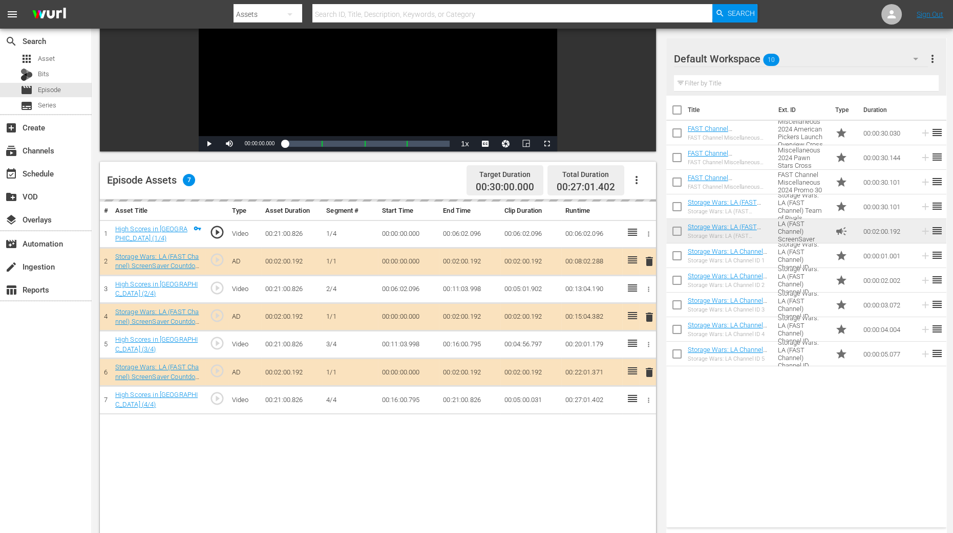
scroll to position [192, 0]
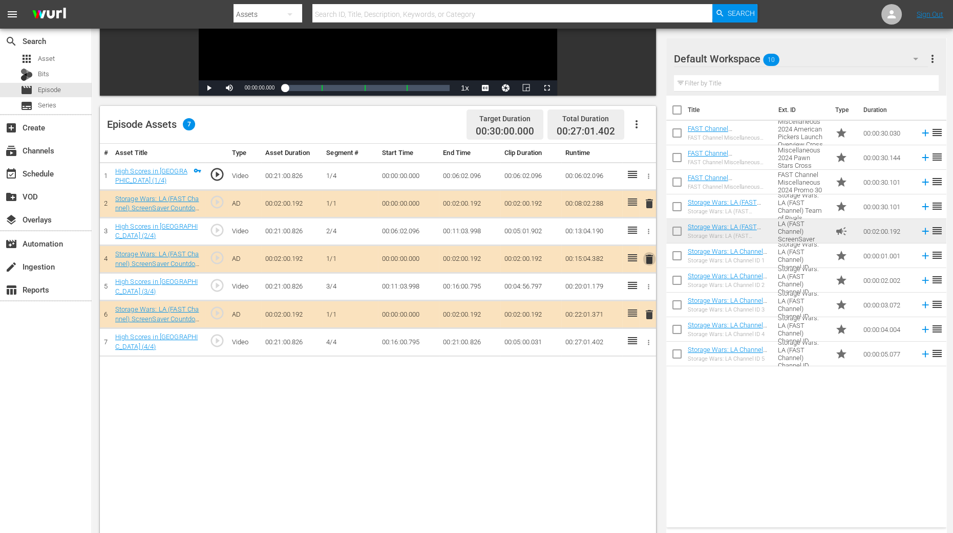
click at [650, 258] on span "delete" at bounding box center [649, 259] width 12 height 12
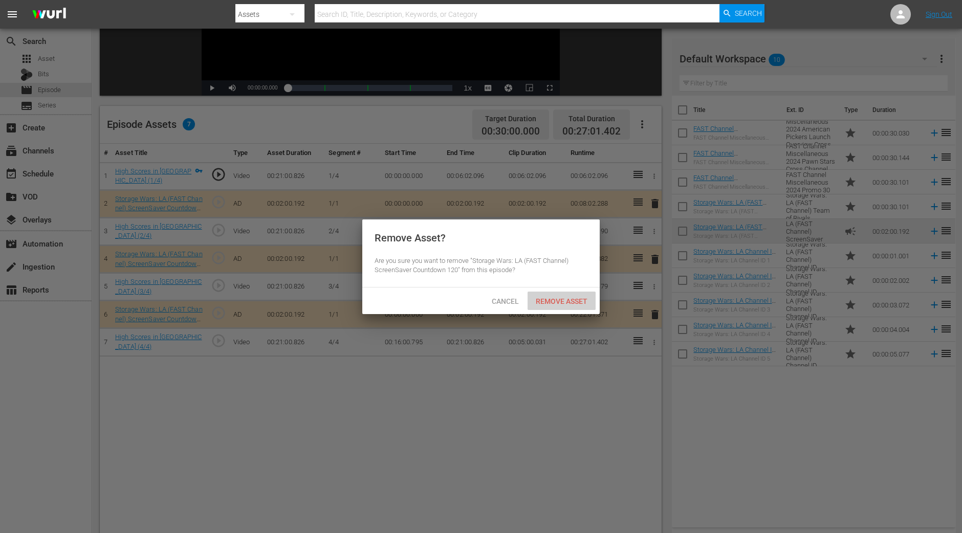
click at [583, 303] on span "Remove Asset" at bounding box center [562, 301] width 68 height 8
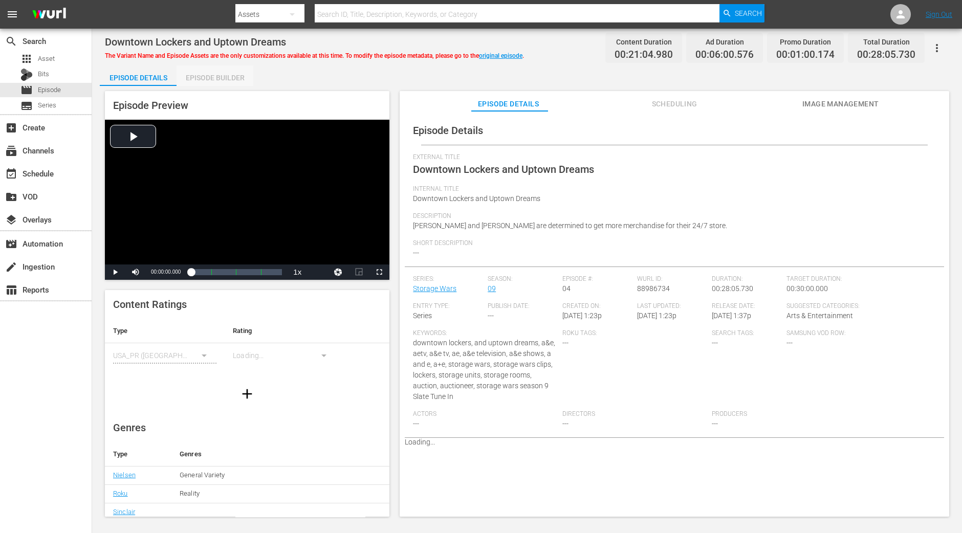
click at [215, 78] on div "Episode Builder" at bounding box center [215, 78] width 77 height 25
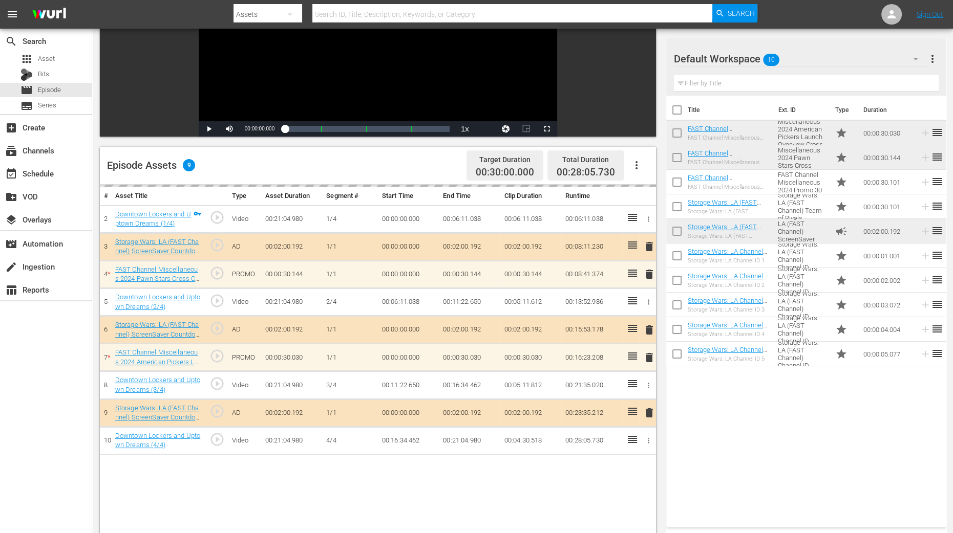
scroll to position [255, 0]
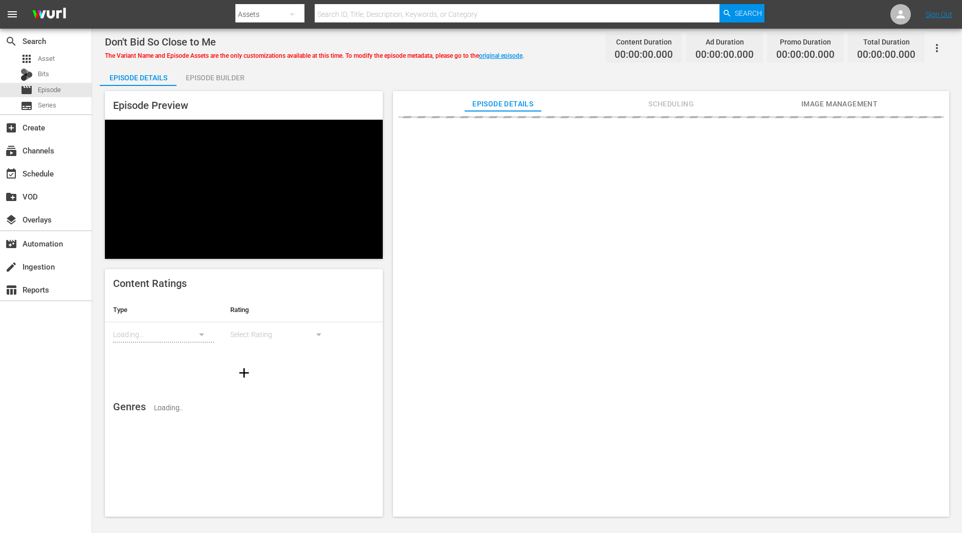
click at [223, 81] on div "Episode Builder" at bounding box center [215, 78] width 77 height 25
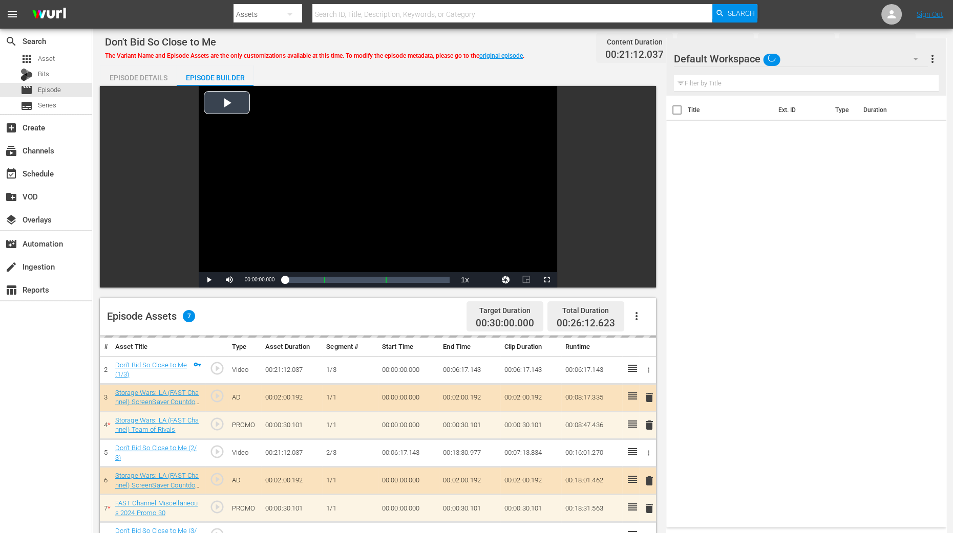
scroll to position [266, 0]
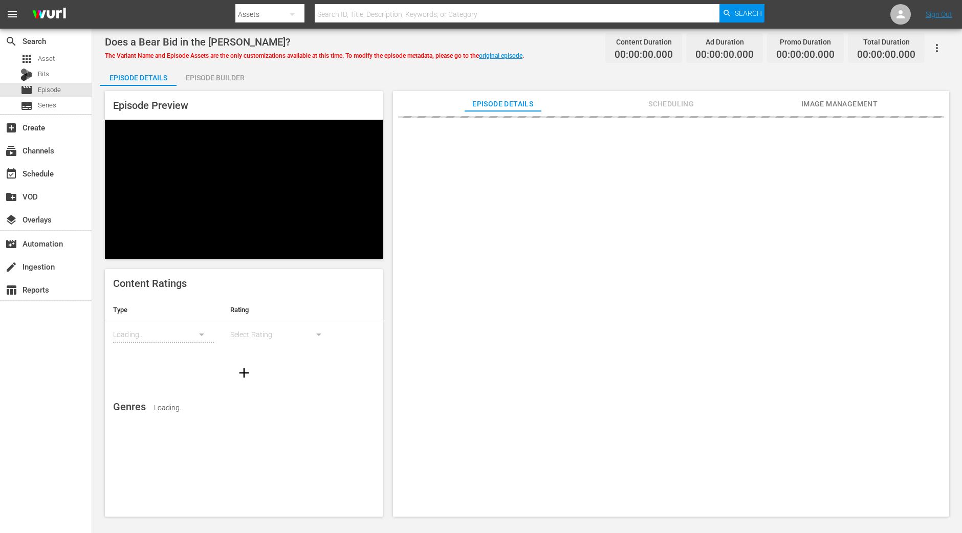
click at [229, 73] on div "Episode Builder" at bounding box center [215, 78] width 77 height 25
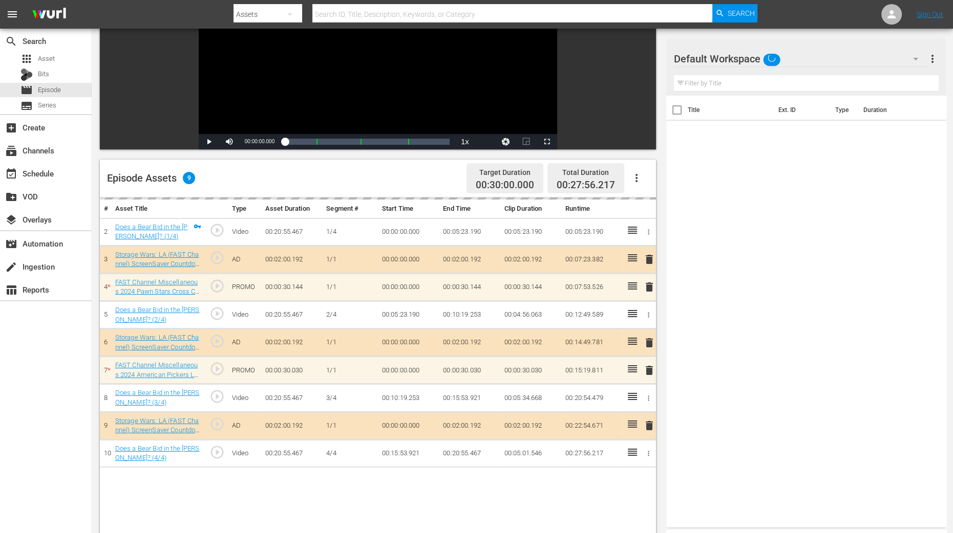
scroll to position [266, 0]
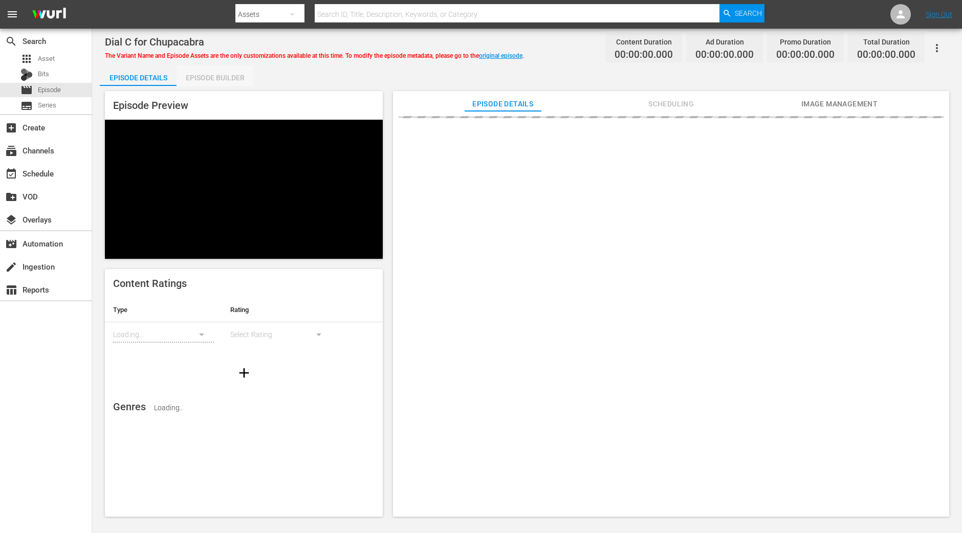
click at [238, 75] on div "Episode Builder" at bounding box center [215, 78] width 77 height 25
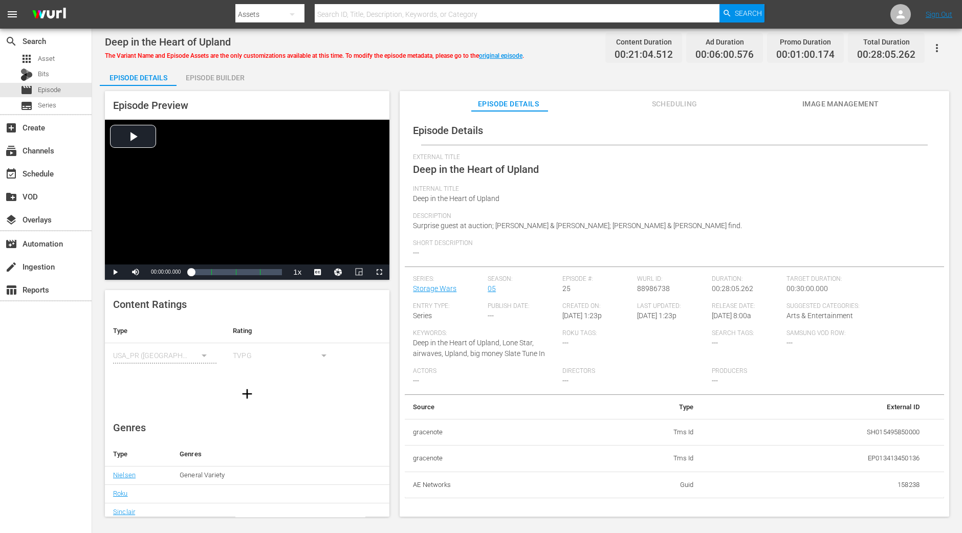
click at [216, 73] on div "Episode Builder" at bounding box center [215, 78] width 77 height 25
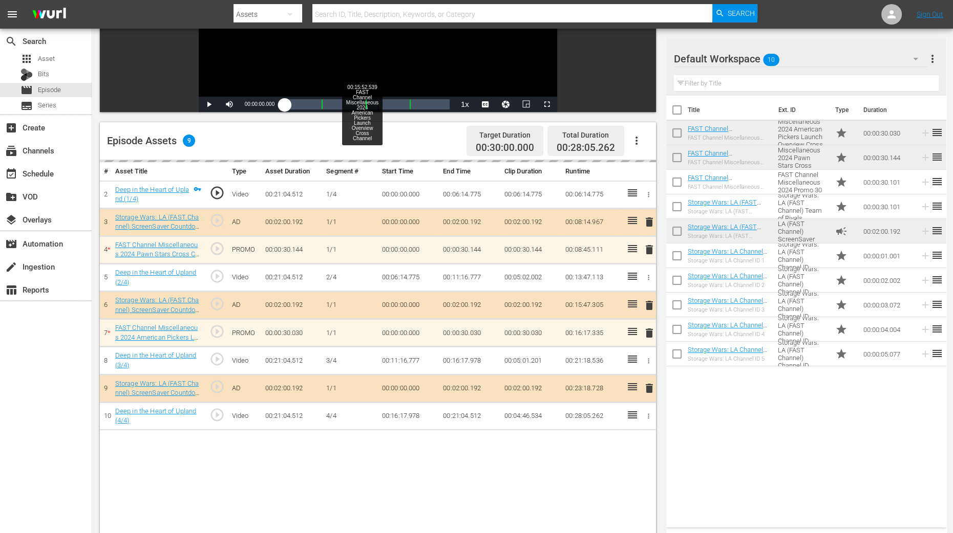
scroll to position [192, 0]
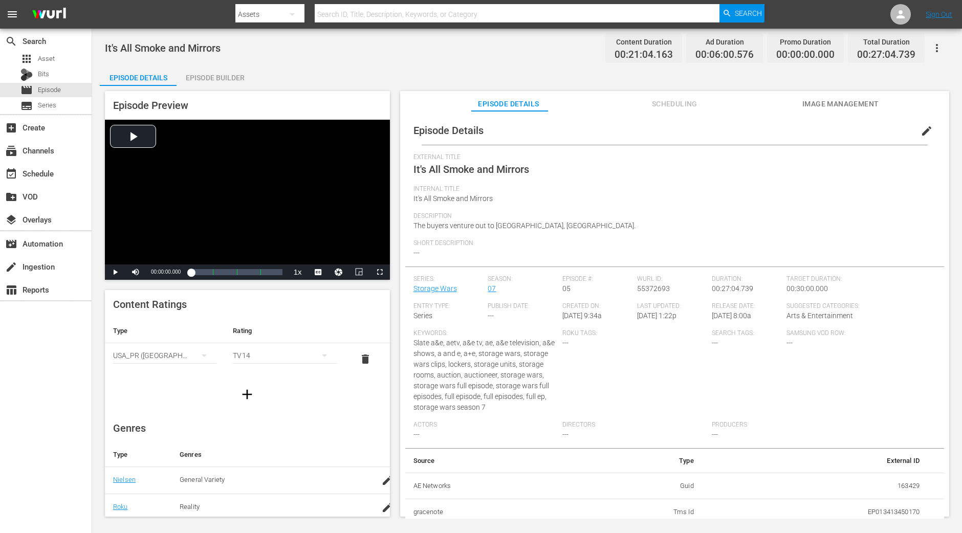
click at [211, 76] on div "Episode Builder" at bounding box center [215, 78] width 77 height 25
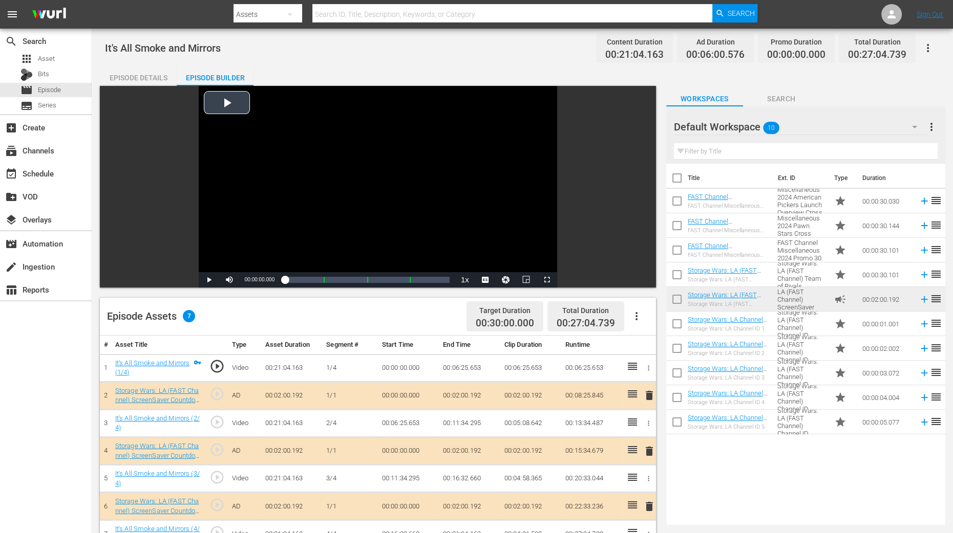
scroll to position [192, 0]
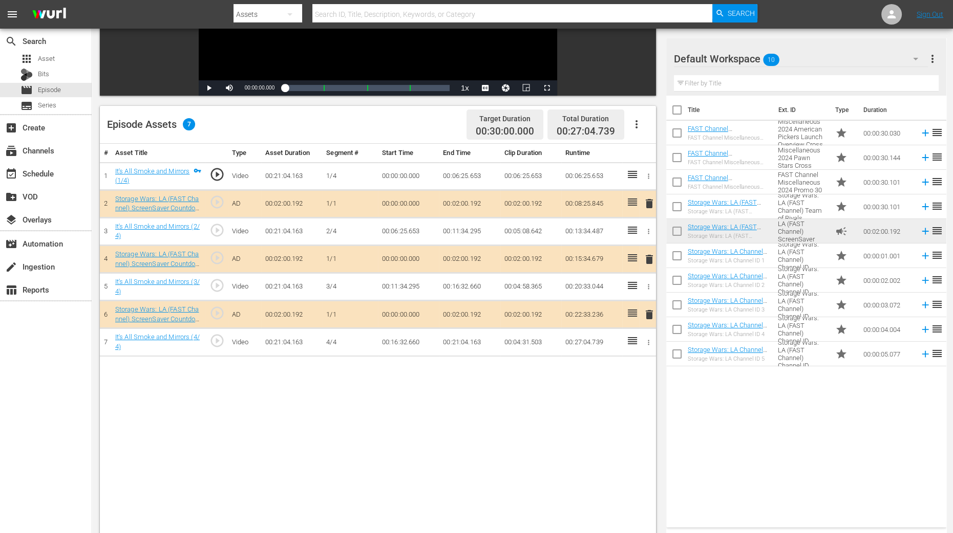
click at [648, 254] on span "delete" at bounding box center [649, 259] width 12 height 12
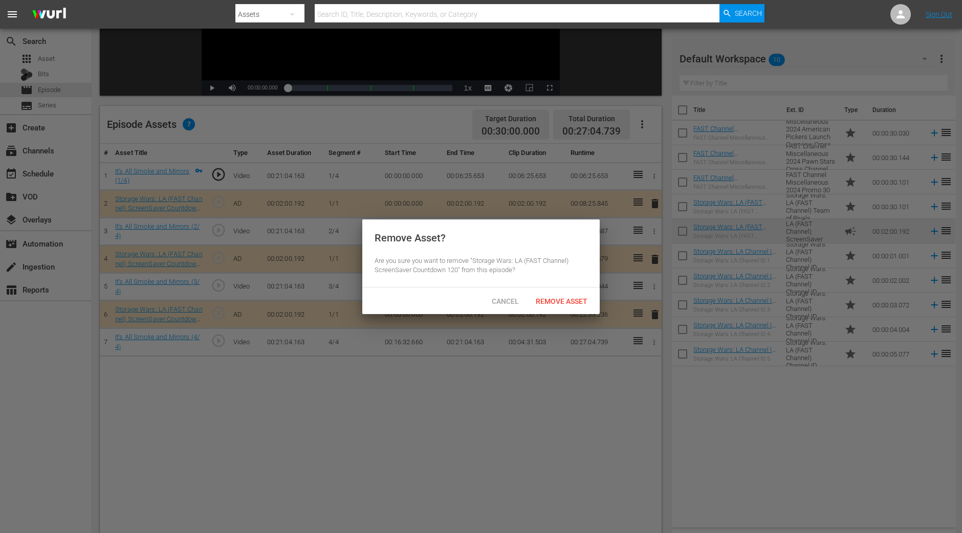
click at [555, 305] on div "Remove Asset" at bounding box center [562, 301] width 68 height 19
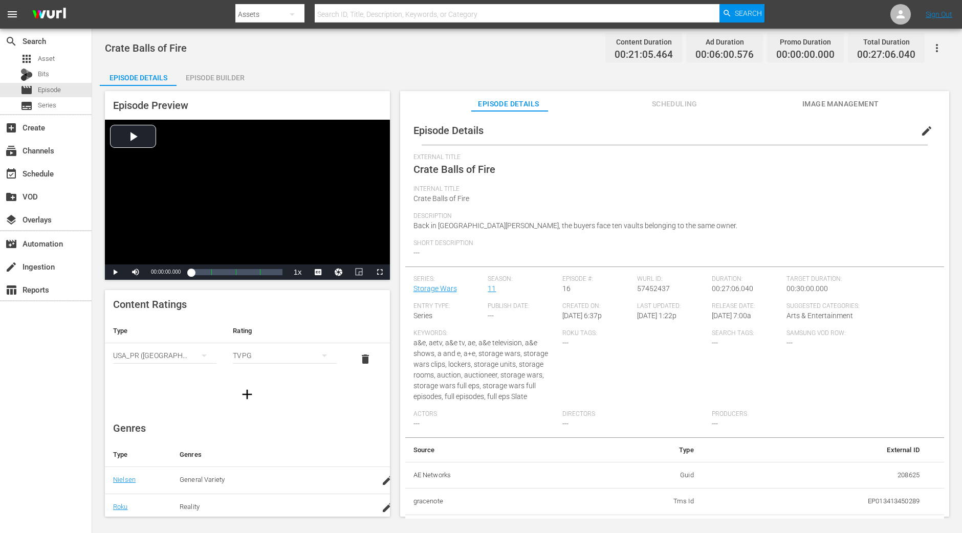
click at [225, 74] on div "Episode Builder" at bounding box center [215, 78] width 77 height 25
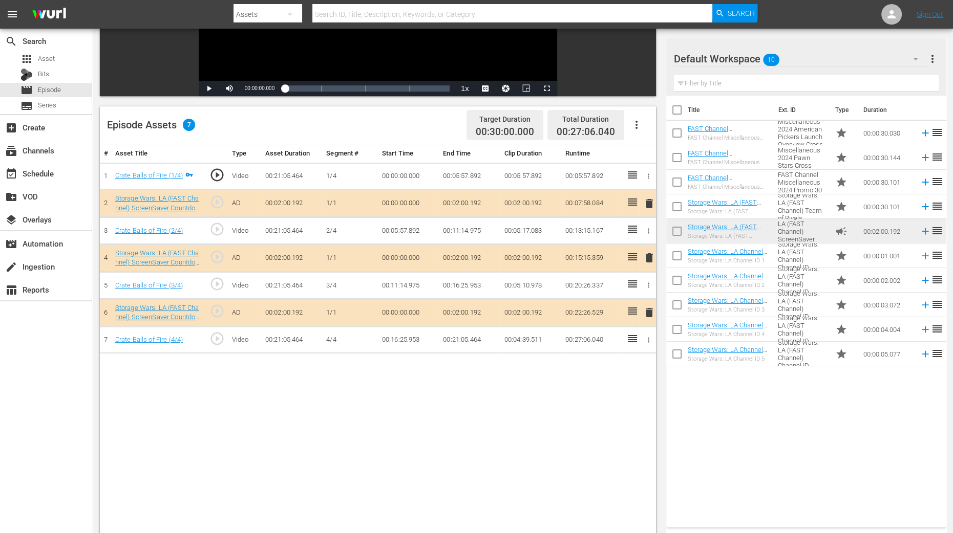
scroll to position [192, 0]
click at [647, 254] on span "delete" at bounding box center [649, 257] width 12 height 12
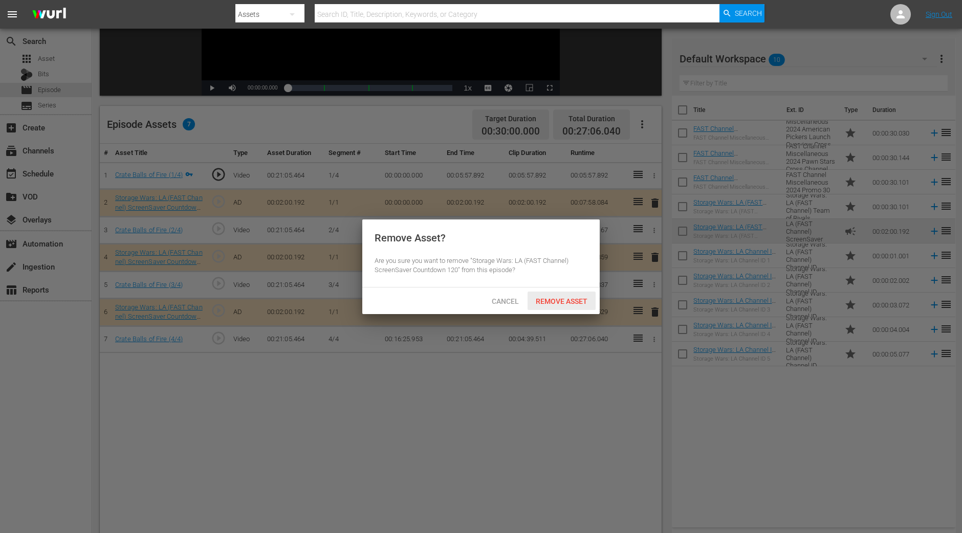
click at [543, 307] on div "Remove Asset" at bounding box center [562, 301] width 68 height 19
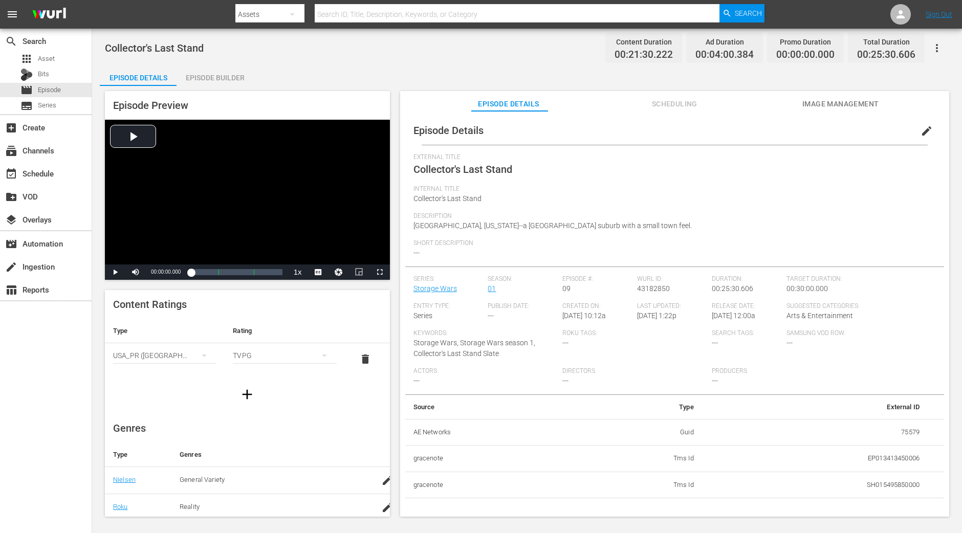
click at [228, 65] on div "Collector's Last Stand Content Duration 00:21:30.222 Ad Duration 00:04:00.384 P…" at bounding box center [527, 274] width 870 height 490
click at [225, 72] on div "Episode Builder" at bounding box center [215, 78] width 77 height 25
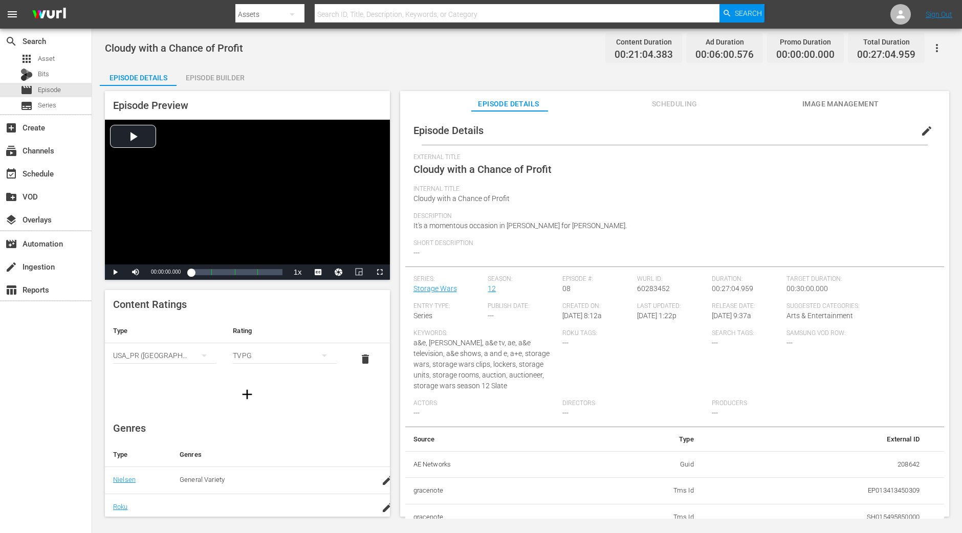
click at [233, 72] on div "Episode Builder" at bounding box center [215, 78] width 77 height 25
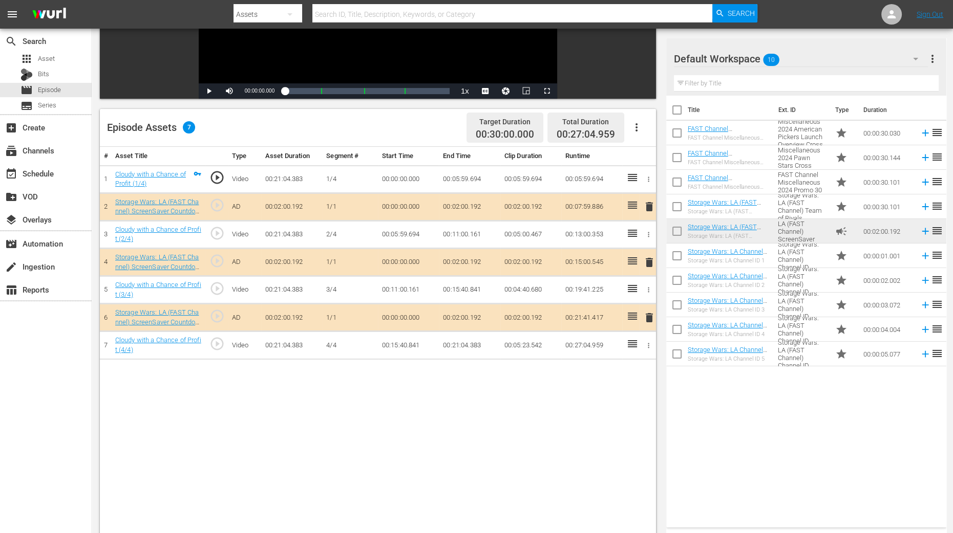
scroll to position [192, 0]
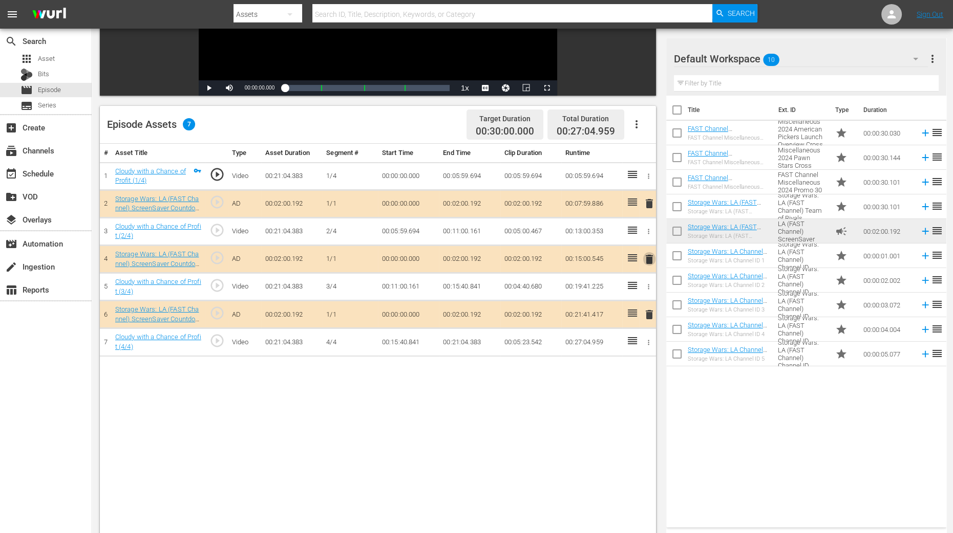
click at [647, 257] on span "delete" at bounding box center [649, 259] width 12 height 12
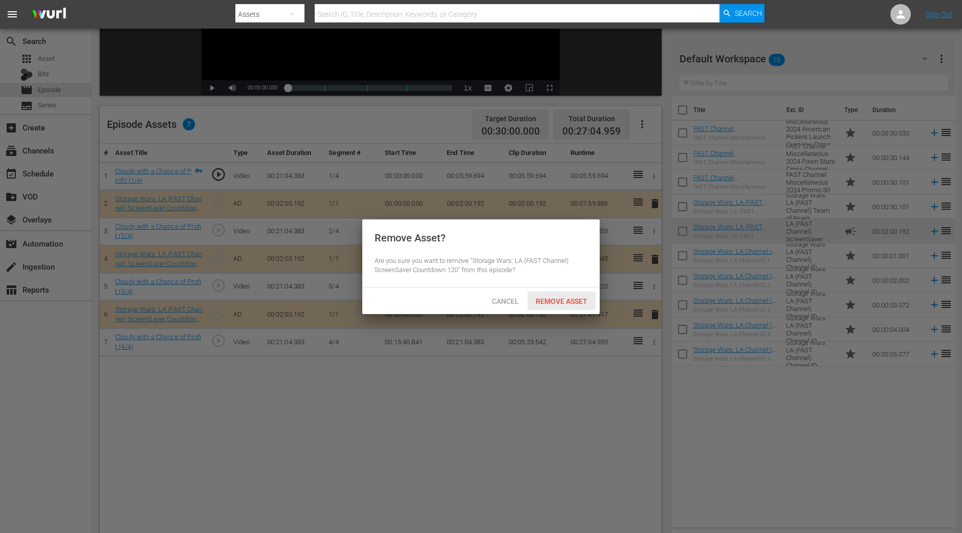
click at [580, 306] on div "Remove Asset" at bounding box center [562, 301] width 68 height 19
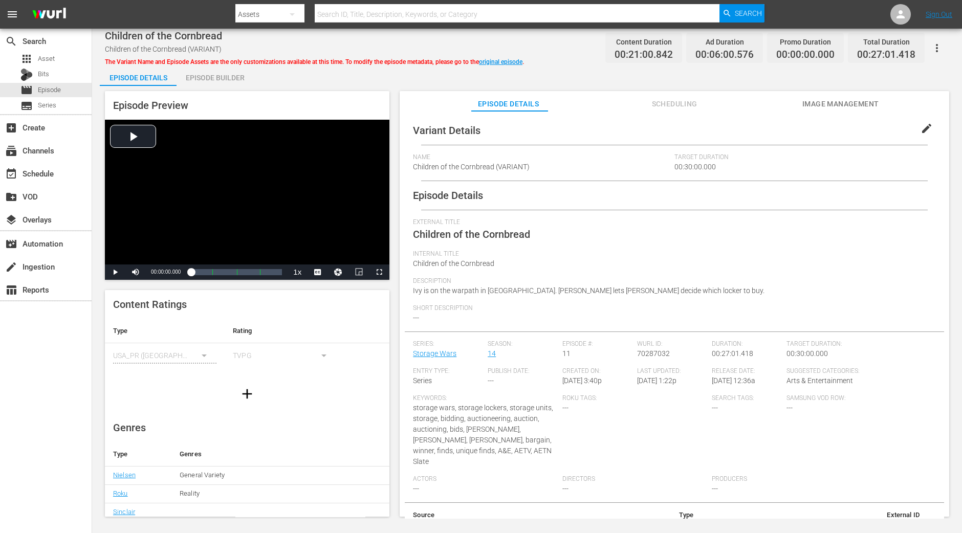
click at [241, 74] on div "Episode Builder" at bounding box center [215, 78] width 77 height 25
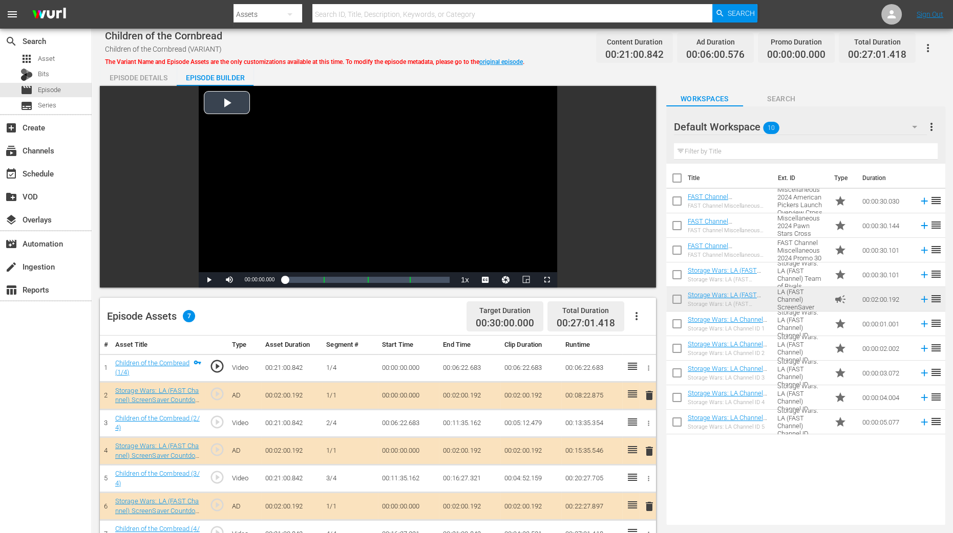
scroll to position [192, 0]
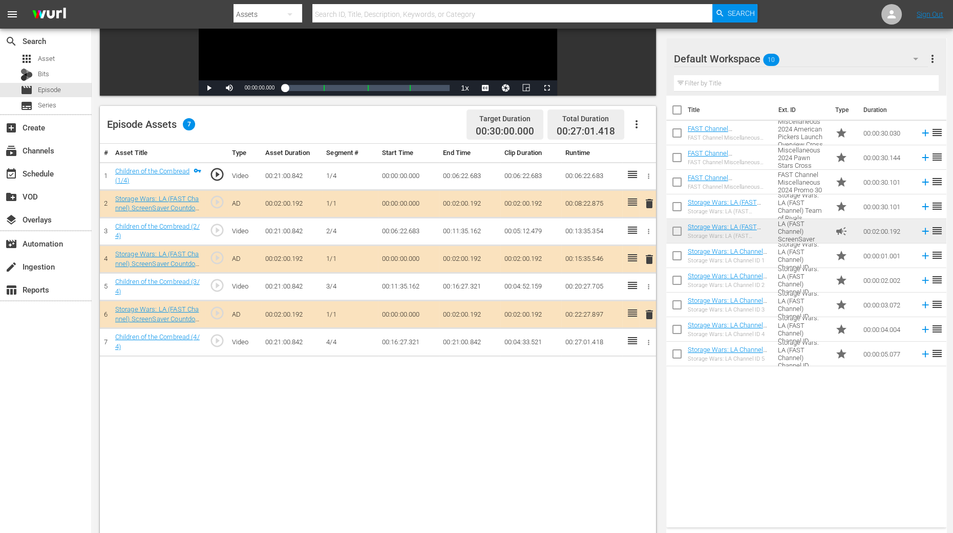
click at [649, 257] on span "delete" at bounding box center [649, 259] width 12 height 12
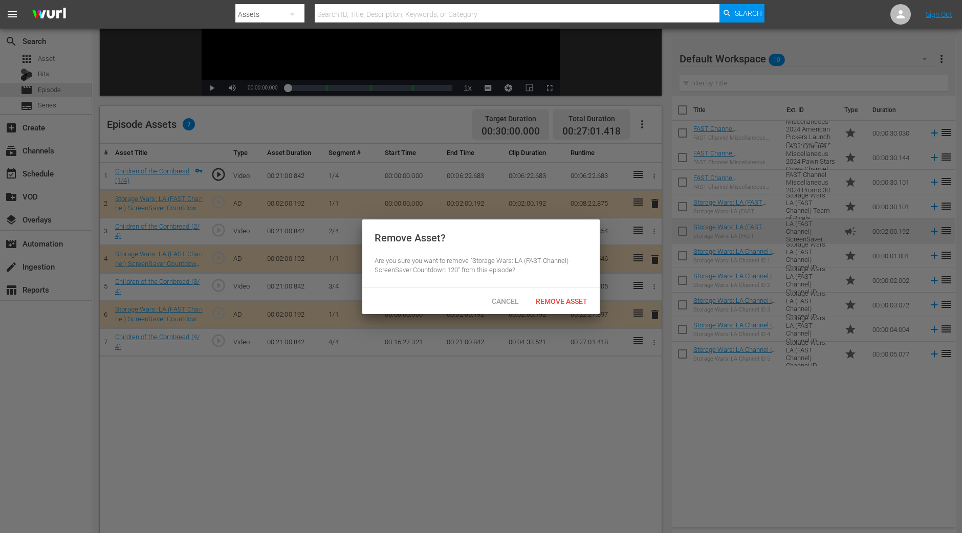
click at [576, 287] on hr at bounding box center [481, 287] width 238 height 1
click at [572, 295] on div "Remove Asset" at bounding box center [562, 301] width 68 height 19
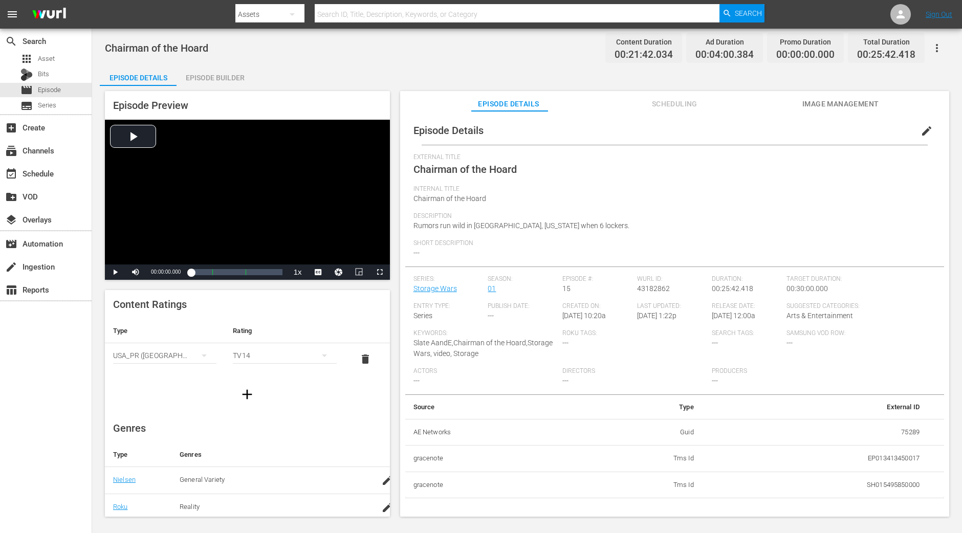
click at [219, 67] on div "Episode Builder" at bounding box center [215, 78] width 77 height 25
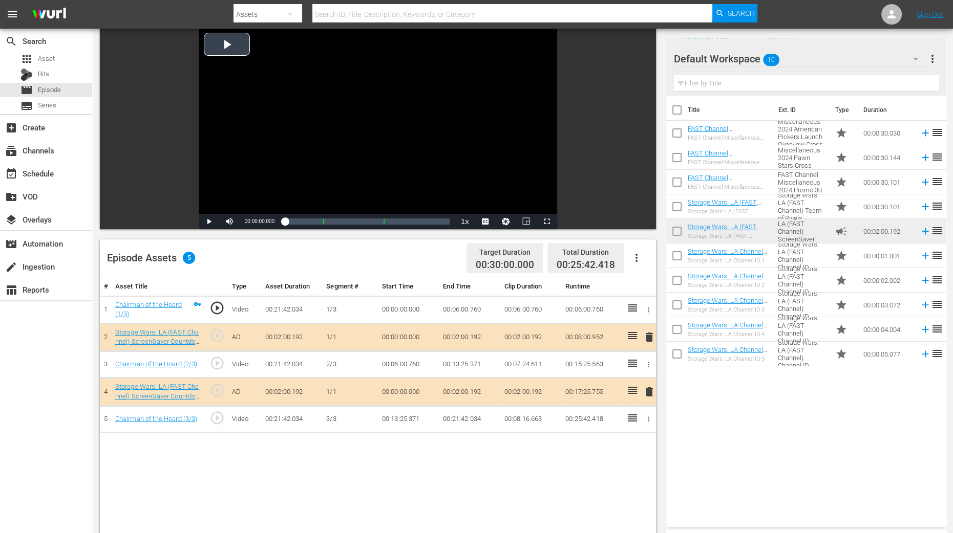
scroll to position [192, 0]
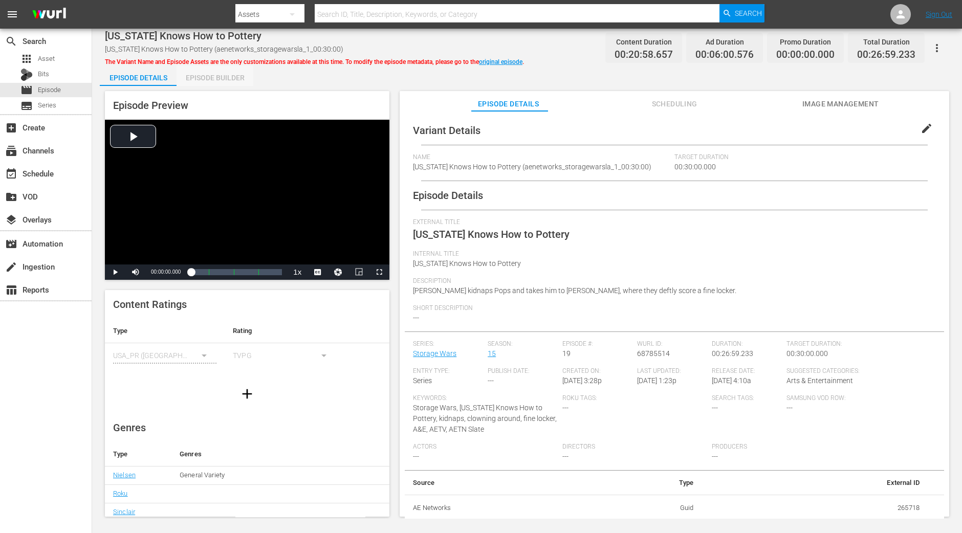
click at [216, 84] on div "Episode Builder" at bounding box center [215, 78] width 77 height 25
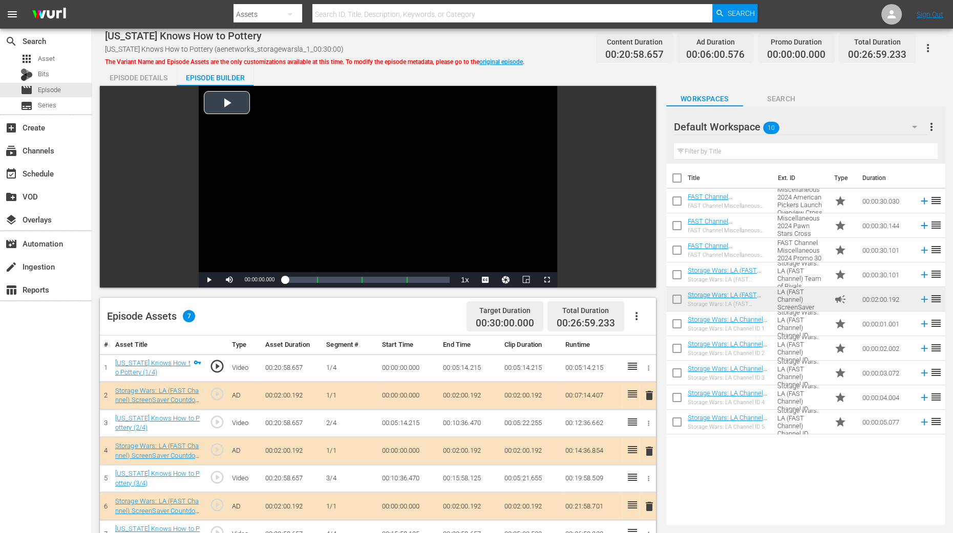
scroll to position [192, 0]
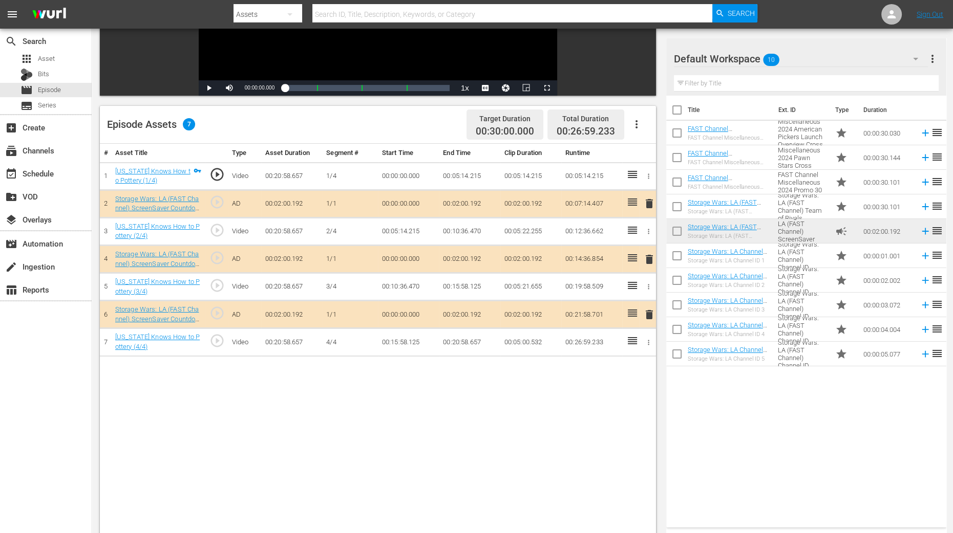
click at [645, 257] on span "delete" at bounding box center [649, 259] width 12 height 12
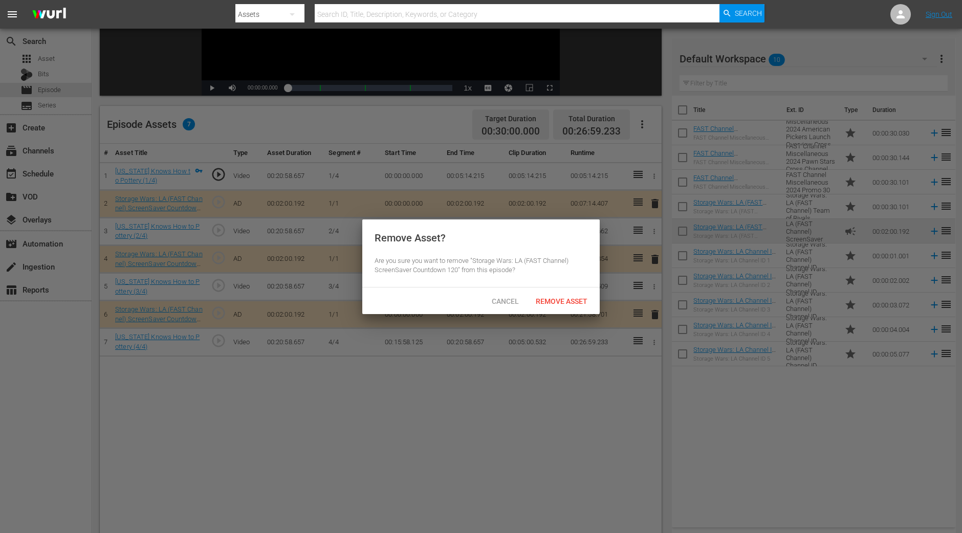
click at [602, 293] on div at bounding box center [481, 266] width 962 height 533
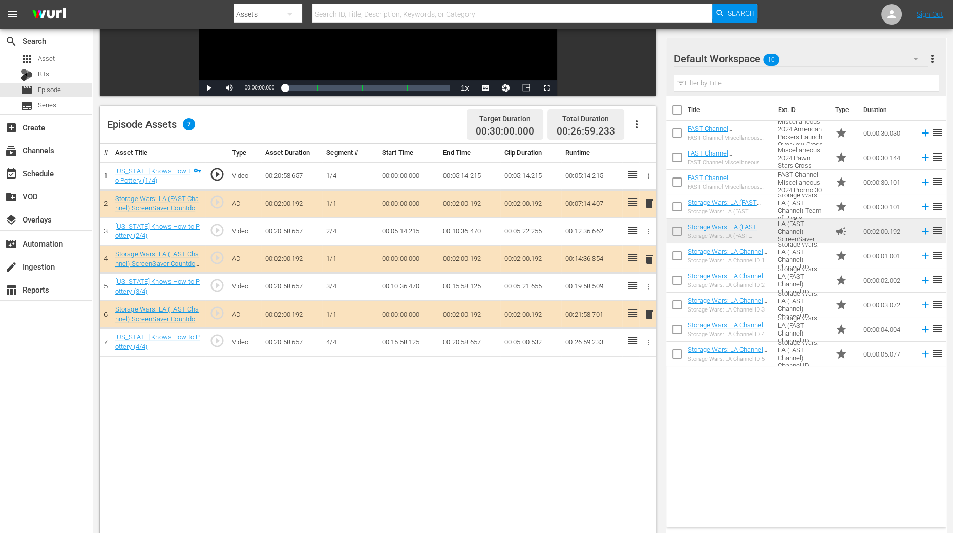
click at [650, 259] on span "delete" at bounding box center [649, 259] width 12 height 12
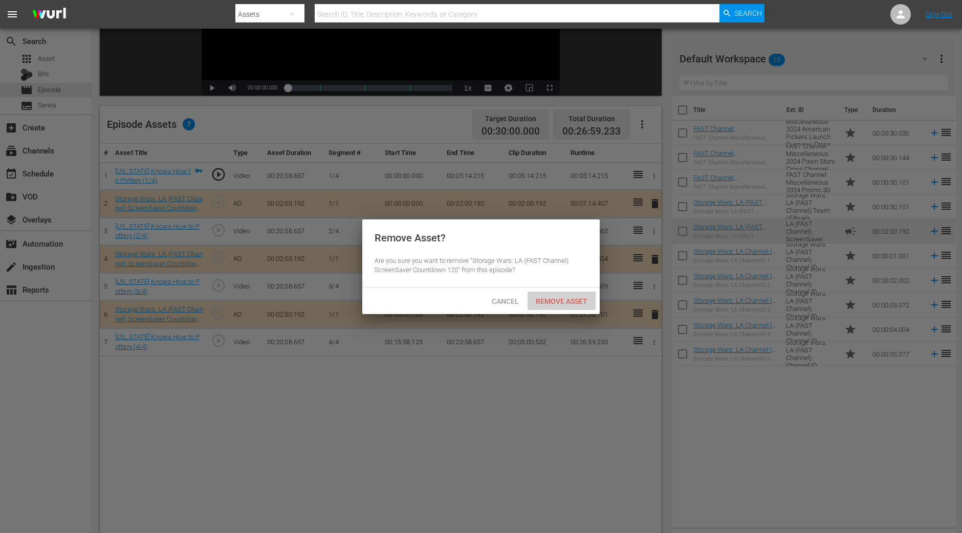
click at [573, 301] on span "Remove Asset" at bounding box center [562, 301] width 68 height 8
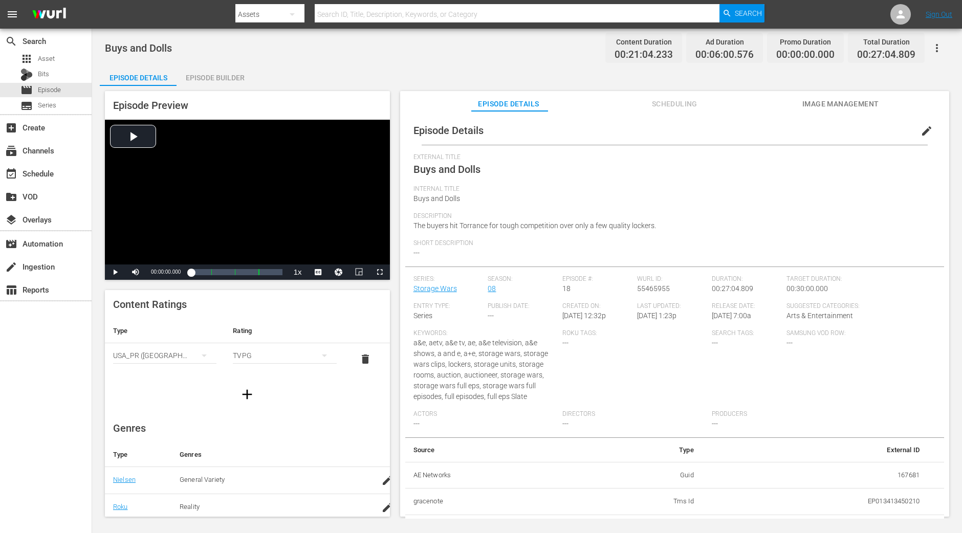
click at [222, 83] on div "Episode Builder" at bounding box center [215, 78] width 77 height 25
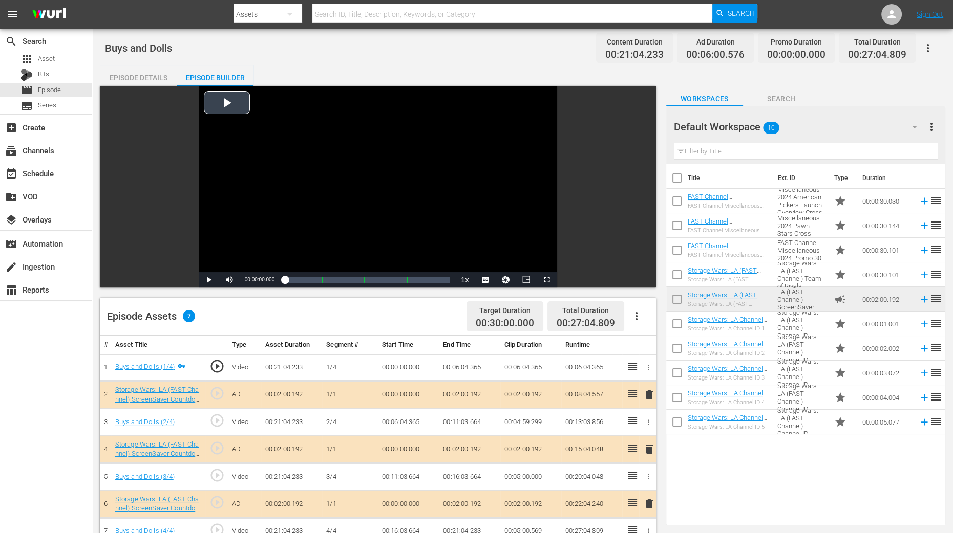
scroll to position [192, 0]
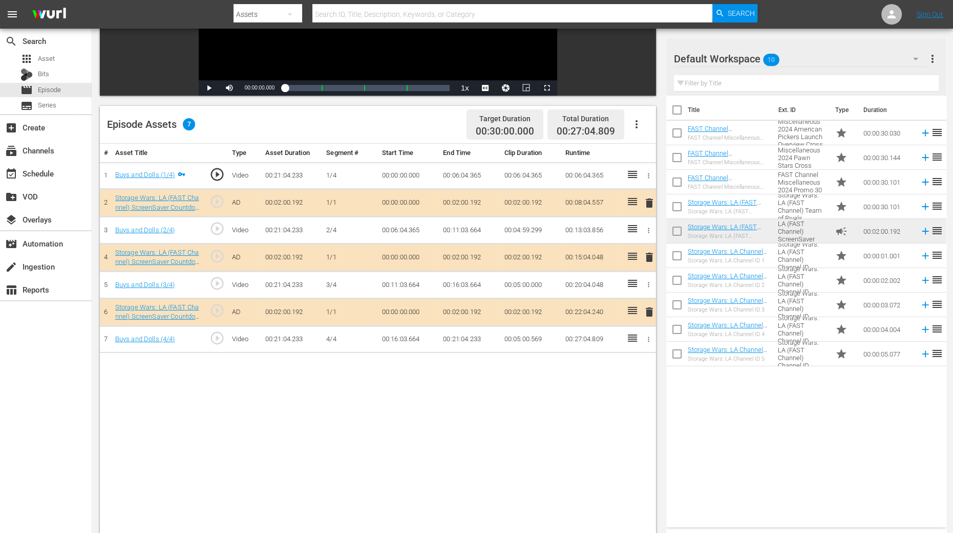
click at [650, 256] on span "delete" at bounding box center [649, 257] width 12 height 12
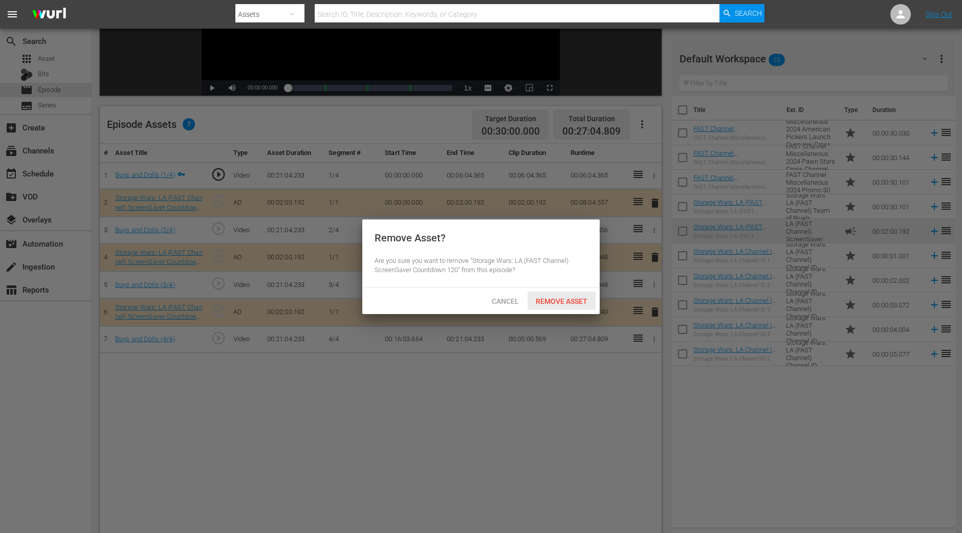
click at [587, 298] on span "Remove Asset" at bounding box center [562, 301] width 68 height 8
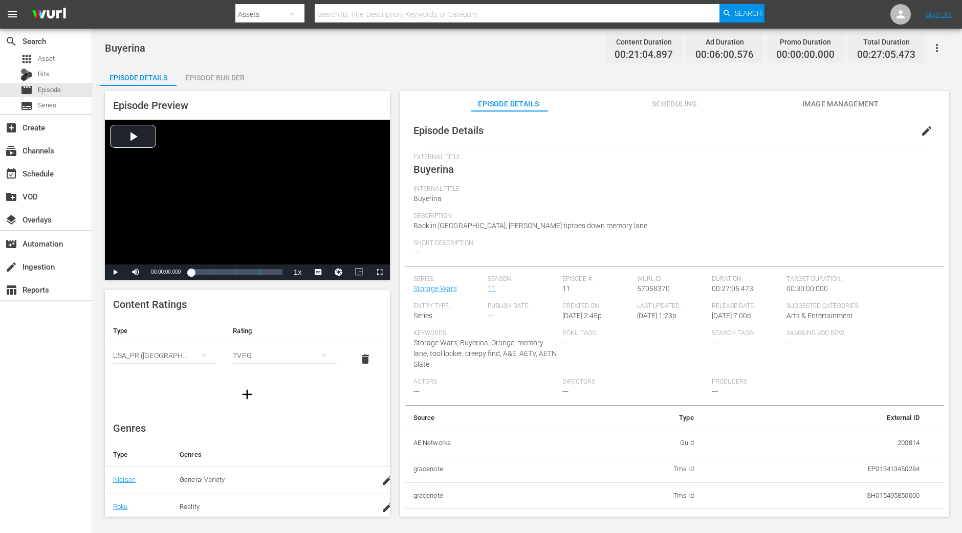
click at [236, 71] on div "Episode Builder" at bounding box center [215, 78] width 77 height 25
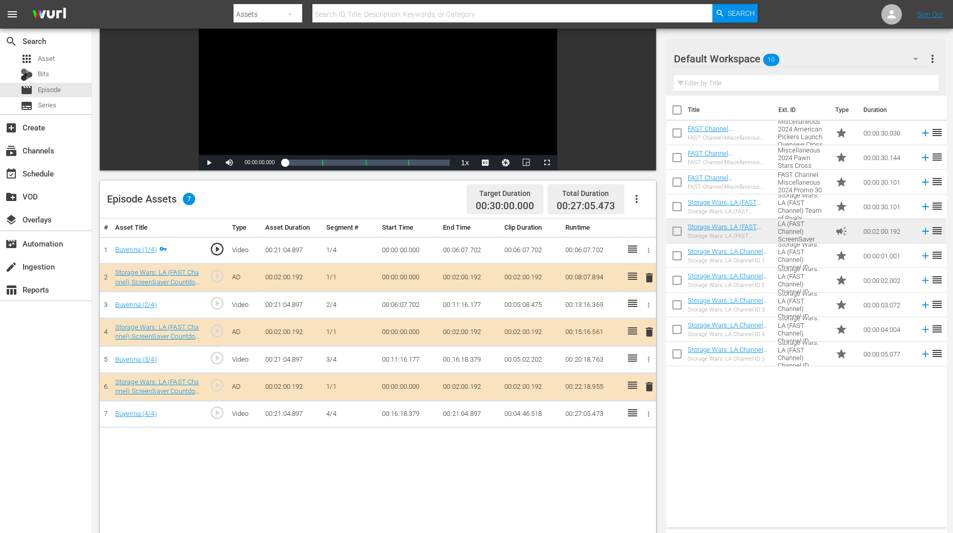
scroll to position [192, 0]
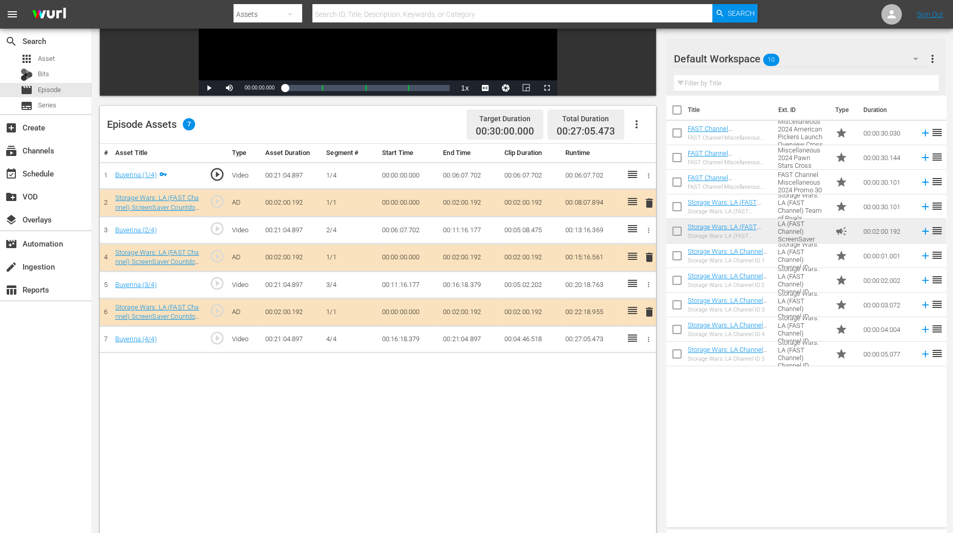
click at [650, 255] on span "delete" at bounding box center [649, 257] width 12 height 12
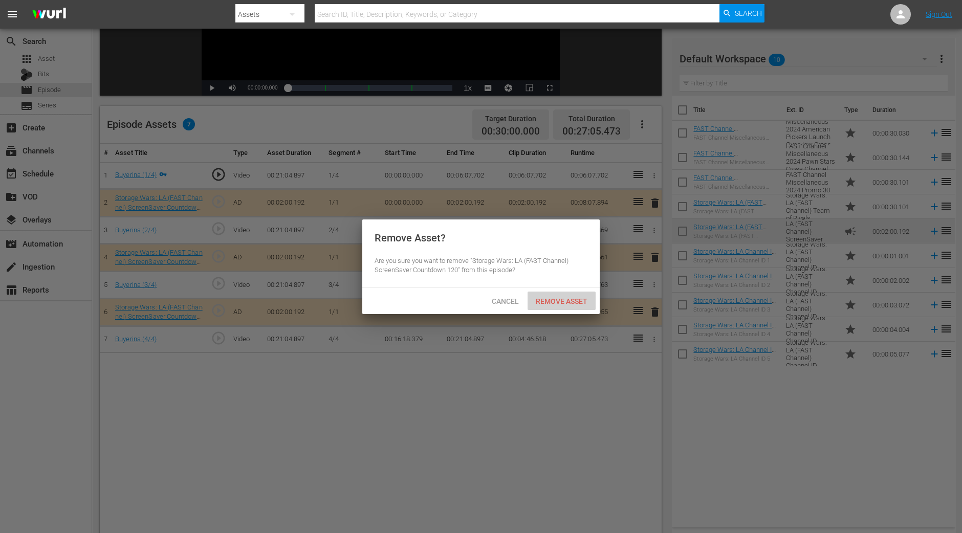
click at [574, 297] on span "Remove Asset" at bounding box center [562, 301] width 68 height 8
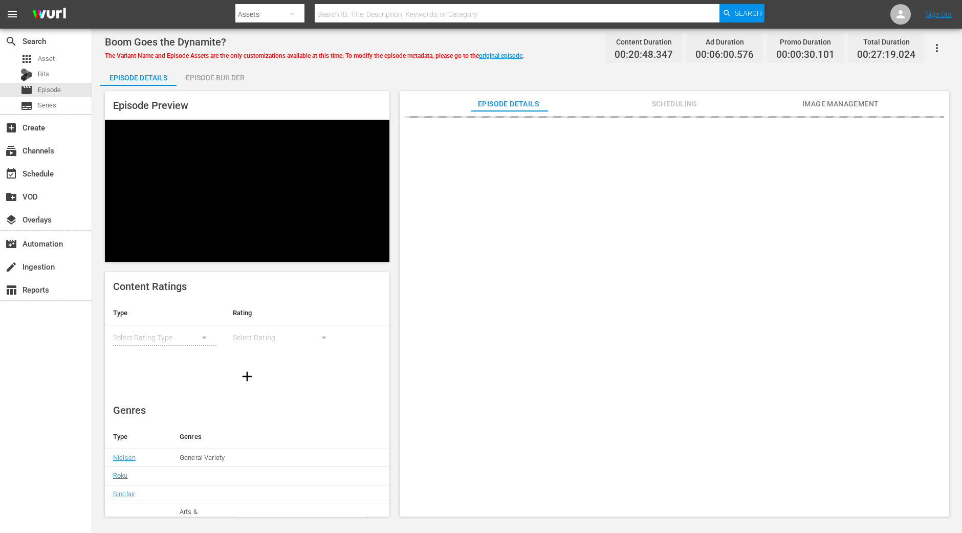
click at [222, 83] on div "Episode Builder" at bounding box center [215, 78] width 77 height 25
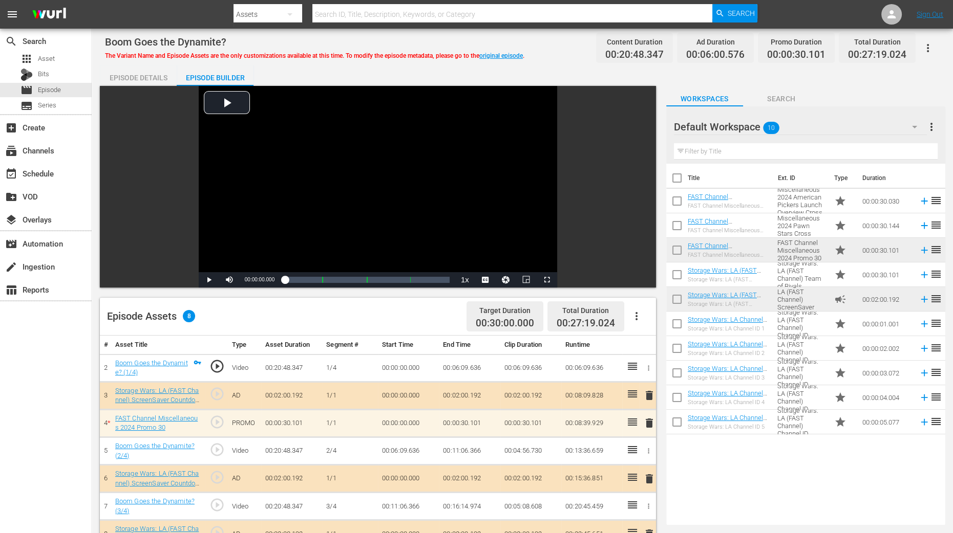
scroll to position [63, 0]
